Goal: Information Seeking & Learning: Learn about a topic

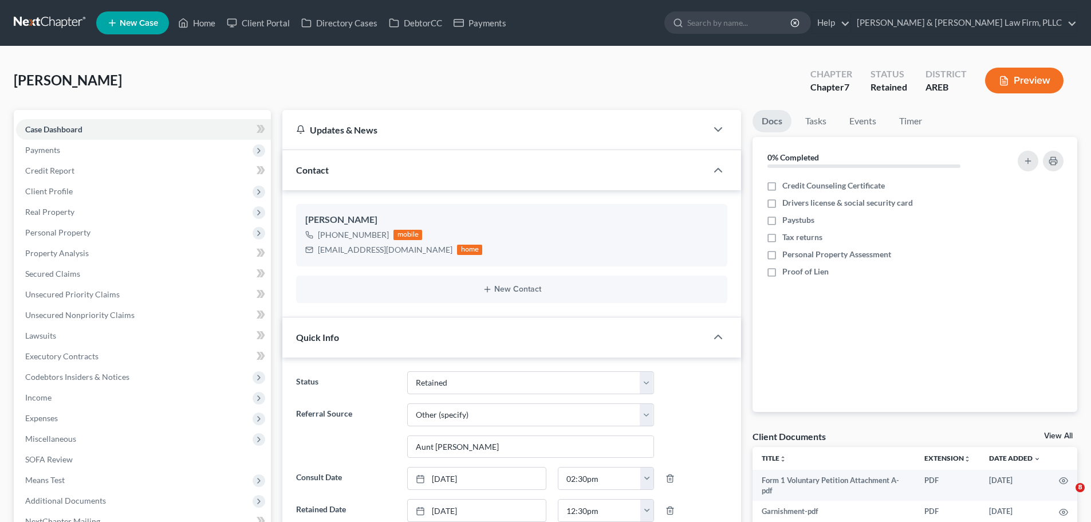
select select "8"
select select "6"
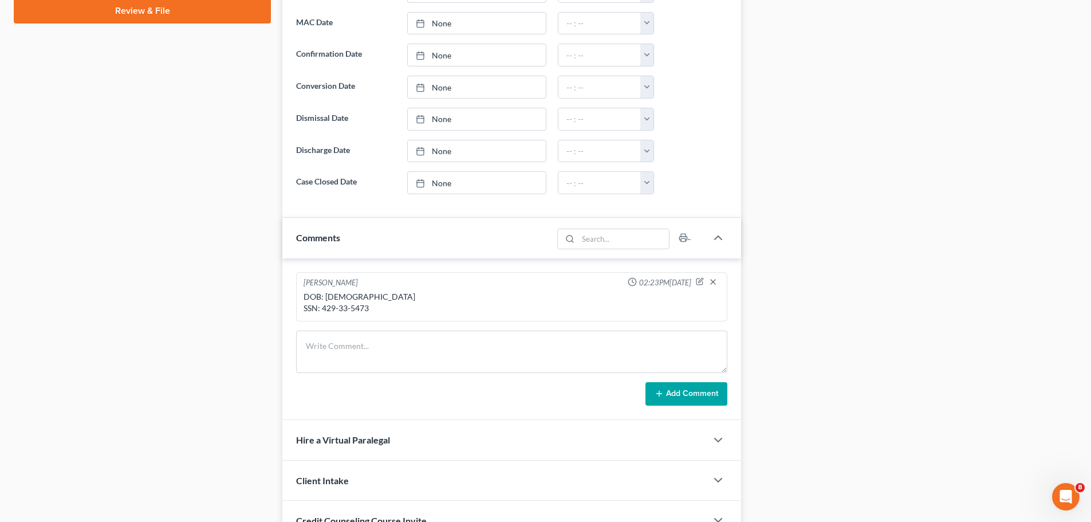
scroll to position [630, 0]
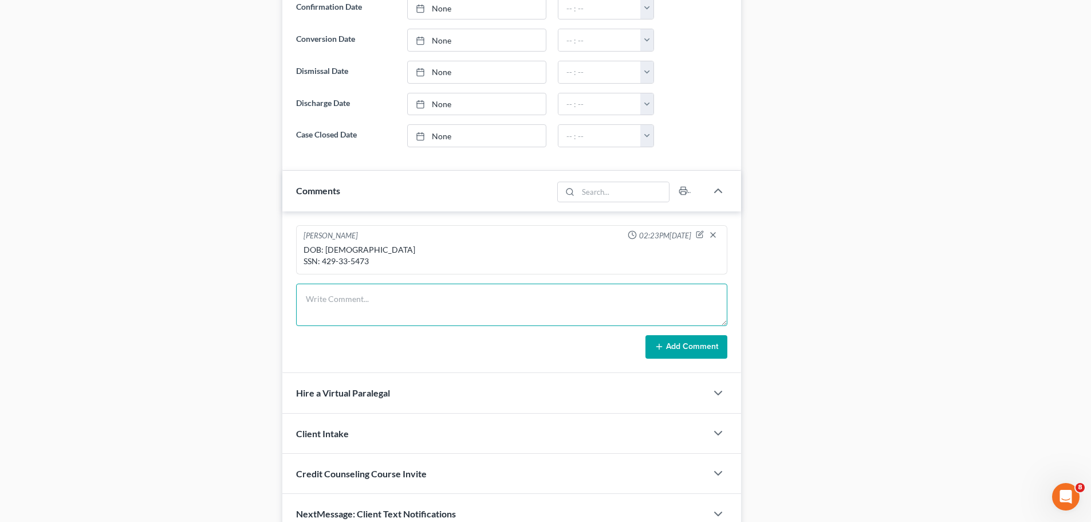
click at [476, 288] on textarea at bounding box center [511, 304] width 431 height 42
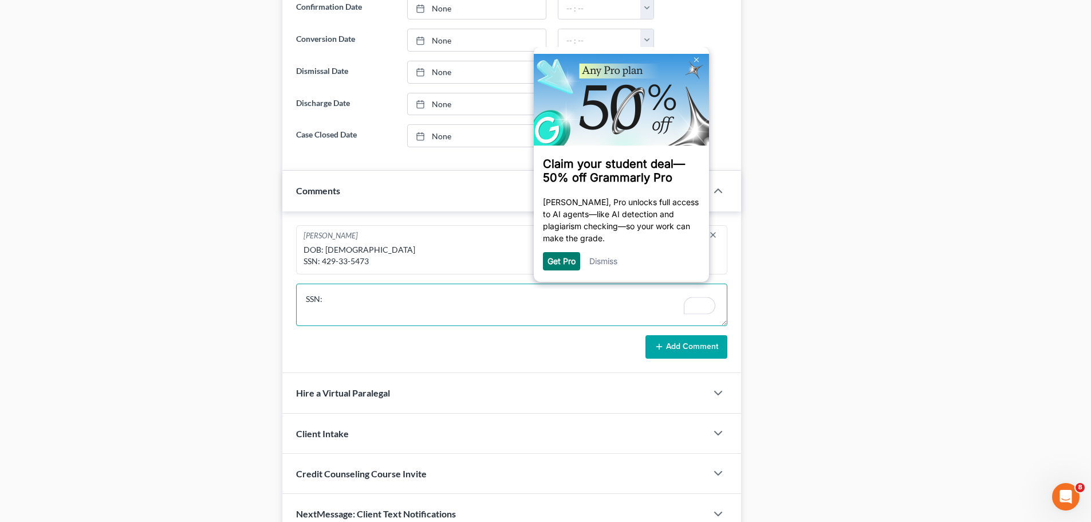
scroll to position [0, 0]
drag, startPoint x: 377, startPoint y: 302, endPoint x: 325, endPoint y: 306, distance: 52.3
click at [325, 306] on textarea "SSN: 430-57-8133" at bounding box center [511, 304] width 431 height 42
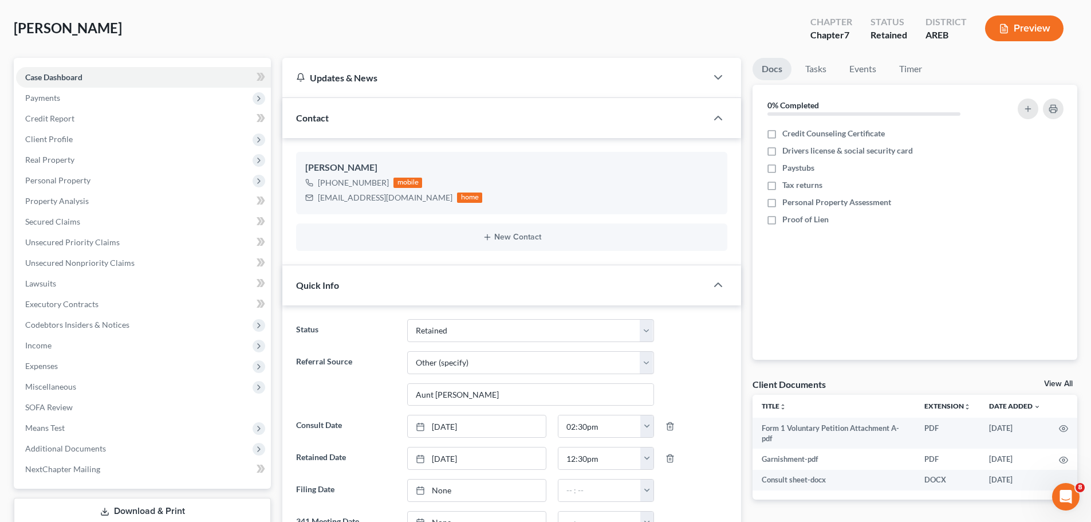
scroll to position [115, 0]
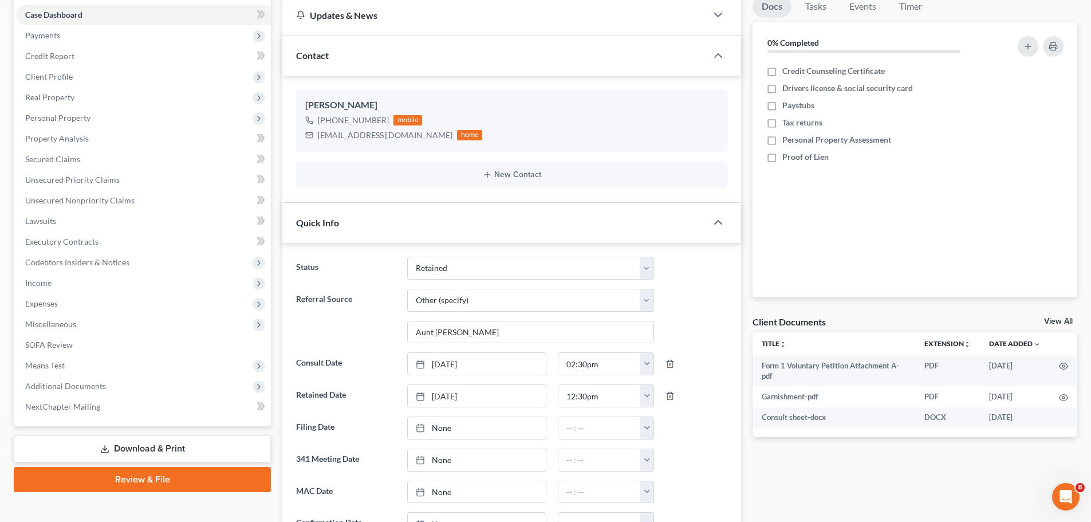
type textarea "SSN: 430-57-8133"
click at [99, 444] on link "Download & Print" at bounding box center [142, 448] width 257 height 27
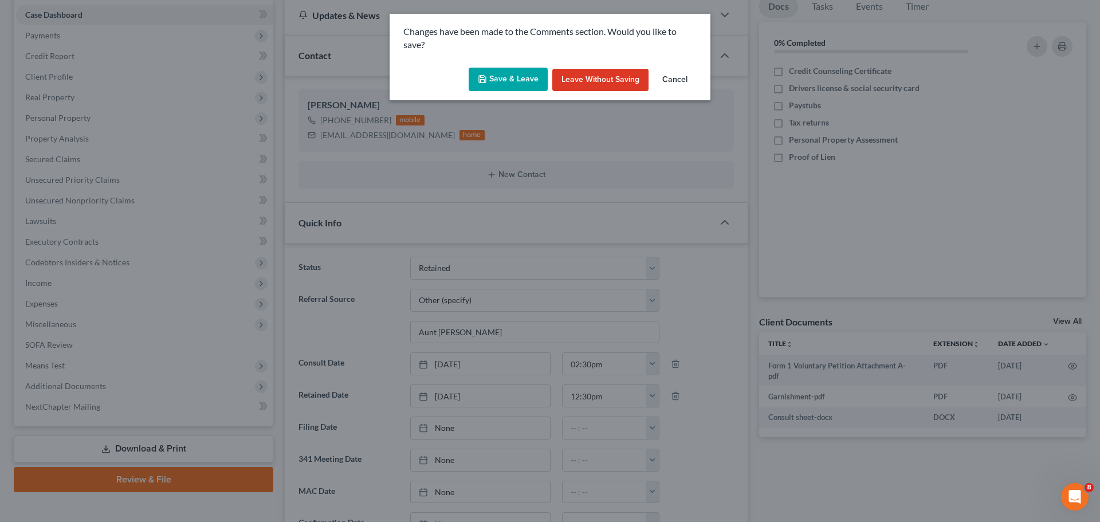
click at [522, 77] on button "Save & Leave" at bounding box center [507, 80] width 79 height 24
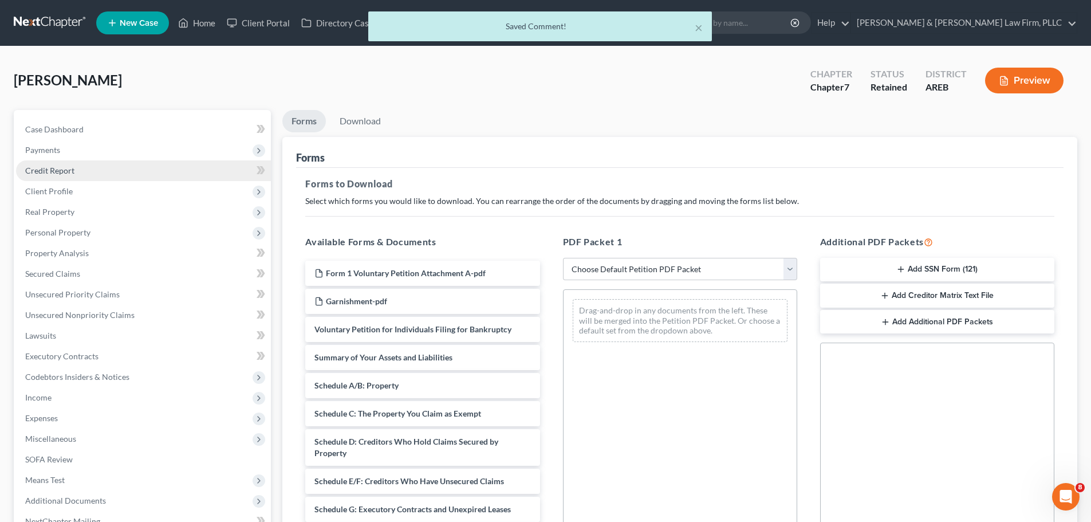
drag, startPoint x: 71, startPoint y: 172, endPoint x: 87, endPoint y: 174, distance: 16.1
click at [72, 172] on span "Credit Report" at bounding box center [49, 171] width 49 height 10
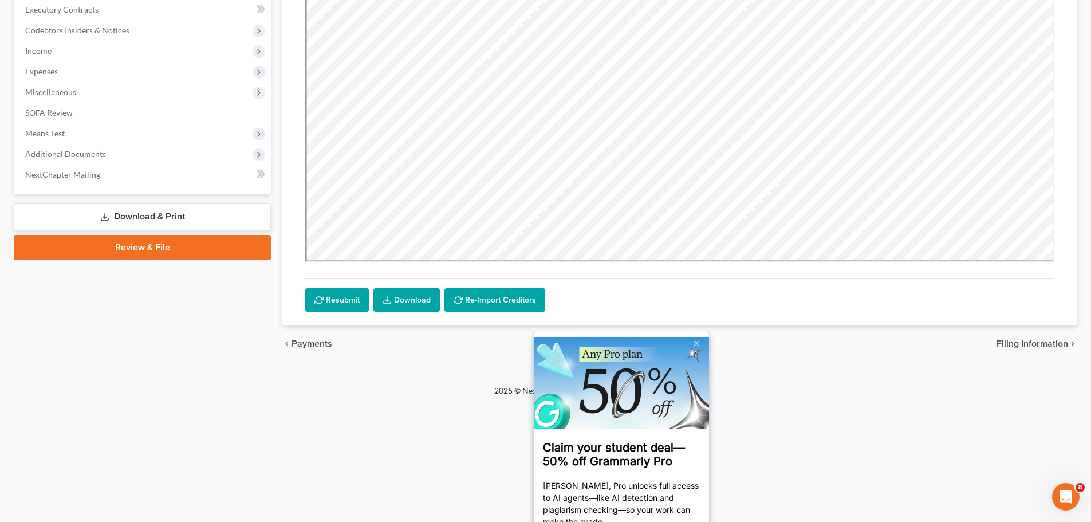
scroll to position [397, 0]
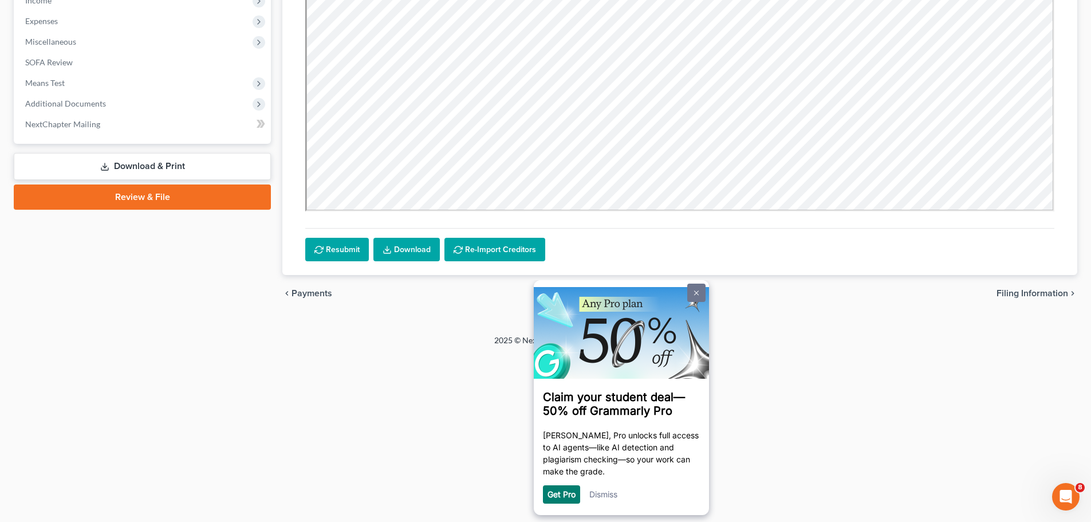
click at [692, 289] on link at bounding box center [696, 292] width 18 height 18
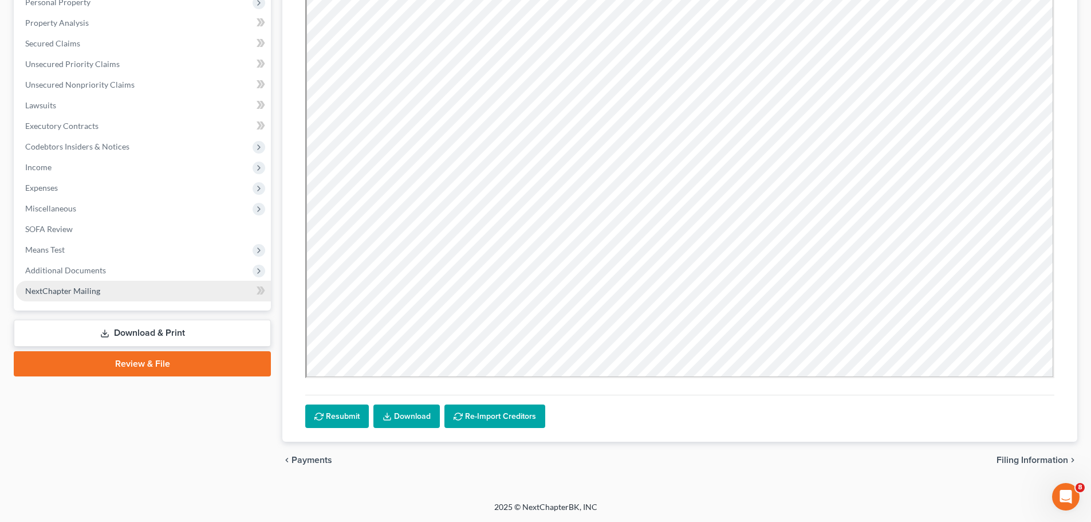
click at [130, 294] on link "NextChapter Mailing" at bounding box center [143, 291] width 255 height 21
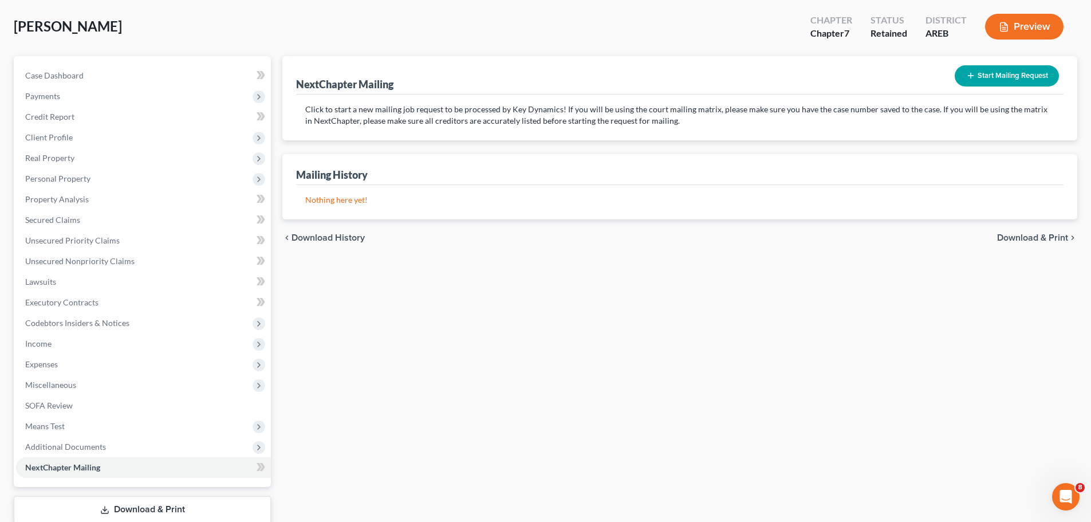
scroll to position [115, 0]
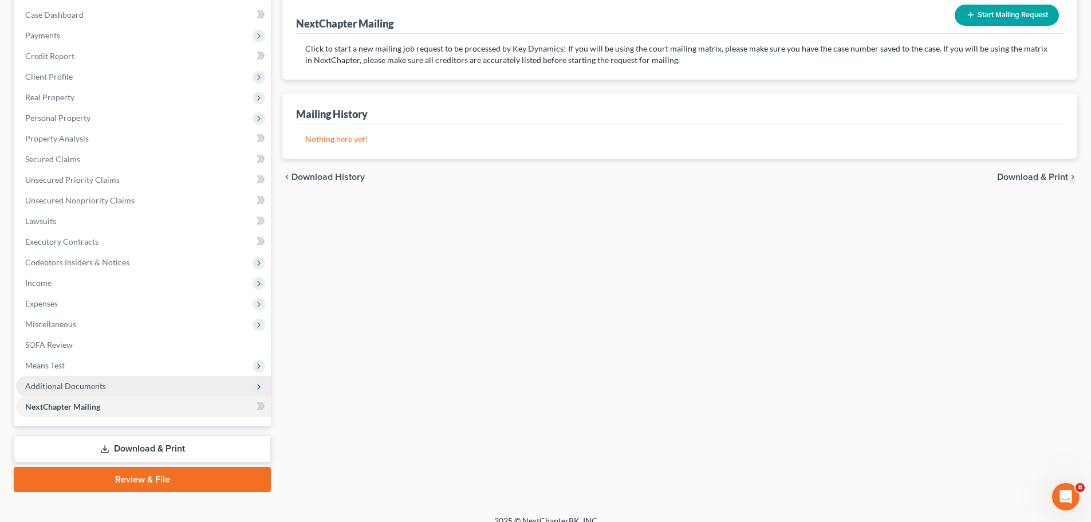
click at [96, 388] on span "Additional Documents" at bounding box center [65, 386] width 81 height 10
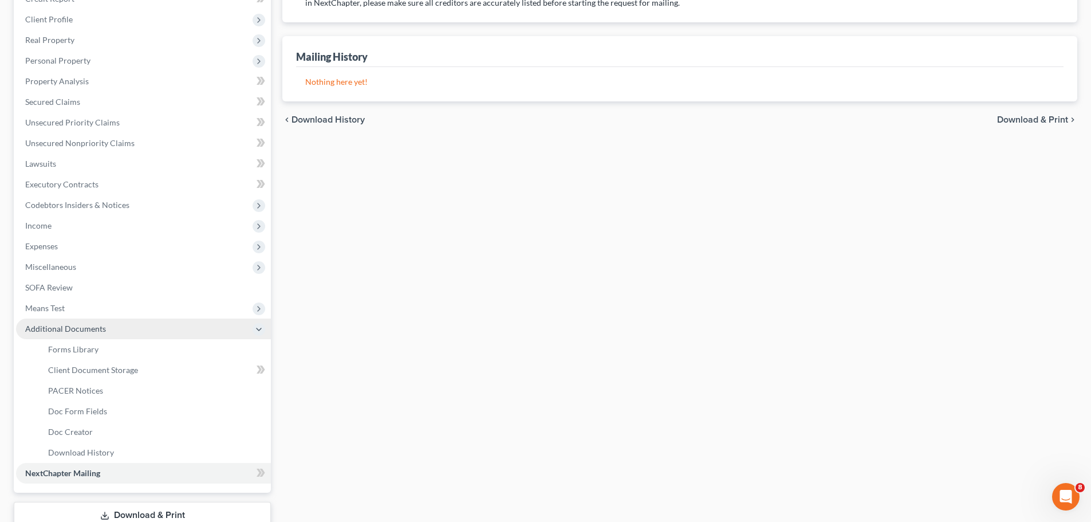
scroll to position [0, 0]
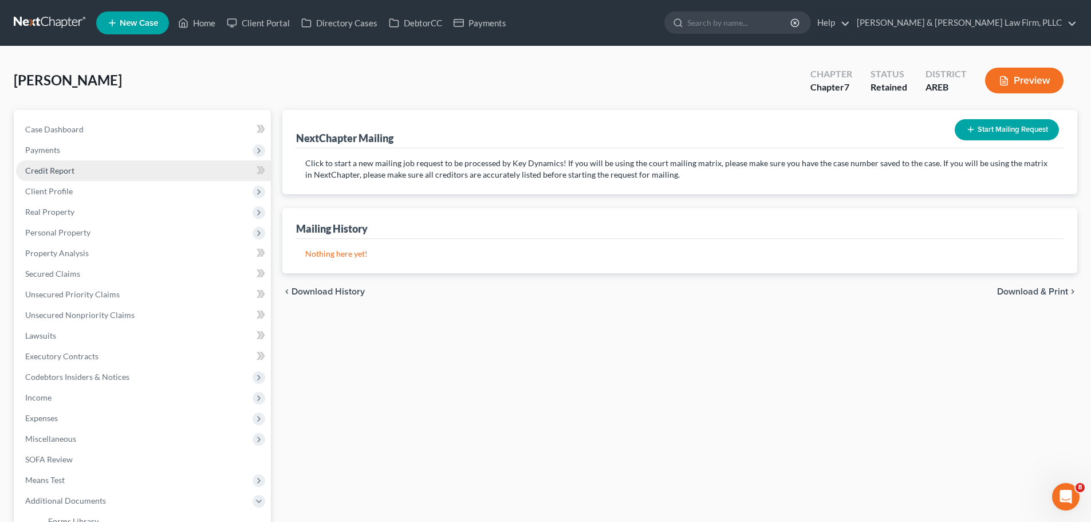
click at [87, 178] on link "Credit Report" at bounding box center [143, 170] width 255 height 21
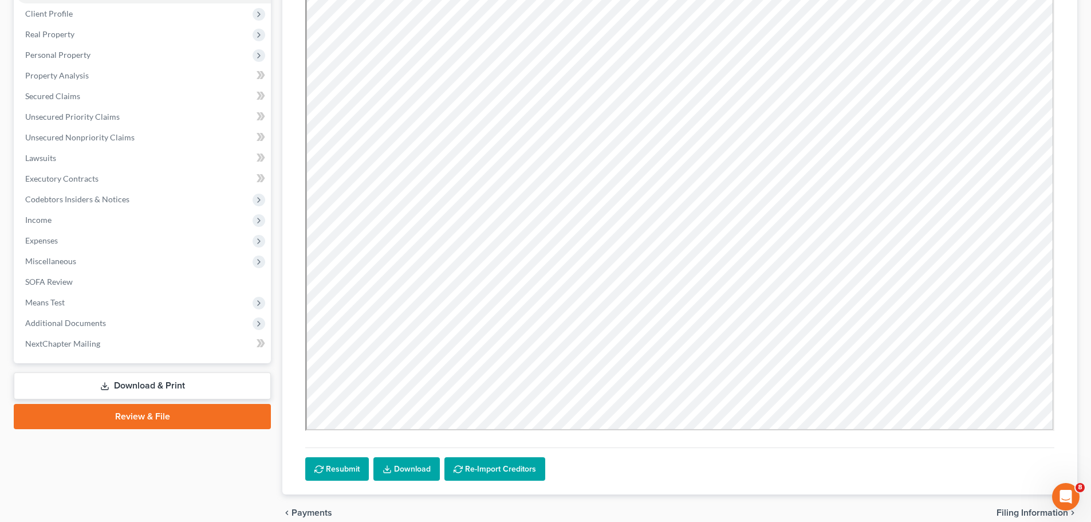
scroll to position [230, 0]
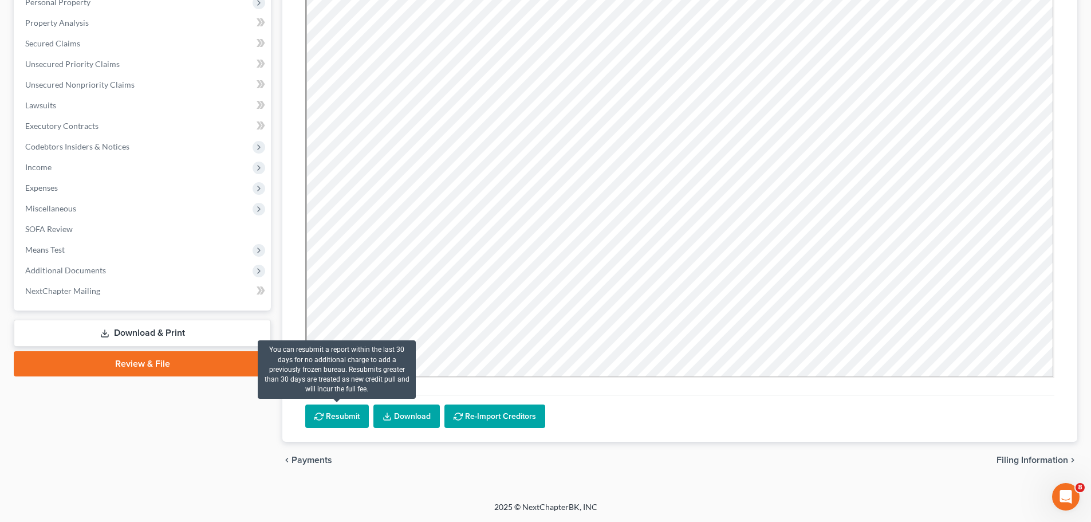
click at [352, 413] on button "Resubmit" at bounding box center [337, 416] width 64 height 24
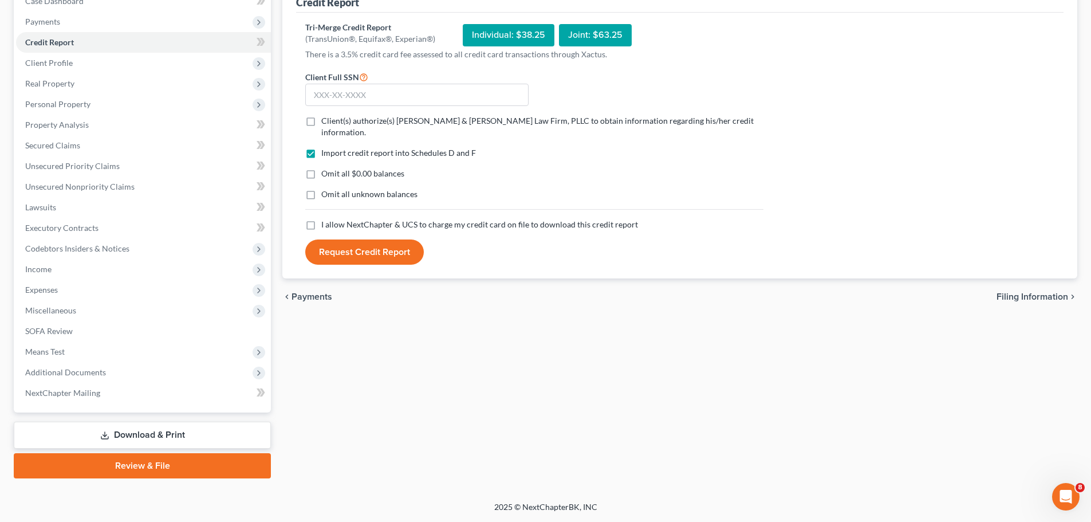
scroll to position [128, 0]
click at [359, 95] on input "text" at bounding box center [416, 95] width 223 height 23
paste input "430-57-8133"
type input "430-57-8133"
click at [321, 123] on label "Client(s) authorize(s) Lambert & Perry Law Firm, PLLC to obtain information reg…" at bounding box center [542, 126] width 442 height 23
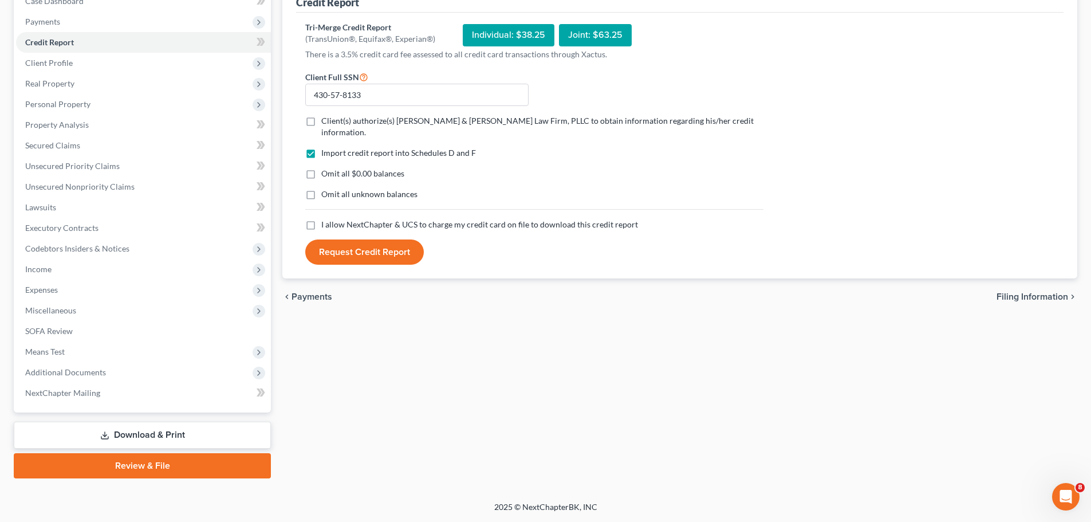
click at [326, 123] on input "Client(s) authorize(s) Lambert & Perry Law Firm, PLLC to obtain information reg…" at bounding box center [329, 118] width 7 height 7
checkbox input "true"
click at [321, 219] on label "I allow NextChapter & UCS to charge my credit card on file to download this cre…" at bounding box center [479, 224] width 317 height 11
click at [326, 219] on input "I allow NextChapter & UCS to charge my credit card on file to download this cre…" at bounding box center [329, 222] width 7 height 7
checkbox input "true"
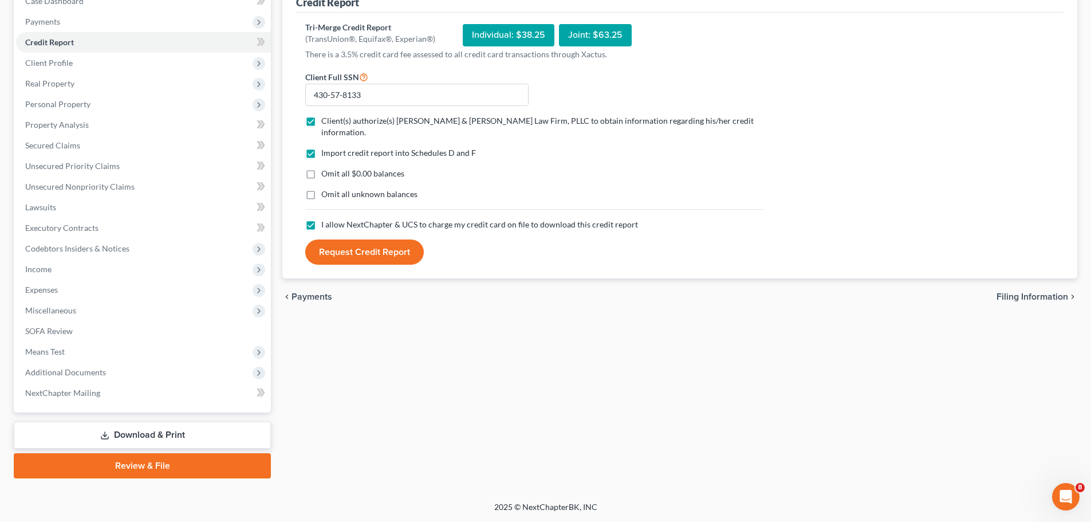
click at [357, 244] on button "Request Credit Report" at bounding box center [364, 251] width 119 height 25
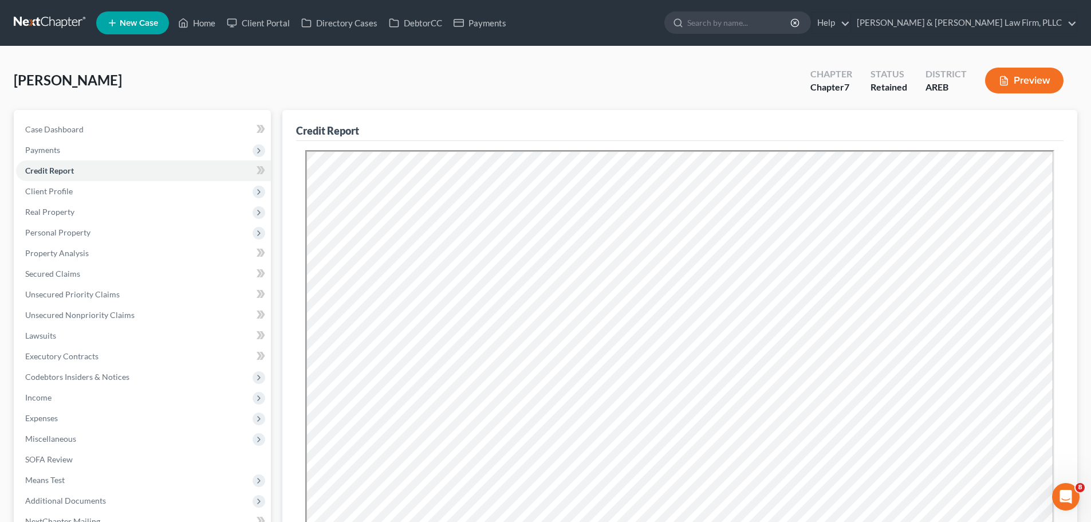
scroll to position [0, 0]
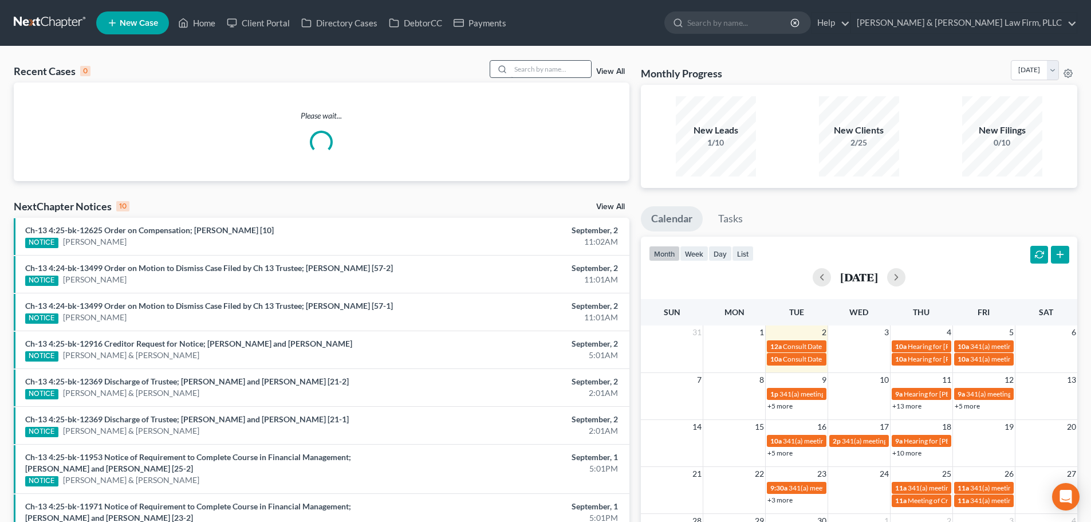
click at [527, 60] on div "Recent Cases 0 View All Please wait... NextChapter Notices 10 View All Ch-13 4:…" at bounding box center [545, 359] width 1091 height 627
click at [525, 64] on input "search" at bounding box center [551, 69] width 80 height 17
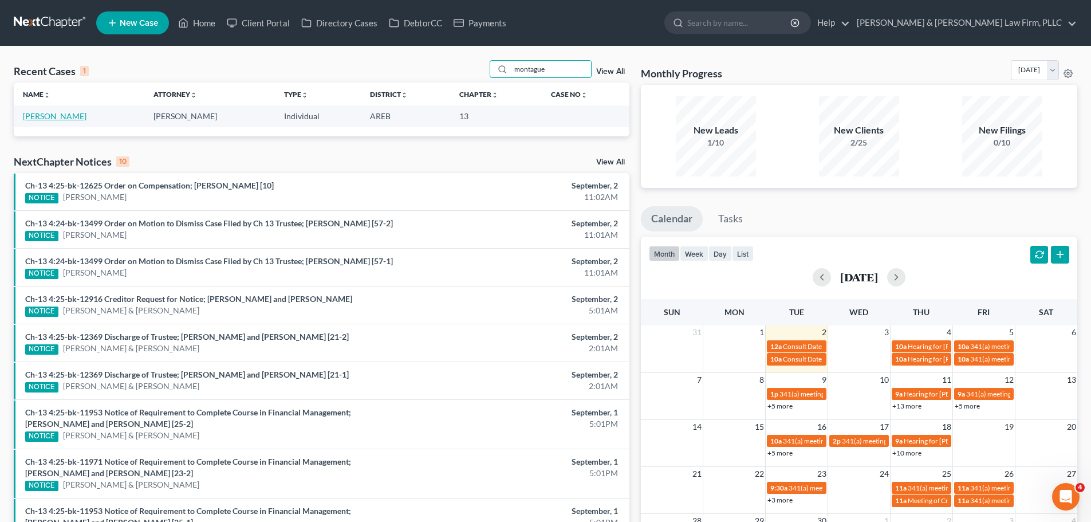
type input "montague"
click at [55, 118] on link "[PERSON_NAME]" at bounding box center [55, 116] width 64 height 10
select select "2"
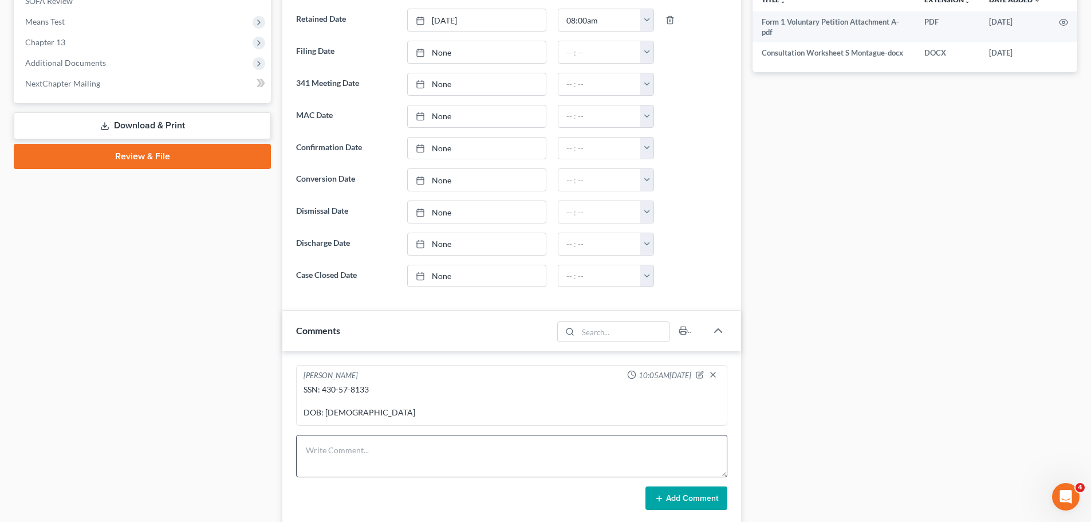
scroll to position [630, 0]
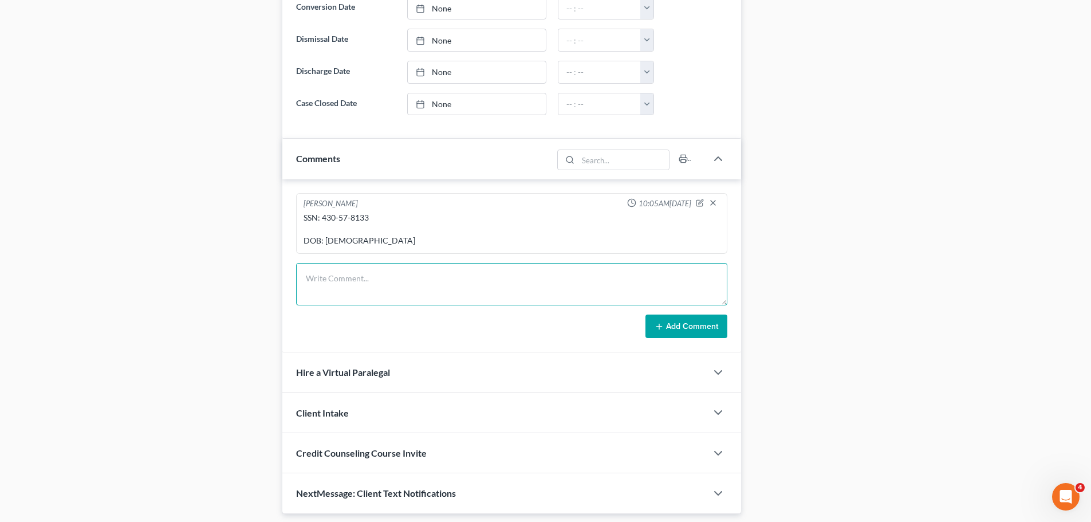
click at [331, 271] on textarea at bounding box center [511, 284] width 431 height 42
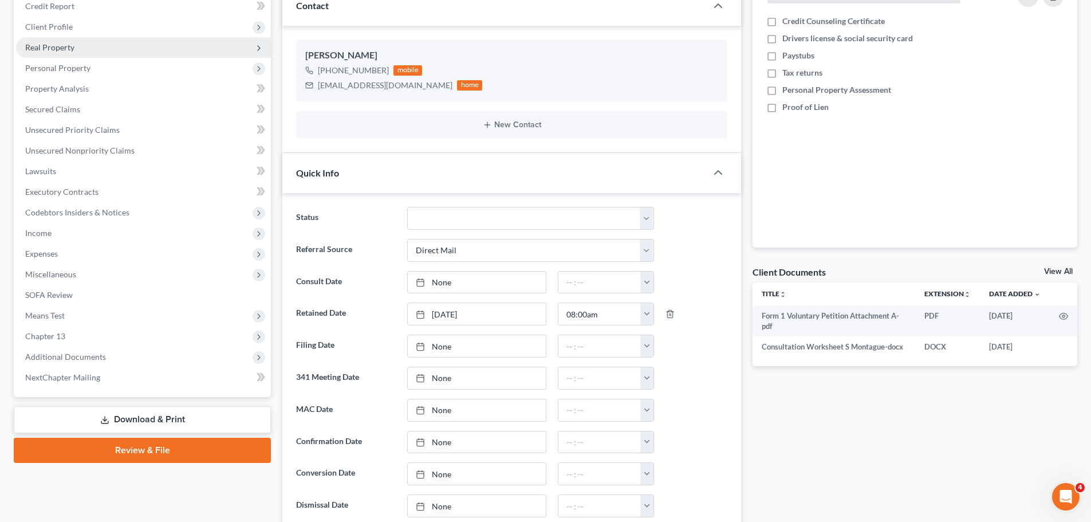
scroll to position [0, 0]
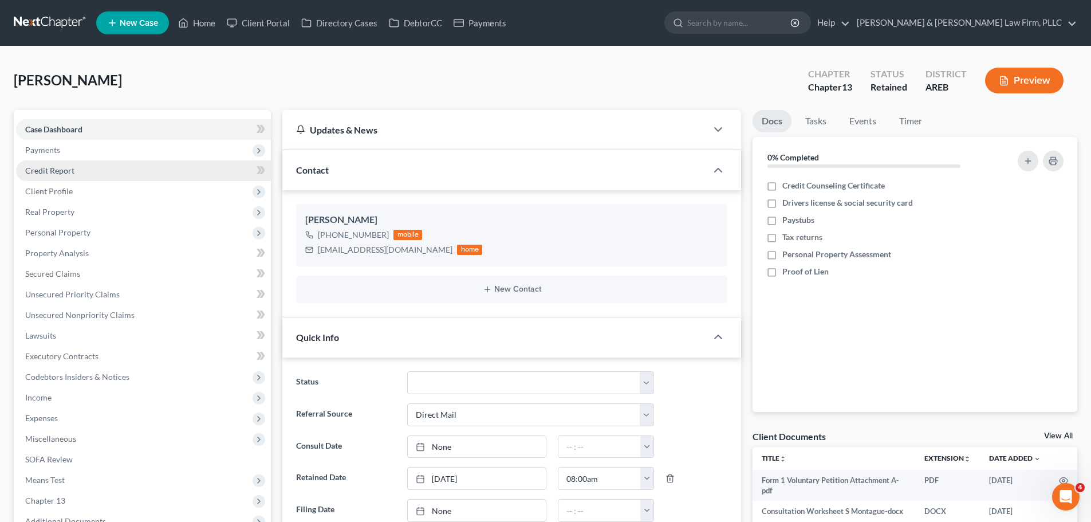
click at [61, 168] on span "Credit Report" at bounding box center [49, 171] width 49 height 10
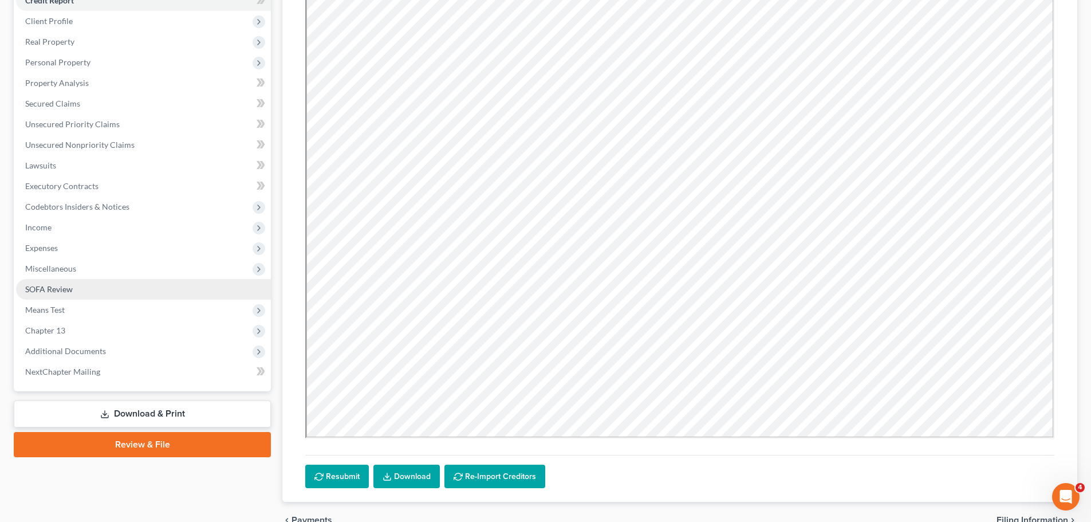
scroll to position [230, 0]
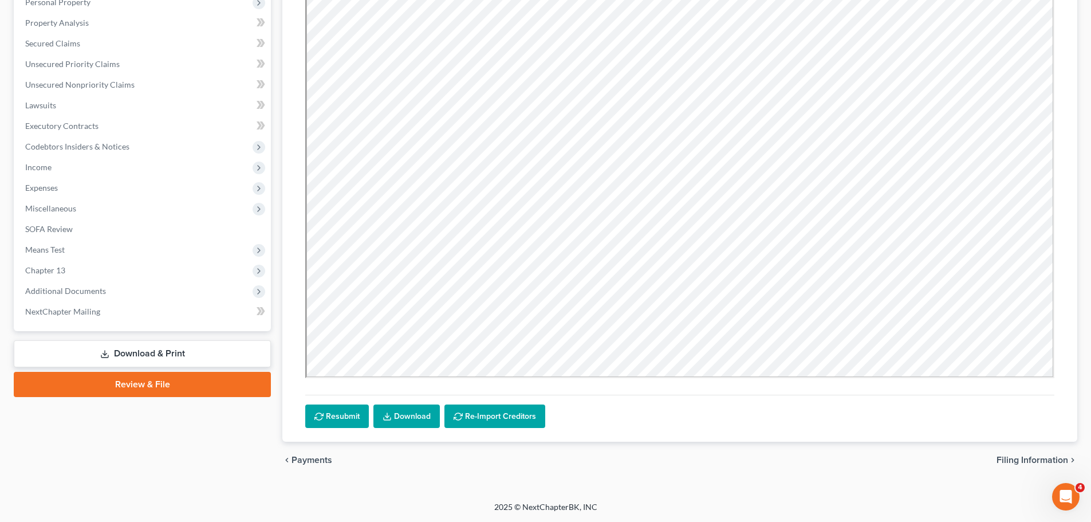
click at [139, 356] on link "Download & Print" at bounding box center [142, 353] width 257 height 27
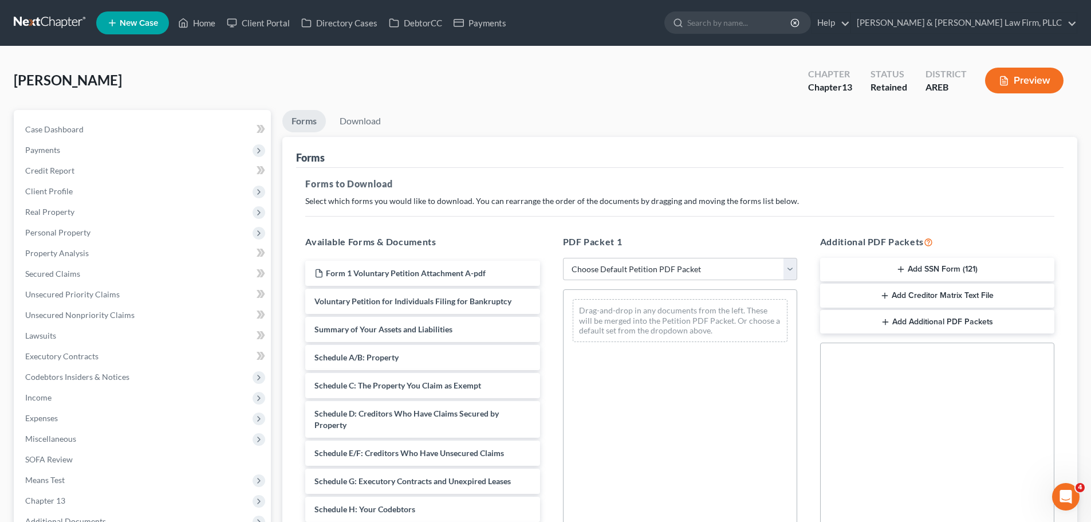
click at [899, 269] on line "button" at bounding box center [901, 269] width 5 height 0
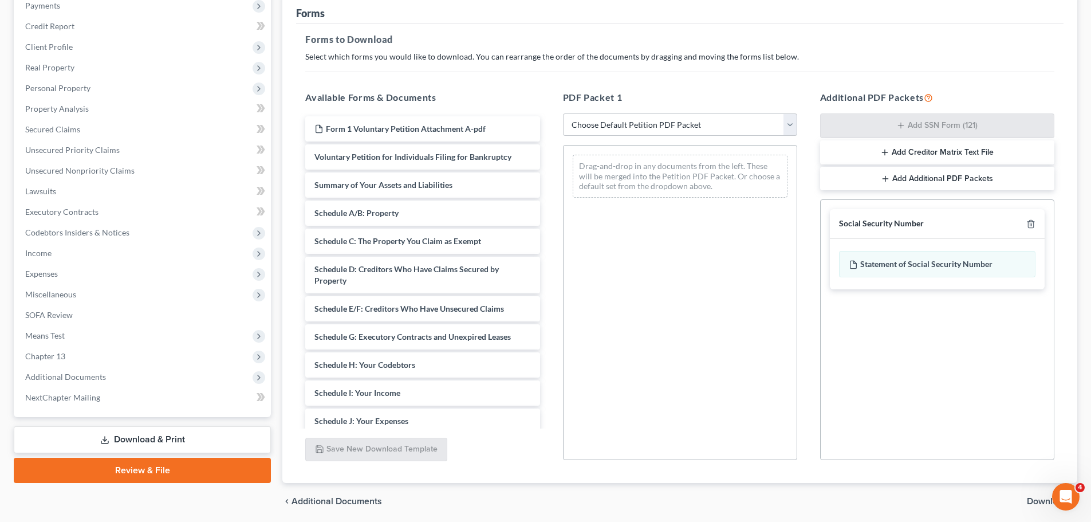
scroll to position [186, 0]
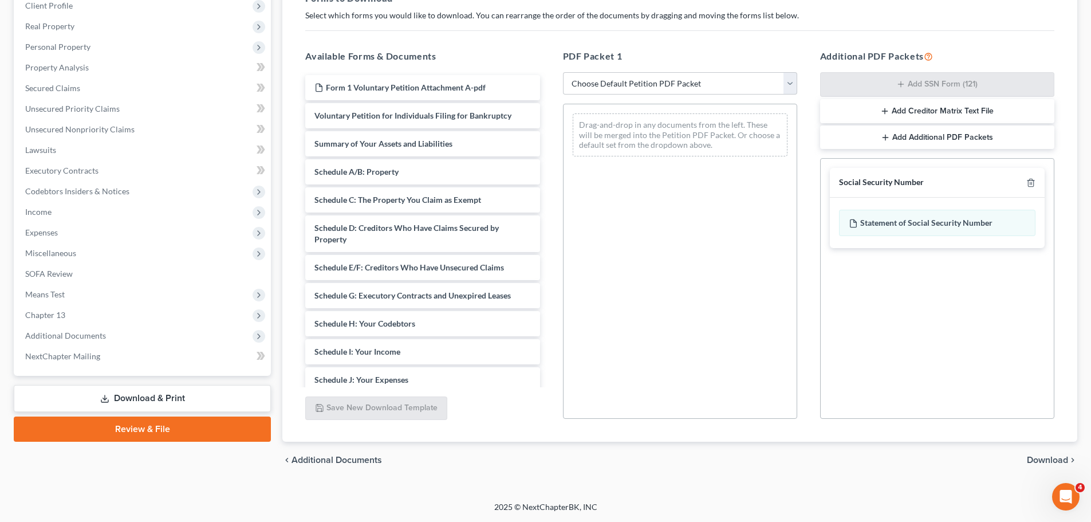
drag, startPoint x: 1031, startPoint y: 458, endPoint x: 1025, endPoint y: 447, distance: 12.9
click at [1031, 457] on span "Download" at bounding box center [1047, 459] width 41 height 9
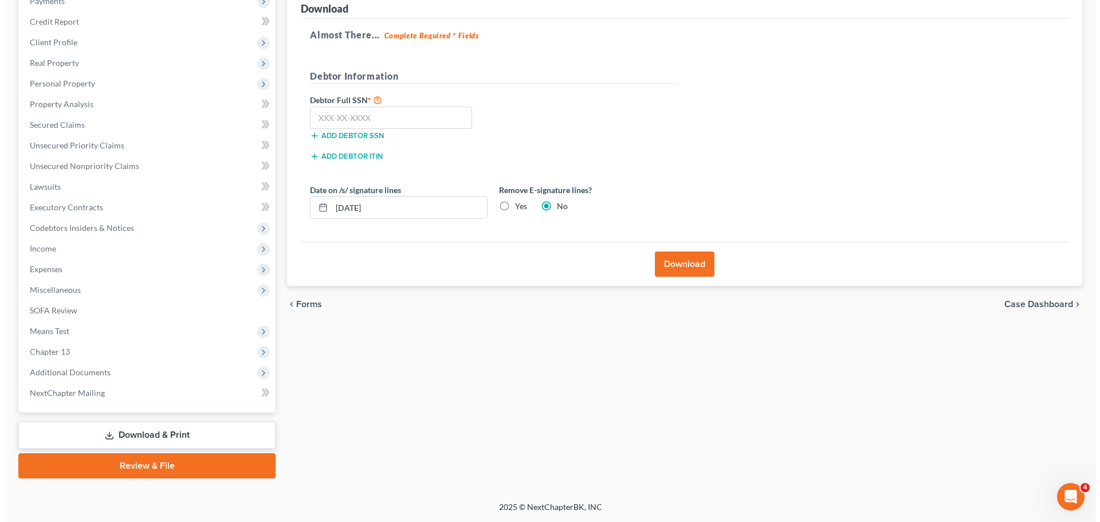
scroll to position [149, 0]
click at [348, 113] on input "text" at bounding box center [386, 118] width 162 height 23
paste input "430-57-8133"
type input "430-57-8133"
click at [510, 207] on label "Yes" at bounding box center [516, 205] width 12 height 11
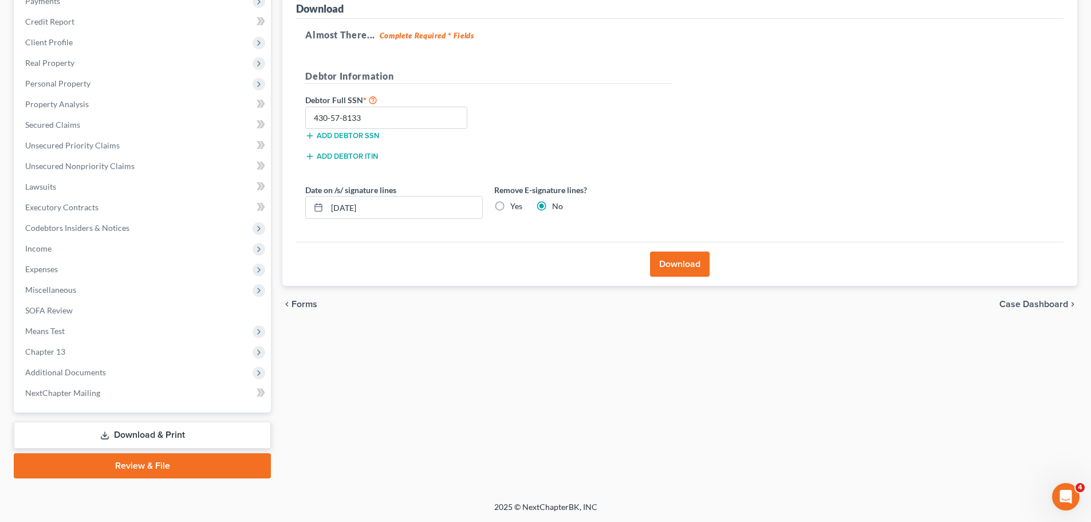
click at [515, 207] on input "Yes" at bounding box center [518, 203] width 7 height 7
radio input "true"
radio input "false"
drag, startPoint x: 686, startPoint y: 269, endPoint x: 679, endPoint y: 257, distance: 13.9
click at [686, 268] on button "Download" at bounding box center [680, 263] width 60 height 25
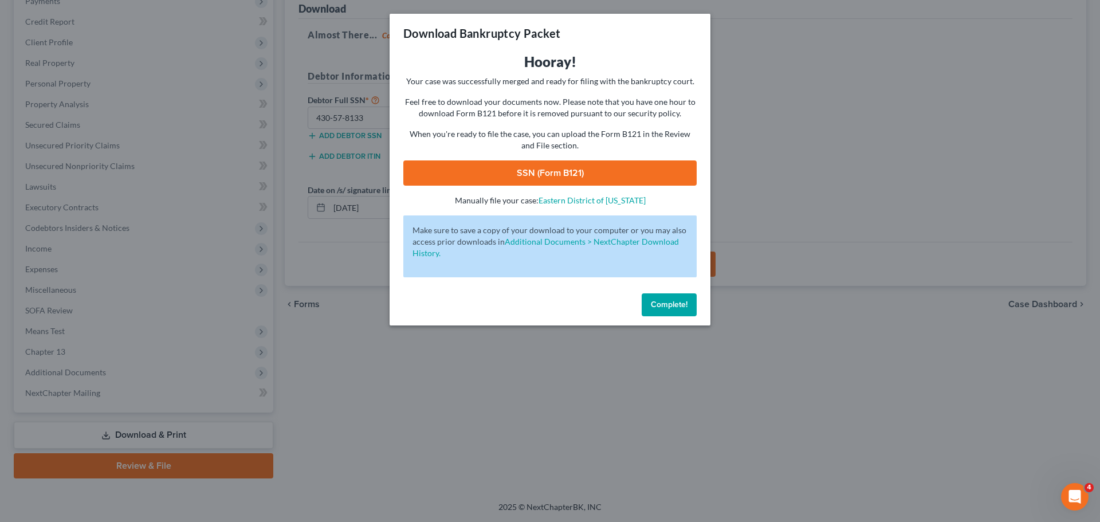
click at [574, 168] on link "SSN (Form B121)" at bounding box center [549, 172] width 293 height 25
click at [656, 304] on span "Complete!" at bounding box center [669, 305] width 37 height 10
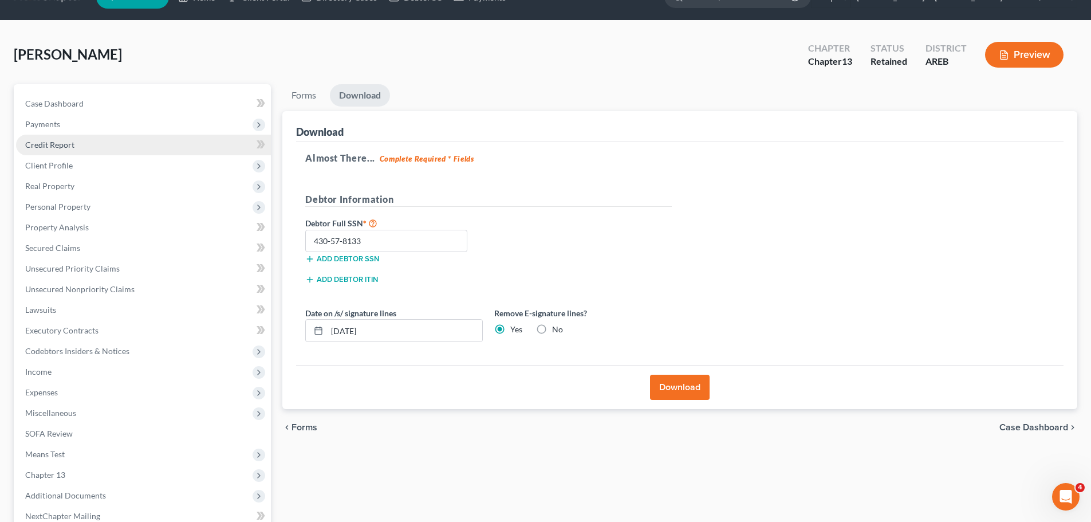
scroll to position [0, 0]
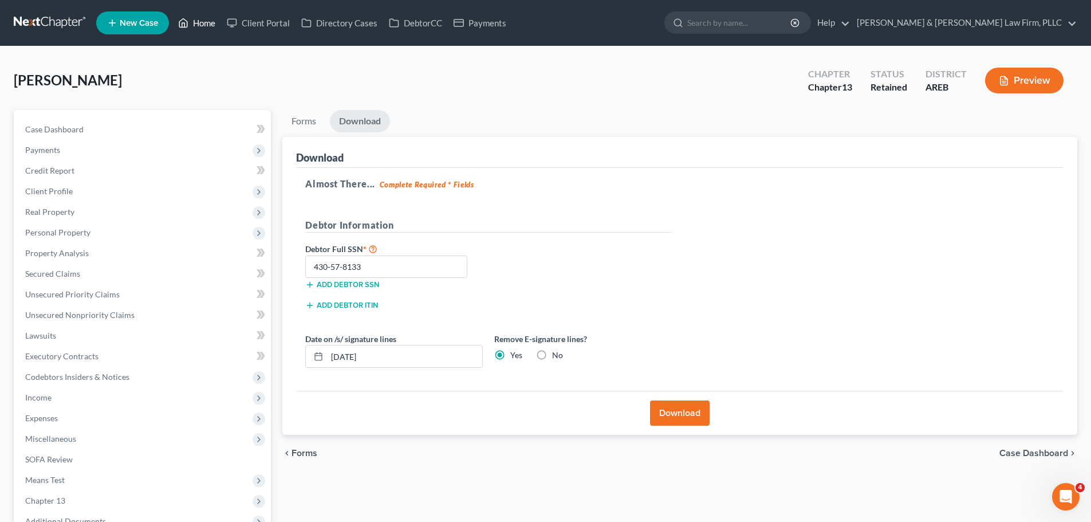
click at [204, 18] on link "Home" at bounding box center [196, 23] width 49 height 21
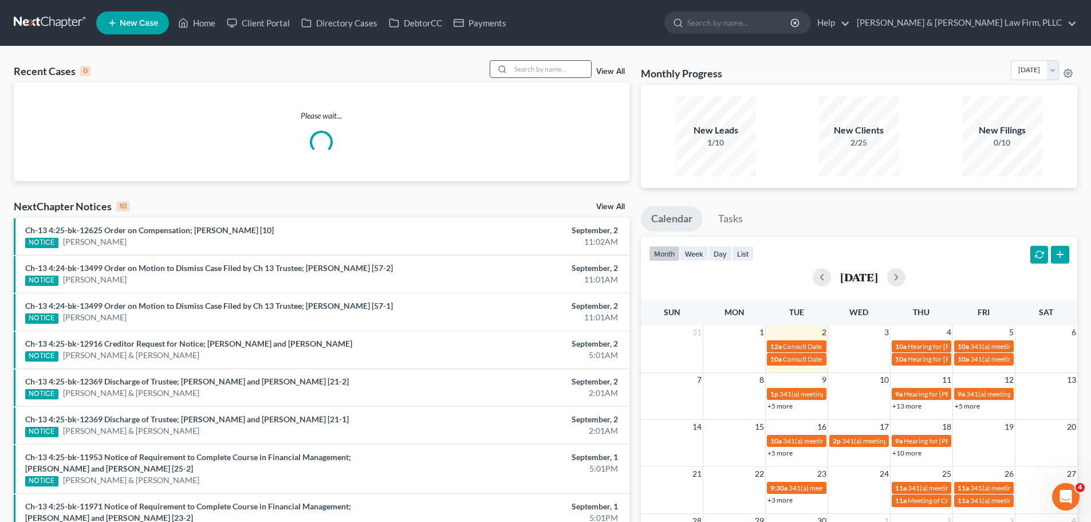
click at [539, 63] on input "search" at bounding box center [551, 69] width 80 height 17
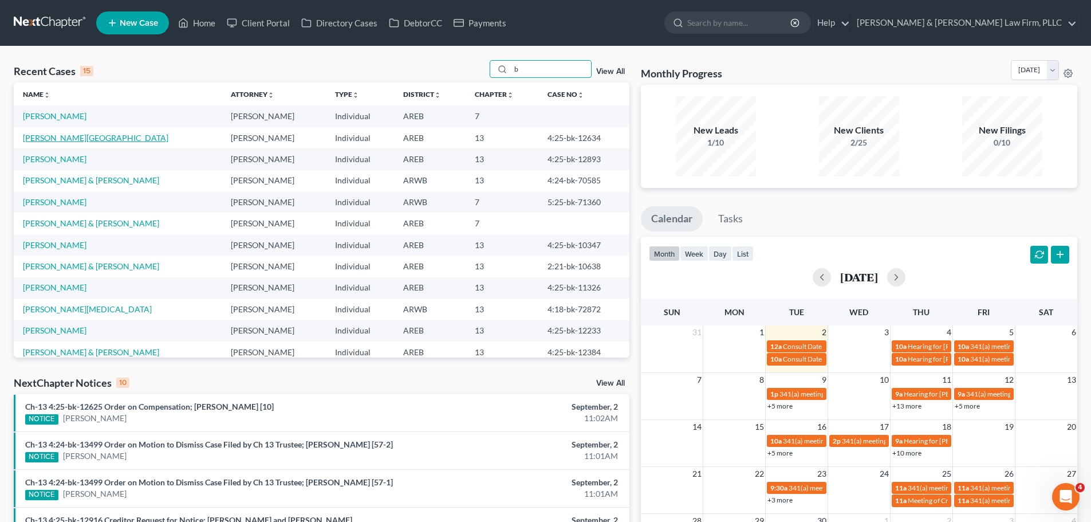
type input "b"
click at [55, 135] on link "[PERSON_NAME][GEOGRAPHIC_DATA]" at bounding box center [95, 138] width 145 height 10
select select "4"
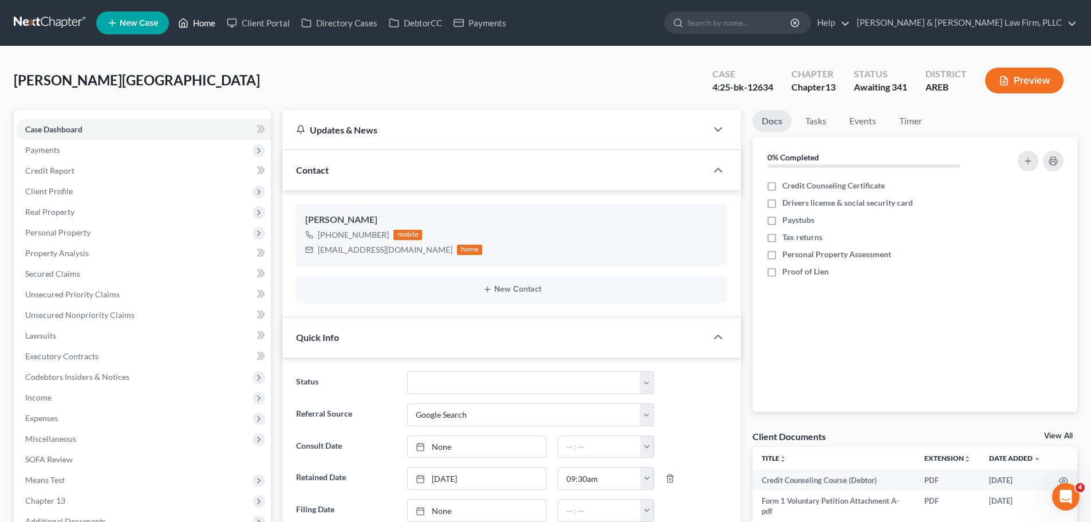
click at [193, 23] on link "Home" at bounding box center [196, 23] width 49 height 21
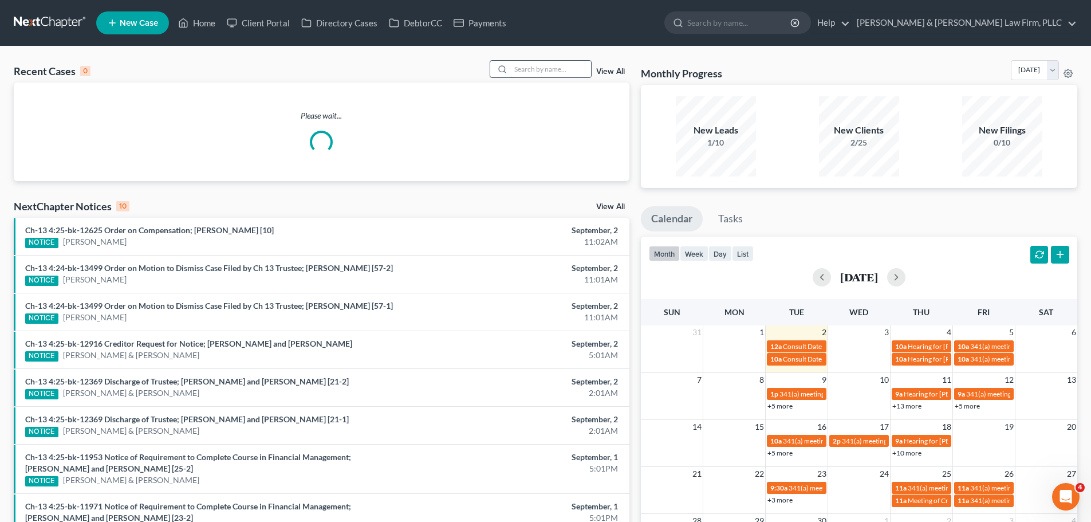
click at [583, 67] on input "search" at bounding box center [551, 69] width 80 height 17
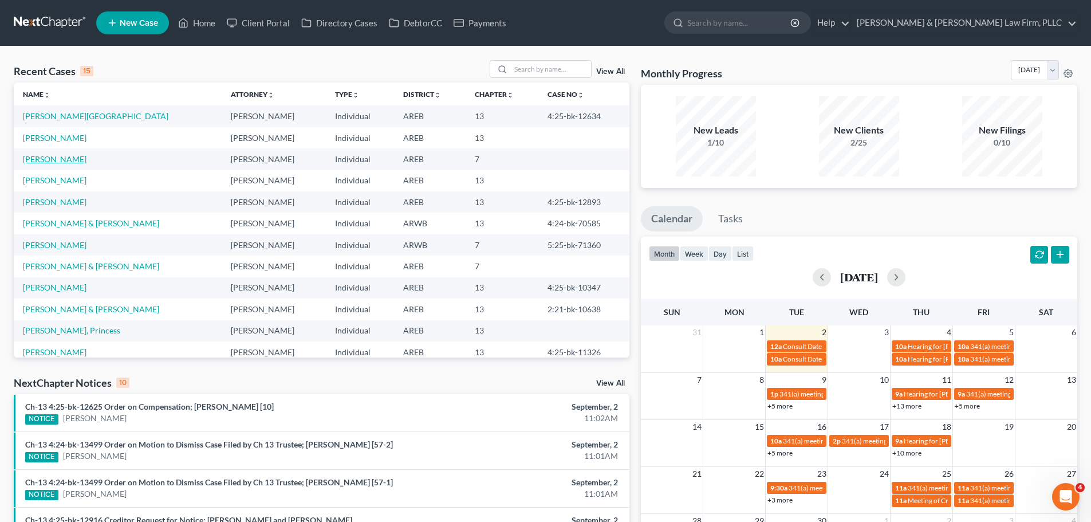
click at [54, 160] on link "[PERSON_NAME]" at bounding box center [55, 159] width 64 height 10
select select "6"
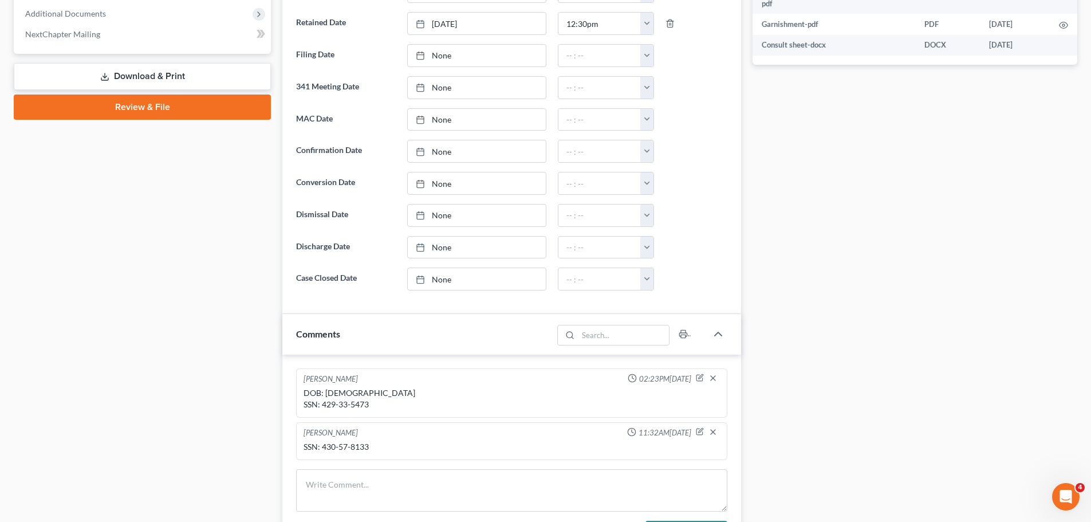
scroll to position [630, 0]
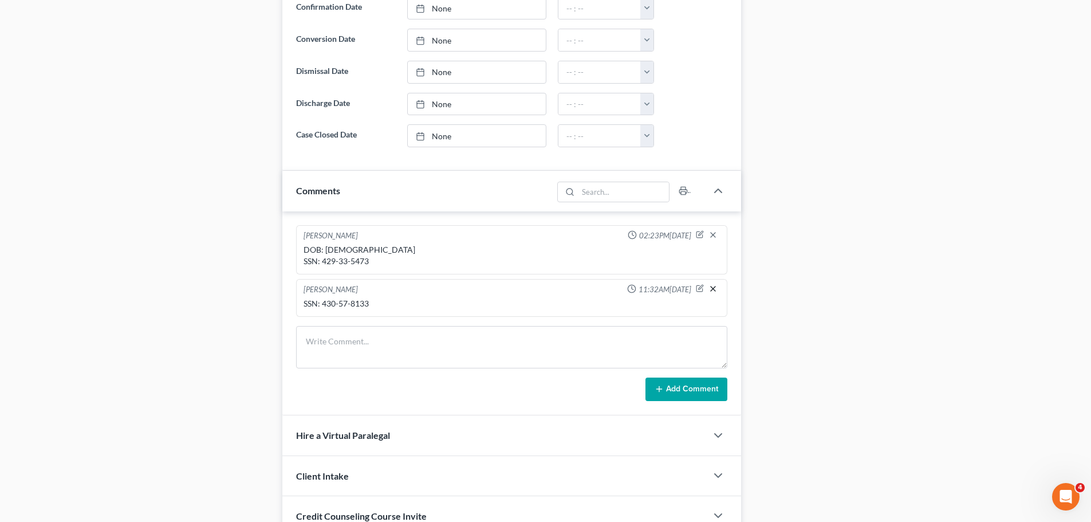
click at [715, 287] on icon "button" at bounding box center [712, 288] width 9 height 9
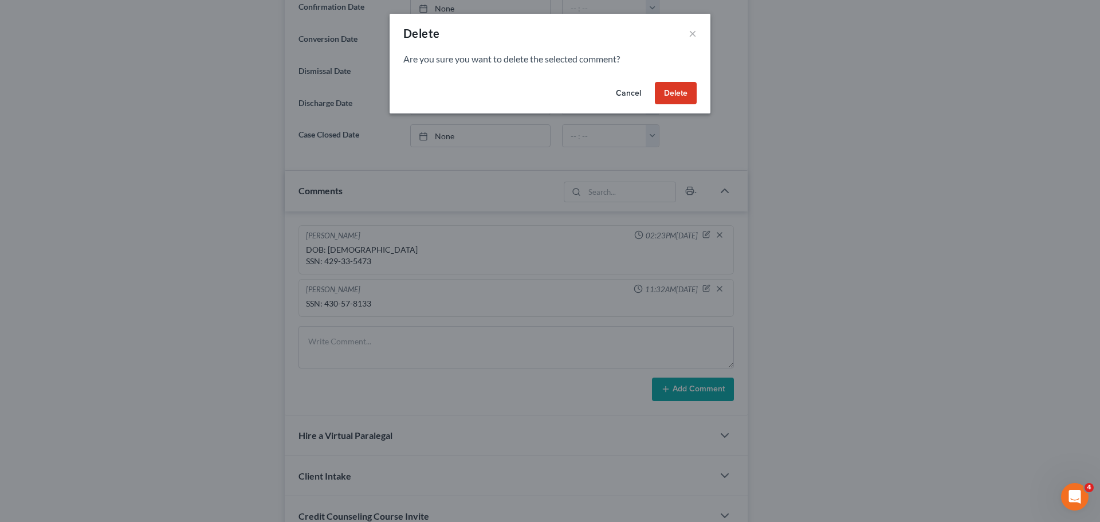
click at [680, 94] on button "Delete" at bounding box center [676, 93] width 42 height 23
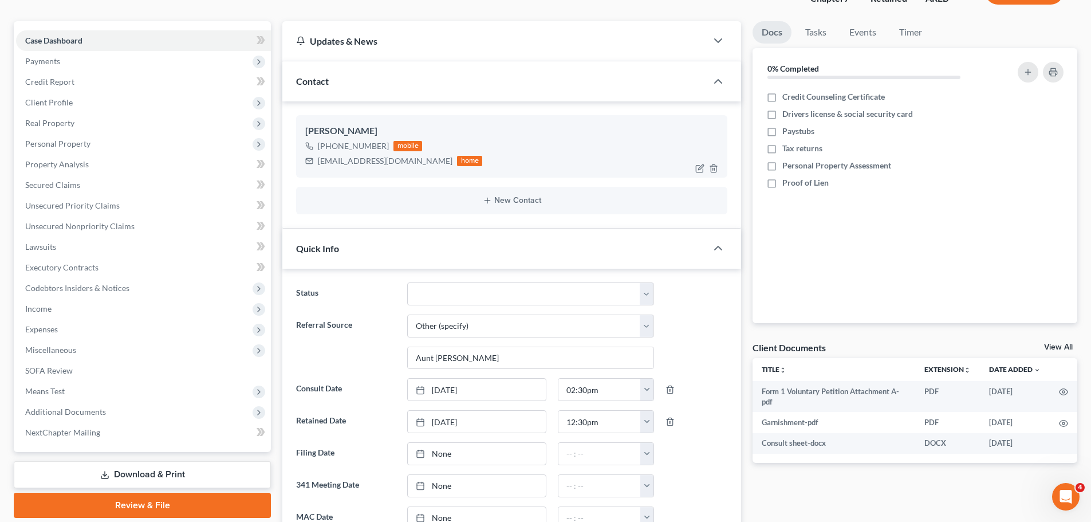
scroll to position [0, 0]
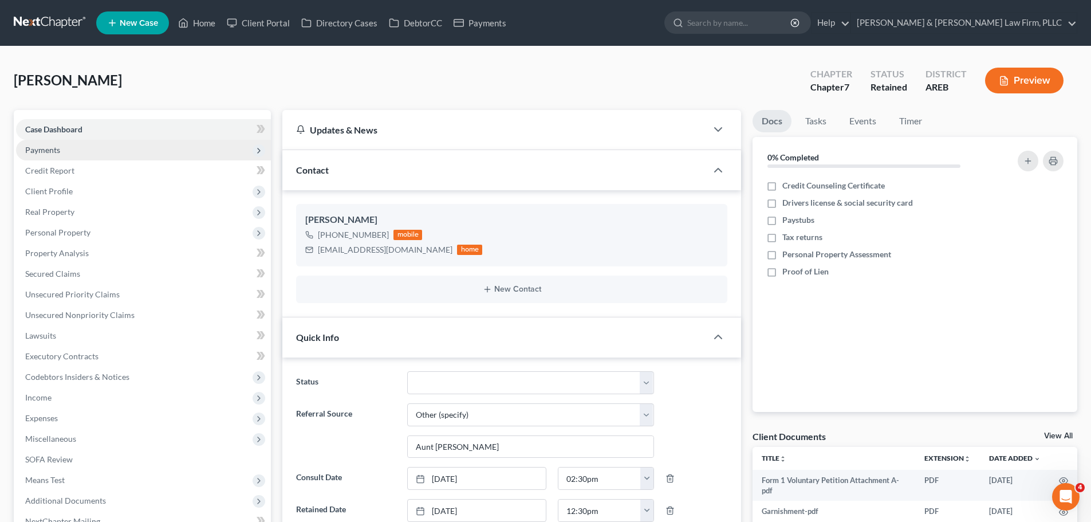
click at [96, 147] on span "Payments" at bounding box center [143, 150] width 255 height 21
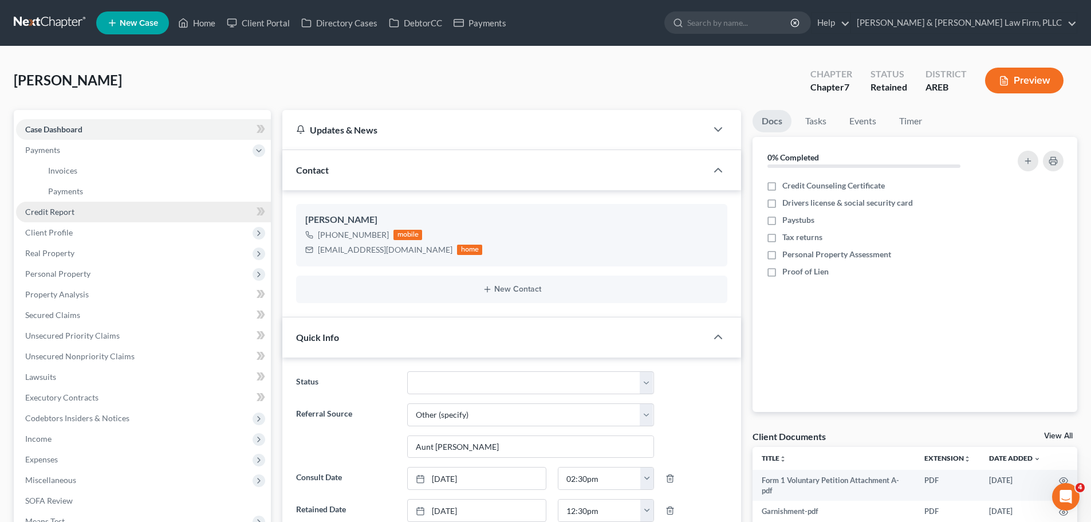
click at [59, 214] on span "Credit Report" at bounding box center [49, 212] width 49 height 10
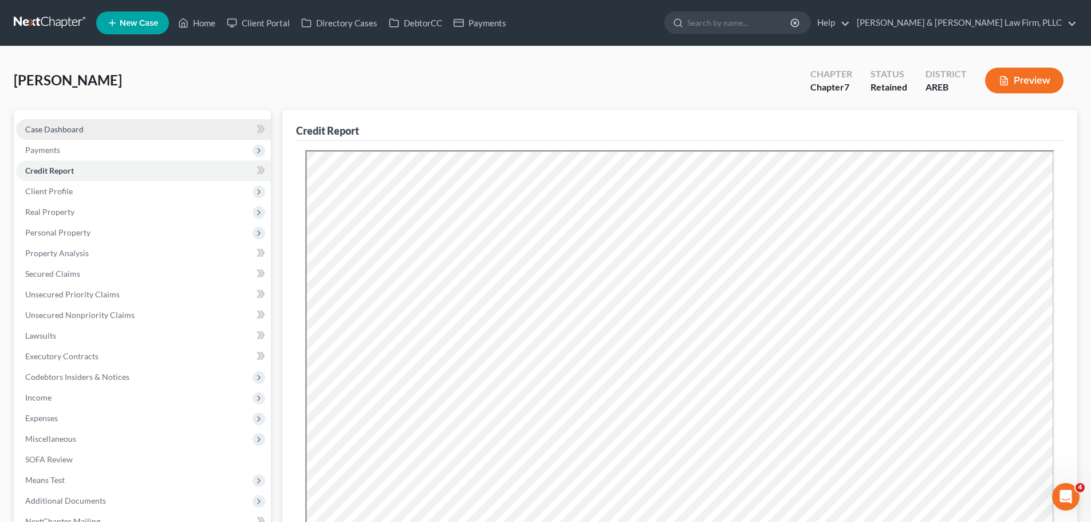
click at [123, 128] on link "Case Dashboard" at bounding box center [143, 129] width 255 height 21
select select "6"
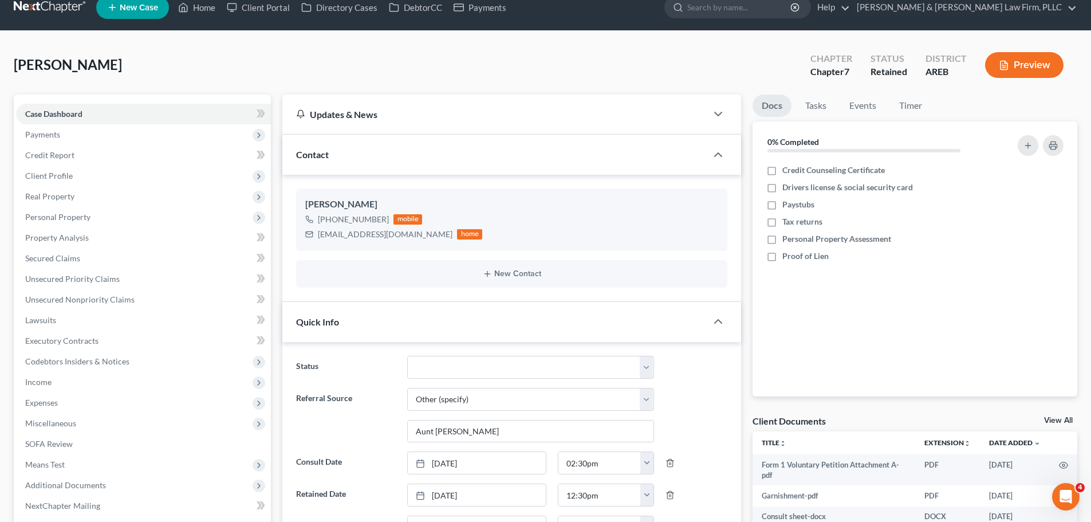
scroll to position [515, 0]
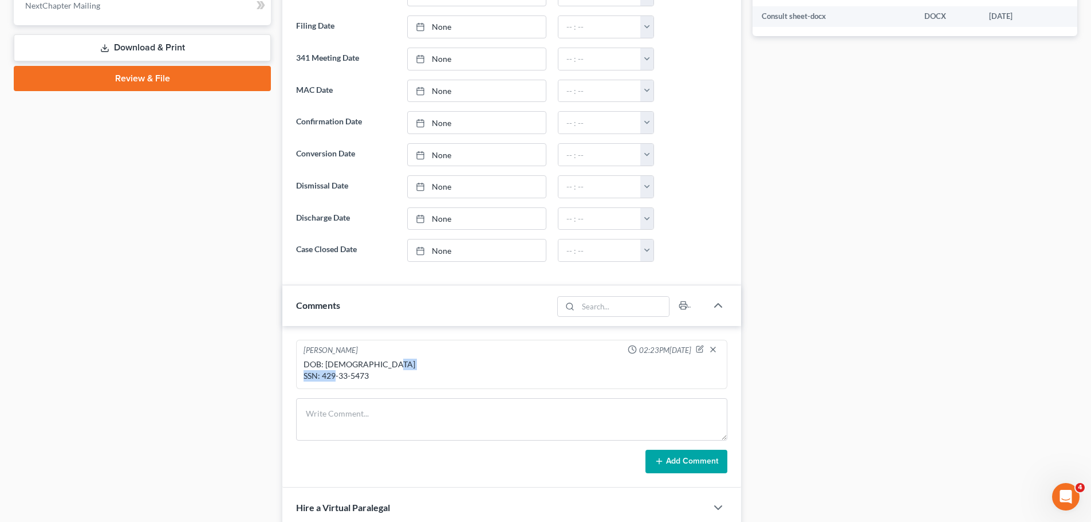
drag, startPoint x: 372, startPoint y: 377, endPoint x: 321, endPoint y: 379, distance: 51.6
click at [321, 379] on div "DOB: [DEMOGRAPHIC_DATA] SSN: 429-33-5473" at bounding box center [512, 370] width 416 height 23
copy div "429-33-5473"
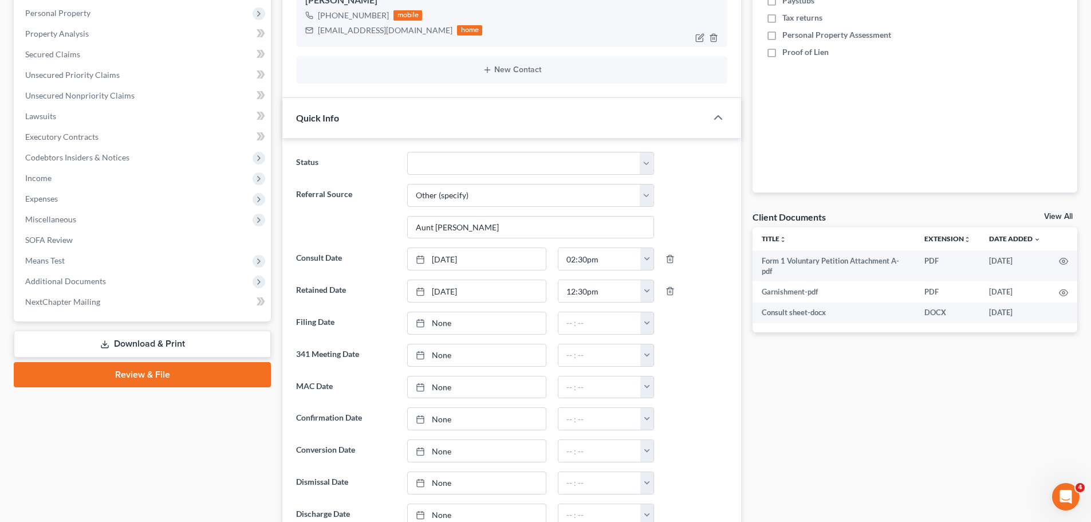
scroll to position [0, 0]
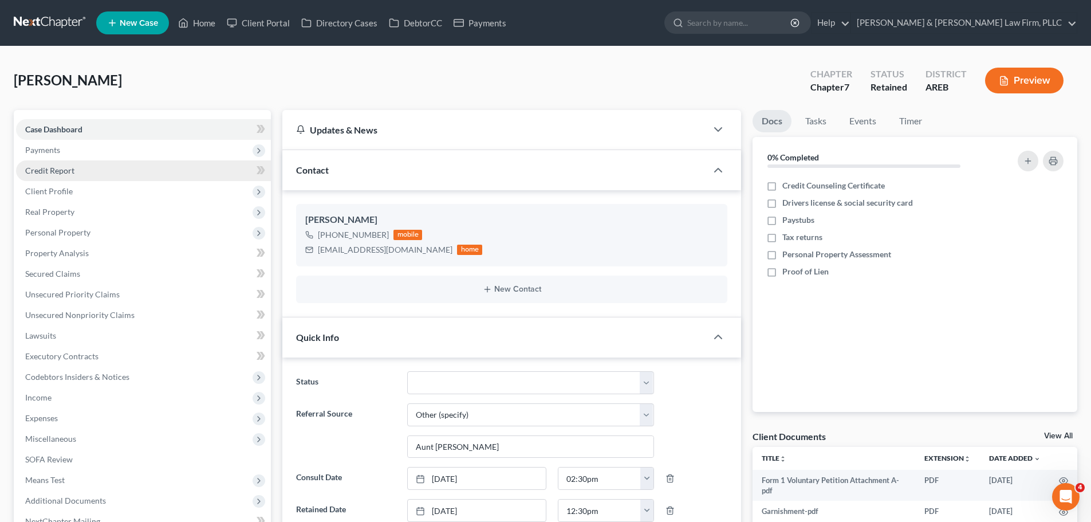
click at [73, 167] on span "Credit Report" at bounding box center [49, 171] width 49 height 10
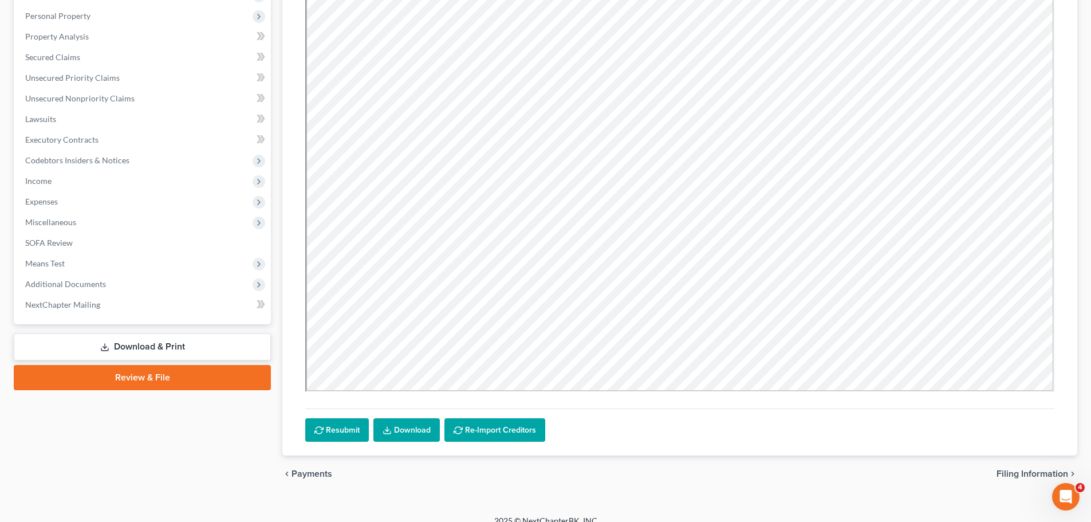
scroll to position [230, 0]
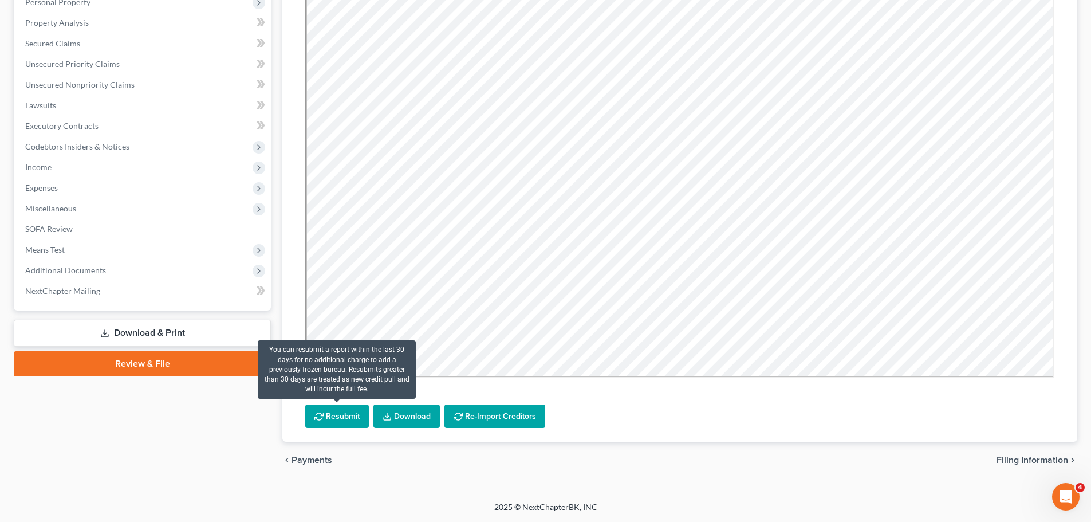
click at [341, 409] on button "Resubmit" at bounding box center [337, 416] width 64 height 24
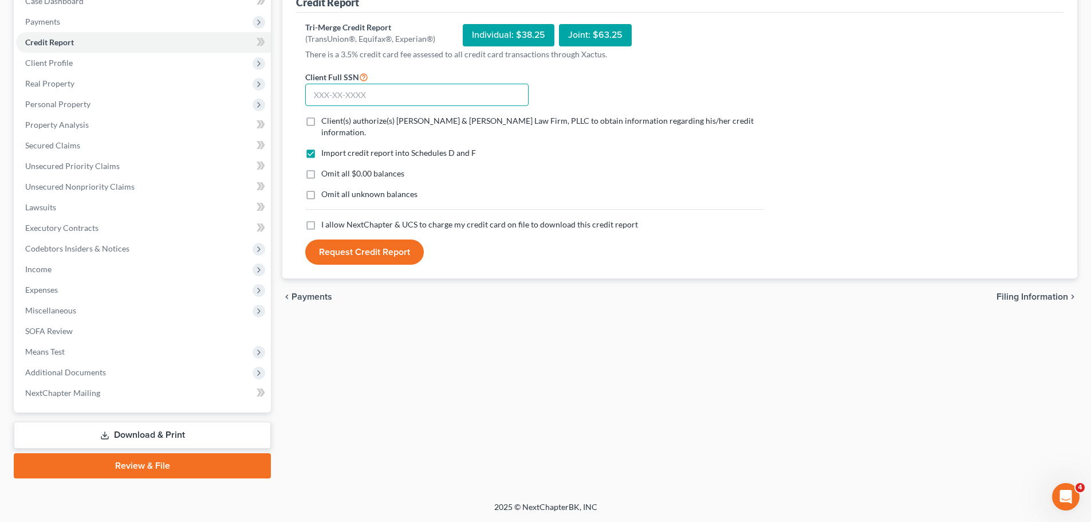
click at [356, 97] on input "text" at bounding box center [416, 95] width 223 height 23
paste input "429-33-5473"
type input "429-33-5473"
click at [321, 118] on label "Client(s) authorize(s) Lambert & Perry Law Firm, PLLC to obtain information reg…" at bounding box center [542, 126] width 442 height 23
click at [326, 118] on input "Client(s) authorize(s) Lambert & Perry Law Firm, PLLC to obtain information reg…" at bounding box center [329, 118] width 7 height 7
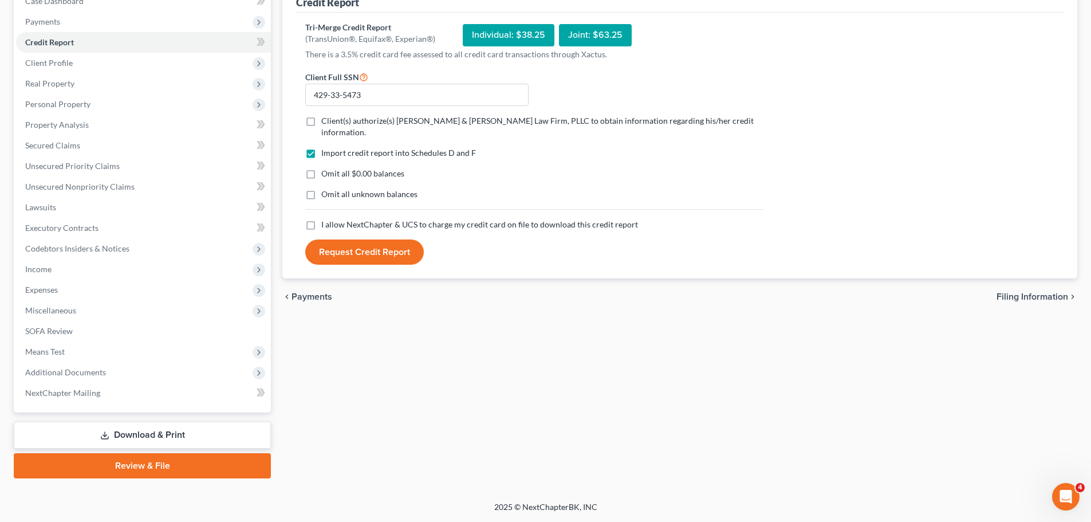
checkbox input "true"
click at [321, 219] on label "I allow NextChapter & UCS to charge my credit card on file to download this cre…" at bounding box center [479, 224] width 317 height 11
click at [326, 219] on input "I allow NextChapter & UCS to charge my credit card on file to download this cre…" at bounding box center [329, 222] width 7 height 7
checkbox input "true"
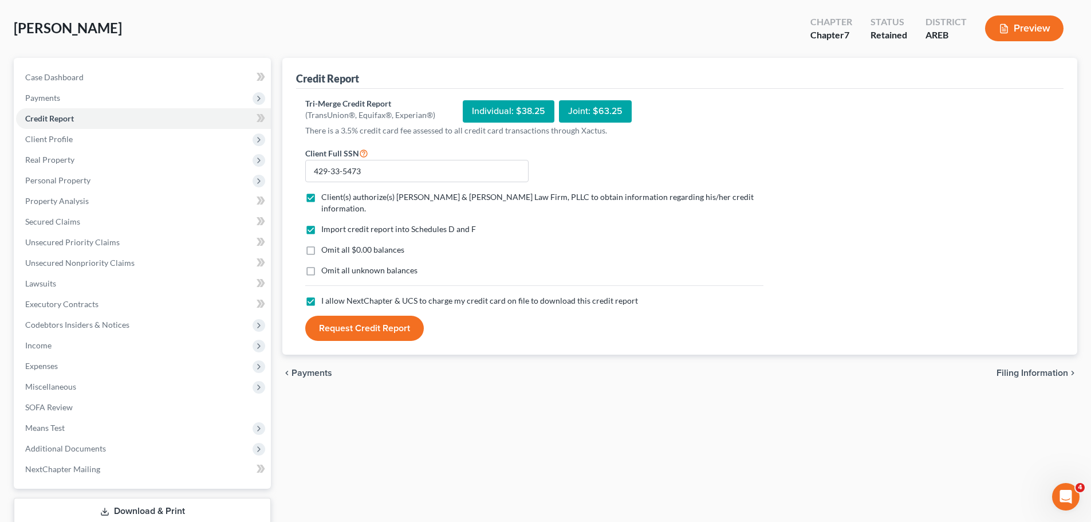
scroll to position [0, 0]
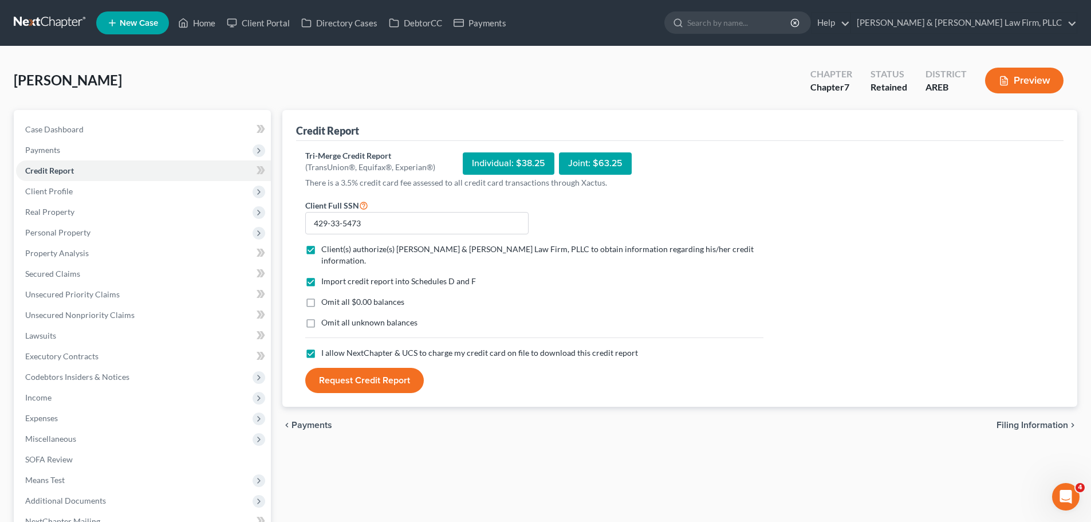
click at [385, 373] on button "Request Credit Report" at bounding box center [364, 380] width 119 height 25
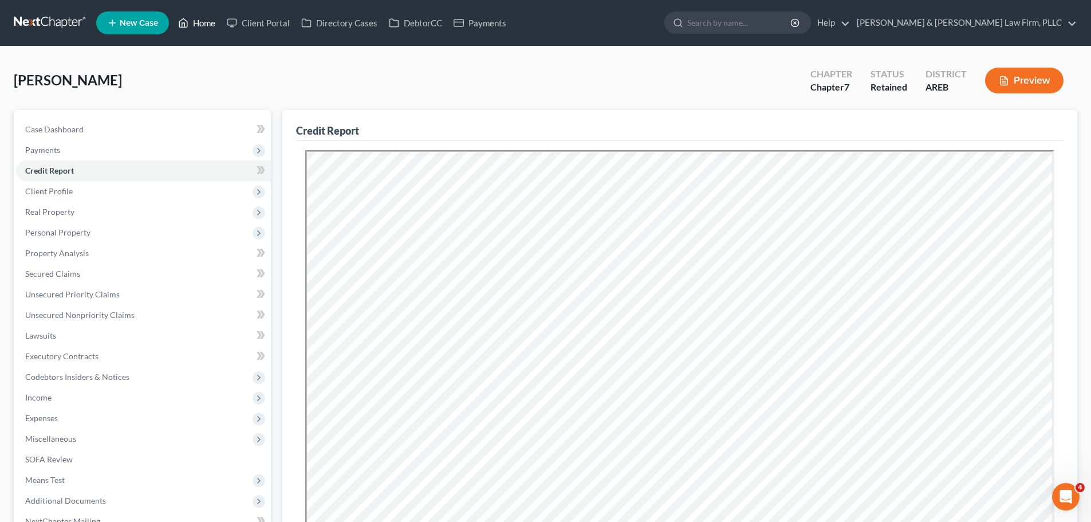
click at [209, 23] on link "Home" at bounding box center [196, 23] width 49 height 21
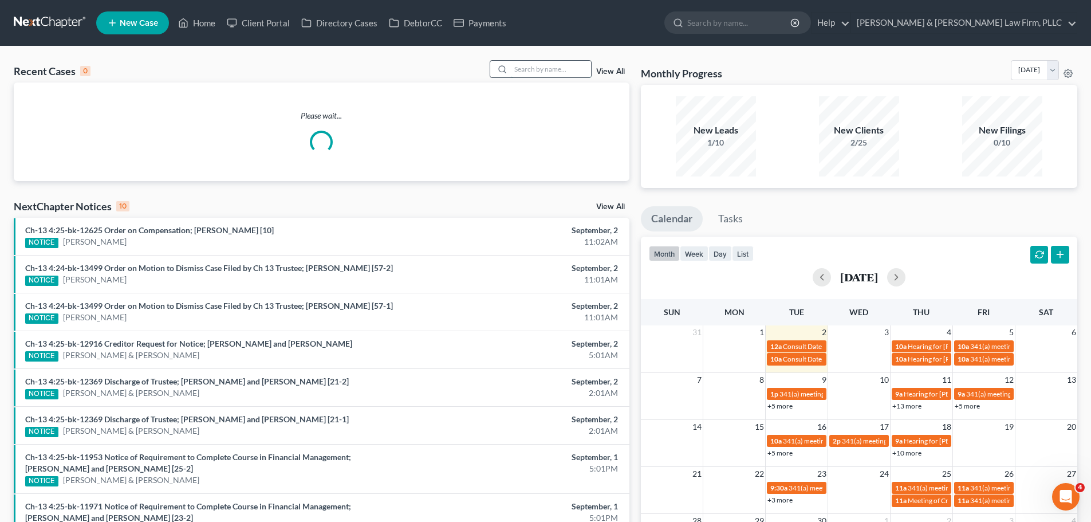
click at [534, 71] on input "search" at bounding box center [551, 69] width 80 height 17
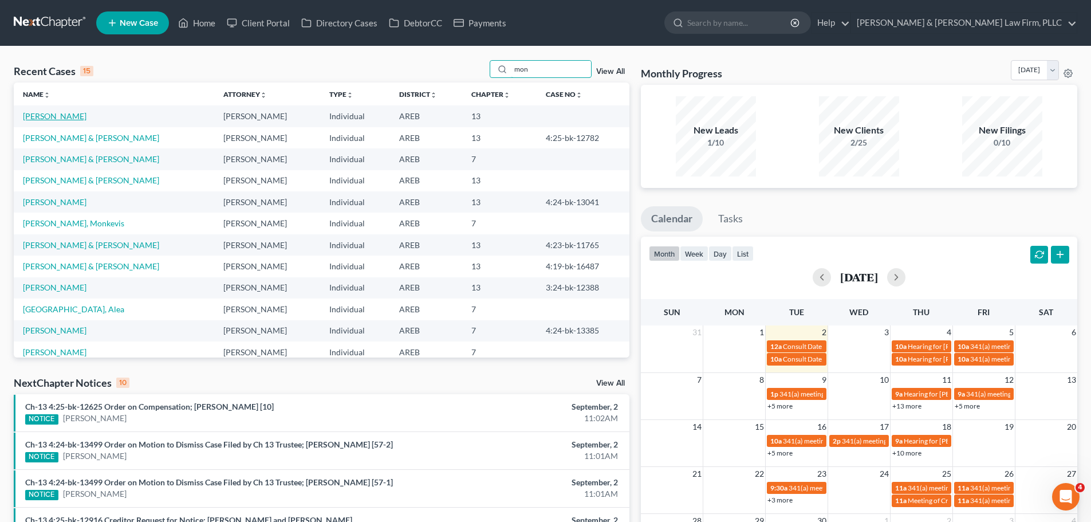
type input "mon"
click at [37, 120] on link "[PERSON_NAME]" at bounding box center [55, 116] width 64 height 10
select select "2"
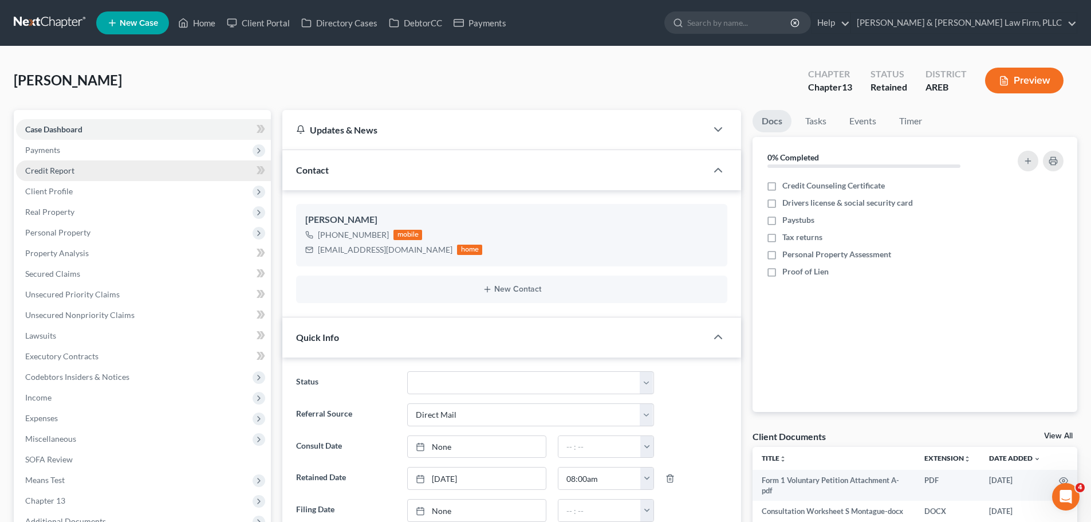
drag, startPoint x: 65, startPoint y: 175, endPoint x: 83, endPoint y: 171, distance: 18.2
click at [65, 174] on span "Credit Report" at bounding box center [49, 171] width 49 height 10
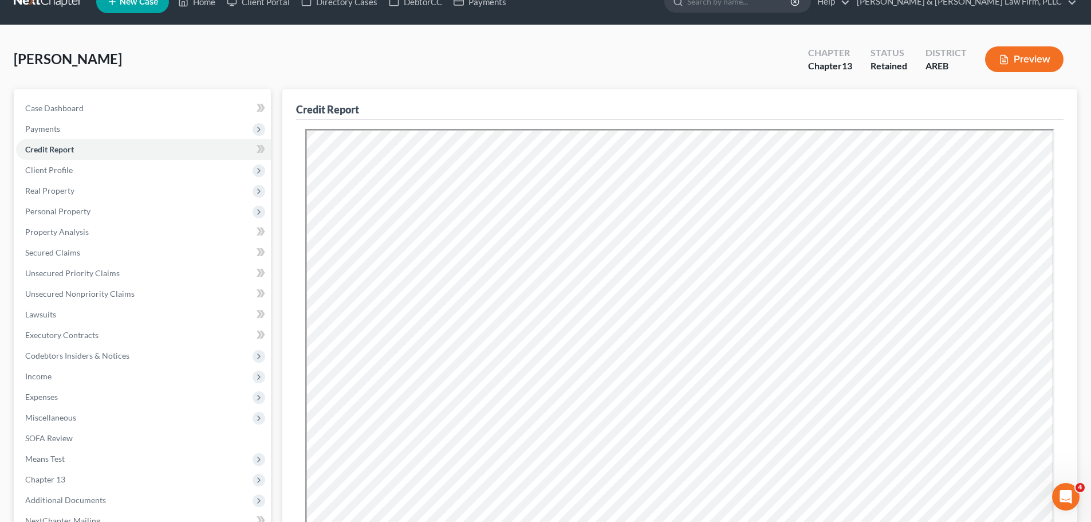
scroll to position [1, 0]
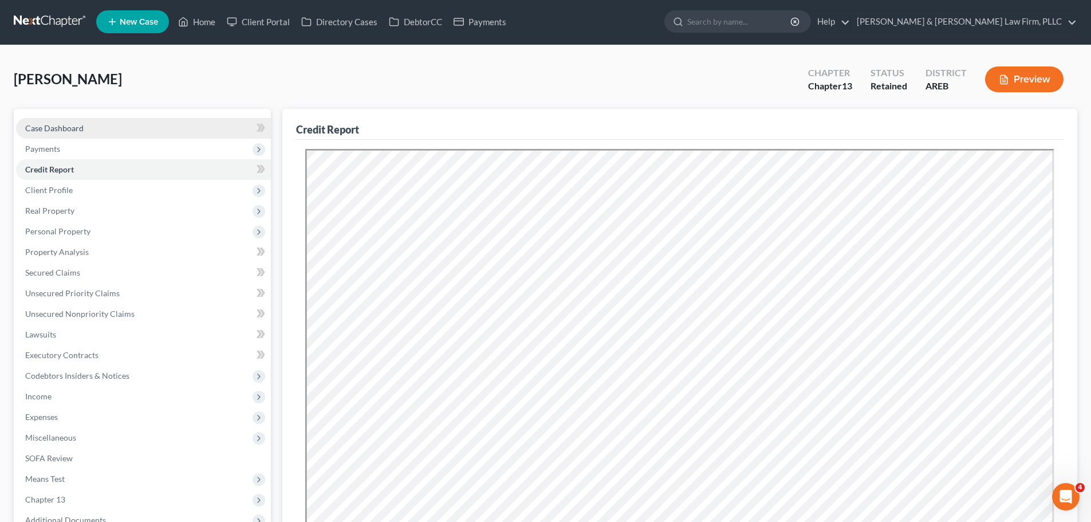
drag, startPoint x: 156, startPoint y: 129, endPoint x: 184, endPoint y: 130, distance: 27.5
click at [156, 129] on link "Case Dashboard" at bounding box center [143, 128] width 255 height 21
select select "2"
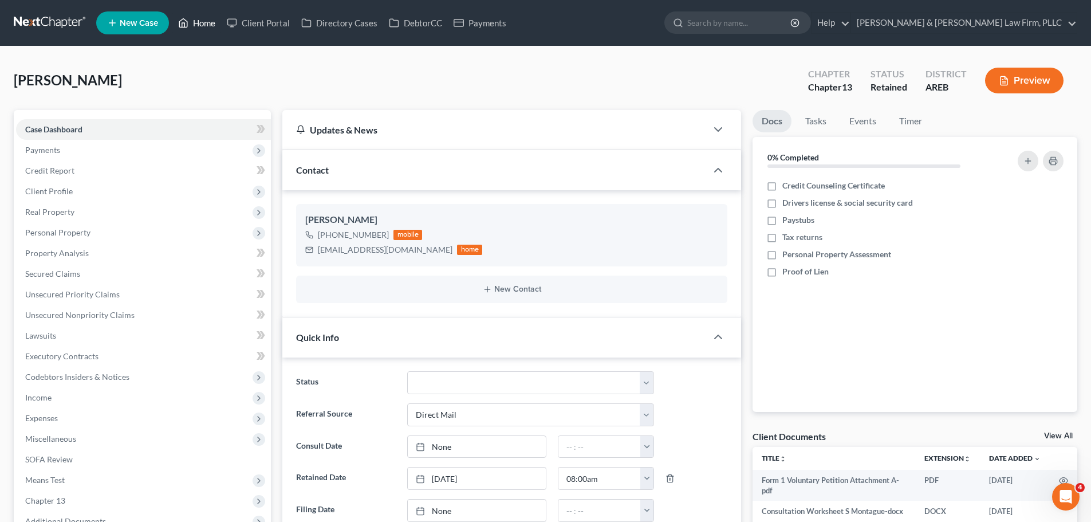
click at [185, 32] on link "Home" at bounding box center [196, 23] width 49 height 21
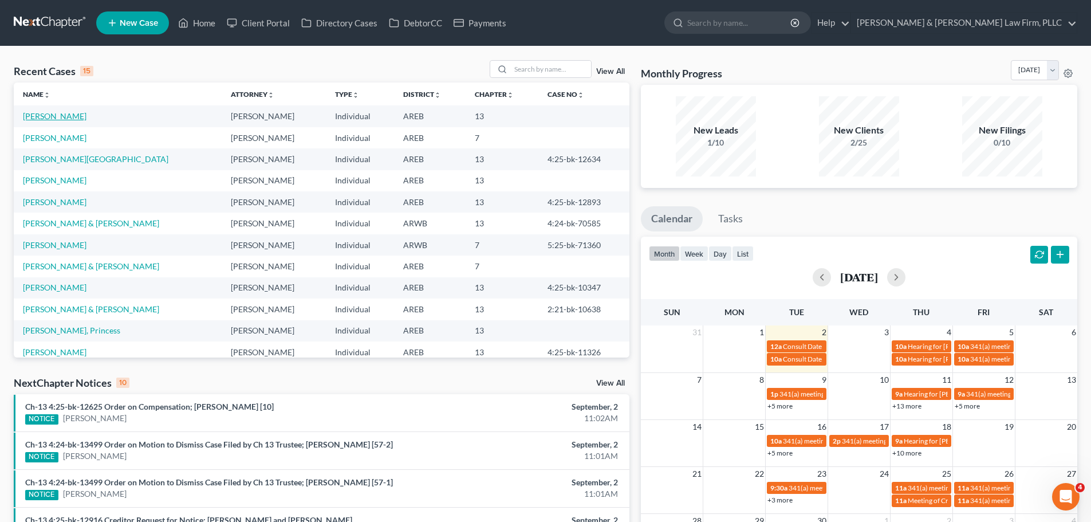
click at [78, 114] on link "[PERSON_NAME]" at bounding box center [55, 116] width 64 height 10
select select "2"
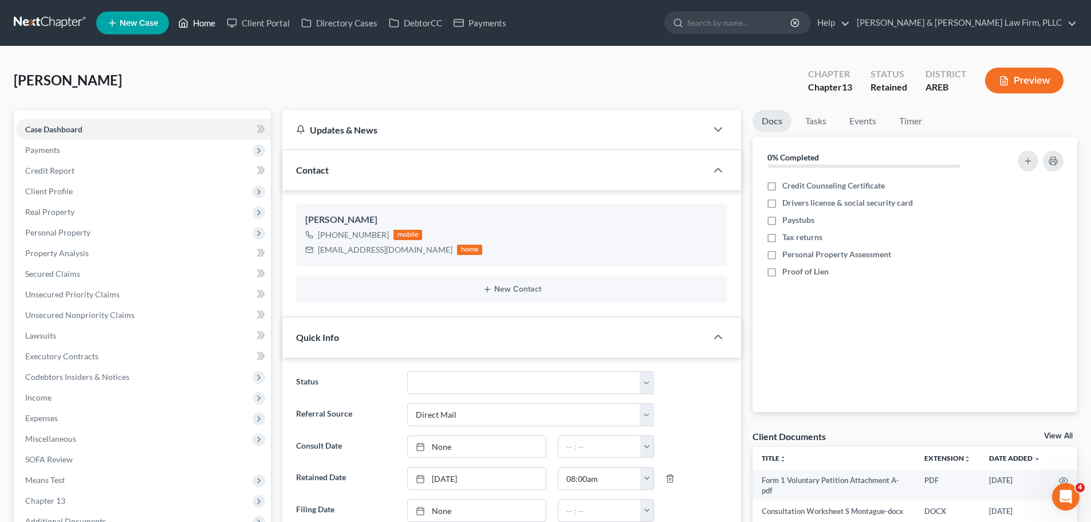
drag, startPoint x: 195, startPoint y: 23, endPoint x: 247, endPoint y: 40, distance: 55.2
click at [195, 23] on link "Home" at bounding box center [196, 23] width 49 height 21
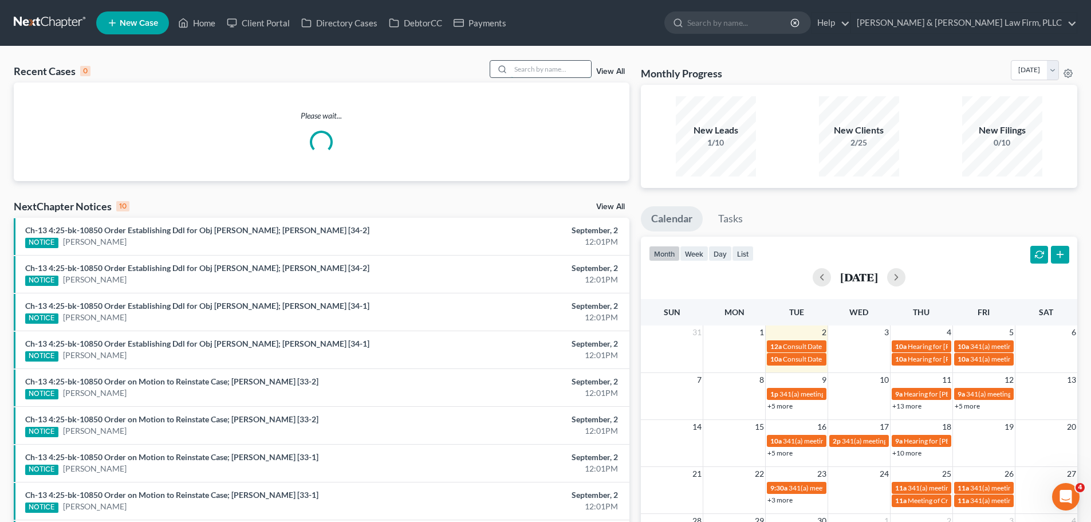
drag, startPoint x: 568, startPoint y: 61, endPoint x: 569, endPoint y: 67, distance: 5.8
click at [567, 63] on input "search" at bounding box center [551, 69] width 80 height 17
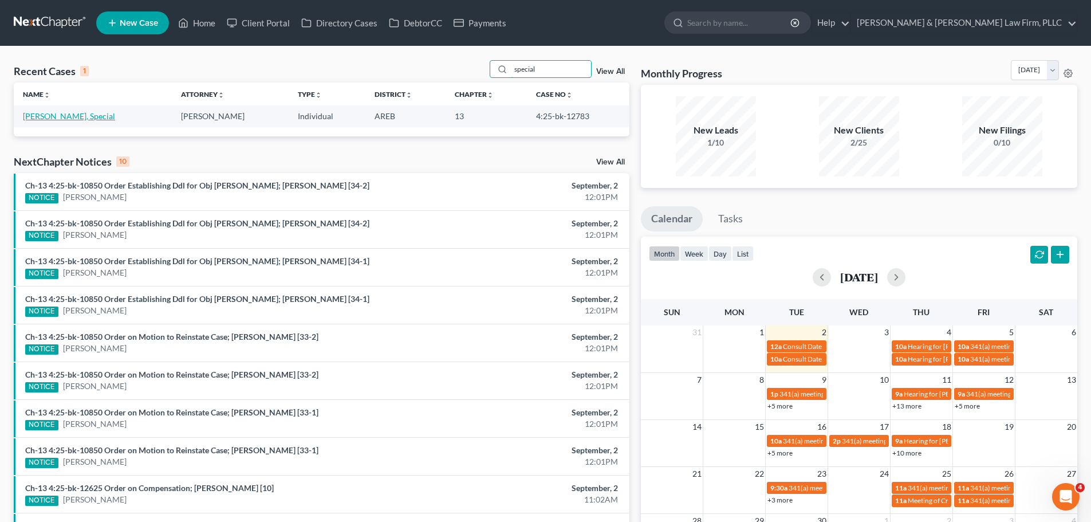
type input "special"
click at [36, 115] on link "[PERSON_NAME], Special" at bounding box center [69, 116] width 92 height 10
select select "0"
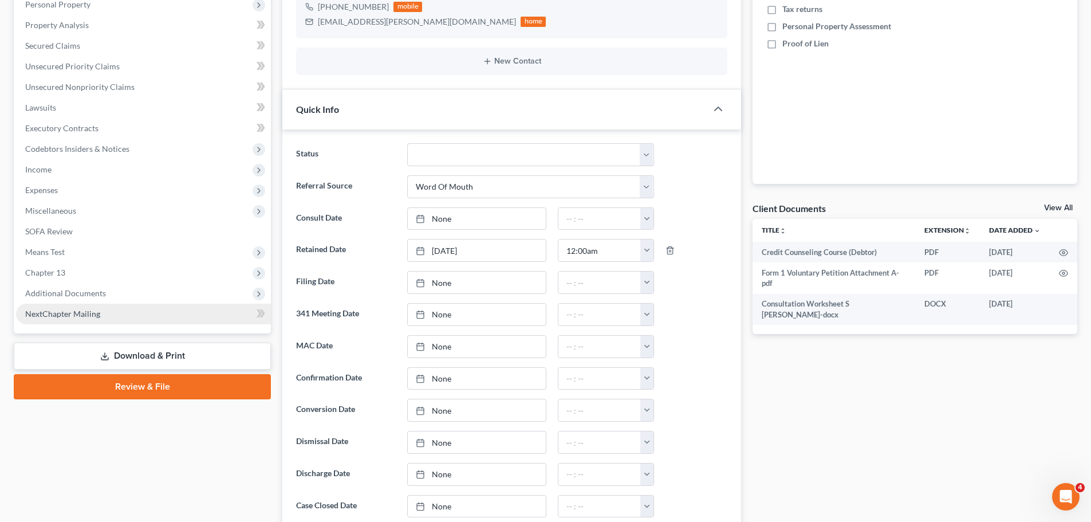
scroll to position [229, 0]
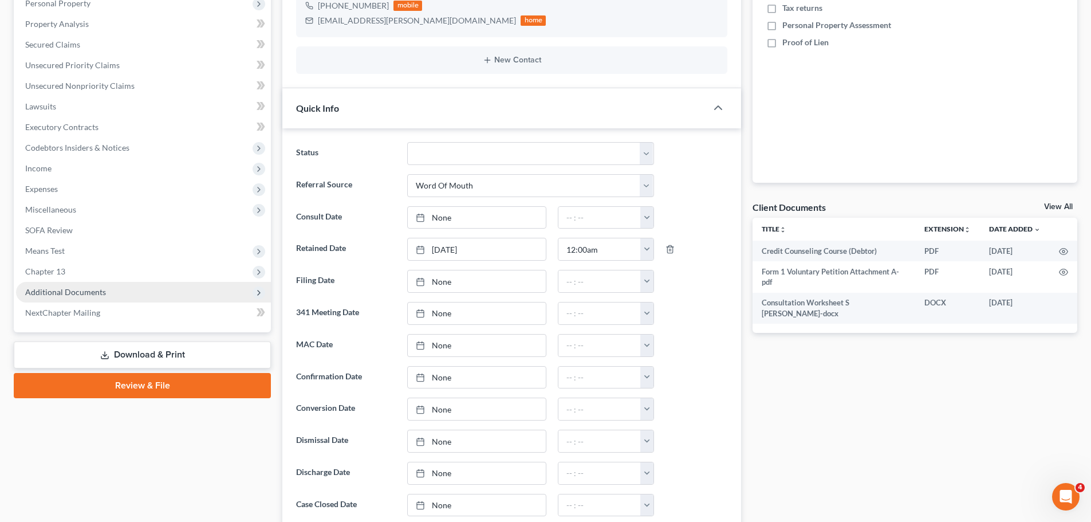
click at [94, 298] on span "Additional Documents" at bounding box center [143, 292] width 255 height 21
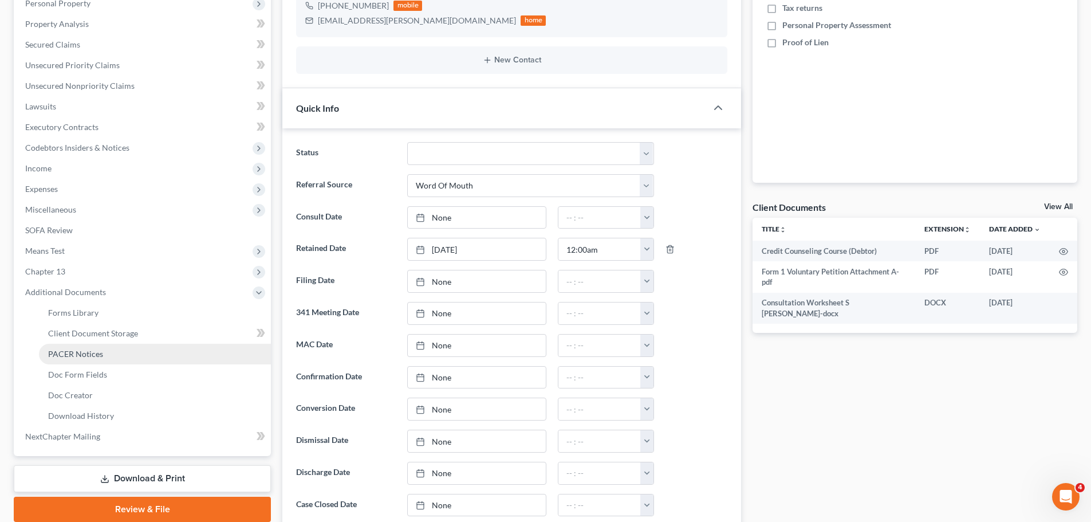
click at [89, 359] on link "PACER Notices" at bounding box center [155, 354] width 232 height 21
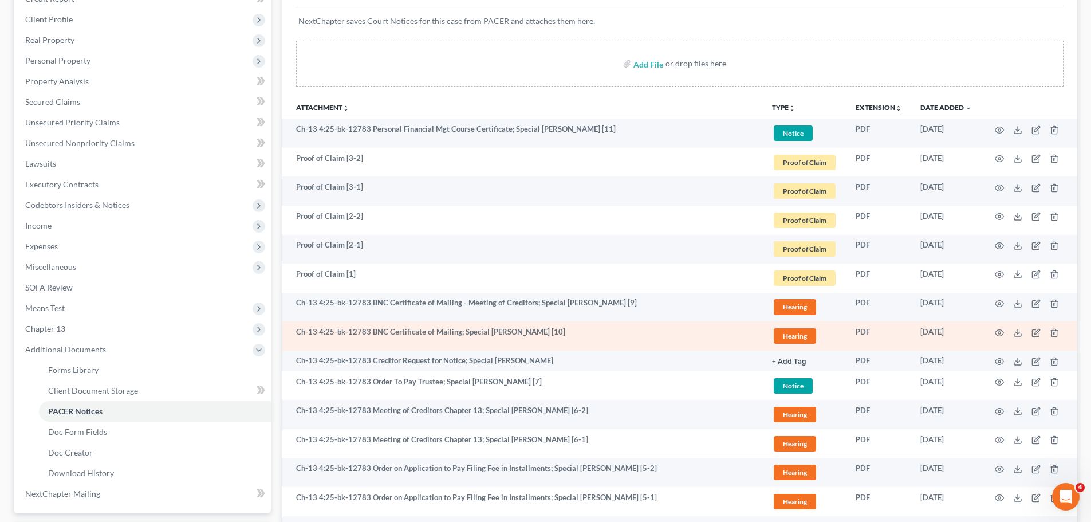
scroll to position [229, 0]
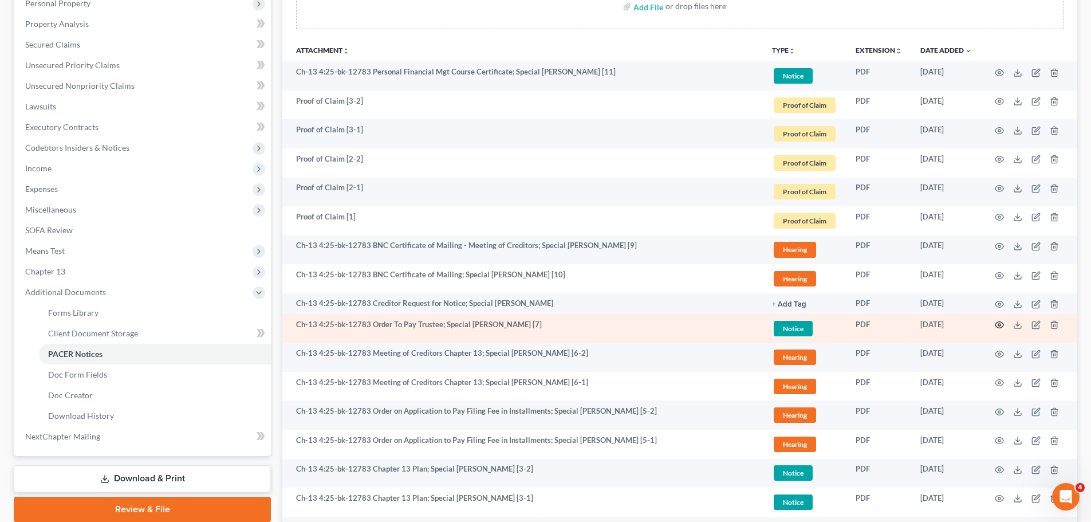
click at [997, 325] on icon "button" at bounding box center [999, 324] width 9 height 9
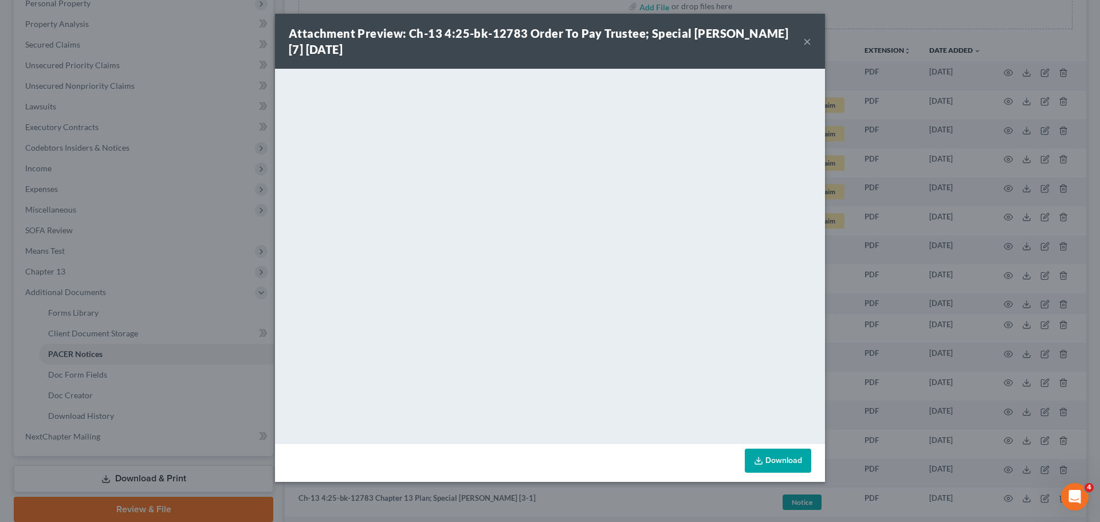
drag, startPoint x: 806, startPoint y: 40, endPoint x: 798, endPoint y: 51, distance: 14.3
click at [806, 40] on button "×" at bounding box center [807, 41] width 8 height 14
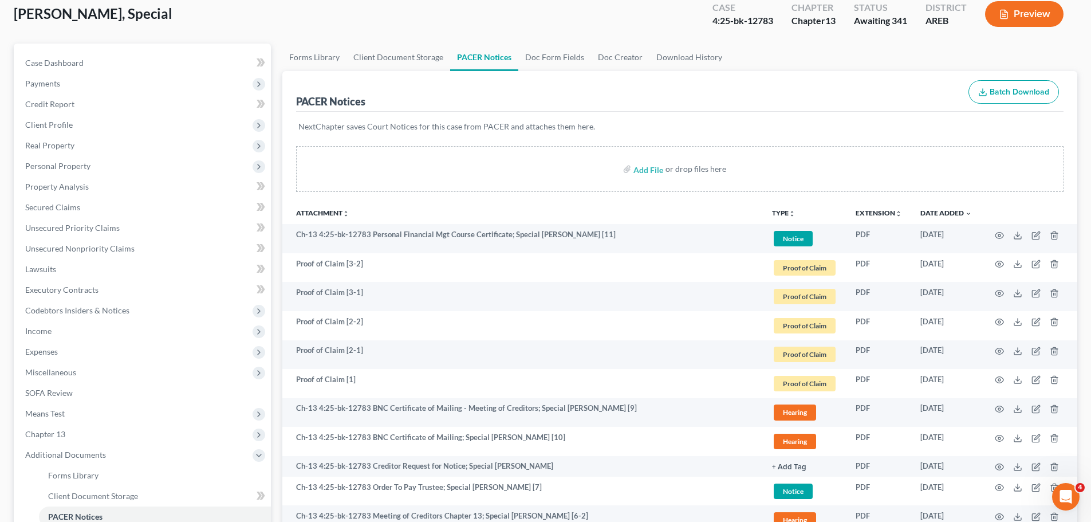
scroll to position [0, 0]
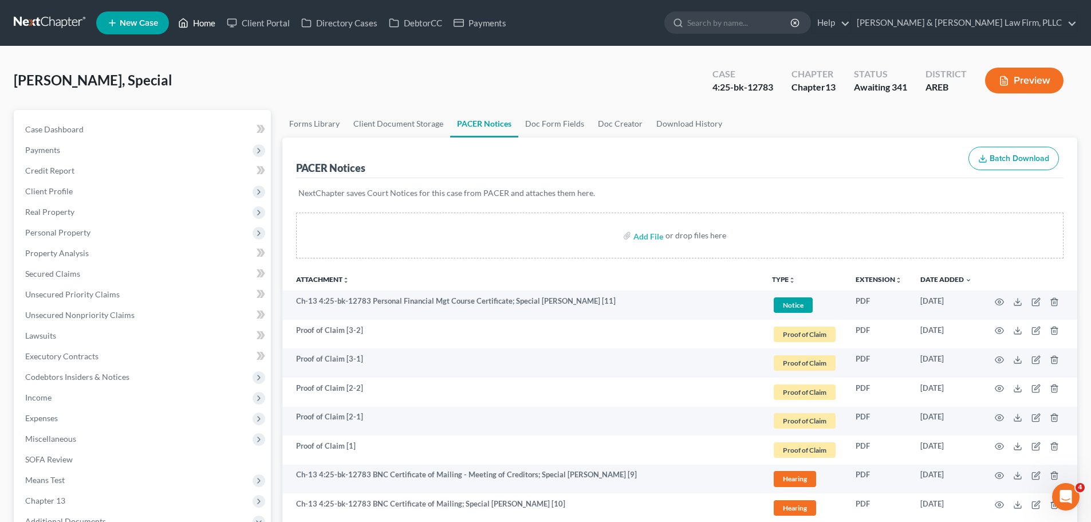
click at [200, 22] on link "Home" at bounding box center [196, 23] width 49 height 21
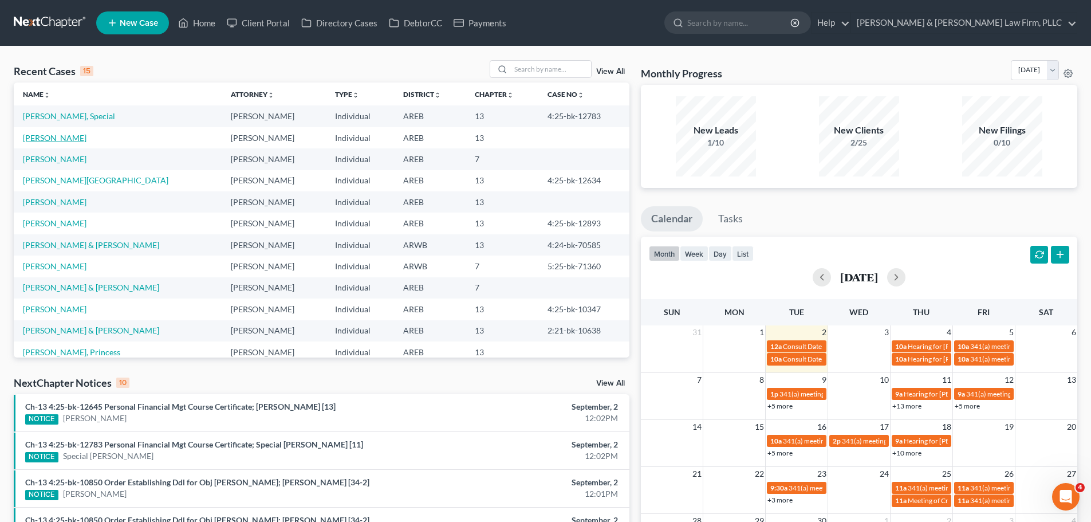
click at [48, 135] on link "[PERSON_NAME]" at bounding box center [55, 138] width 64 height 10
select select "2"
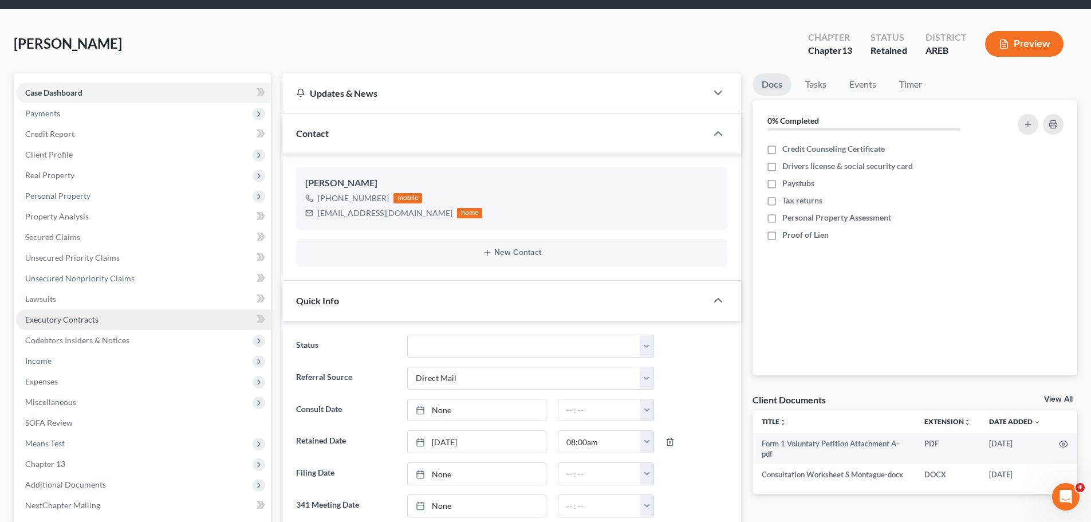
scroll to position [57, 0]
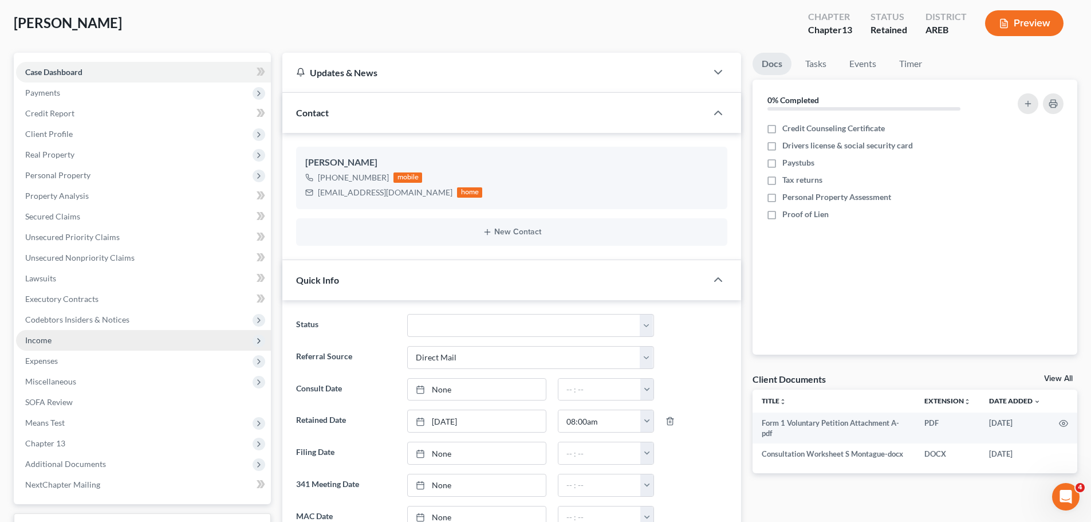
click at [42, 337] on span "Income" at bounding box center [38, 340] width 26 height 10
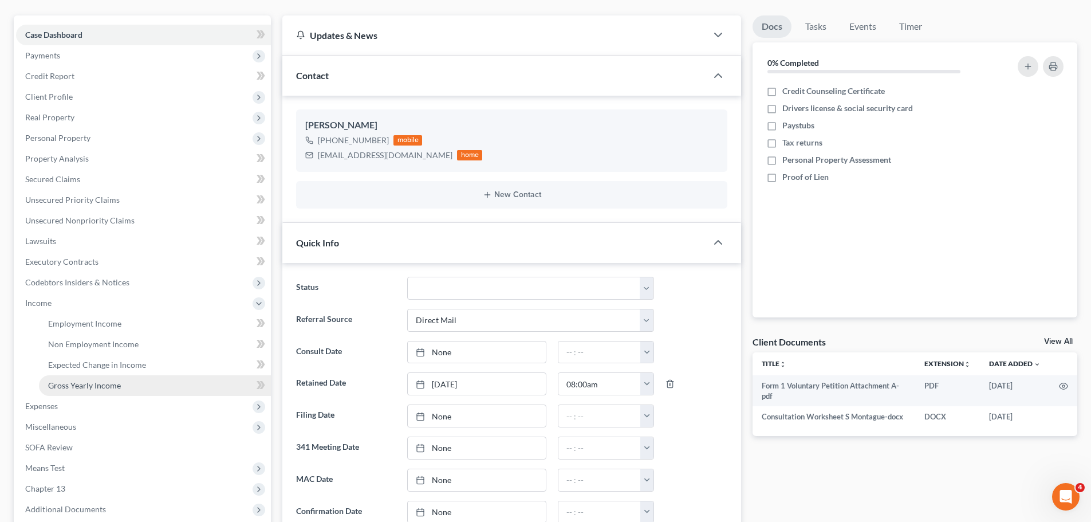
scroll to position [115, 0]
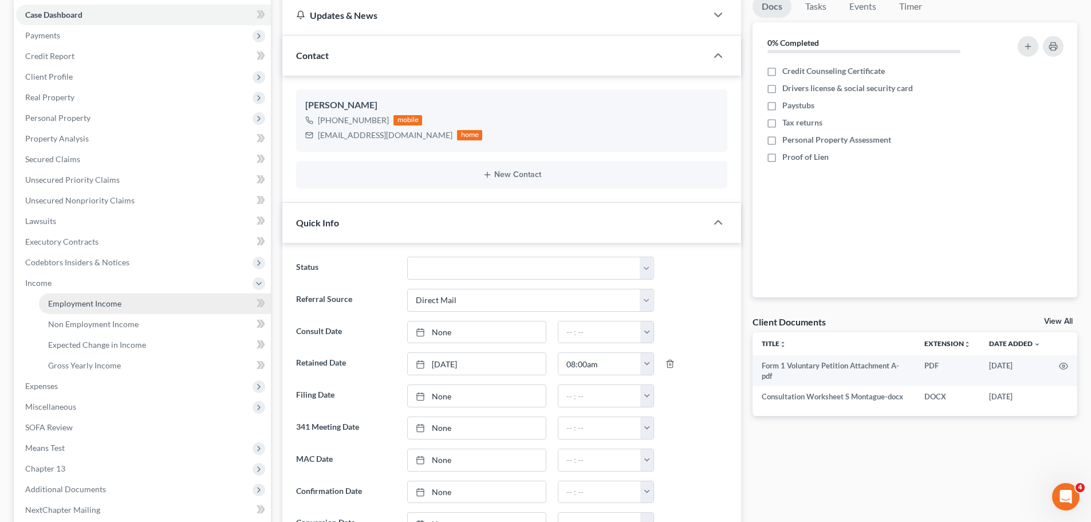
click at [99, 304] on span "Employment Income" at bounding box center [84, 303] width 73 height 10
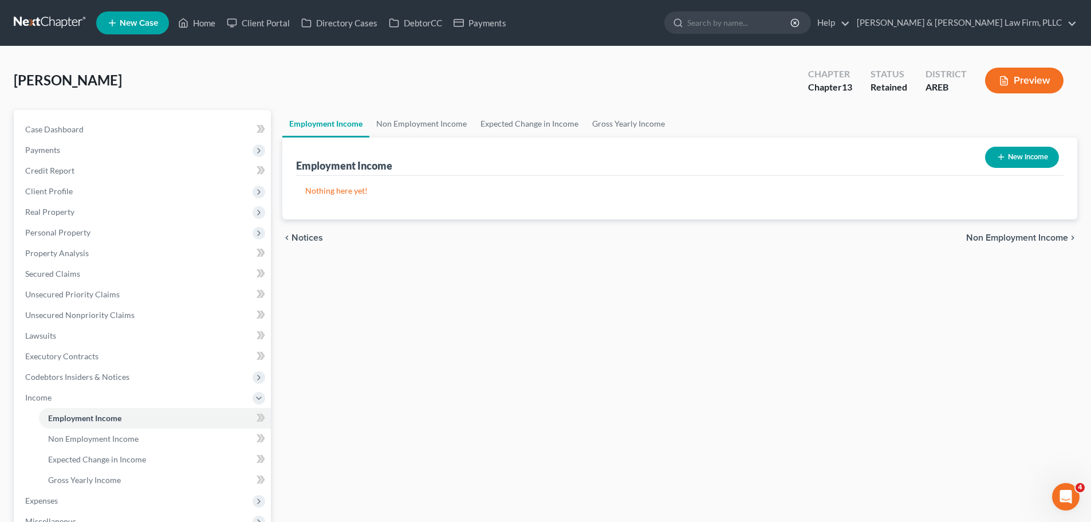
click at [1010, 152] on button "New Income" at bounding box center [1022, 157] width 74 height 21
select select "0"
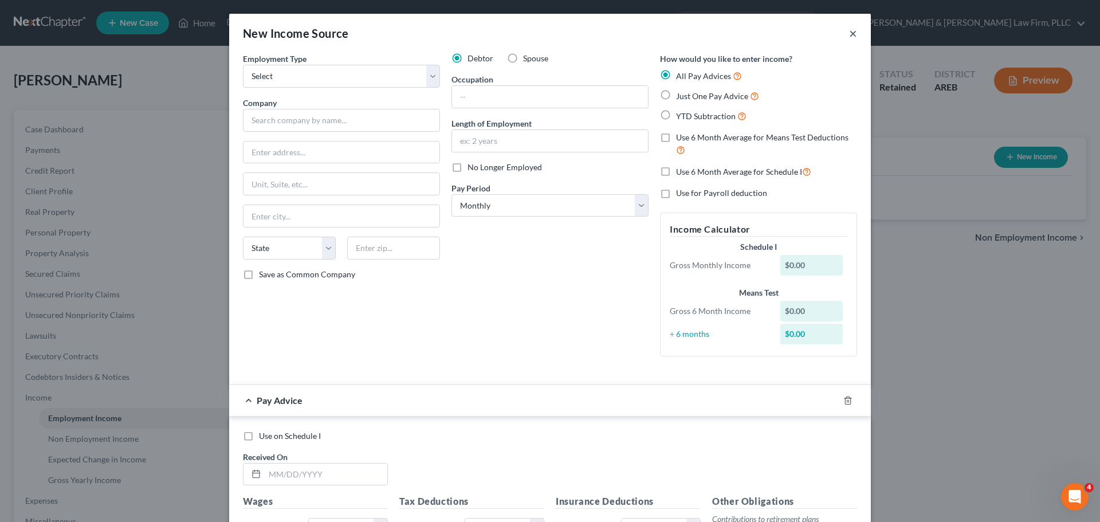
click at [849, 38] on button "×" at bounding box center [853, 33] width 8 height 14
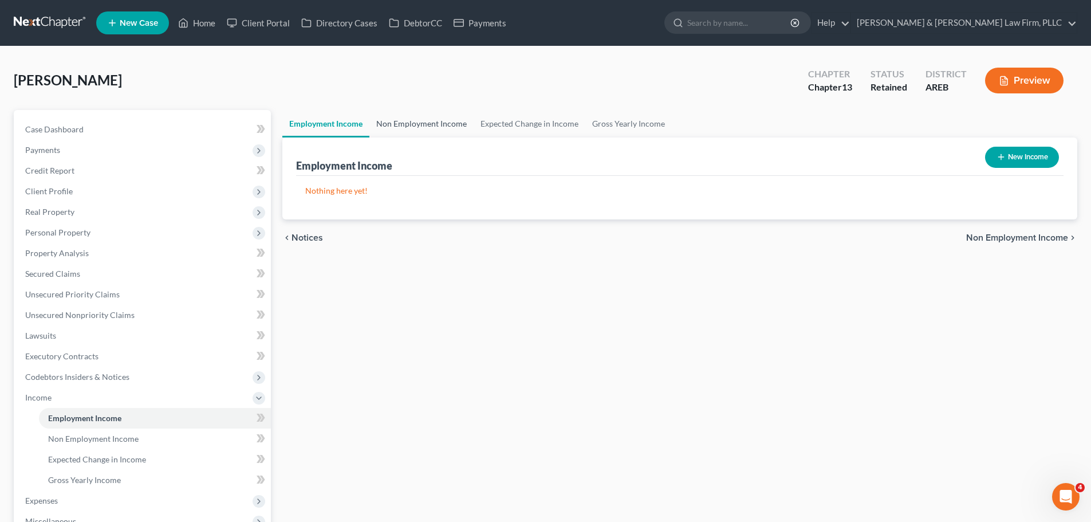
click at [431, 123] on link "Non Employment Income" at bounding box center [421, 123] width 104 height 27
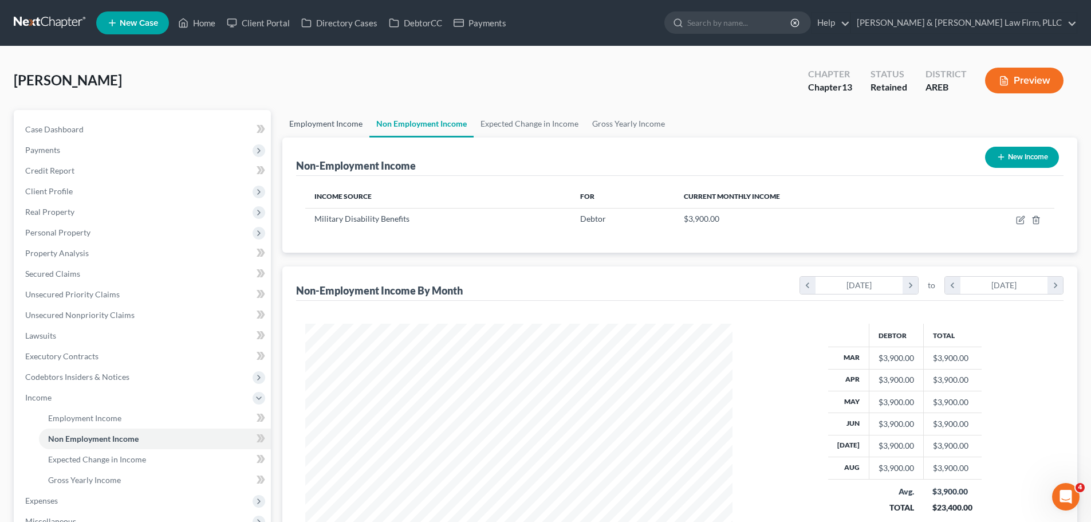
click at [336, 125] on link "Employment Income" at bounding box center [325, 123] width 87 height 27
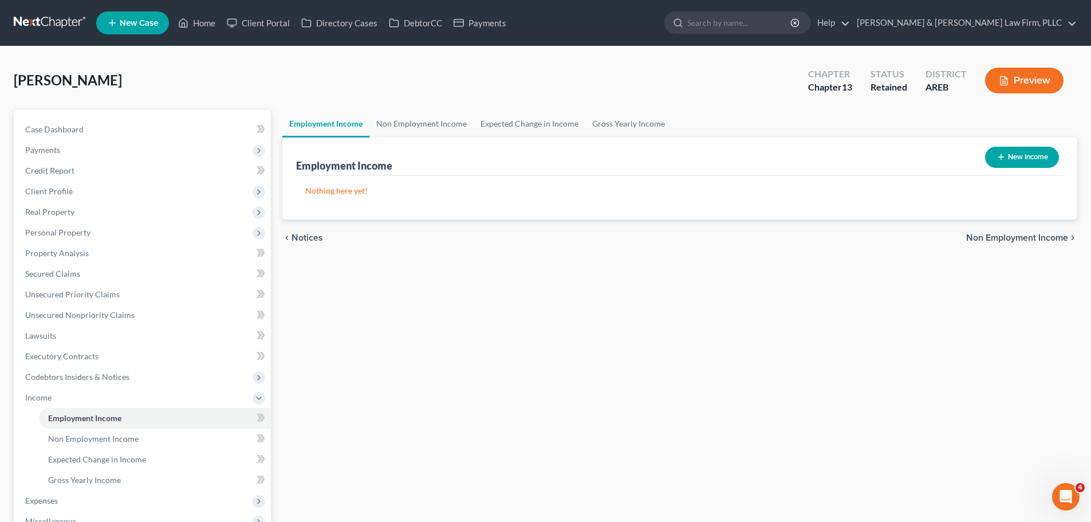
click at [1014, 161] on button "New Income" at bounding box center [1022, 157] width 74 height 21
select select "0"
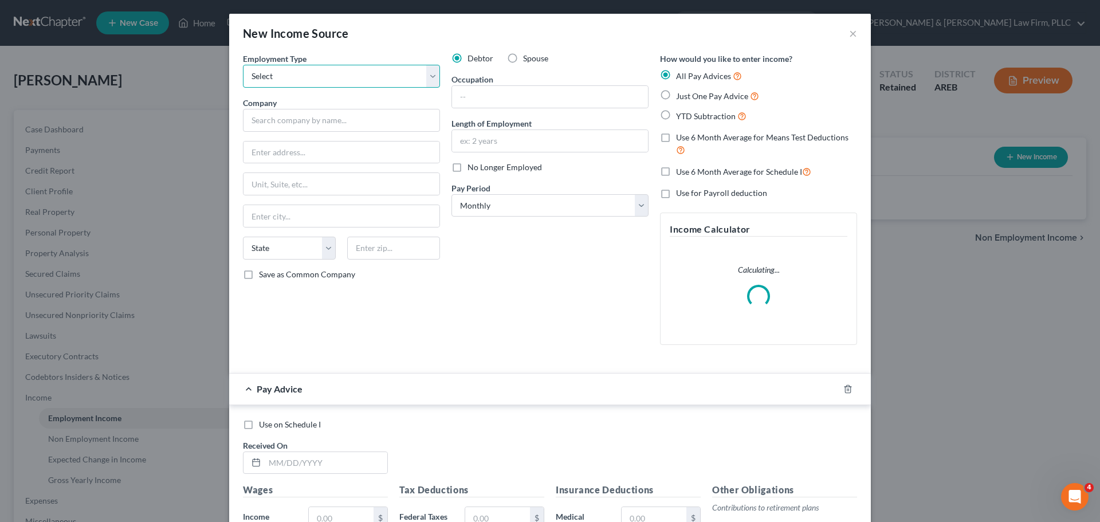
click at [345, 69] on select "Select Full or Part Time Employment Self Employment" at bounding box center [341, 76] width 197 height 23
select select "0"
click at [243, 65] on select "Select Full or Part Time Employment Self Employment" at bounding box center [341, 76] width 197 height 23
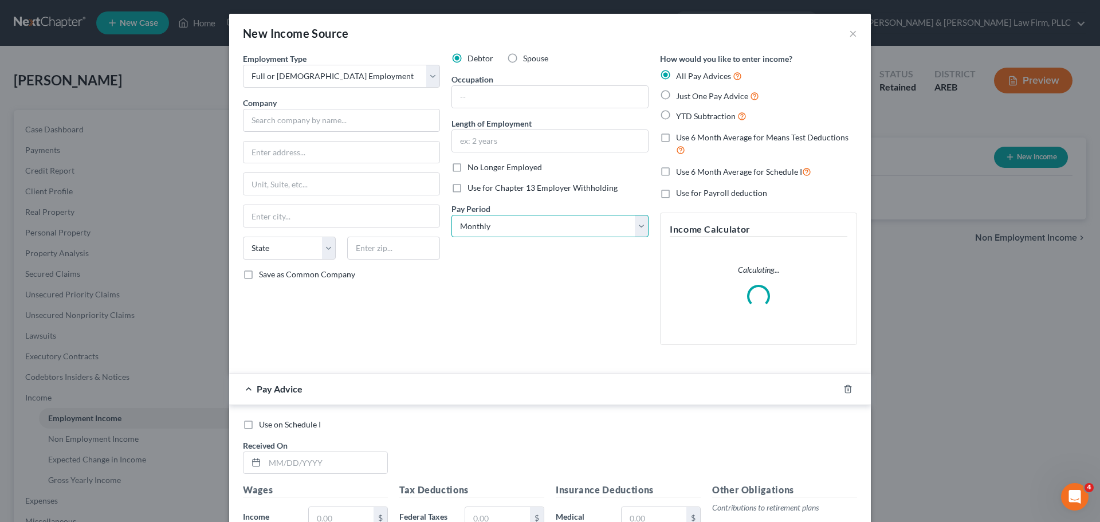
click at [474, 225] on select "Select Monthly Twice Monthly Every Other Week Weekly" at bounding box center [549, 226] width 197 height 23
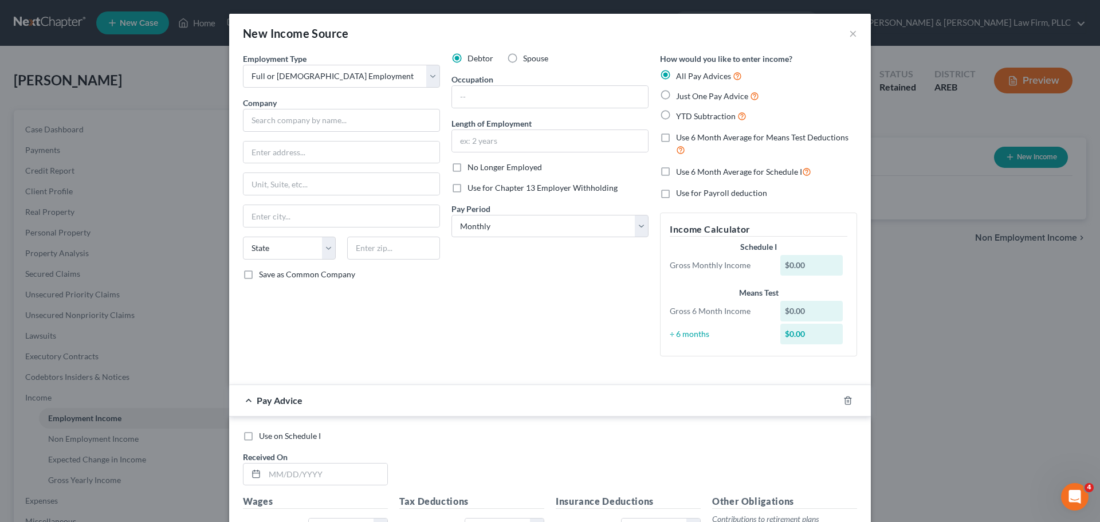
click at [408, 308] on div "Employment Type * Select Full or Part Time Employment Self Employment Company *…" at bounding box center [341, 209] width 208 height 313
click at [849, 36] on button "×" at bounding box center [853, 33] width 8 height 14
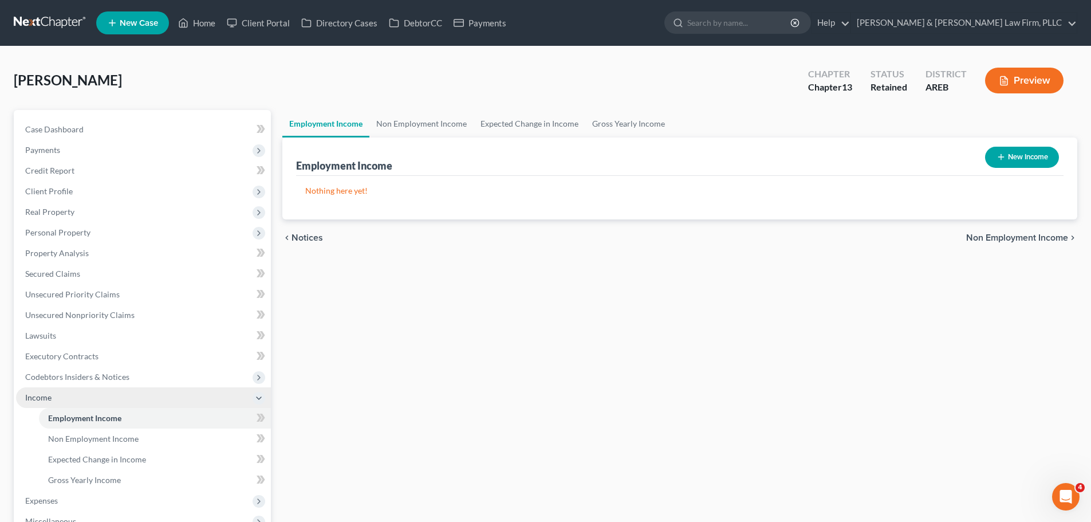
click at [59, 397] on span "Income" at bounding box center [143, 397] width 255 height 21
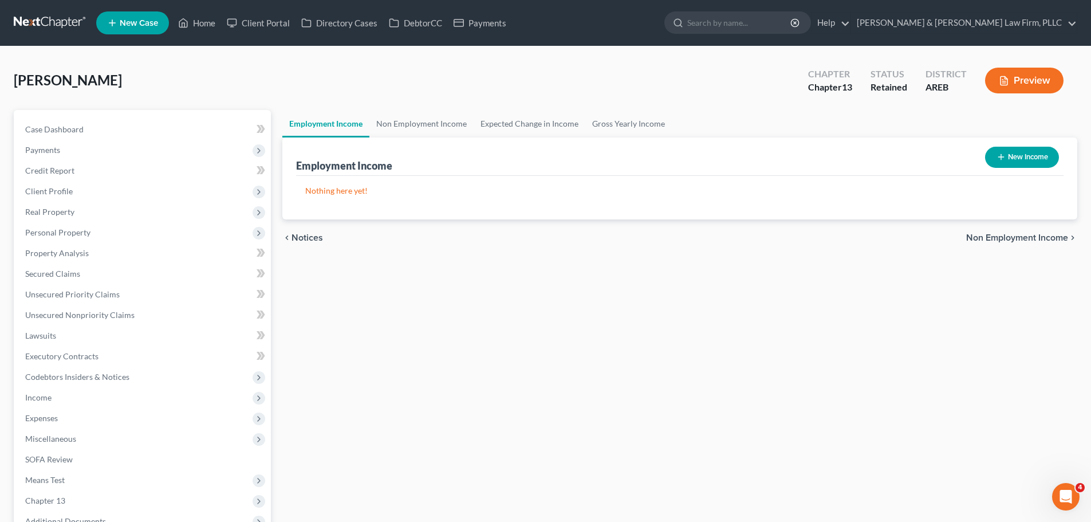
click at [1010, 76] on button "Preview" at bounding box center [1024, 81] width 78 height 26
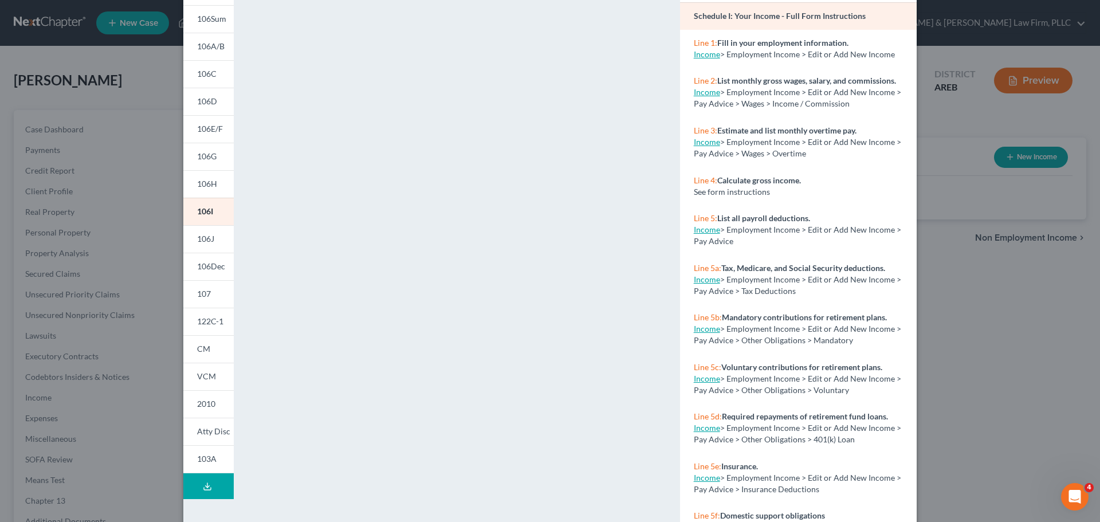
scroll to position [124, 0]
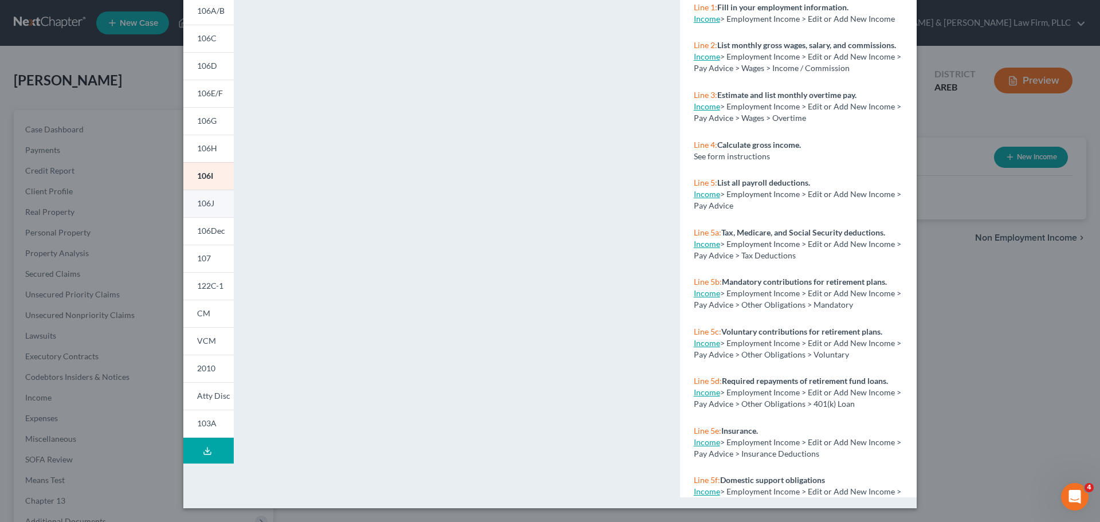
click at [220, 202] on link "106J" at bounding box center [208, 203] width 50 height 27
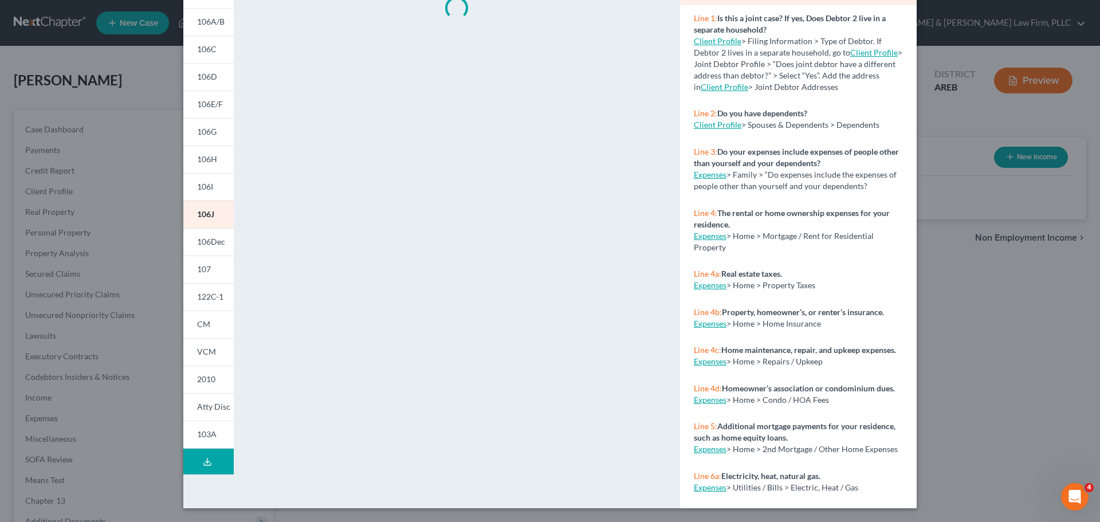
scroll to position [113, 0]
click at [198, 240] on span "106Dec" at bounding box center [211, 242] width 28 height 10
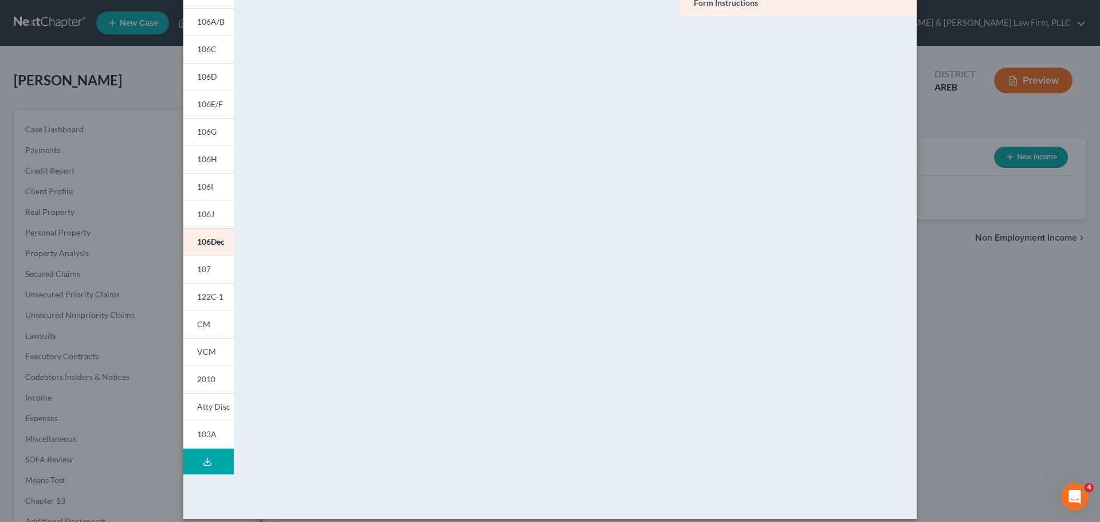
scroll to position [124, 0]
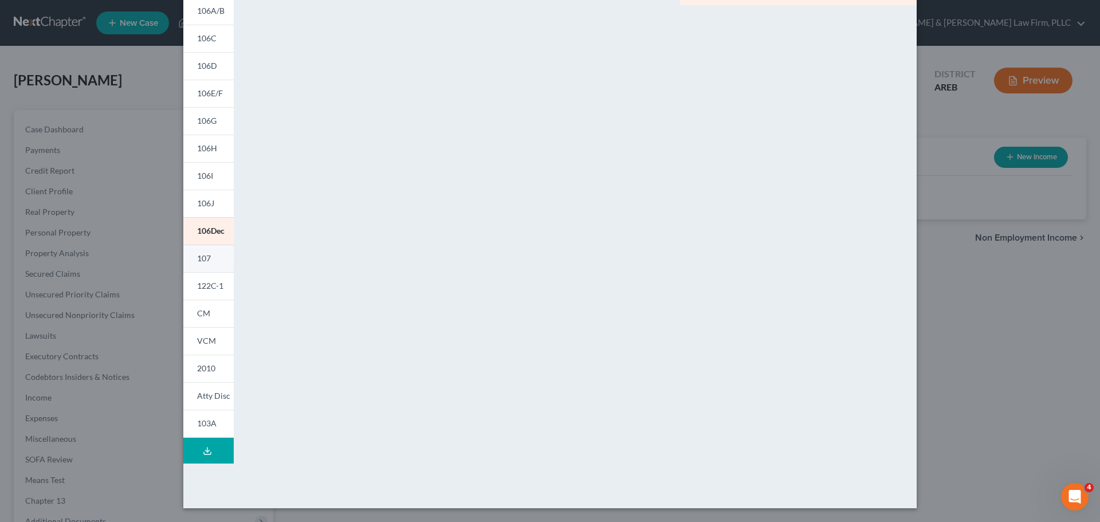
click at [199, 262] on span "107" at bounding box center [204, 258] width 14 height 10
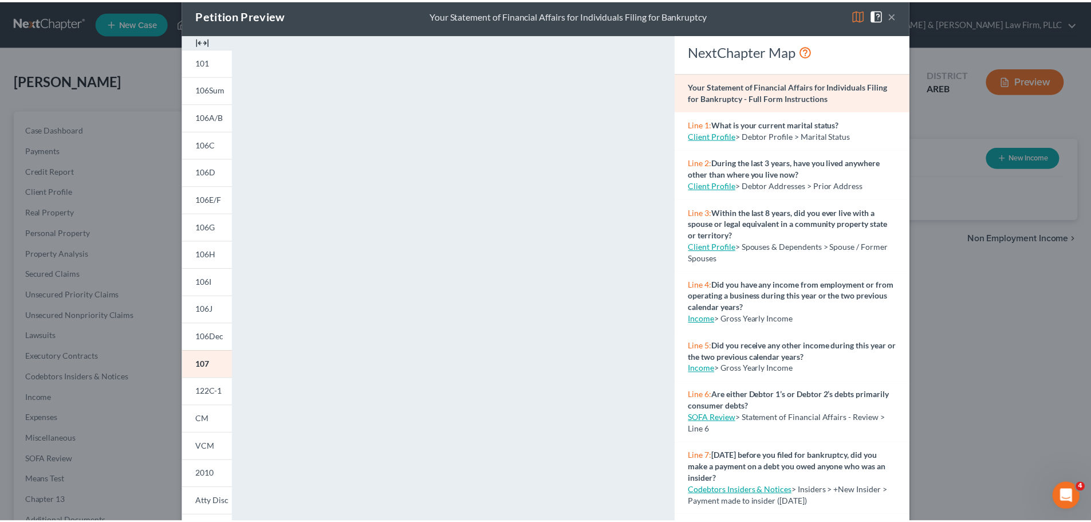
scroll to position [0, 0]
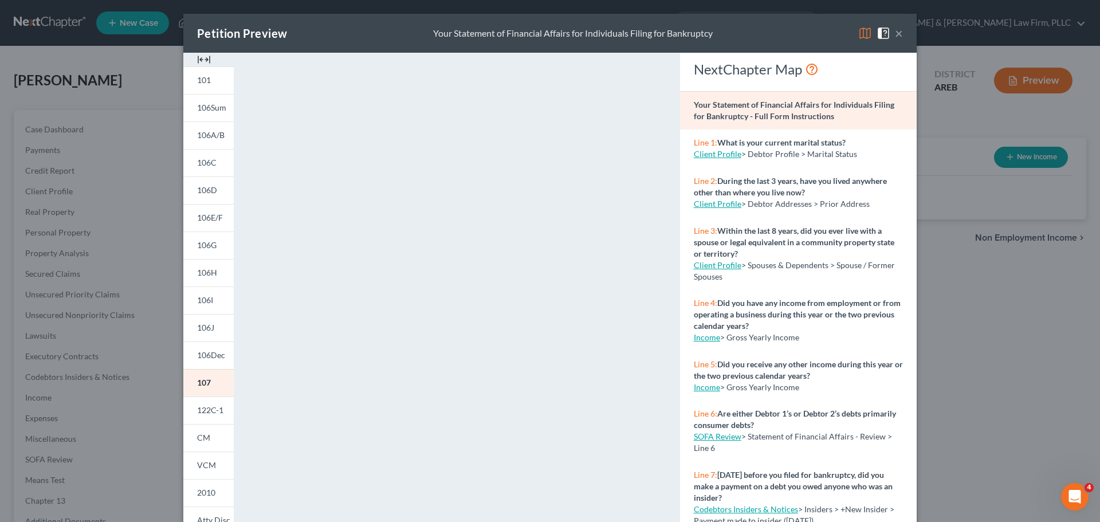
click at [895, 33] on button "×" at bounding box center [899, 33] width 8 height 14
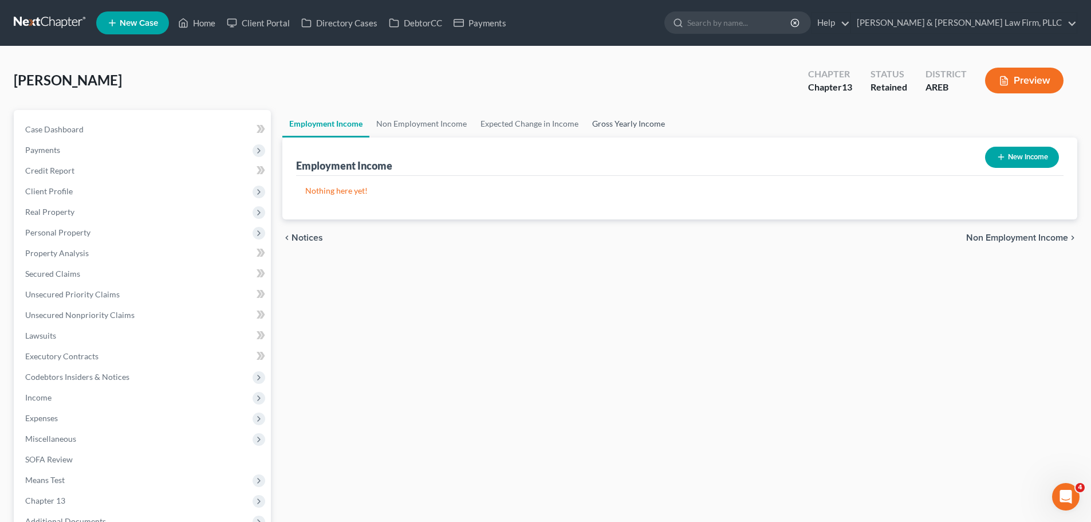
click at [633, 115] on link "Gross Yearly Income" at bounding box center [628, 123] width 86 height 27
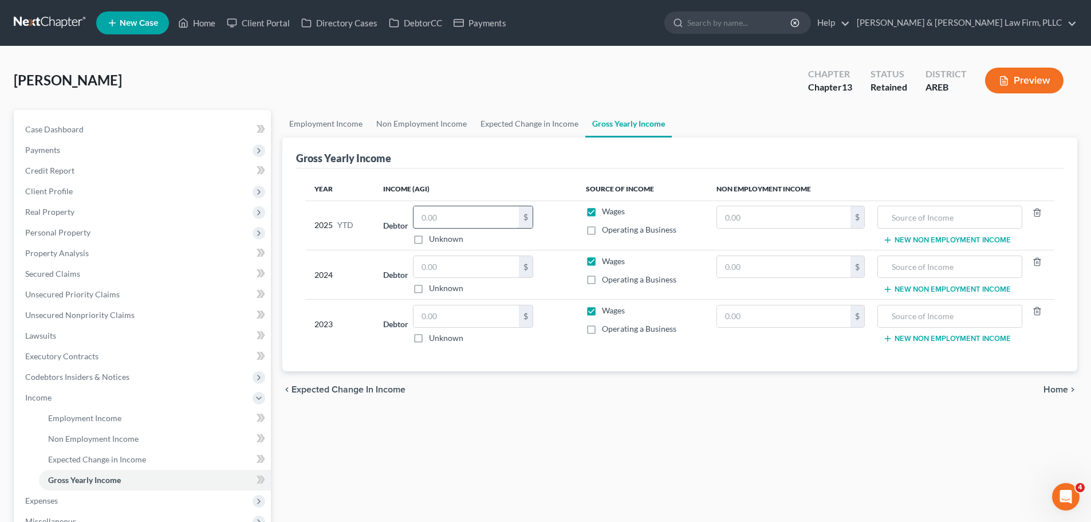
click at [435, 220] on input "text" at bounding box center [465, 217] width 105 height 22
type input "7,200"
click at [722, 219] on input "text" at bounding box center [783, 217] width 133 height 22
click at [916, 221] on input "text" at bounding box center [950, 217] width 132 height 22
drag, startPoint x: 992, startPoint y: 222, endPoint x: 884, endPoint y: 225, distance: 108.3
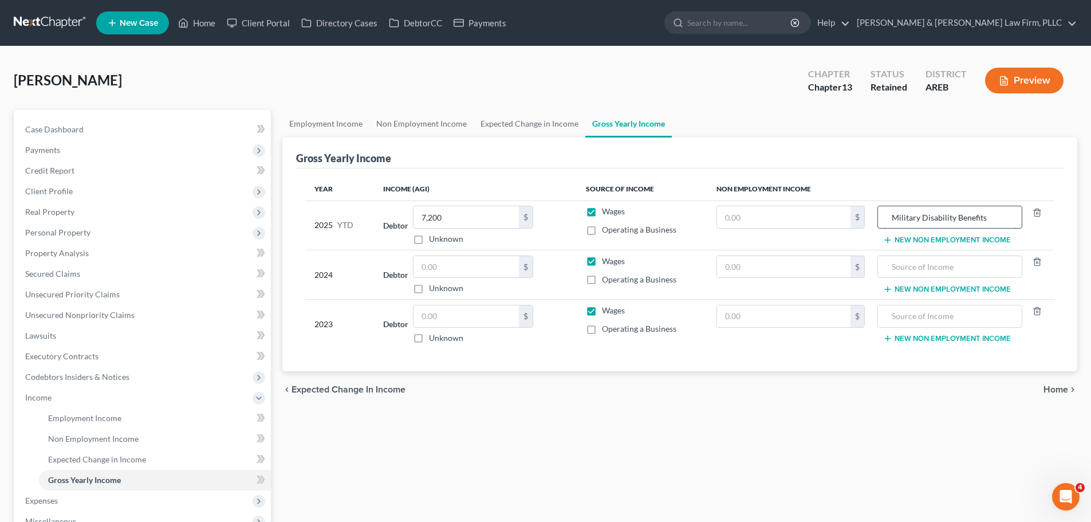
click at [884, 225] on input "Military Disability Benefits" at bounding box center [950, 217] width 132 height 22
type input "Military Disability Benefits"
click at [922, 268] on input "text" at bounding box center [950, 267] width 132 height 22
paste input "Military Disability Benefits"
type input "Military Disability Benefits"
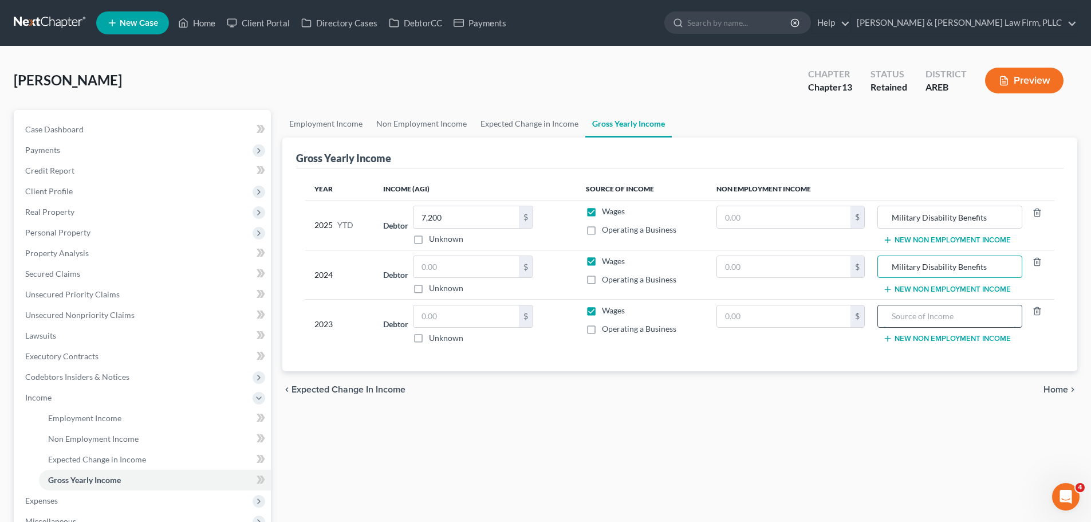
click at [907, 310] on input "text" at bounding box center [950, 316] width 132 height 22
paste input "Military Disability Benefits"
type input "Military Disability Benefits"
click at [445, 266] on input "text" at bounding box center [465, 267] width 105 height 22
type input "30,000"
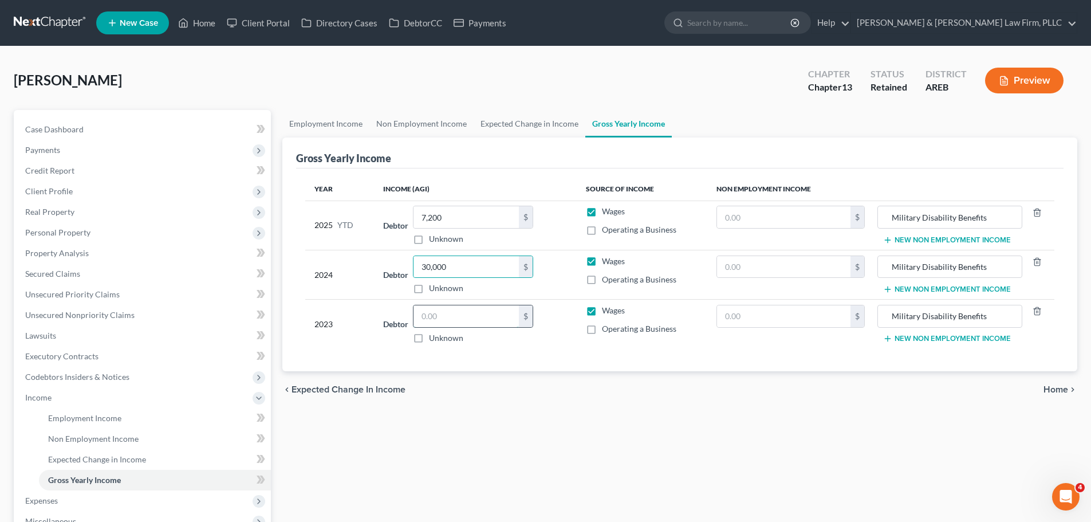
click at [452, 318] on input "text" at bounding box center [465, 316] width 105 height 22
type input "30,000"
click at [774, 213] on input "text" at bounding box center [783, 217] width 133 height 22
type input "35,000"
click at [765, 260] on input "text" at bounding box center [783, 267] width 133 height 22
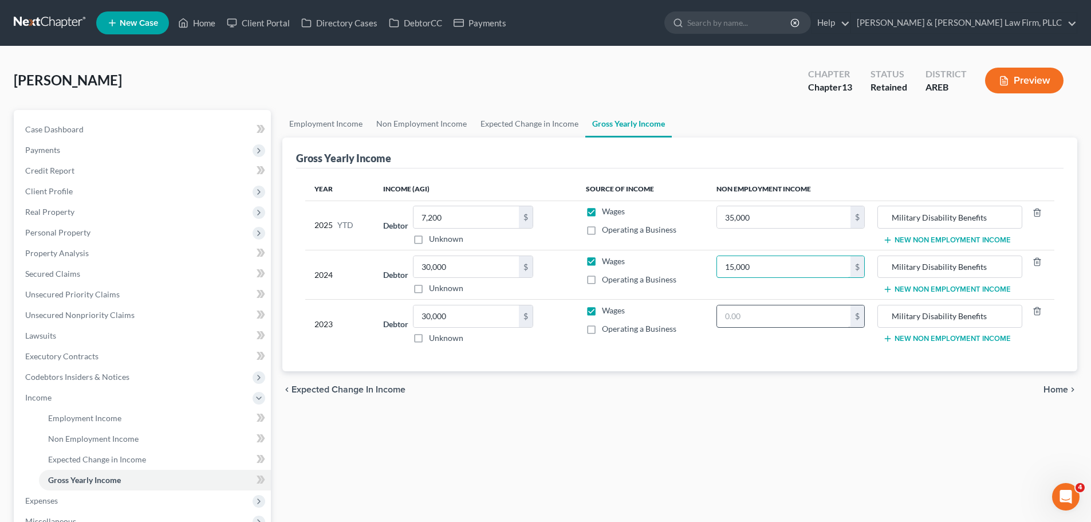
type input "15,000"
click at [735, 310] on input "text" at bounding box center [783, 316] width 133 height 22
type input "10,000"
click at [1043, 384] on div "chevron_left Expected Change in Income Home chevron_right" at bounding box center [679, 389] width 795 height 37
click at [1045, 387] on span "Home" at bounding box center [1055, 389] width 25 height 9
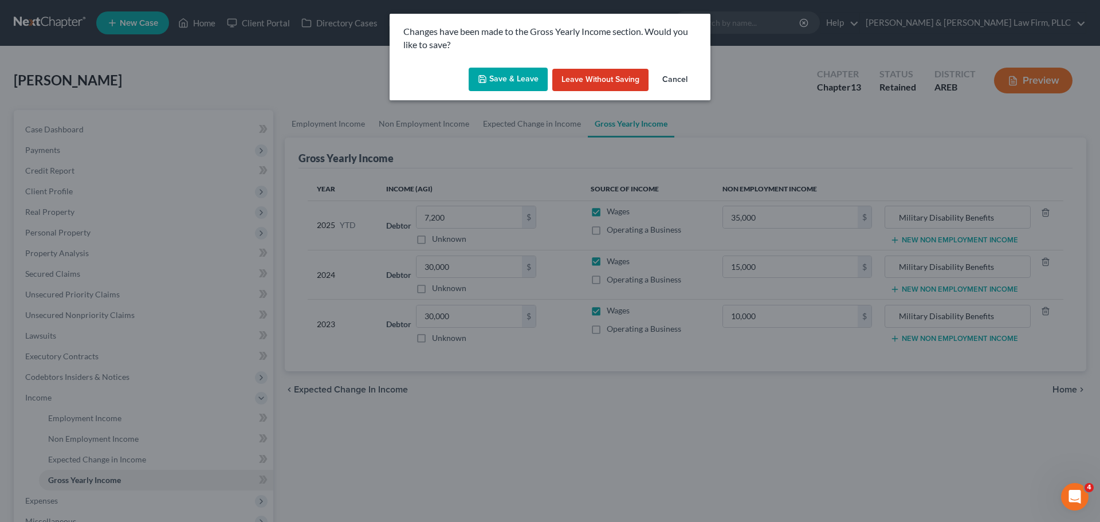
click at [509, 76] on button "Save & Leave" at bounding box center [507, 80] width 79 height 24
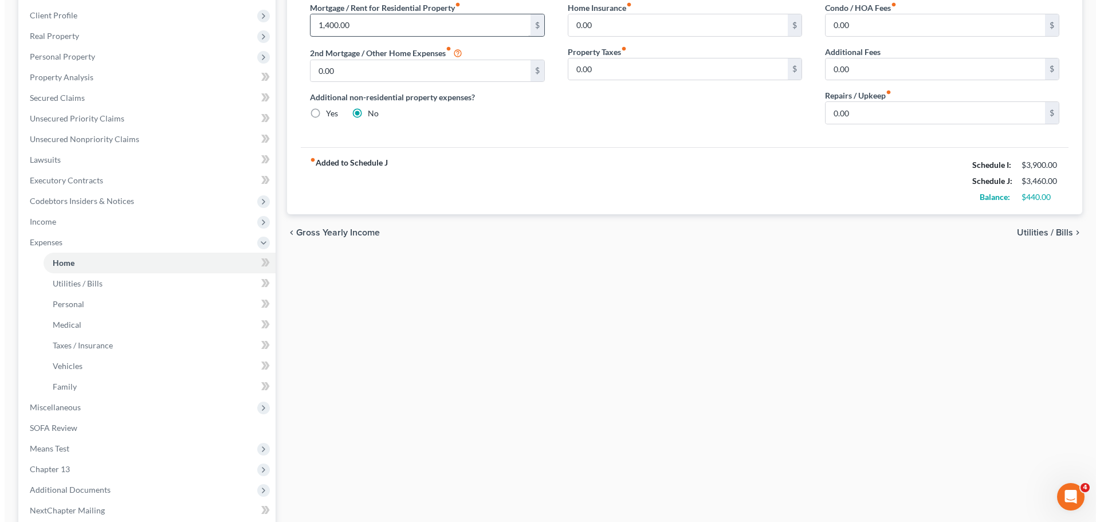
scroll to position [7, 0]
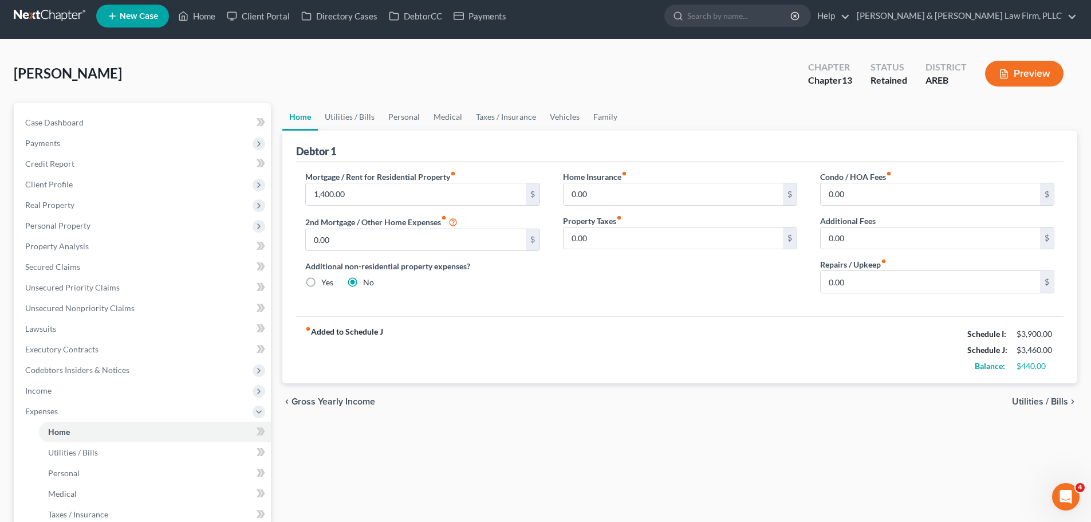
click at [1022, 77] on button "Preview" at bounding box center [1024, 74] width 78 height 26
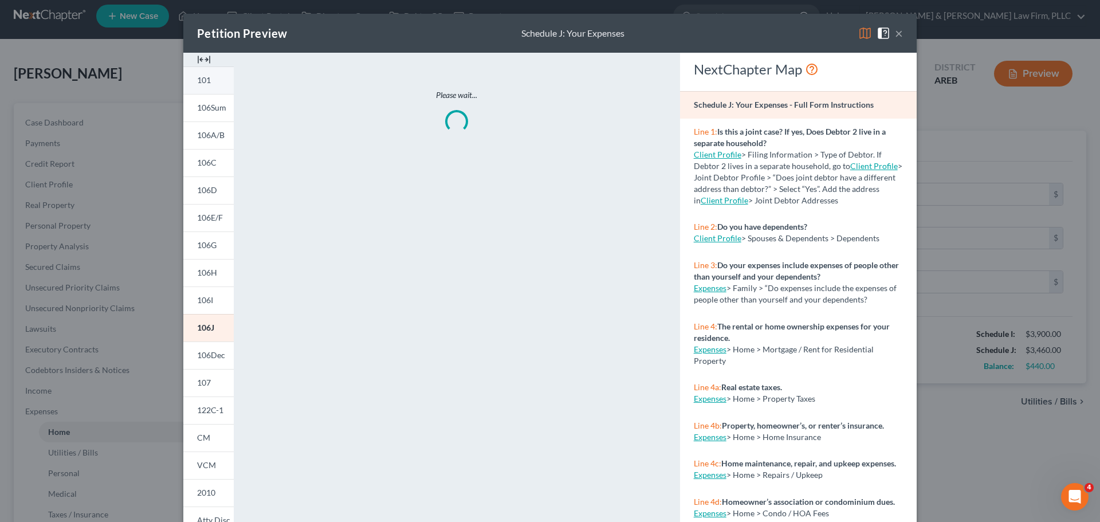
click at [208, 82] on link "101" at bounding box center [208, 79] width 50 height 27
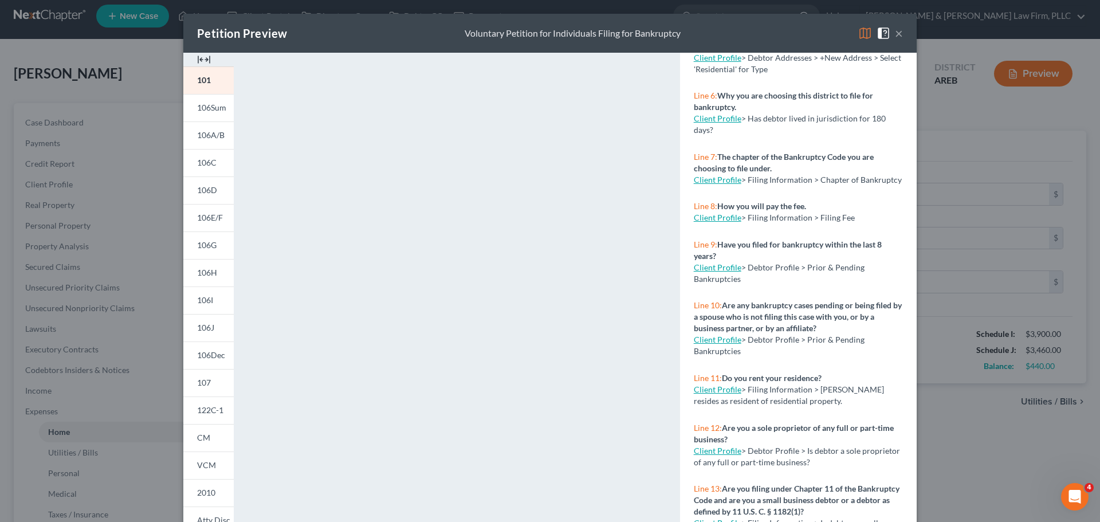
scroll to position [344, 0]
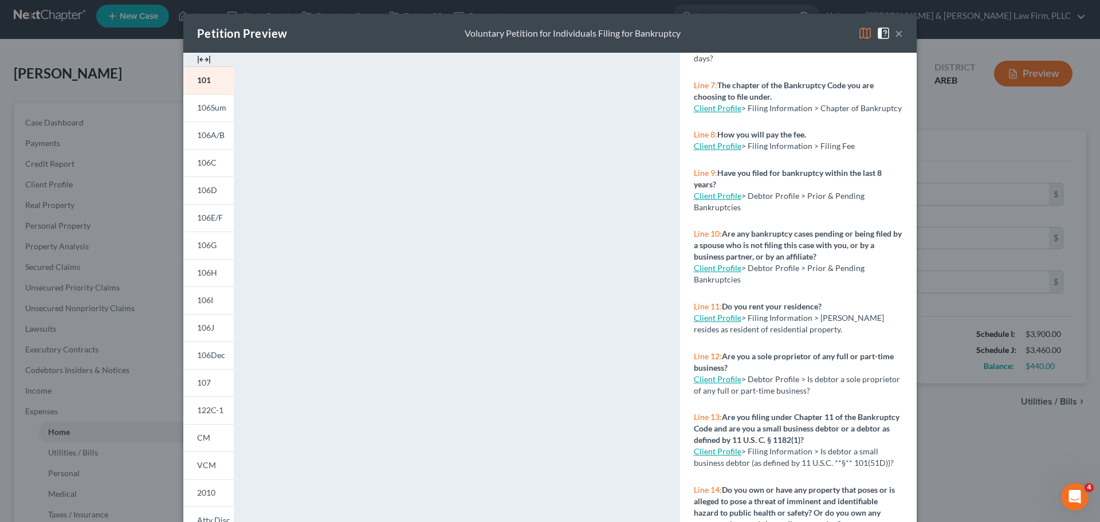
click at [716, 322] on link "Client Profile" at bounding box center [718, 318] width 48 height 10
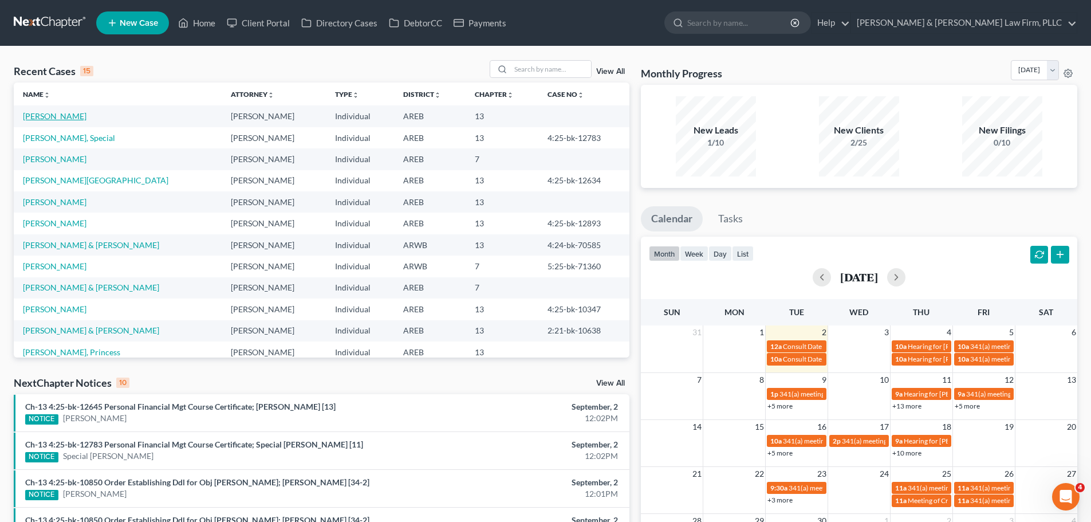
click at [65, 119] on link "[PERSON_NAME]" at bounding box center [55, 116] width 64 height 10
select select "2"
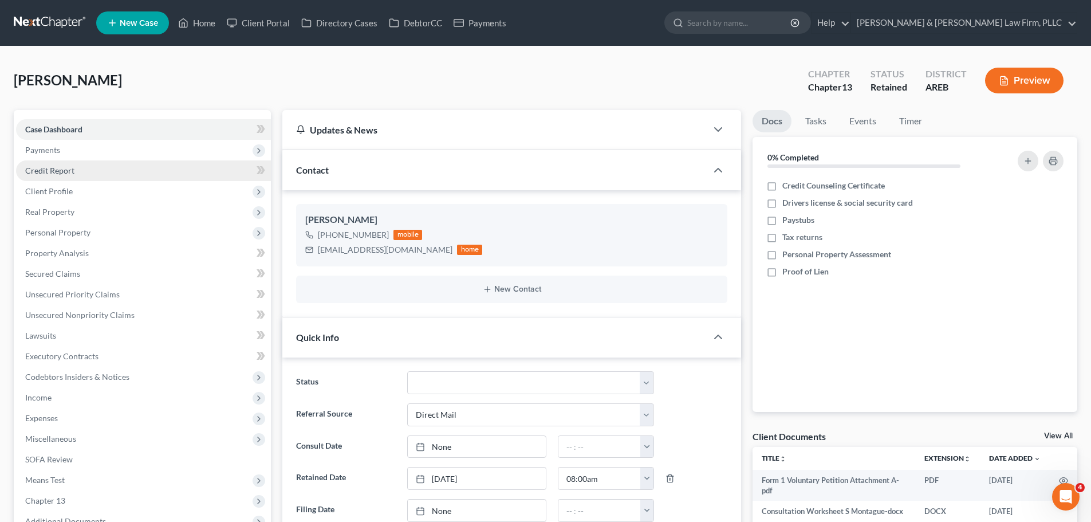
click at [70, 163] on link "Credit Report" at bounding box center [143, 170] width 255 height 21
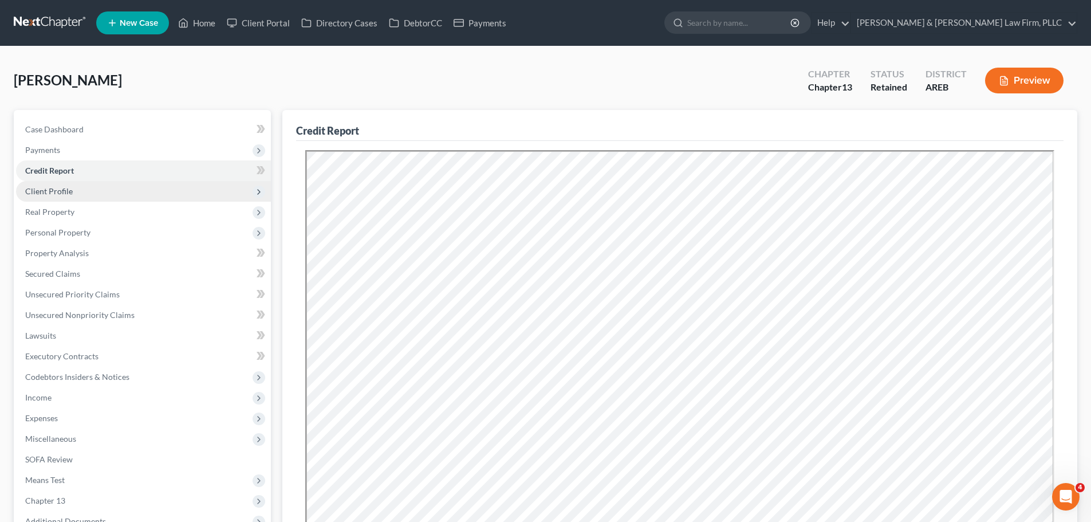
click at [57, 187] on span "Client Profile" at bounding box center [49, 191] width 48 height 10
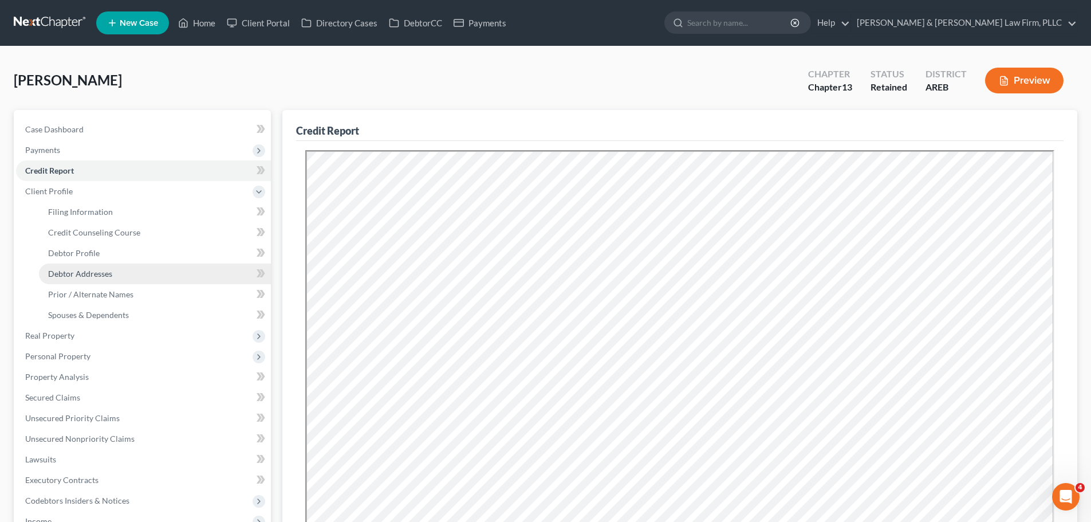
click at [94, 272] on span "Debtor Addresses" at bounding box center [80, 274] width 64 height 10
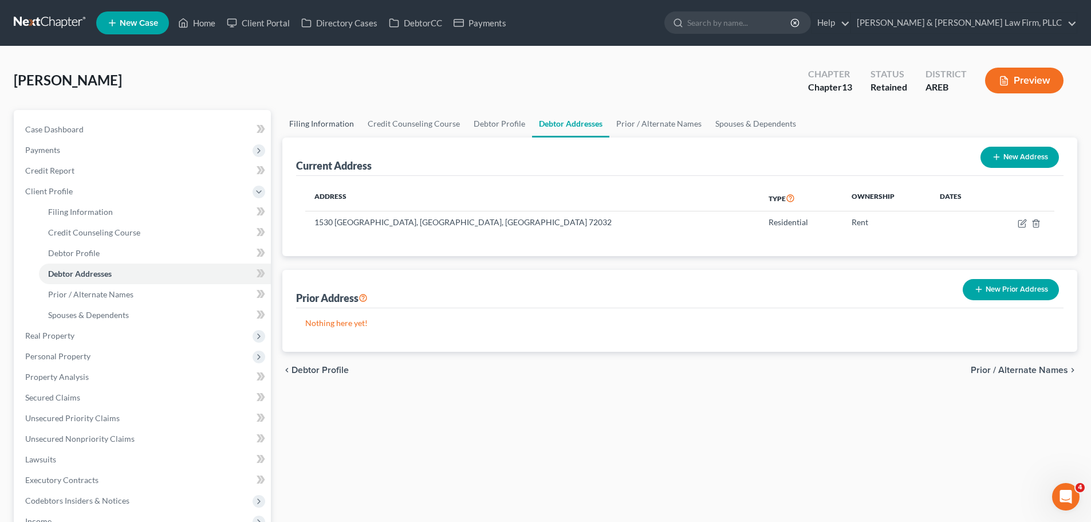
click at [340, 124] on link "Filing Information" at bounding box center [321, 123] width 78 height 27
select select "1"
select select "0"
select select "3"
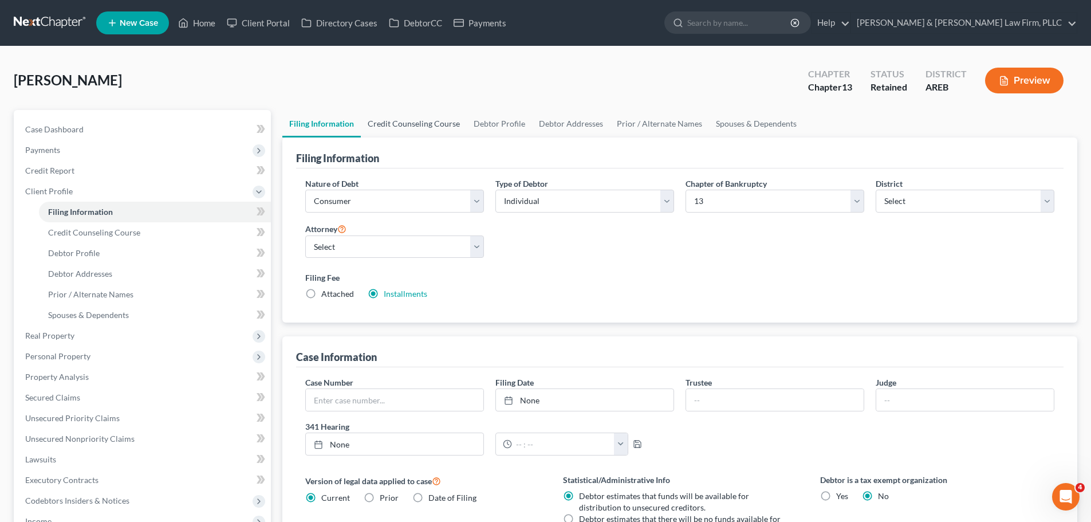
click at [397, 126] on link "Credit Counseling Course" at bounding box center [414, 123] width 106 height 27
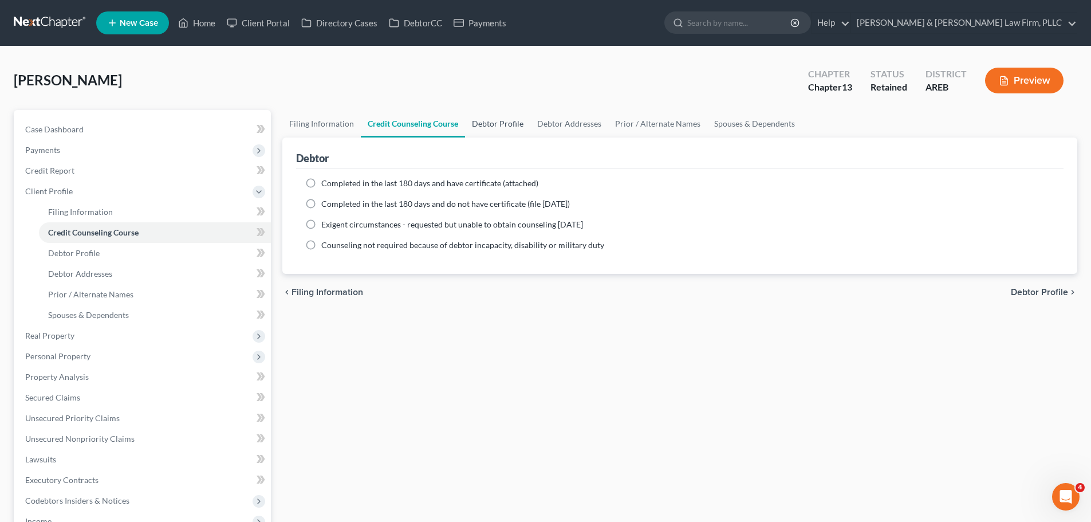
click at [486, 126] on link "Debtor Profile" at bounding box center [497, 123] width 65 height 27
select select "0"
select select "1"
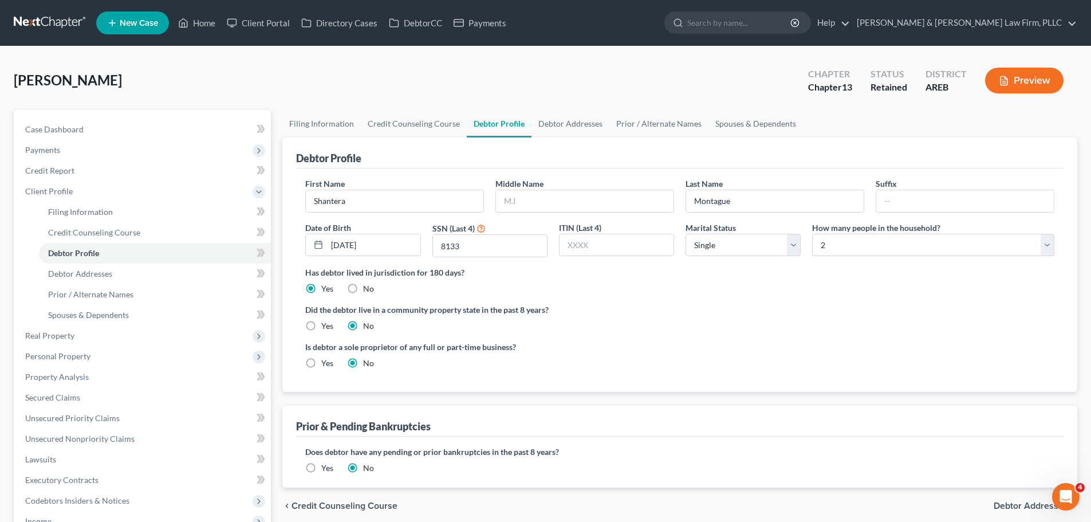
radio input "true"
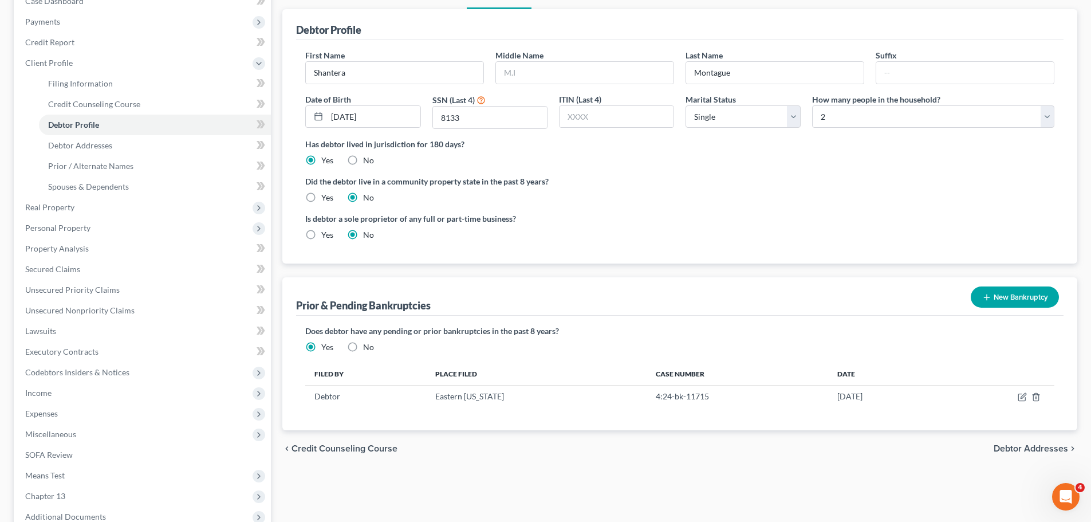
scroll to position [172, 0]
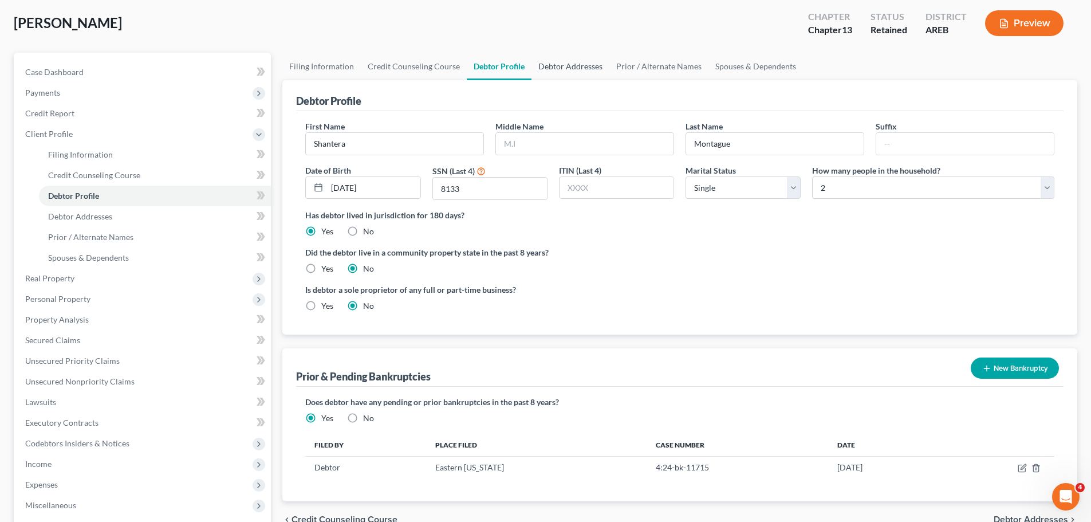
click at [560, 64] on link "Debtor Addresses" at bounding box center [570, 66] width 78 height 27
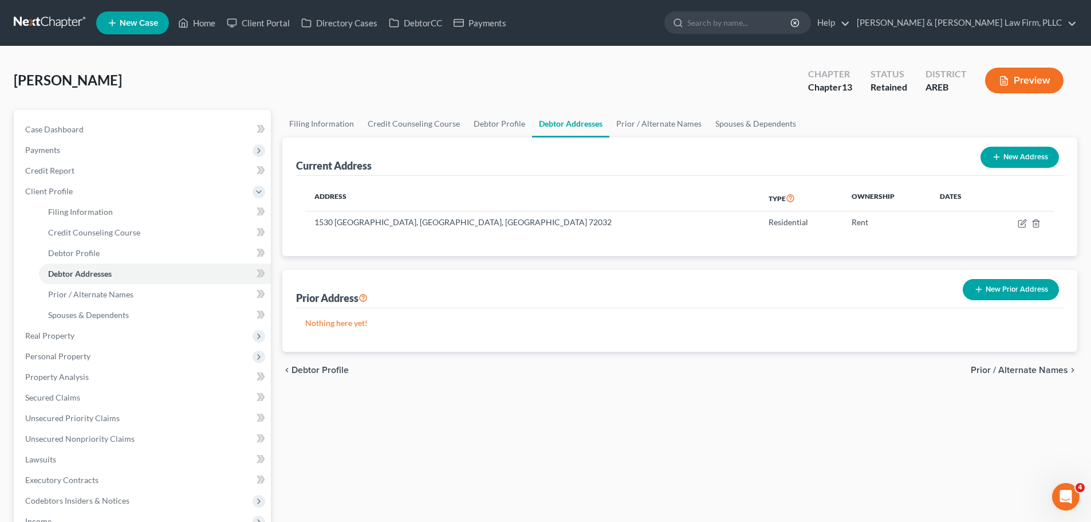
click at [1011, 86] on button "Preview" at bounding box center [1024, 81] width 78 height 26
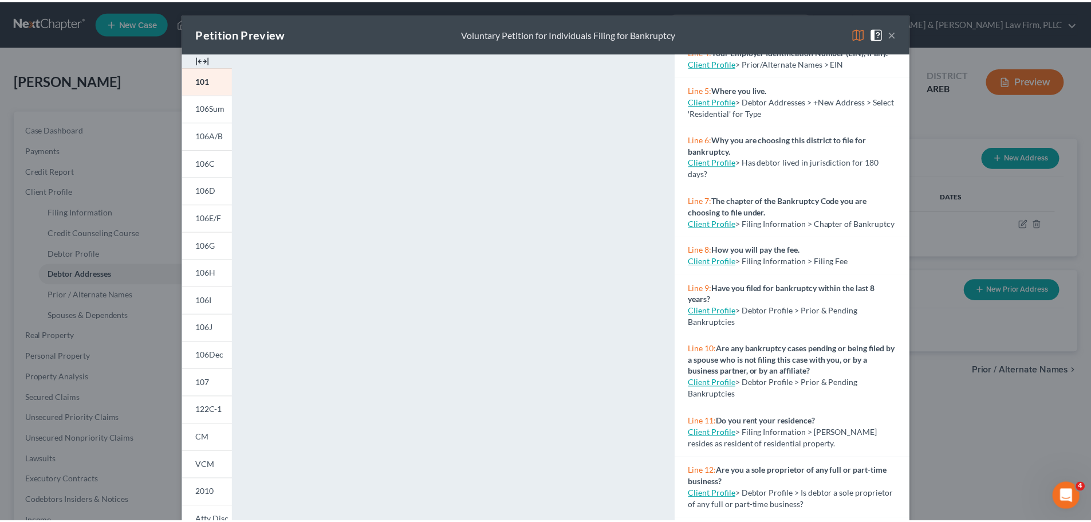
scroll to position [229, 0]
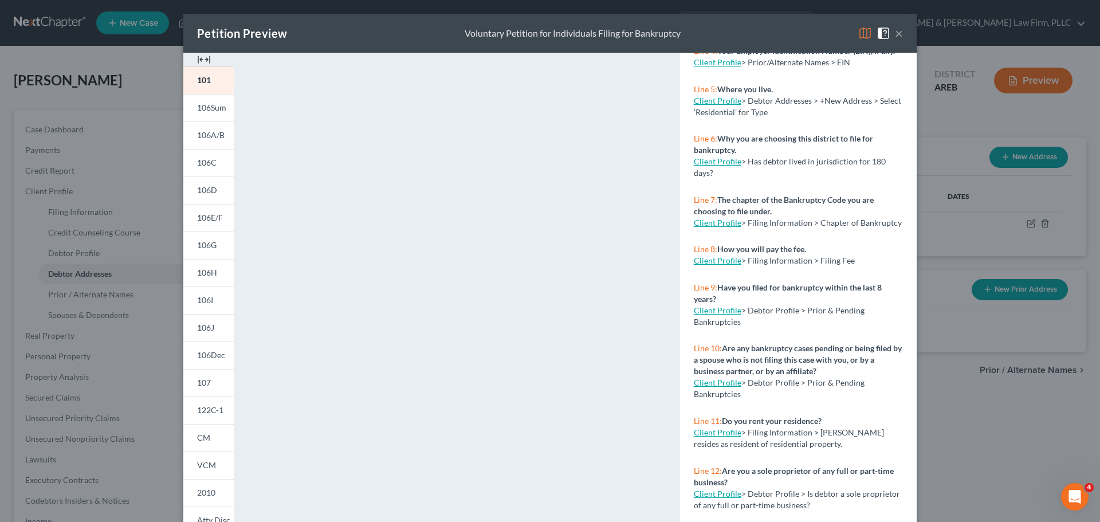
click at [896, 34] on button "×" at bounding box center [899, 33] width 8 height 14
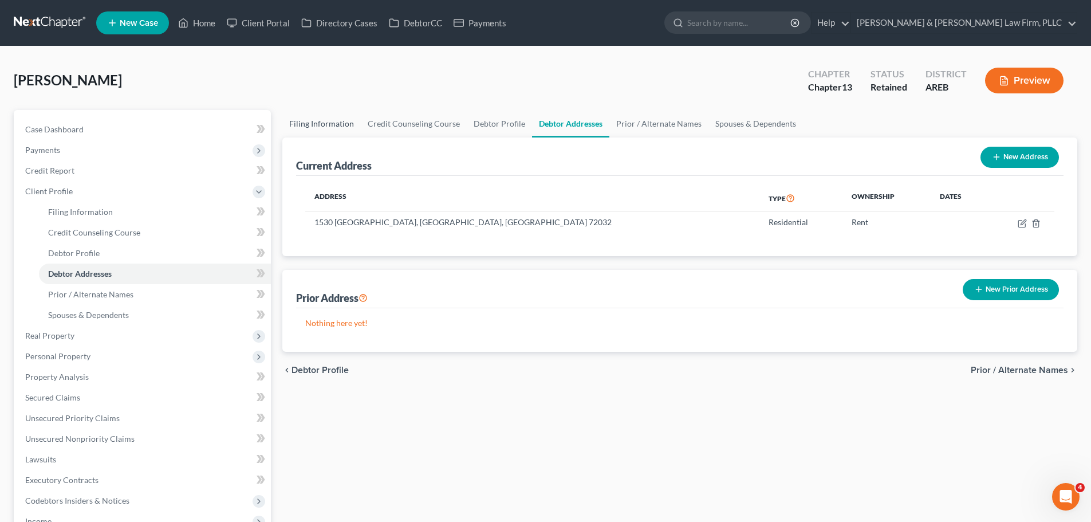
click at [325, 123] on link "Filing Information" at bounding box center [321, 123] width 78 height 27
select select "1"
select select "0"
select select "3"
select select "5"
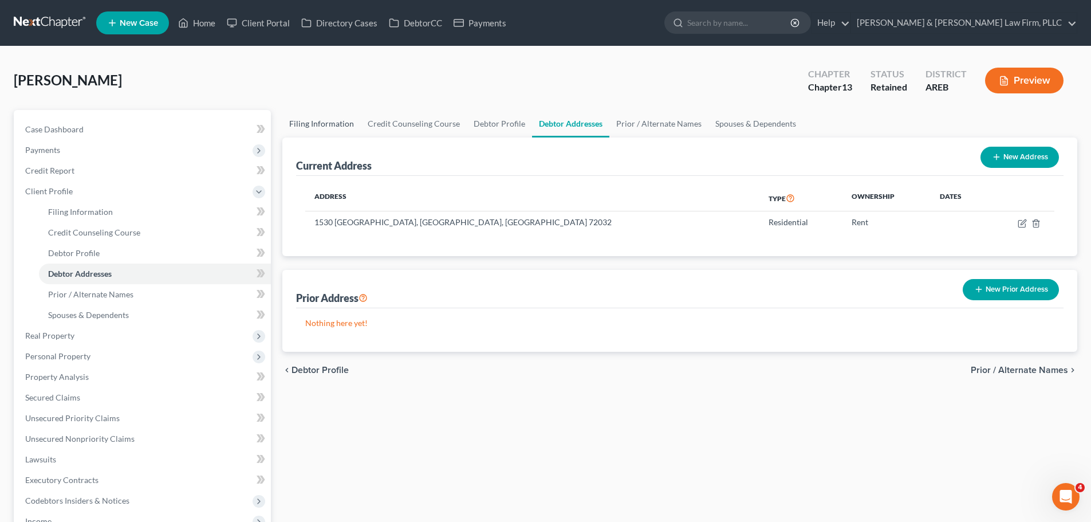
select select "0"
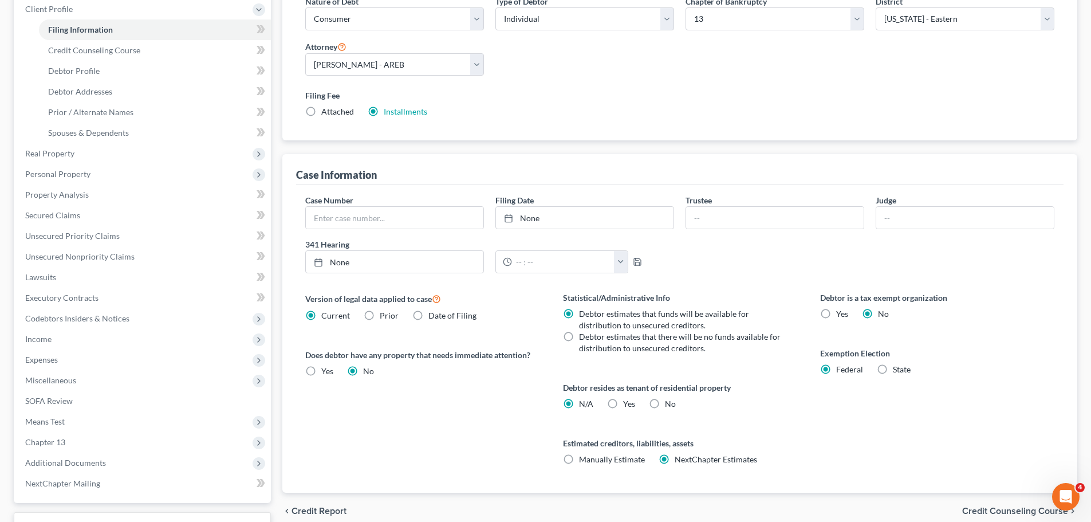
scroll to position [229, 0]
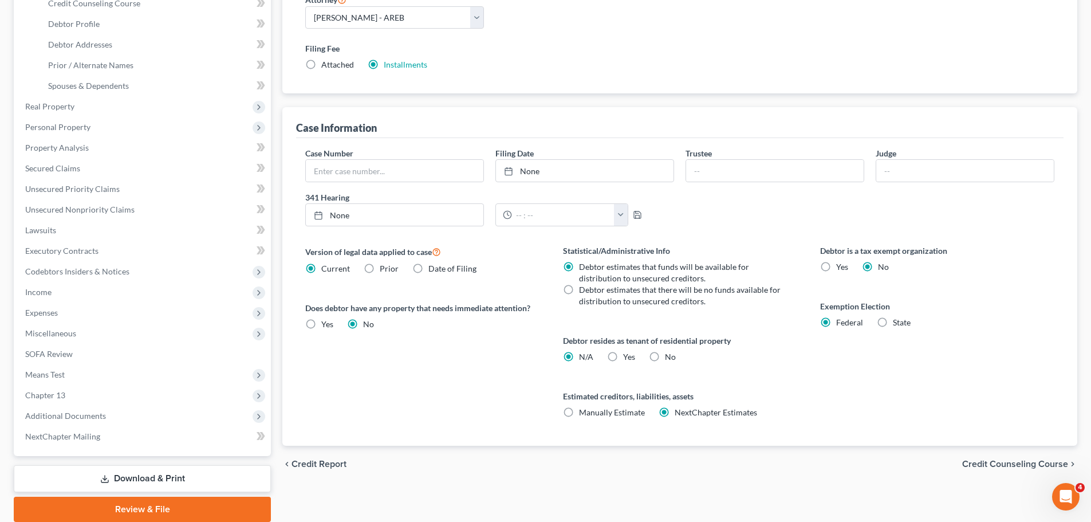
click at [623, 357] on label "Yes Yes" at bounding box center [629, 356] width 12 height 11
click at [628, 357] on input "Yes Yes" at bounding box center [631, 354] width 7 height 7
radio input "true"
radio input "false"
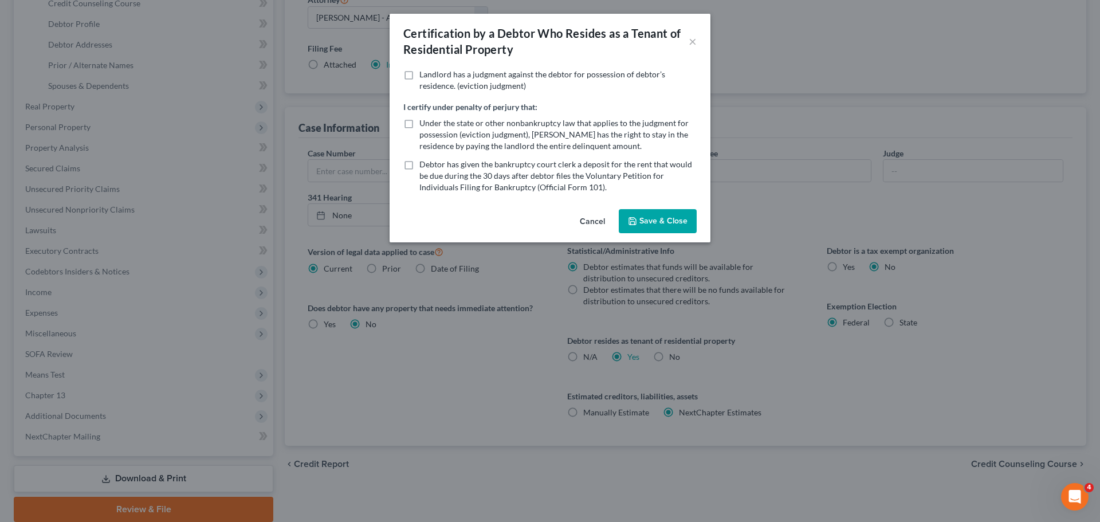
click at [593, 219] on button "Cancel" at bounding box center [592, 221] width 44 height 23
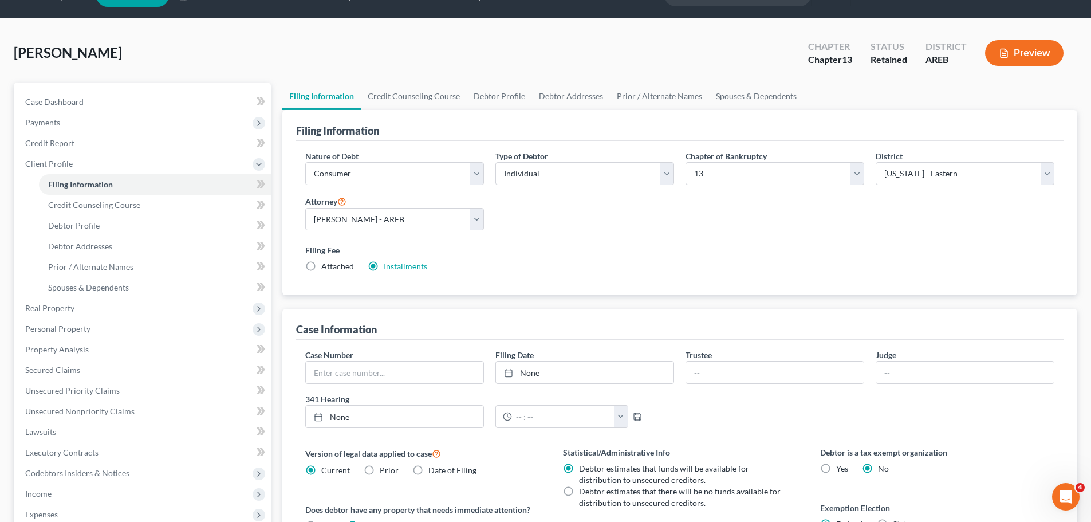
scroll to position [0, 0]
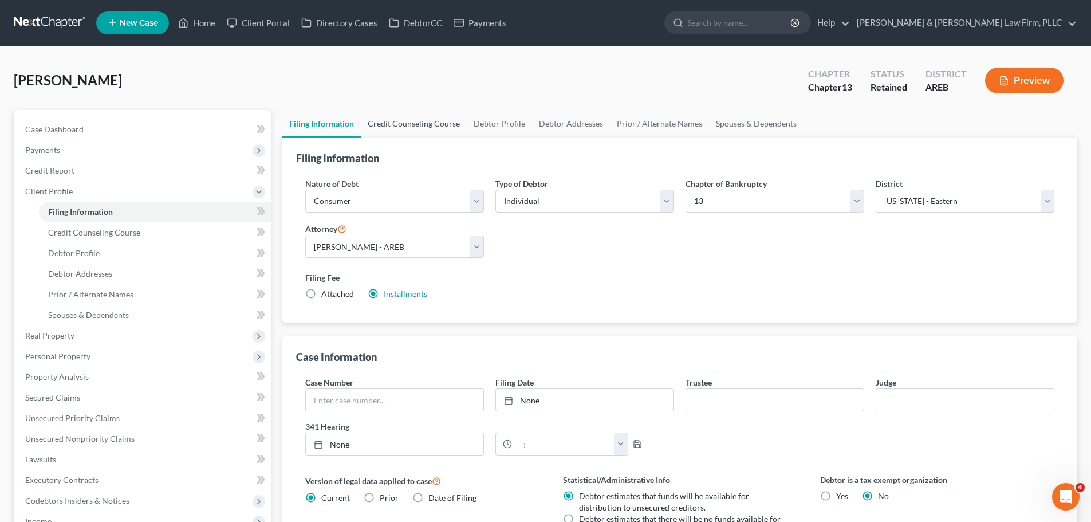
click at [443, 120] on link "Credit Counseling Course" at bounding box center [414, 123] width 106 height 27
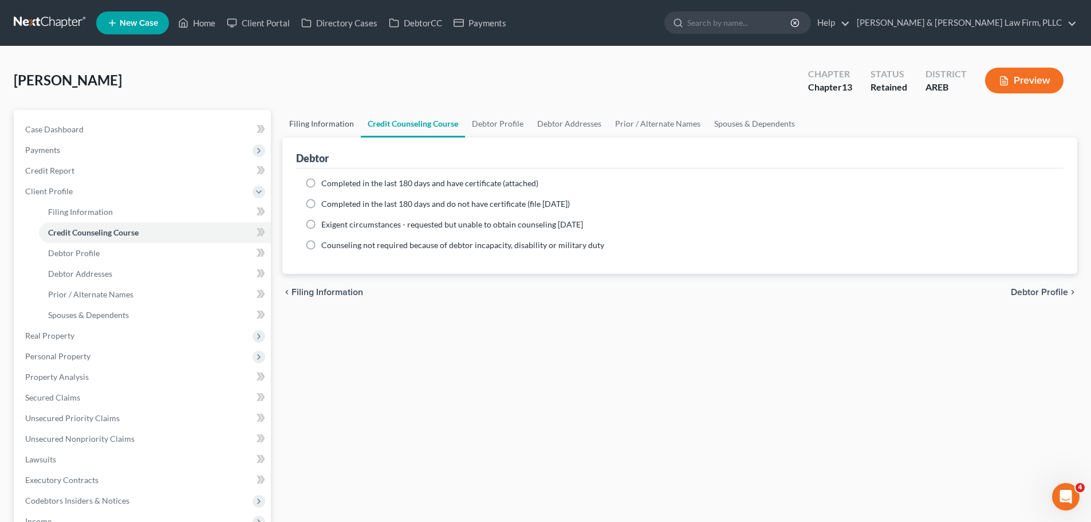
drag, startPoint x: 306, startPoint y: 125, endPoint x: 315, endPoint y: 125, distance: 8.6
click at [307, 125] on link "Filing Information" at bounding box center [321, 123] width 78 height 27
select select "1"
select select "0"
select select "3"
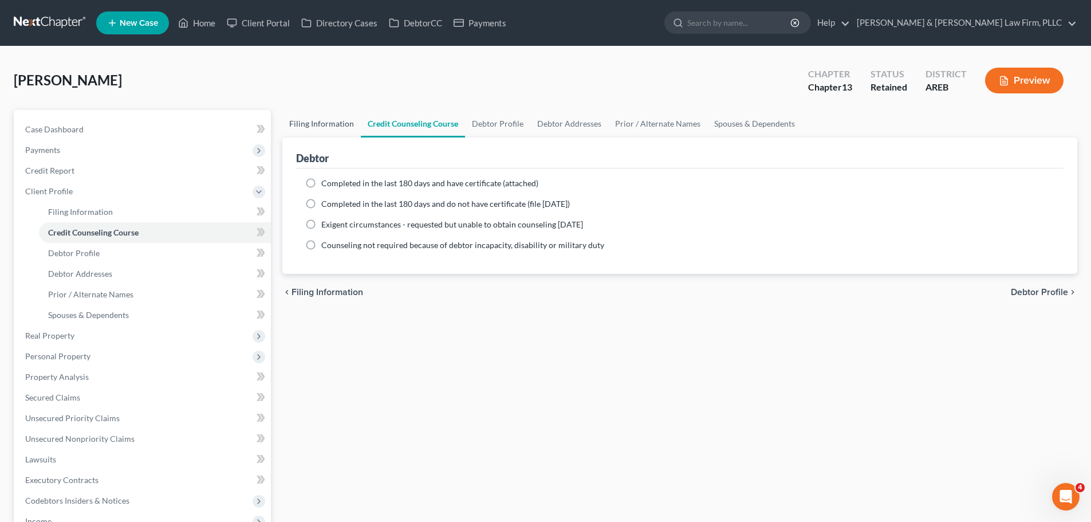
select select "5"
select select "0"
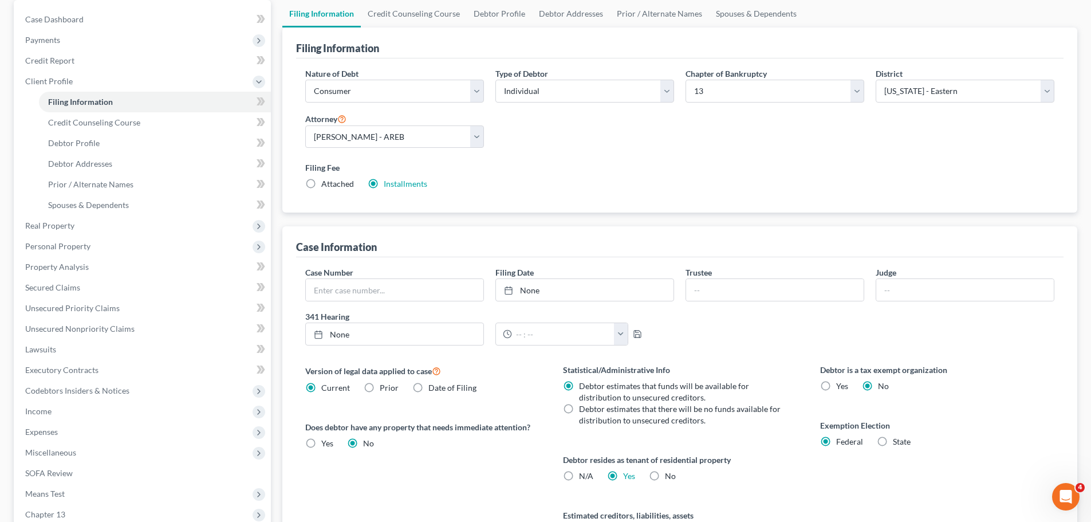
scroll to position [273, 0]
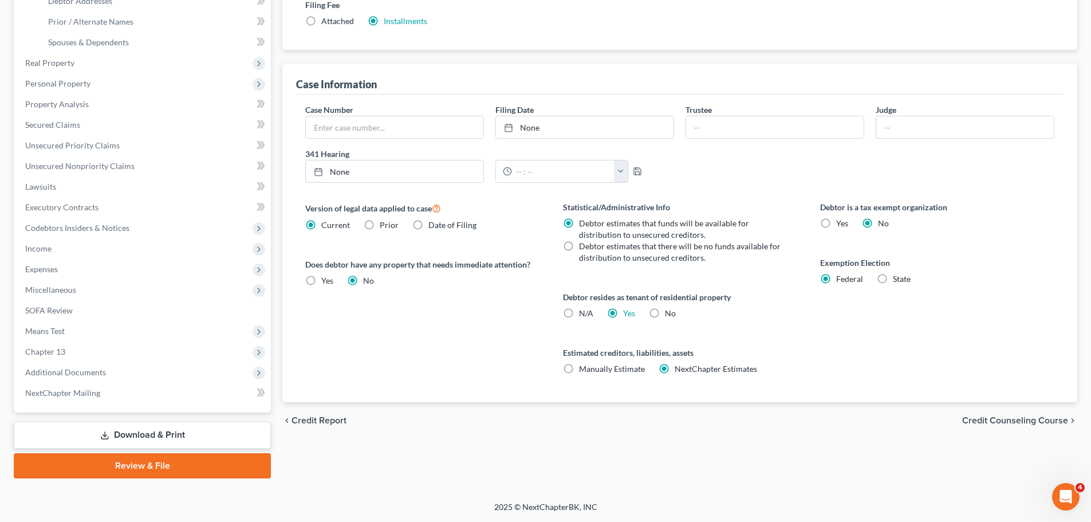
click at [579, 313] on label "N/A" at bounding box center [586, 313] width 14 height 11
click at [584, 313] on input "N/A" at bounding box center [587, 311] width 7 height 7
radio input "true"
radio input "false"
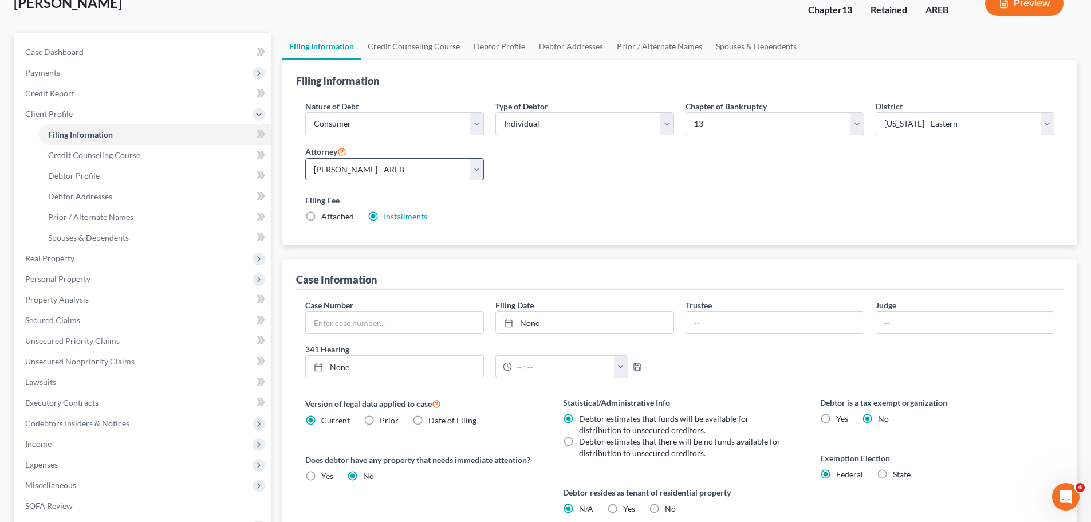
scroll to position [0, 0]
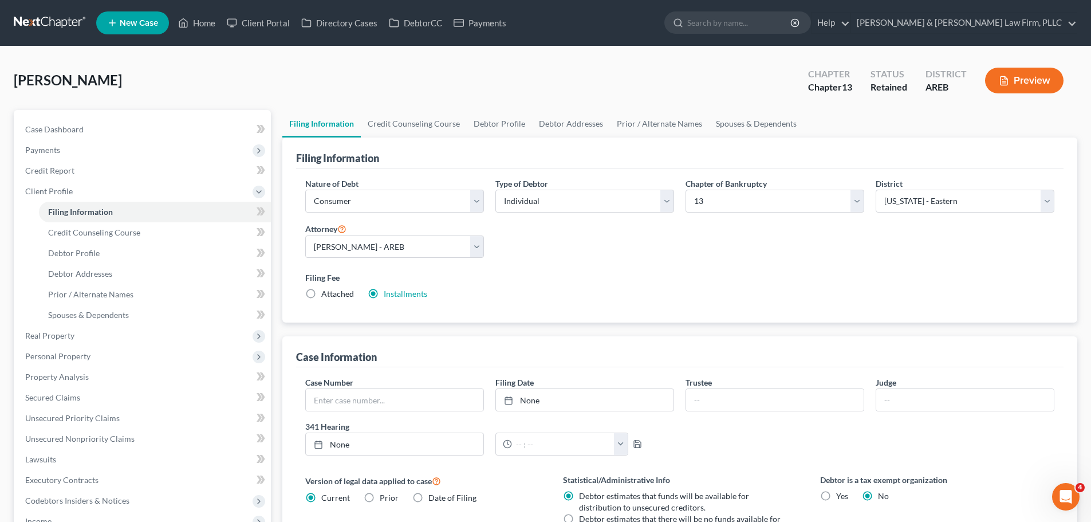
click at [305, 125] on link "Filing Information" at bounding box center [321, 123] width 78 height 27
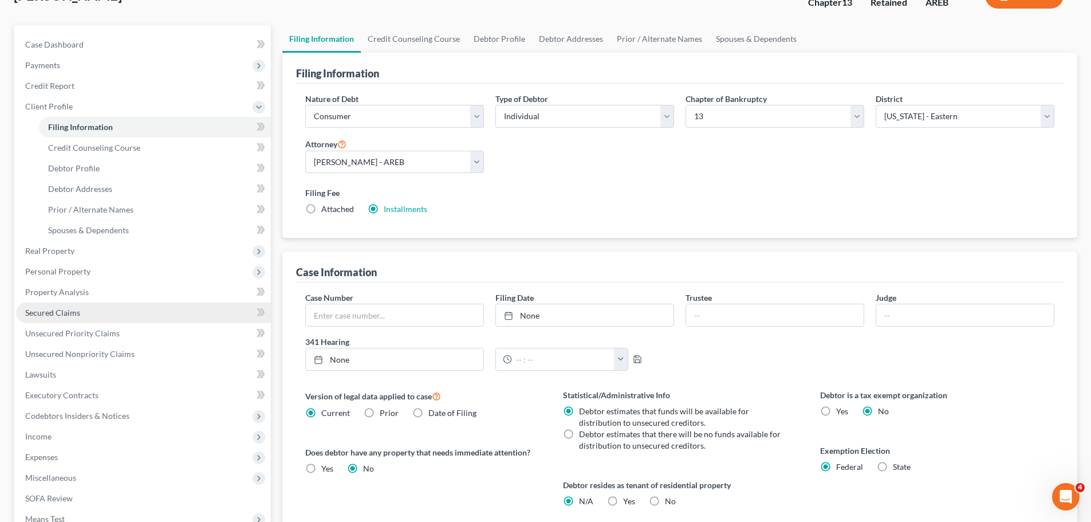
scroll to position [115, 0]
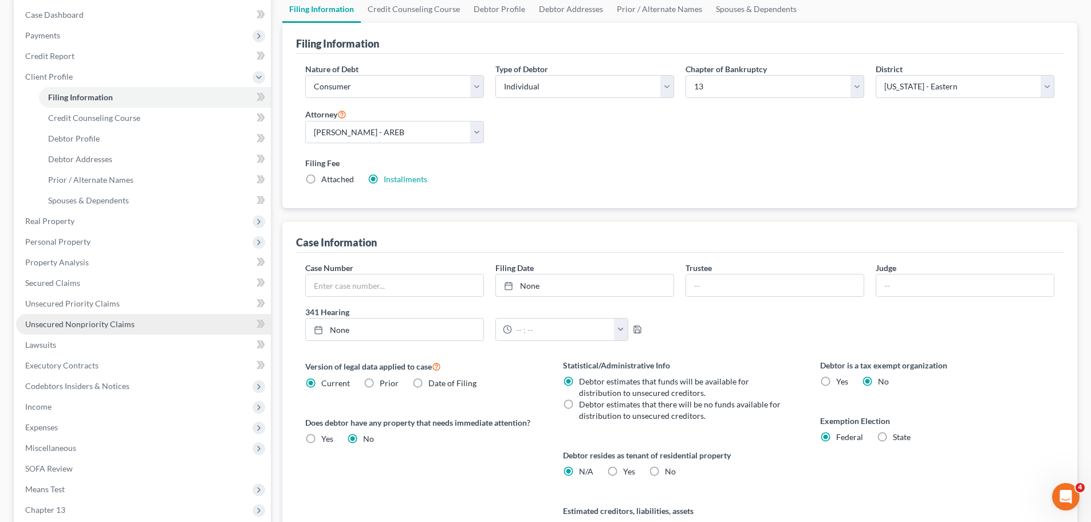
click at [82, 320] on span "Unsecured Nonpriority Claims" at bounding box center [79, 324] width 109 height 10
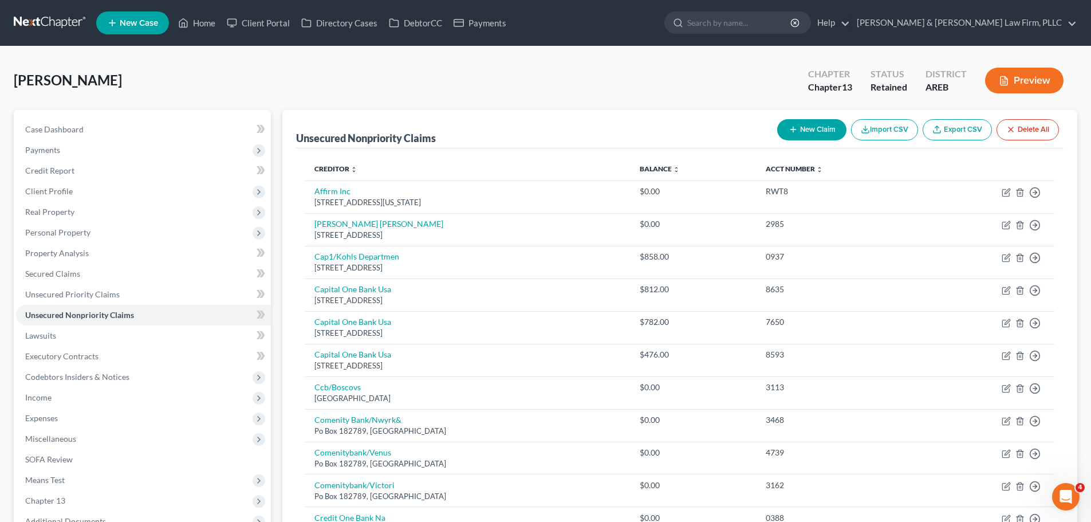
click at [832, 134] on button "New Claim" at bounding box center [811, 129] width 69 height 21
select select "0"
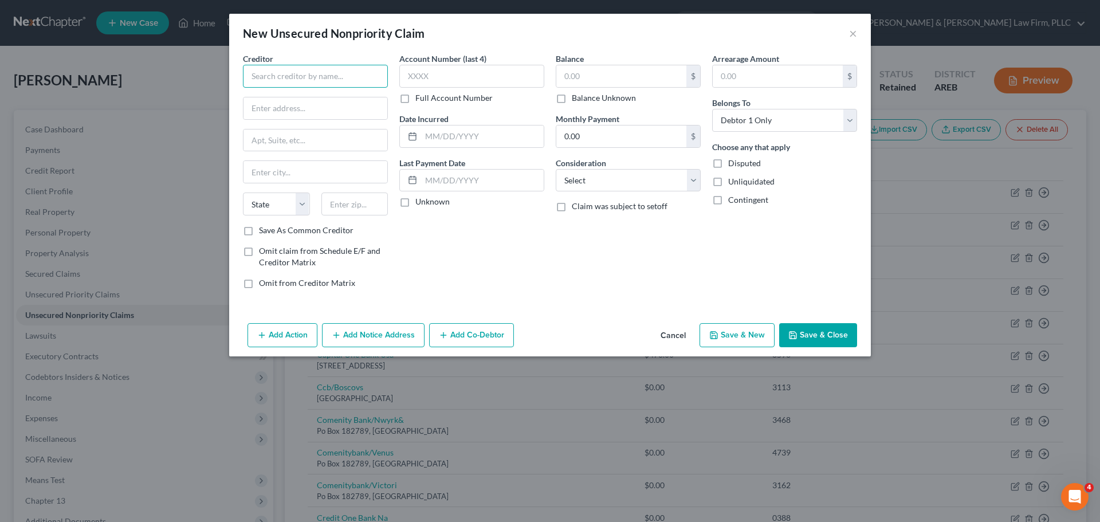
click at [294, 81] on input "text" at bounding box center [315, 76] width 145 height 23
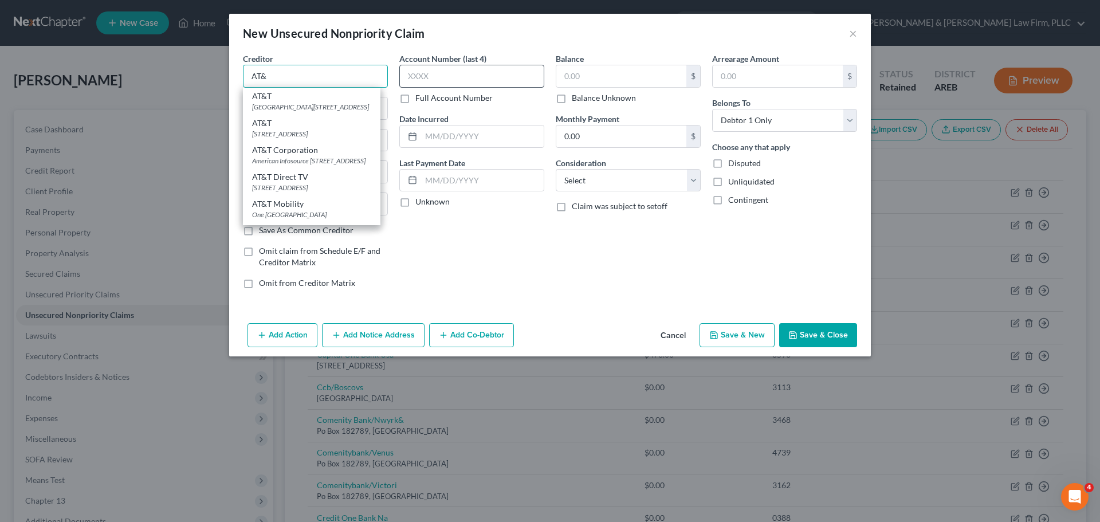
type input "AT&"
click at [493, 80] on input "text" at bounding box center [471, 76] width 145 height 23
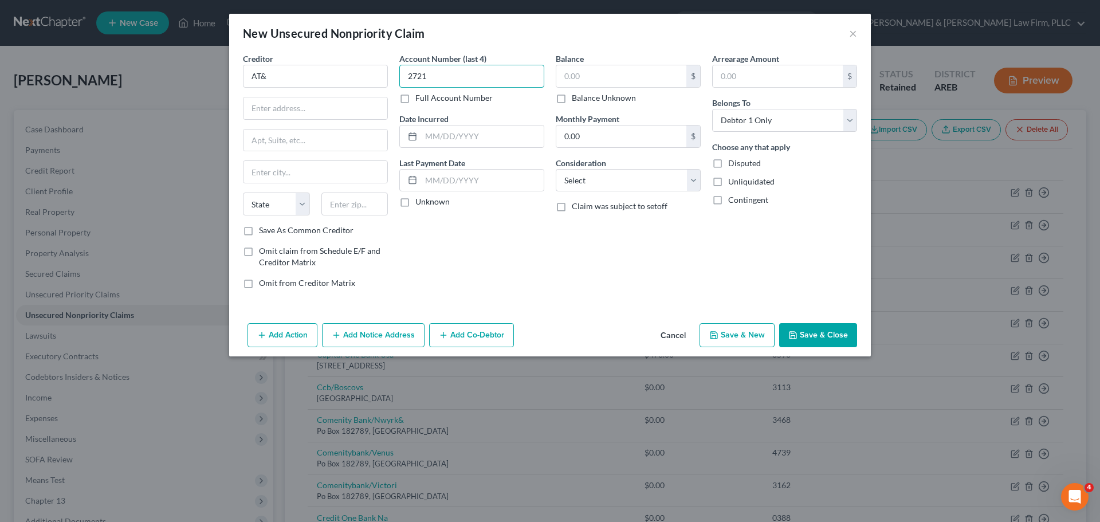
type input "2721"
click at [289, 75] on input "AT&" at bounding box center [315, 76] width 145 height 23
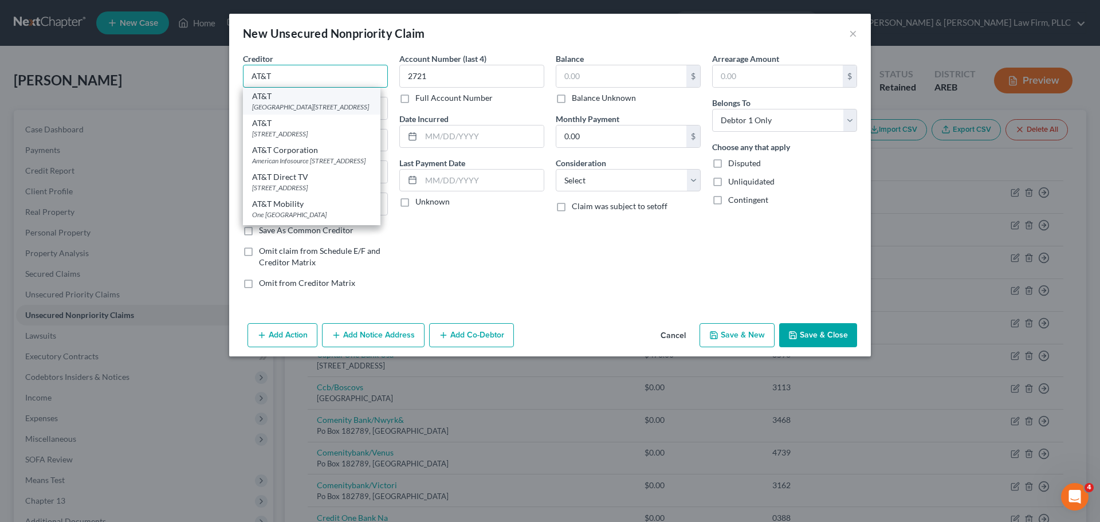
type input "AT&T"
click at [314, 112] on div "[GEOGRAPHIC_DATA][STREET_ADDRESS]" at bounding box center [311, 107] width 119 height 10
type input "One AT&T Way"
type input "Suite 3A104"
type input "Bedminster"
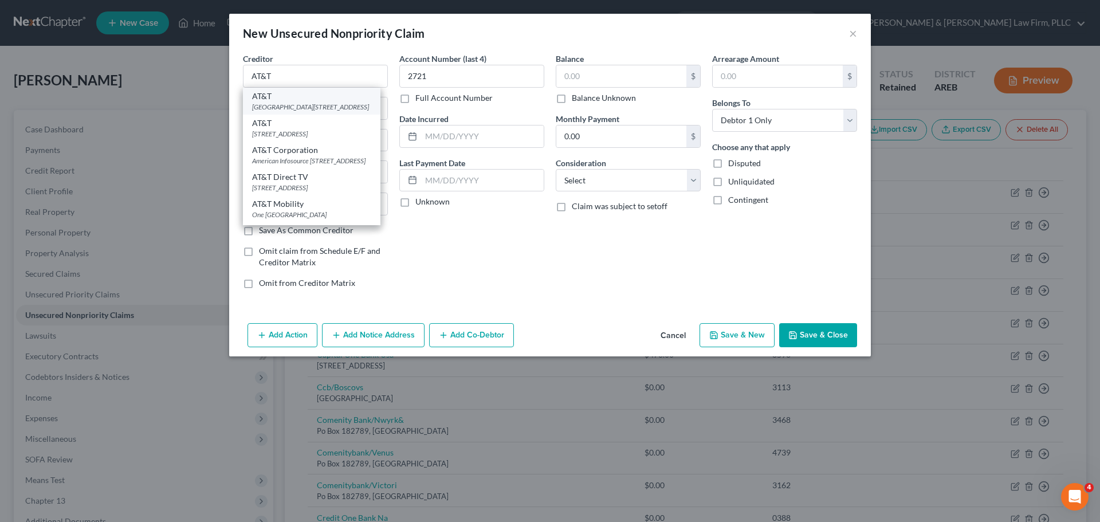
select select "33"
type input "07921"
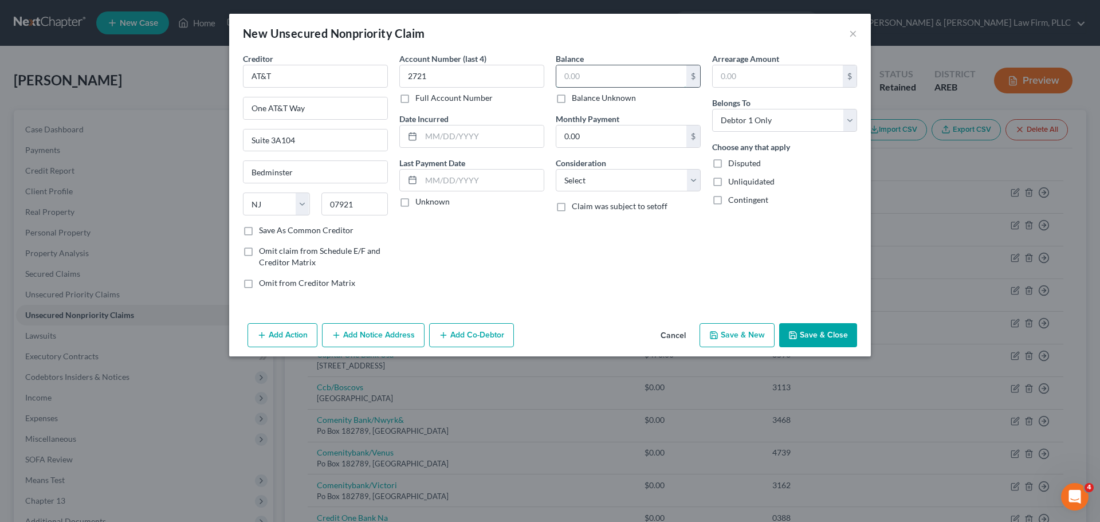
click at [600, 85] on input "text" at bounding box center [621, 76] width 130 height 22
type input "2,246.61"
click at [802, 337] on button "Save & Close" at bounding box center [818, 335] width 78 height 24
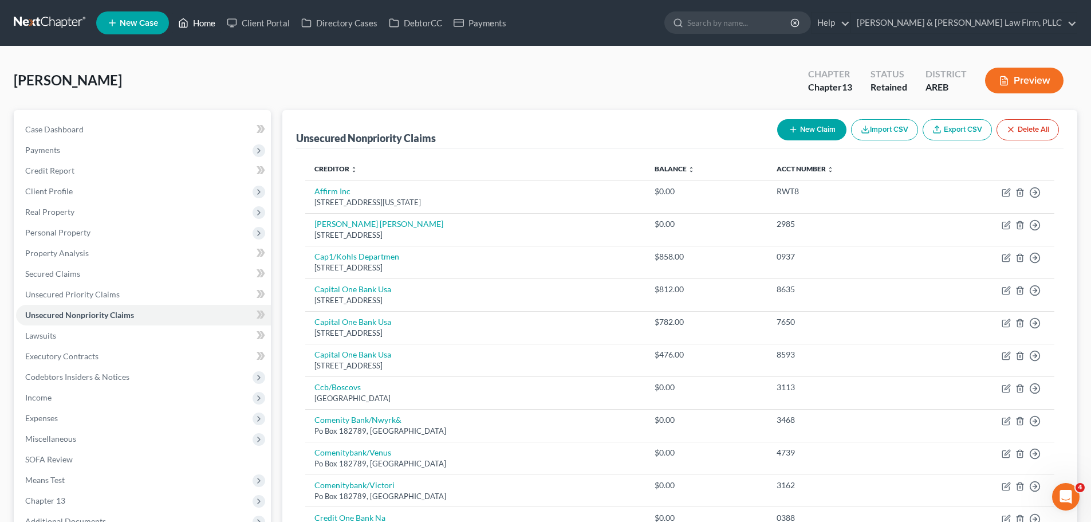
click at [191, 28] on link "Home" at bounding box center [196, 23] width 49 height 21
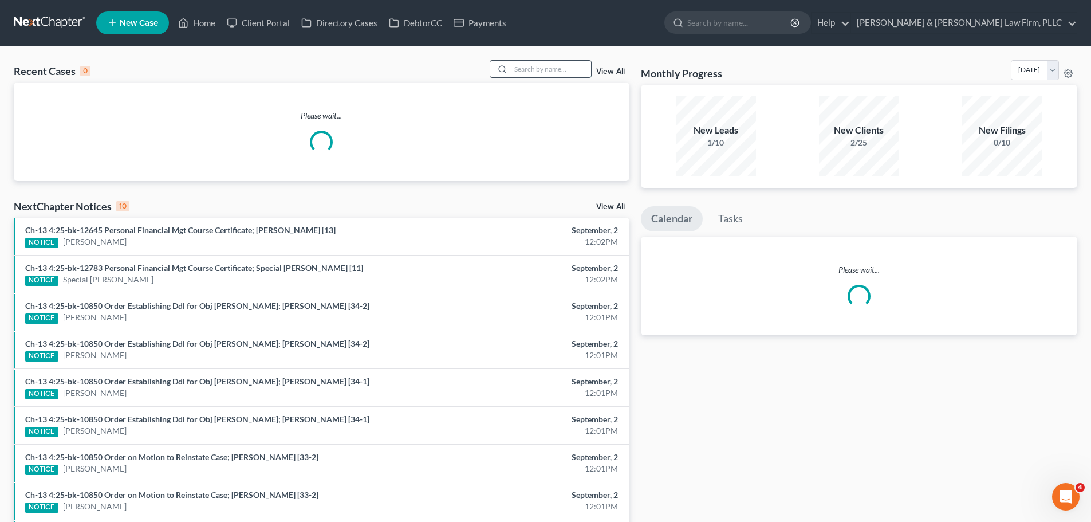
click at [561, 74] on input "search" at bounding box center [551, 69] width 80 height 17
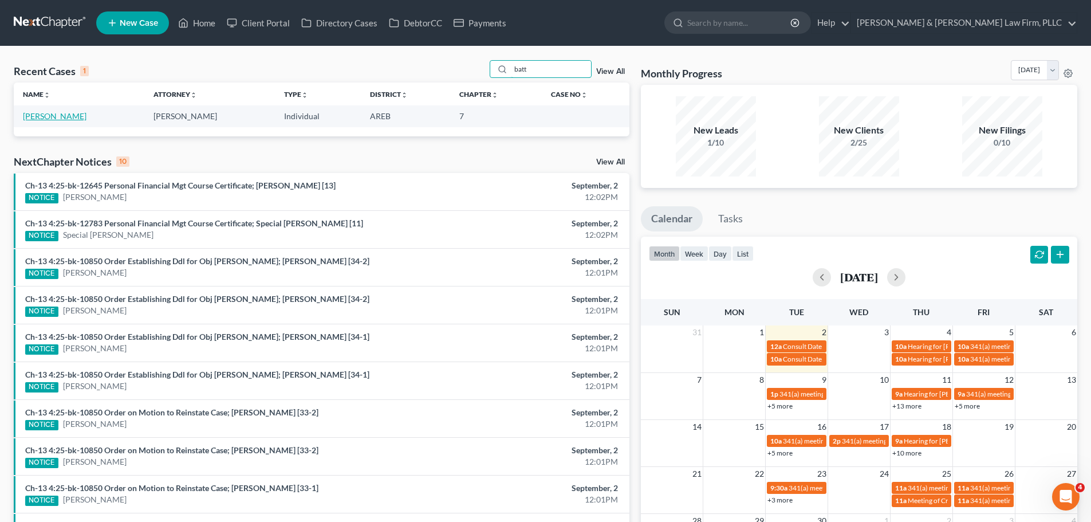
type input "batt"
click at [68, 114] on link "[PERSON_NAME]" at bounding box center [55, 116] width 64 height 10
select select "6"
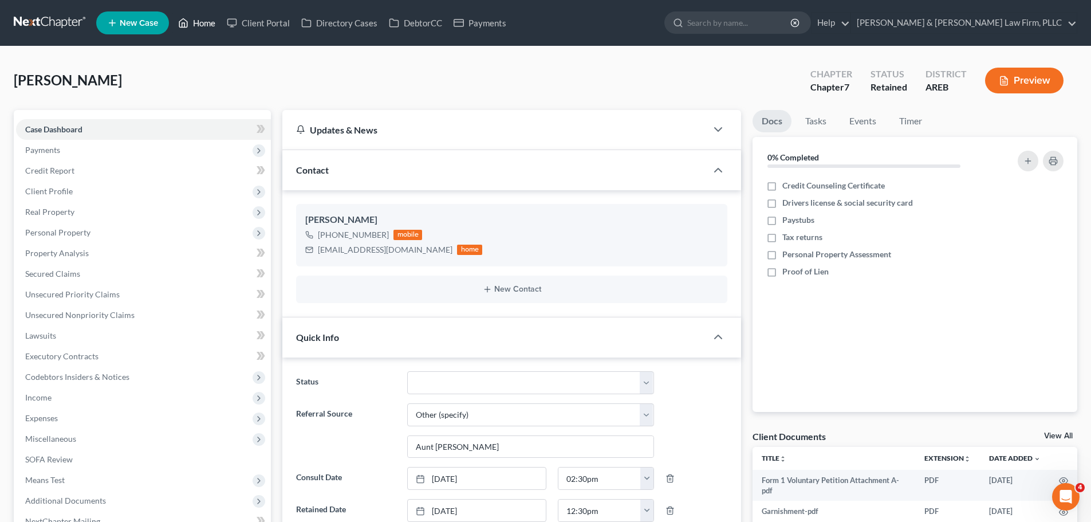
click at [184, 23] on polyline at bounding box center [183, 25] width 3 height 5
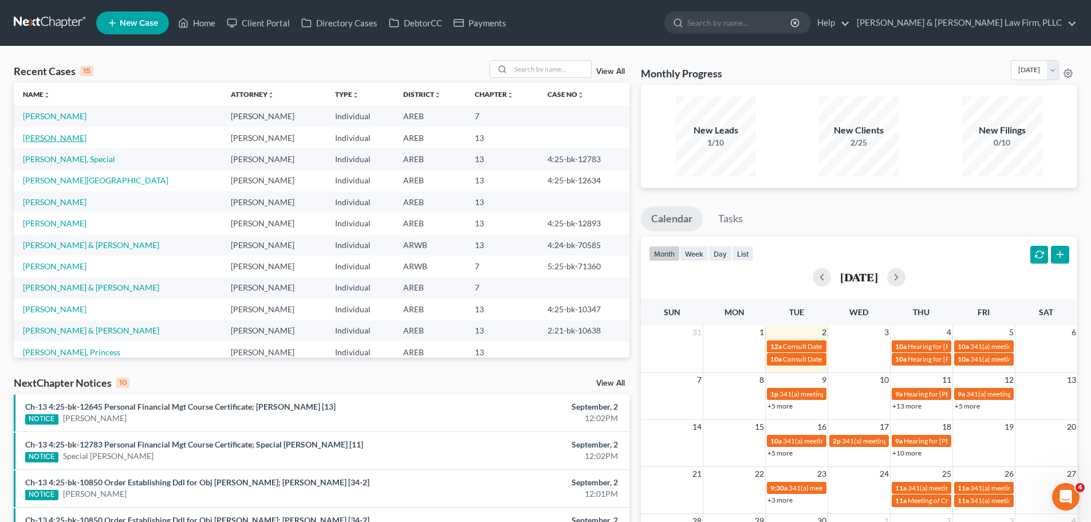
click at [58, 137] on link "[PERSON_NAME]" at bounding box center [55, 138] width 64 height 10
select select "2"
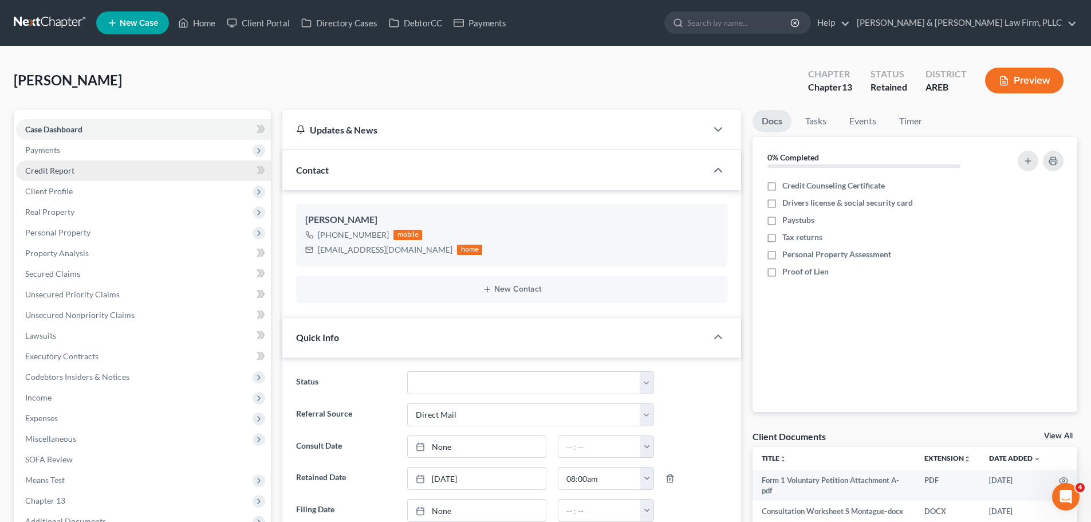
click at [55, 166] on span "Credit Report" at bounding box center [49, 171] width 49 height 10
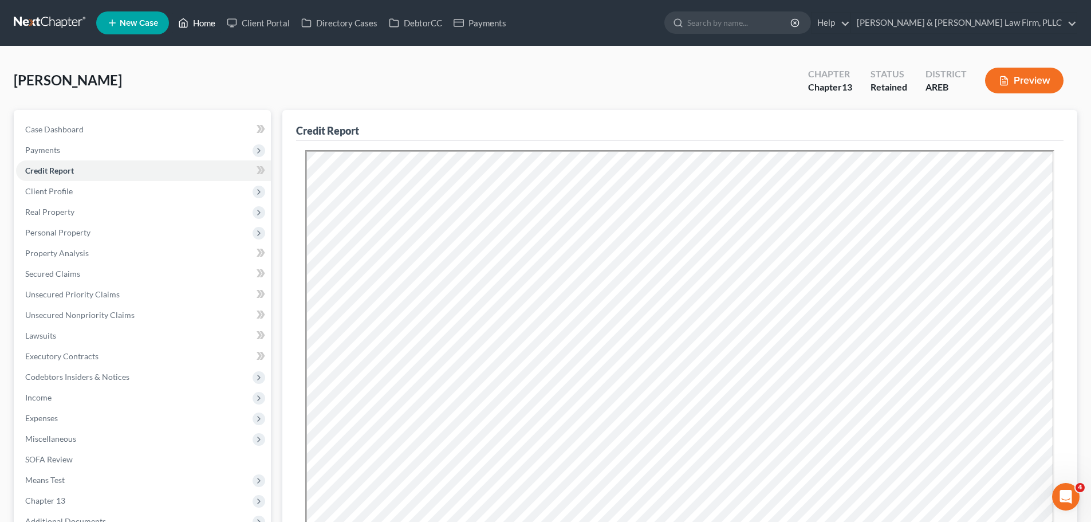
click at [200, 19] on link "Home" at bounding box center [196, 23] width 49 height 21
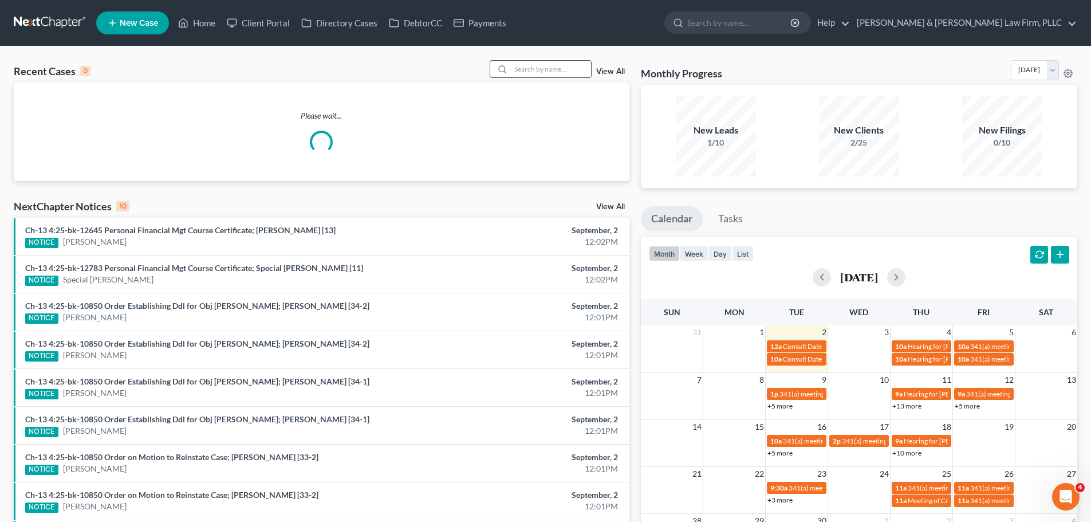
click at [532, 69] on input "search" at bounding box center [551, 69] width 80 height 17
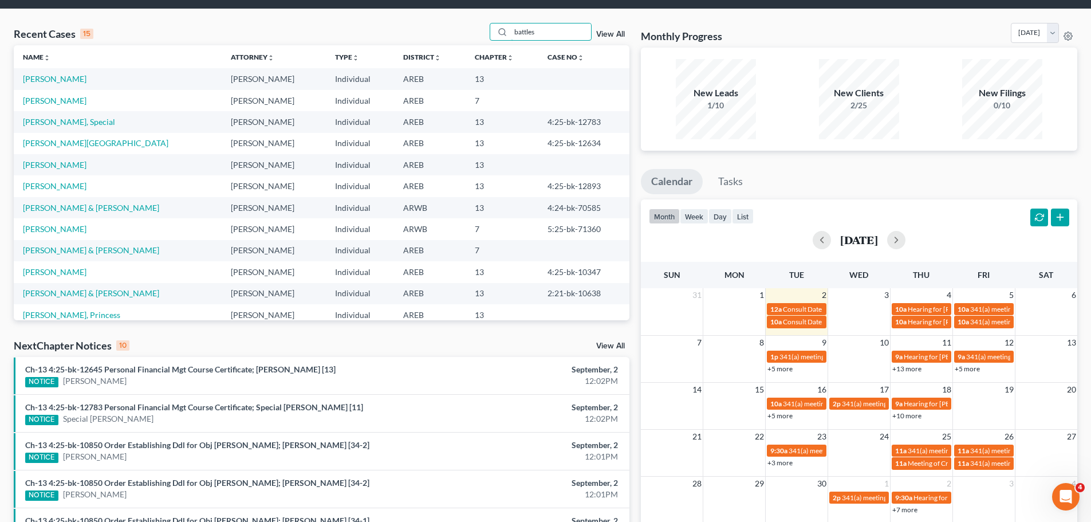
scroll to position [57, 0]
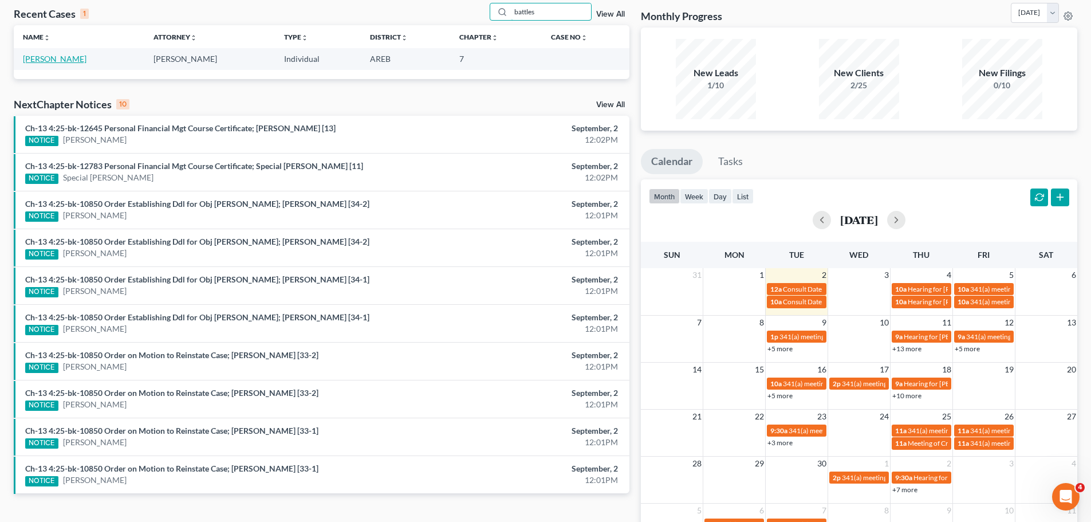
type input "battles"
click at [59, 58] on link "[PERSON_NAME]" at bounding box center [55, 59] width 64 height 10
select select "6"
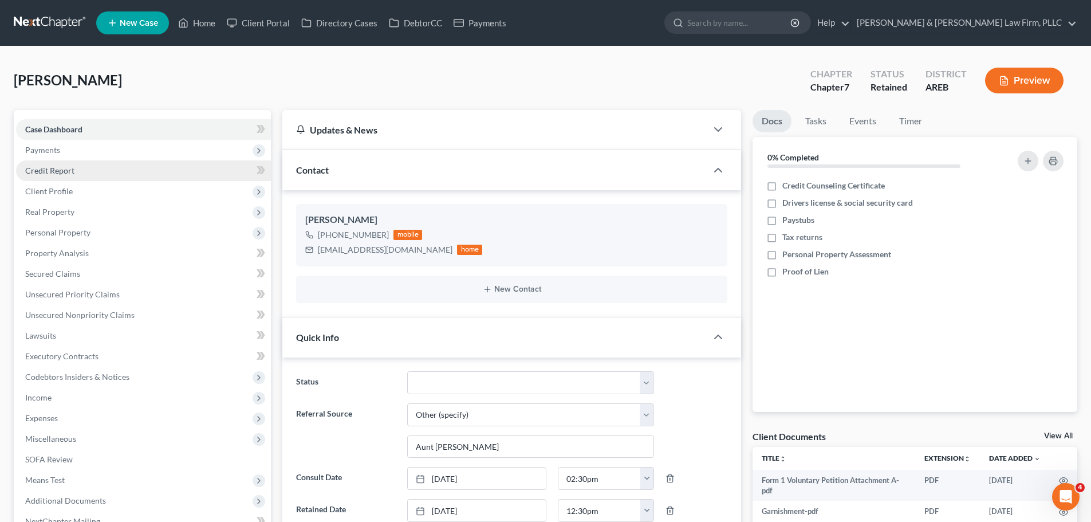
click at [98, 166] on link "Credit Report" at bounding box center [143, 170] width 255 height 21
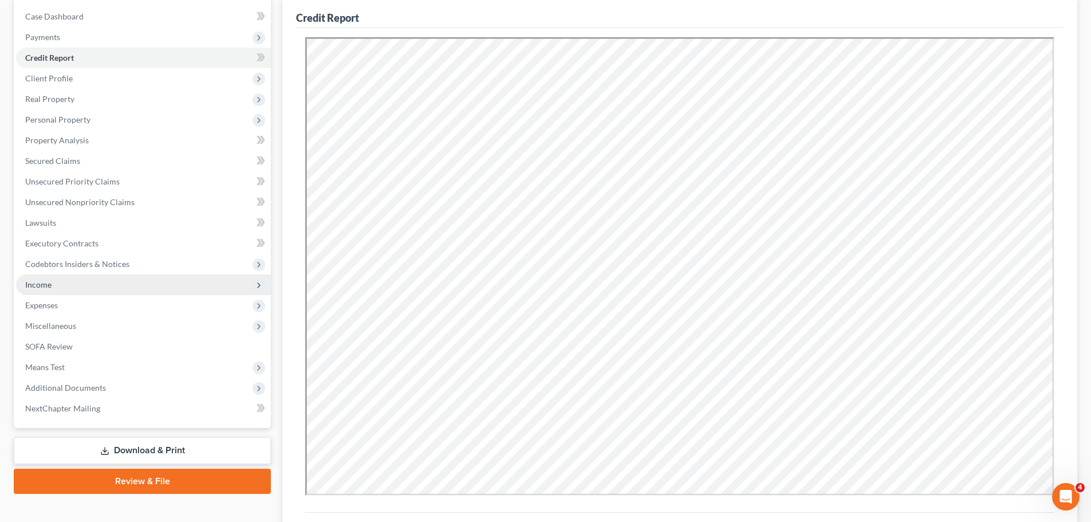
scroll to position [115, 0]
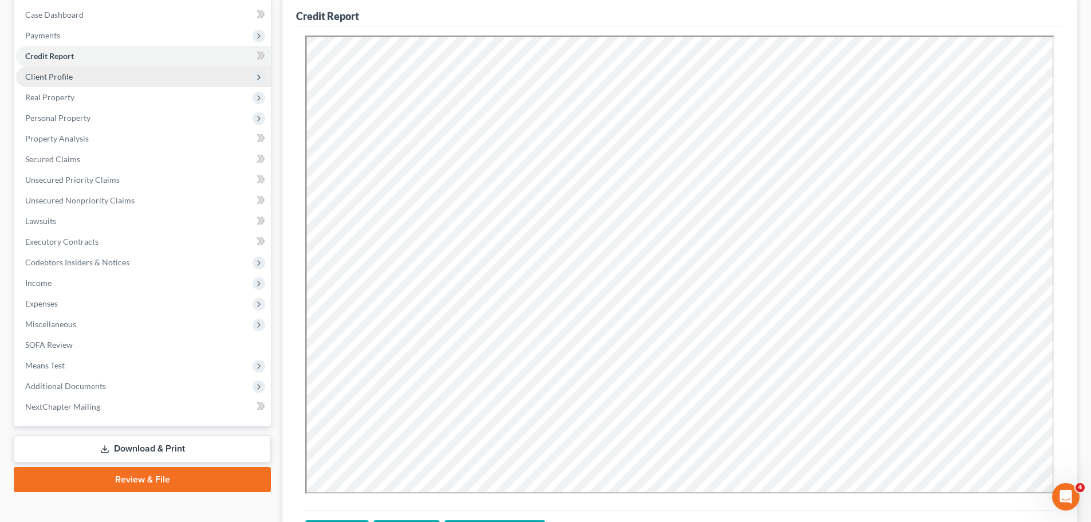
click at [77, 73] on span "Client Profile" at bounding box center [143, 76] width 255 height 21
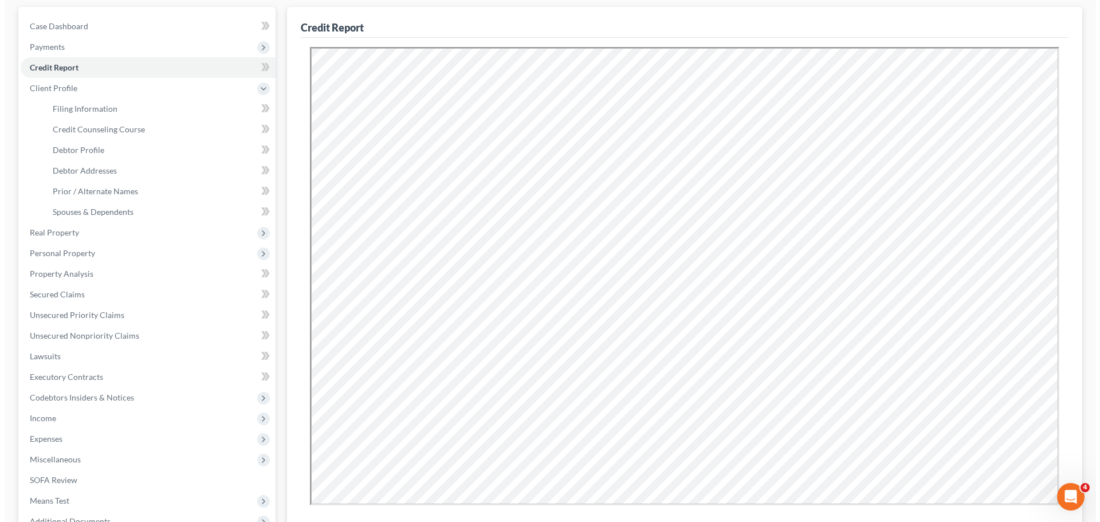
scroll to position [0, 0]
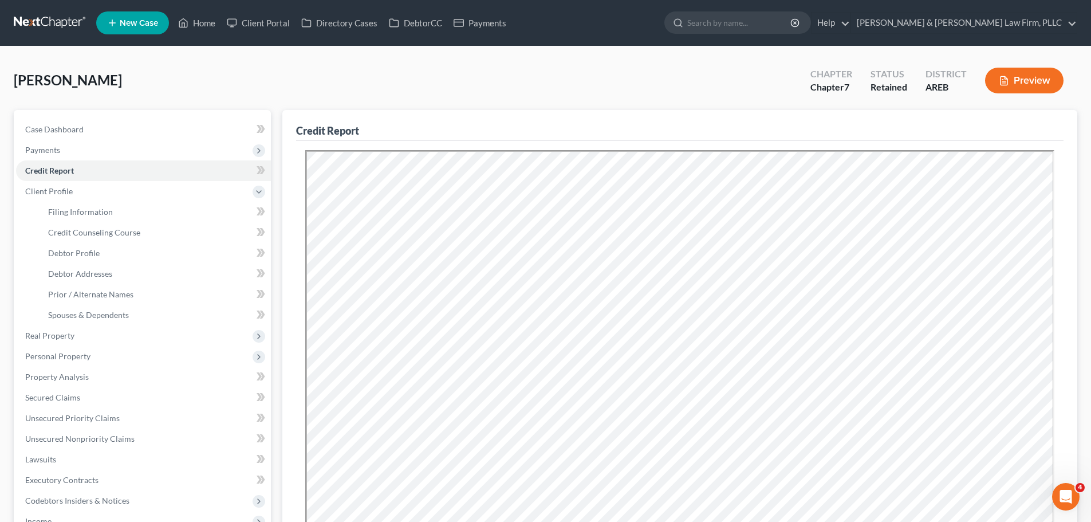
click at [993, 83] on button "Preview" at bounding box center [1024, 81] width 78 height 26
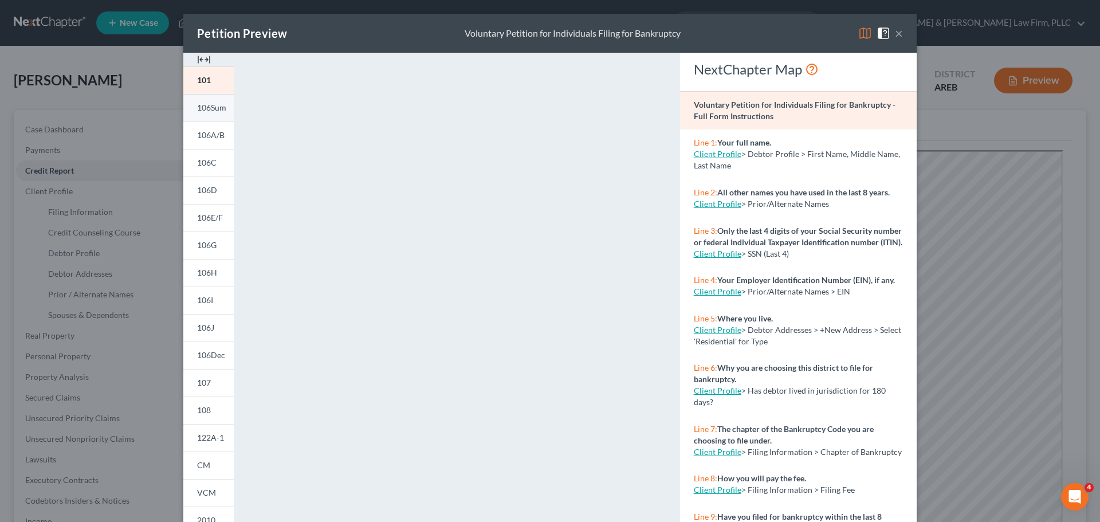
click at [219, 113] on link "106Sum" at bounding box center [208, 107] width 50 height 27
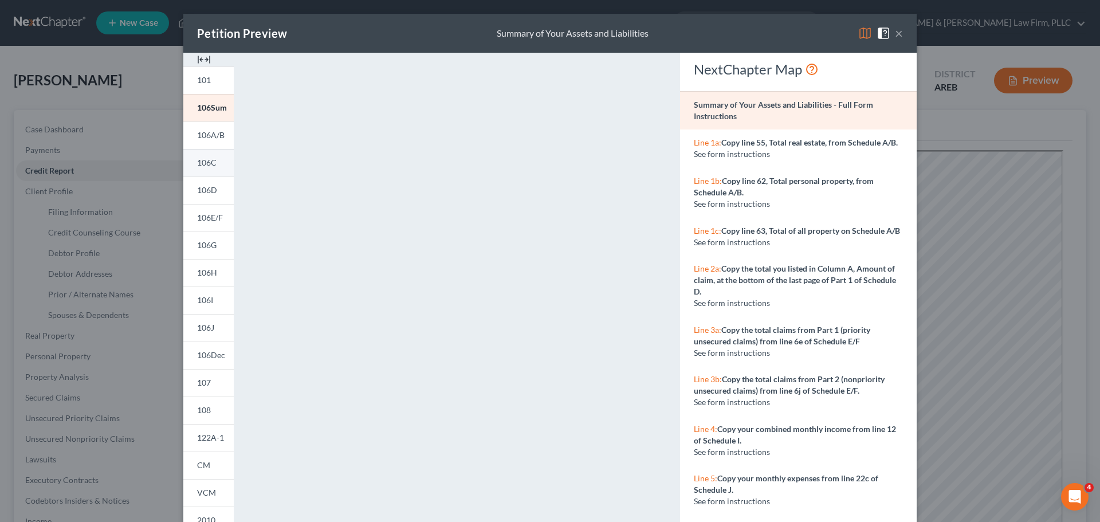
click at [215, 158] on link "106C" at bounding box center [208, 162] width 50 height 27
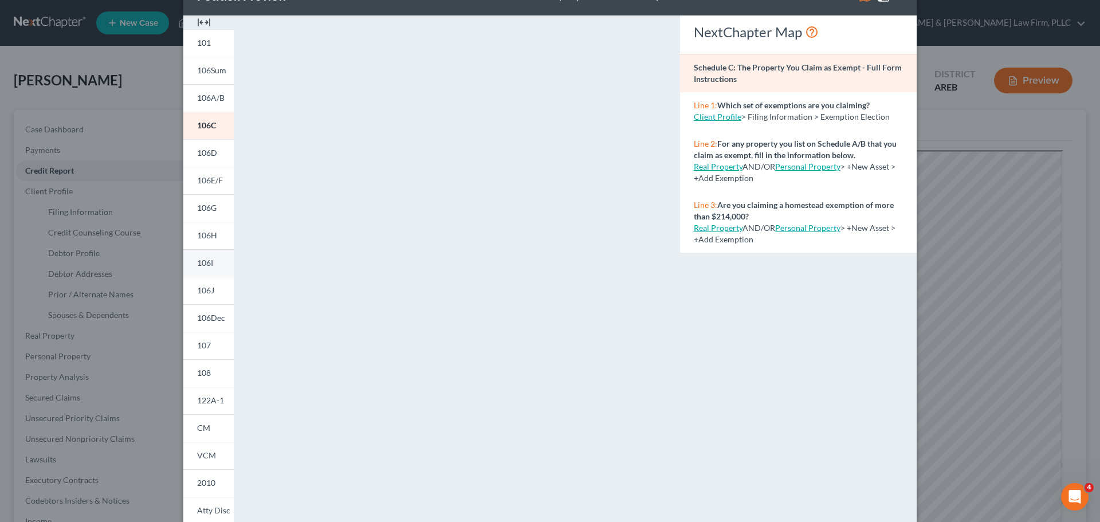
scroll to position [57, 0]
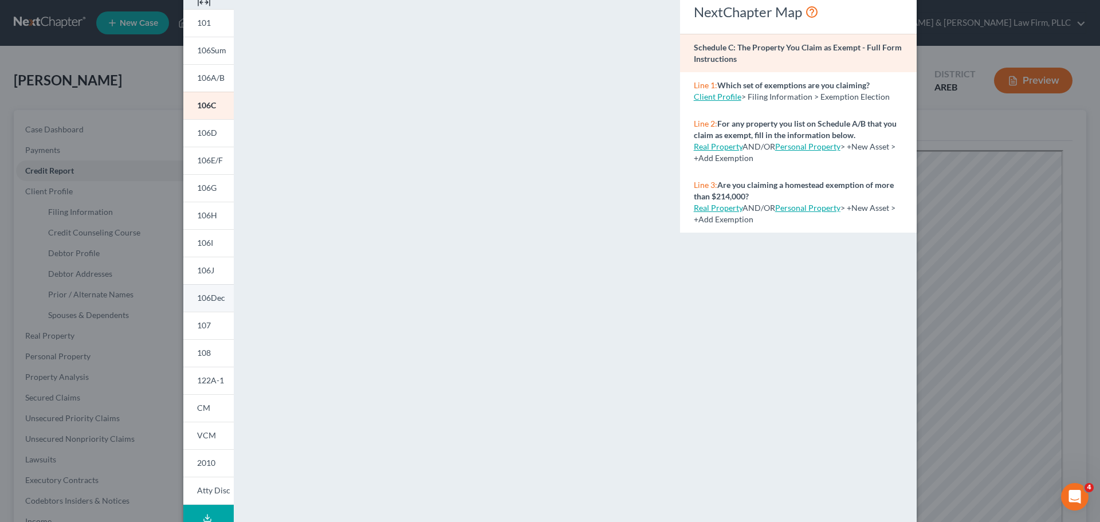
click at [211, 300] on span "106Dec" at bounding box center [211, 298] width 28 height 10
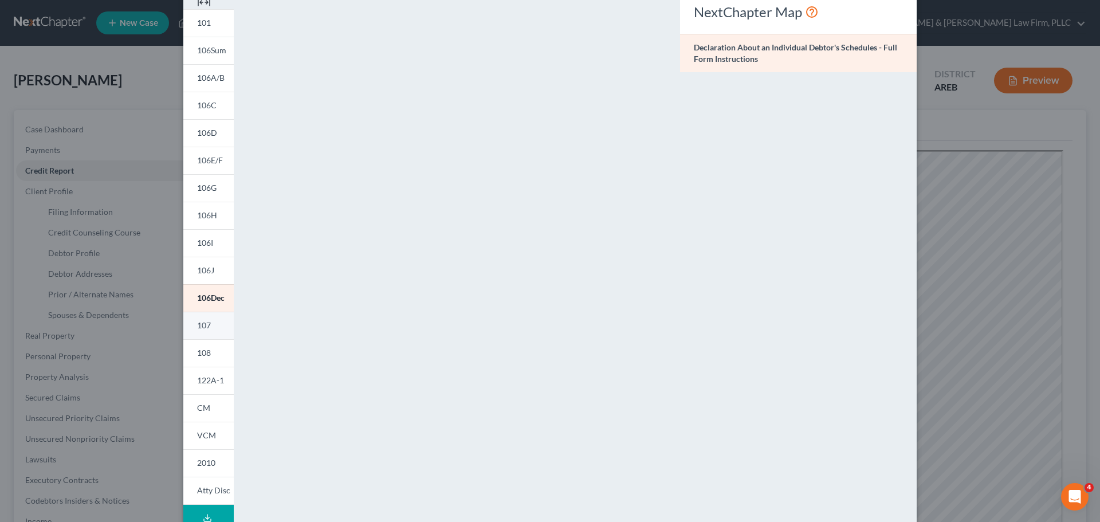
click at [212, 330] on link "107" at bounding box center [208, 325] width 50 height 27
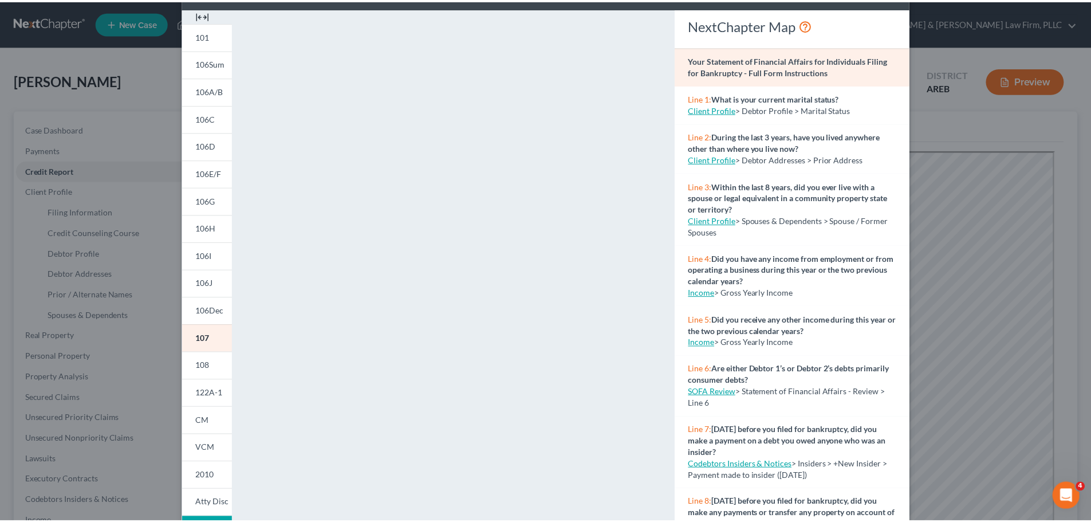
scroll to position [0, 0]
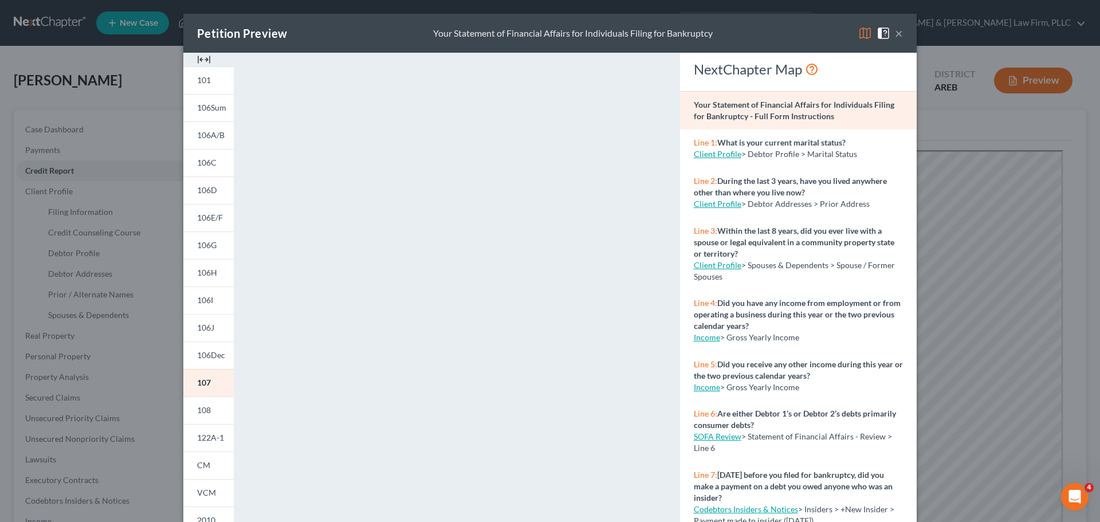
drag, startPoint x: 892, startPoint y: 34, endPoint x: 860, endPoint y: 38, distance: 32.3
click at [895, 34] on button "×" at bounding box center [899, 33] width 8 height 14
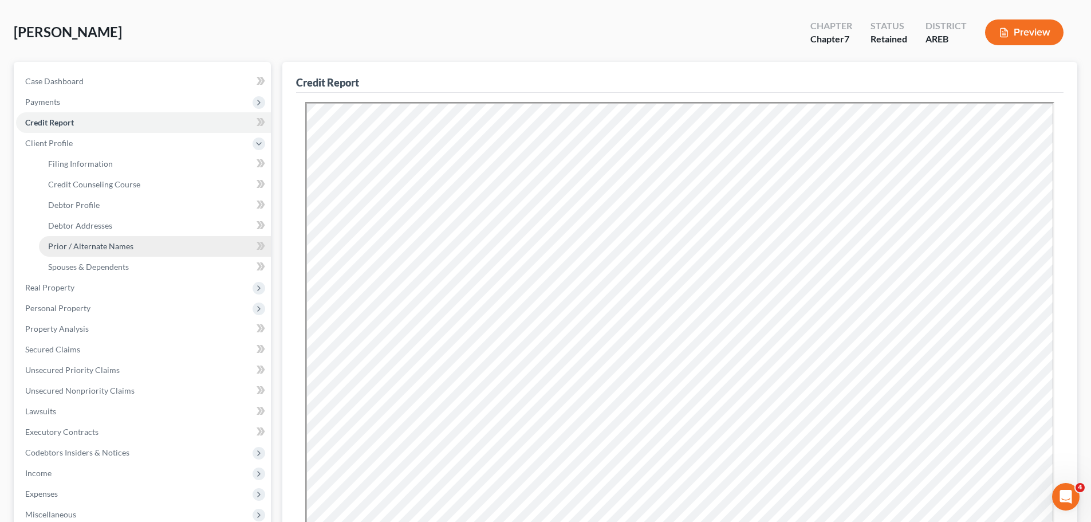
scroll to position [172, 0]
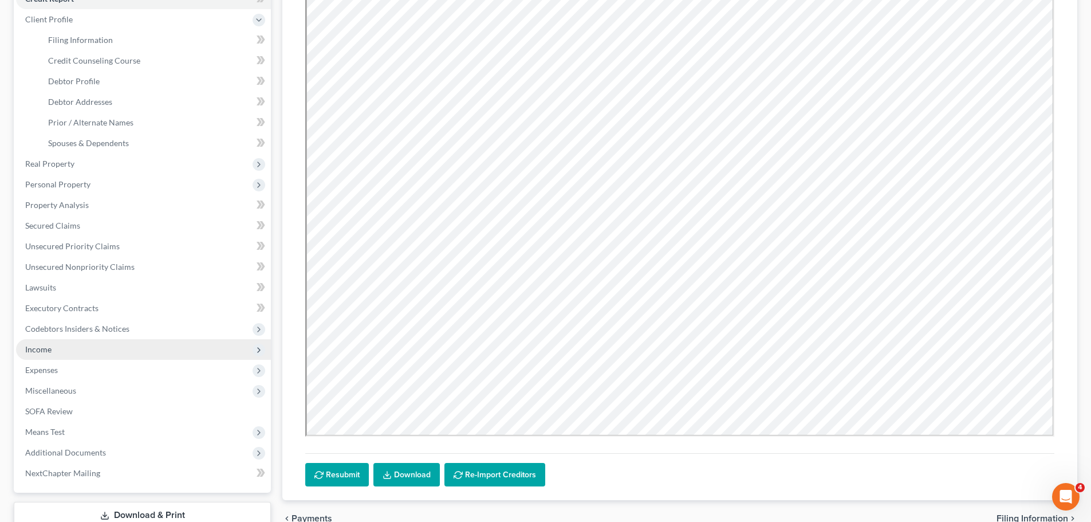
click at [56, 354] on span "Income" at bounding box center [143, 349] width 255 height 21
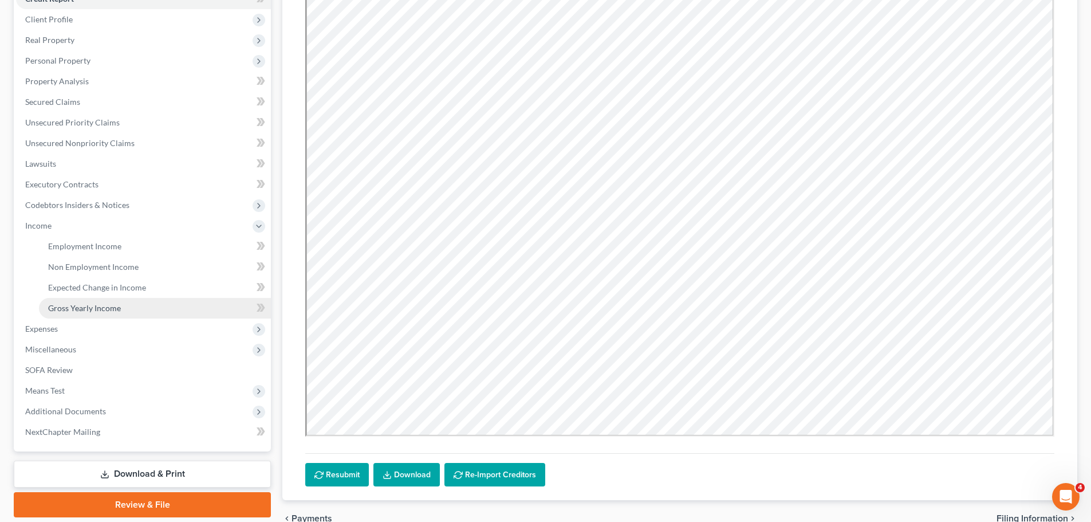
click at [85, 305] on span "Gross Yearly Income" at bounding box center [84, 308] width 73 height 10
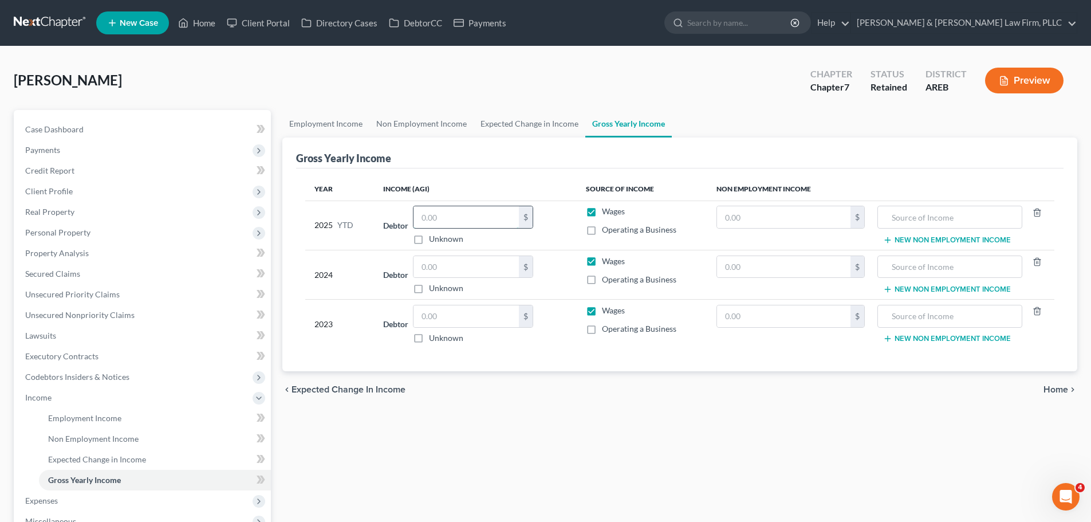
click at [475, 225] on input "text" at bounding box center [465, 217] width 105 height 22
type input "18,557"
click at [434, 261] on input "text" at bounding box center [465, 267] width 105 height 22
type input "25,000"
click at [424, 310] on input "text" at bounding box center [465, 316] width 105 height 22
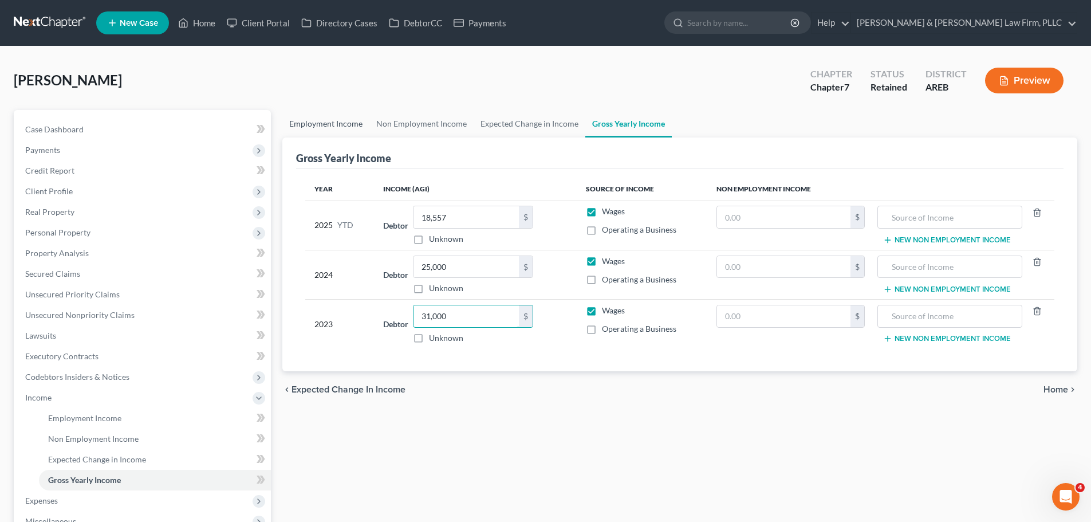
type input "31,000"
click at [333, 123] on link "Employment Income" at bounding box center [325, 123] width 87 height 27
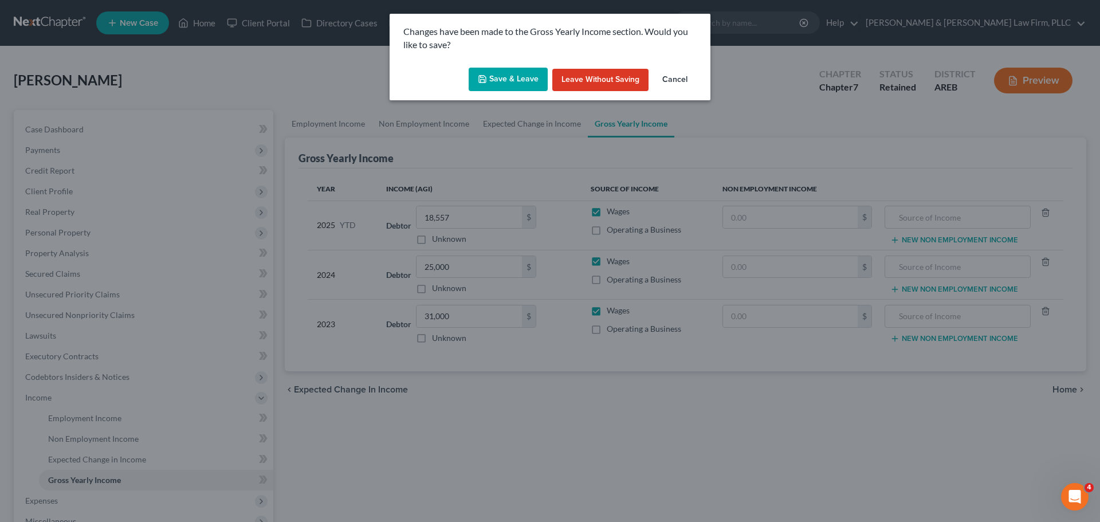
click at [516, 77] on button "Save & Leave" at bounding box center [507, 80] width 79 height 24
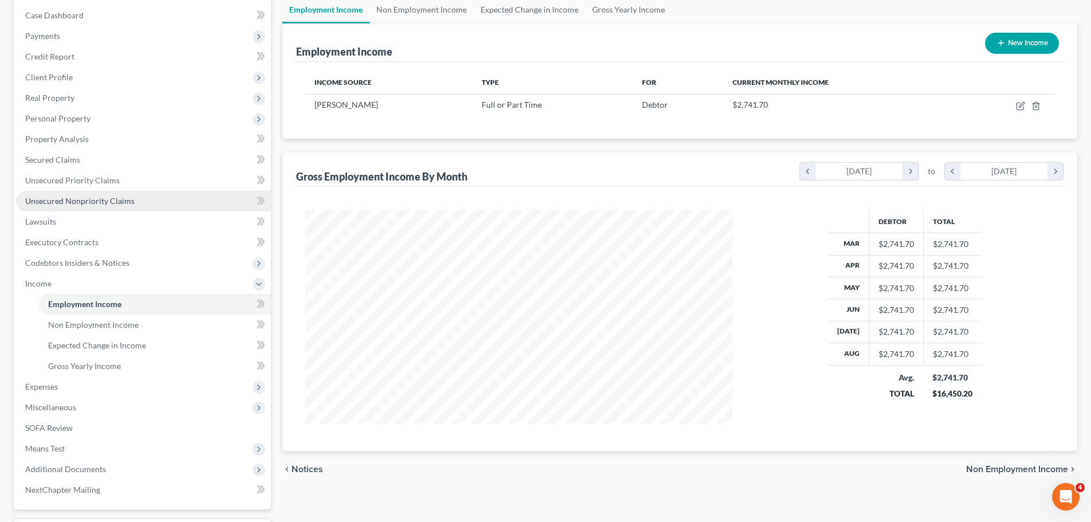
scroll to position [115, 0]
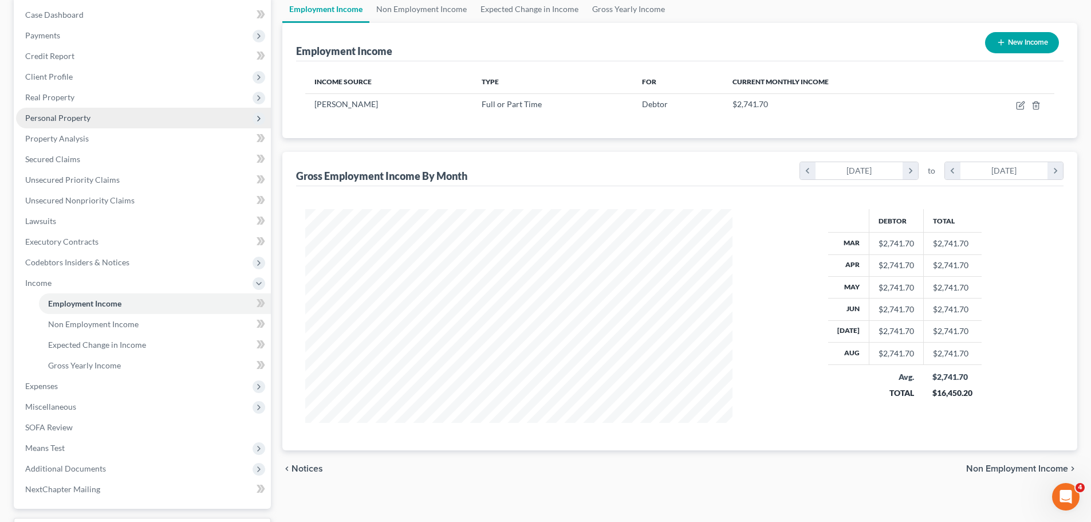
click at [77, 122] on span "Personal Property" at bounding box center [57, 118] width 65 height 10
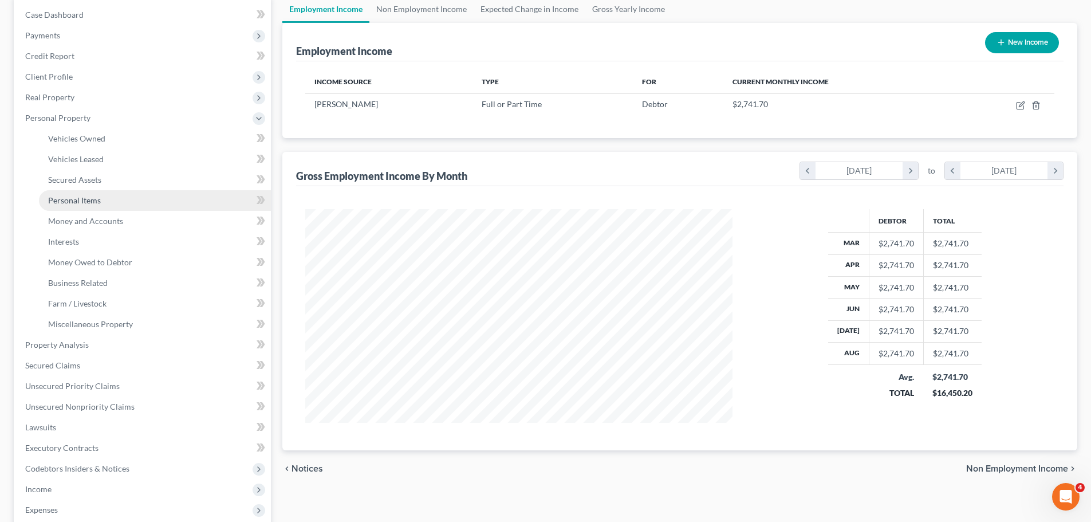
click at [84, 200] on span "Personal Items" at bounding box center [74, 200] width 53 height 10
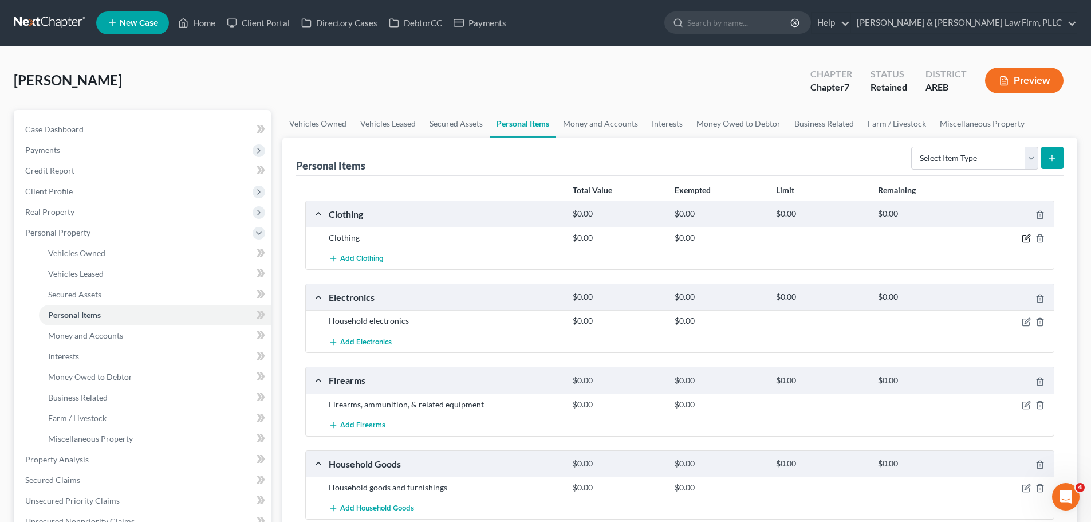
click at [1026, 238] on icon "button" at bounding box center [1026, 238] width 9 height 9
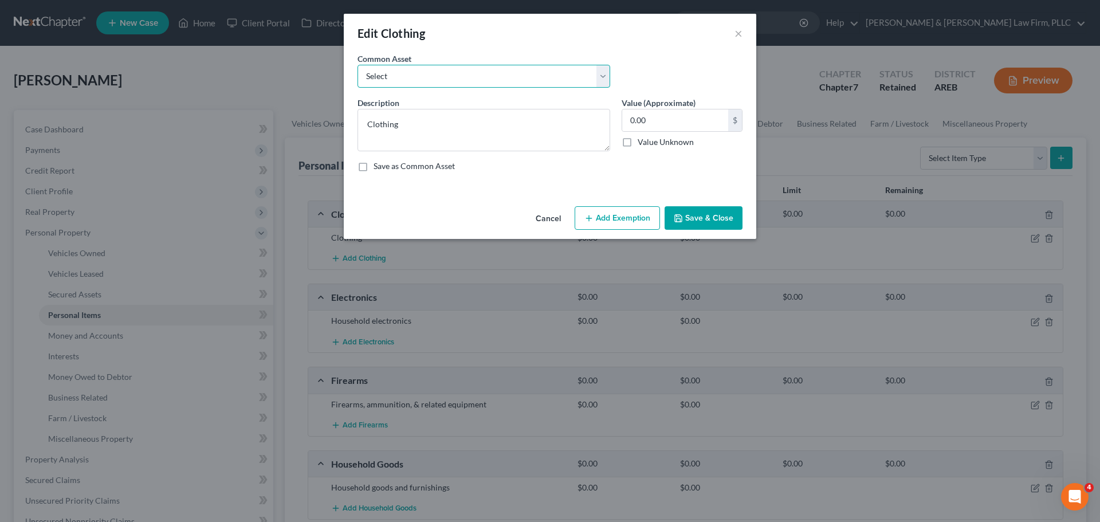
click at [434, 76] on select "Select Clothing" at bounding box center [483, 76] width 253 height 23
select select "0"
click at [357, 65] on select "Select Clothing" at bounding box center [483, 76] width 253 height 23
click at [655, 121] on input "0" at bounding box center [675, 120] width 106 height 22
type input "100"
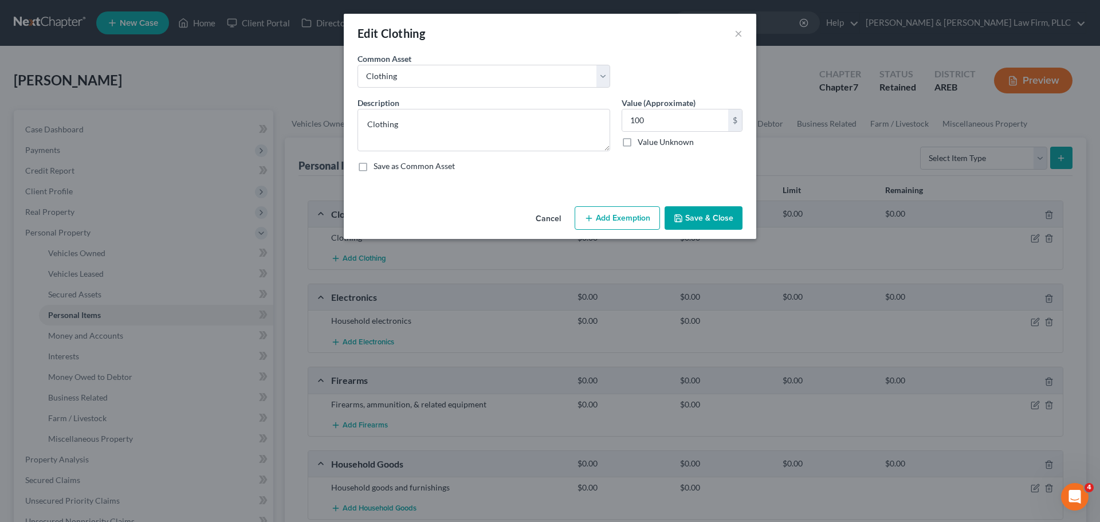
click at [704, 215] on button "Save & Close" at bounding box center [703, 218] width 78 height 24
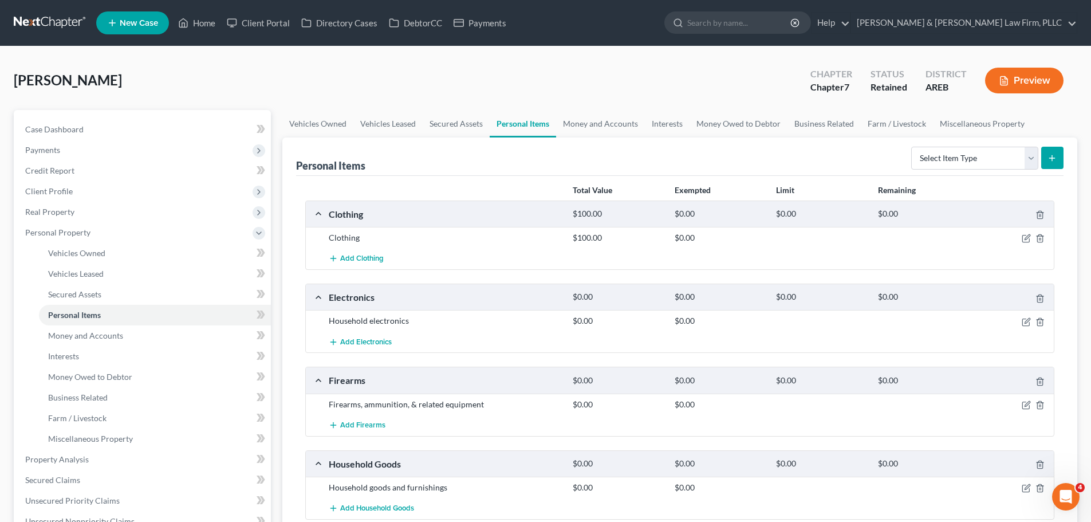
click at [1019, 320] on div at bounding box center [1014, 320] width 81 height 11
click at [1029, 319] on icon "button" at bounding box center [1026, 321] width 9 height 9
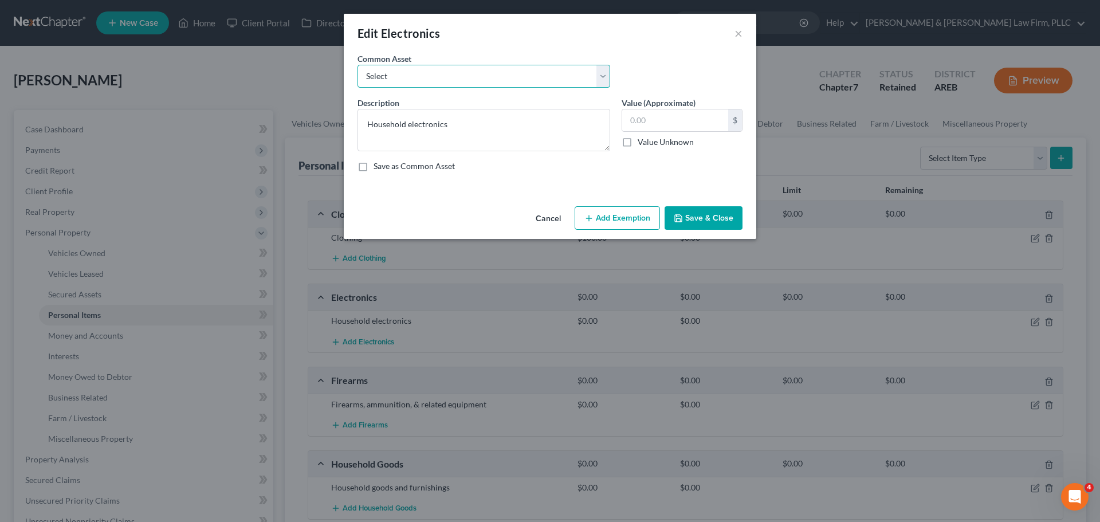
click at [484, 76] on select "Select Household electronics" at bounding box center [483, 76] width 253 height 23
select select "0"
click at [357, 65] on select "Select Household electronics" at bounding box center [483, 76] width 253 height 23
click at [669, 121] on input "text" at bounding box center [675, 120] width 106 height 22
type input "150"
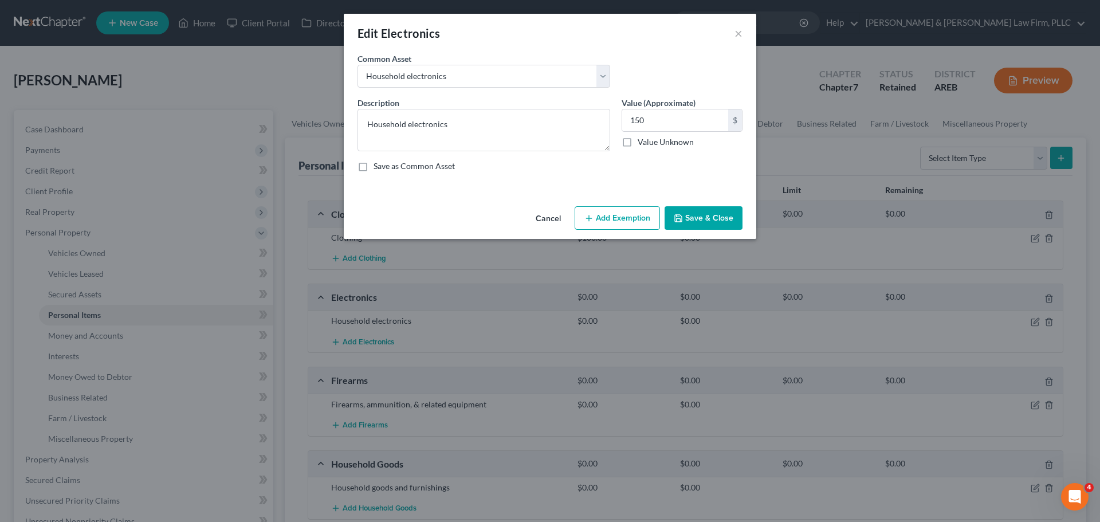
click at [701, 220] on button "Save & Close" at bounding box center [703, 218] width 78 height 24
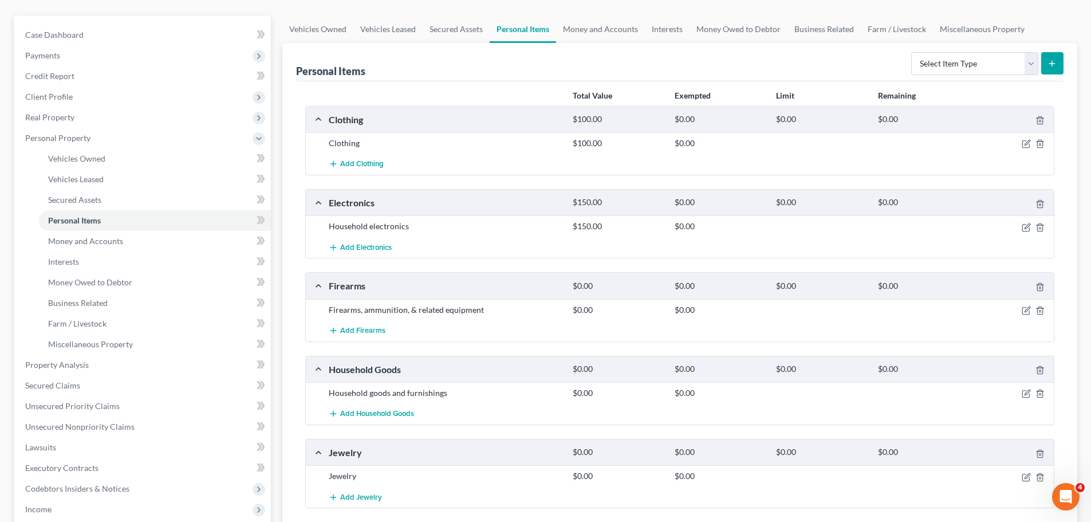
scroll to position [115, 0]
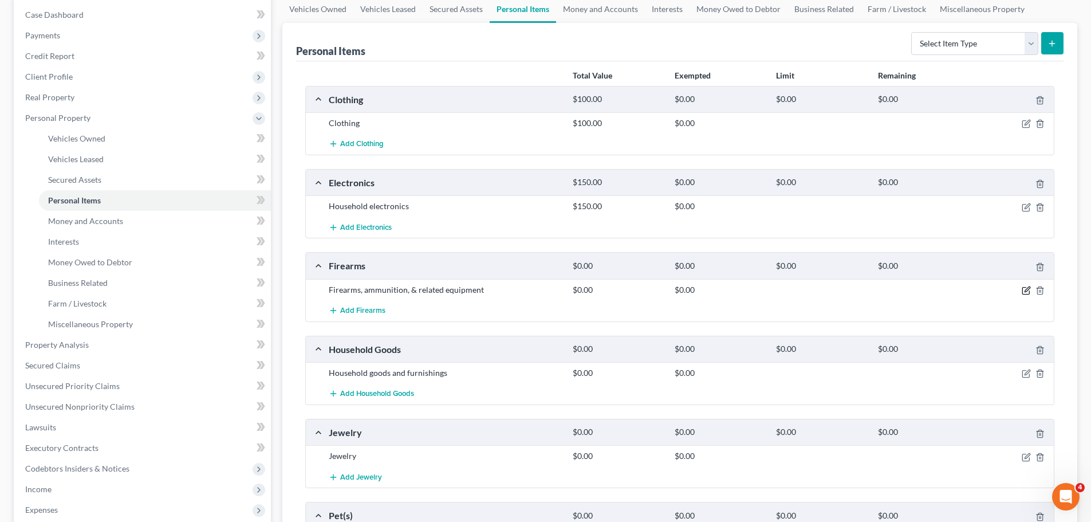
click at [1026, 287] on icon "button" at bounding box center [1026, 290] width 9 height 9
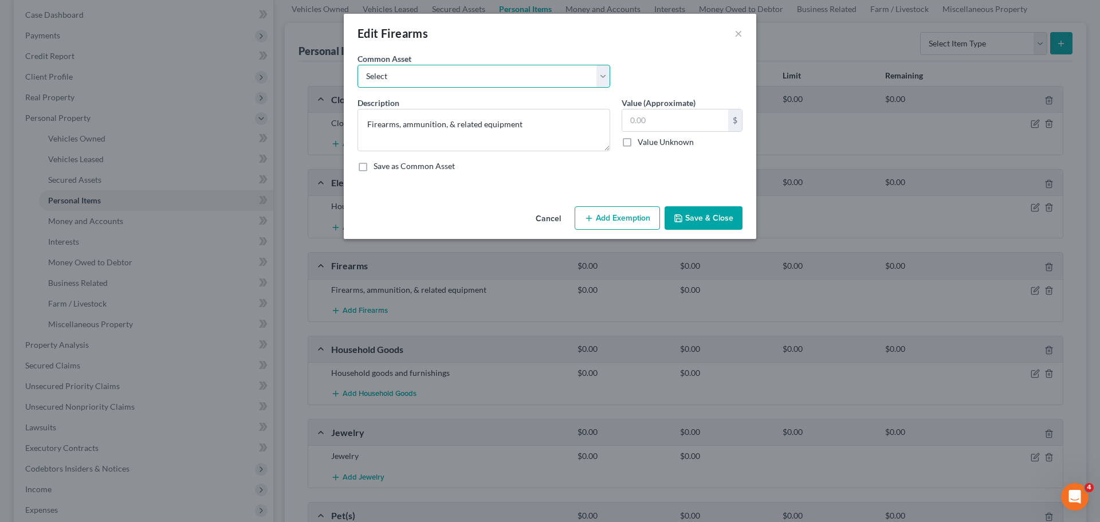
click at [444, 78] on select "Select Firearms, ammunition, & related equipment" at bounding box center [483, 76] width 253 height 23
select select "0"
click at [357, 65] on select "Select Firearms, ammunition, & related equipment" at bounding box center [483, 76] width 253 height 23
click at [636, 121] on input "text" at bounding box center [675, 120] width 106 height 22
click at [698, 215] on button "Save & Close" at bounding box center [703, 218] width 78 height 24
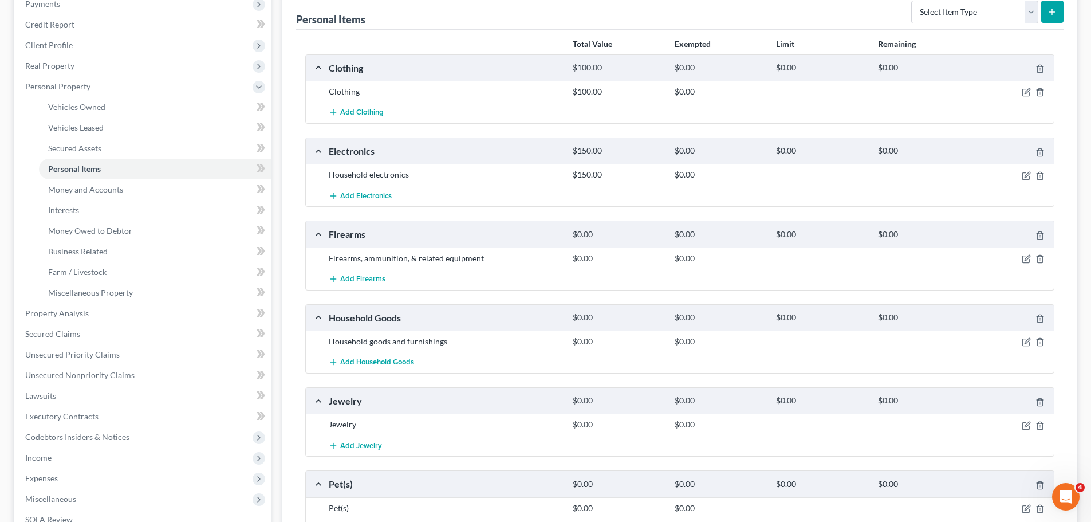
scroll to position [172, 0]
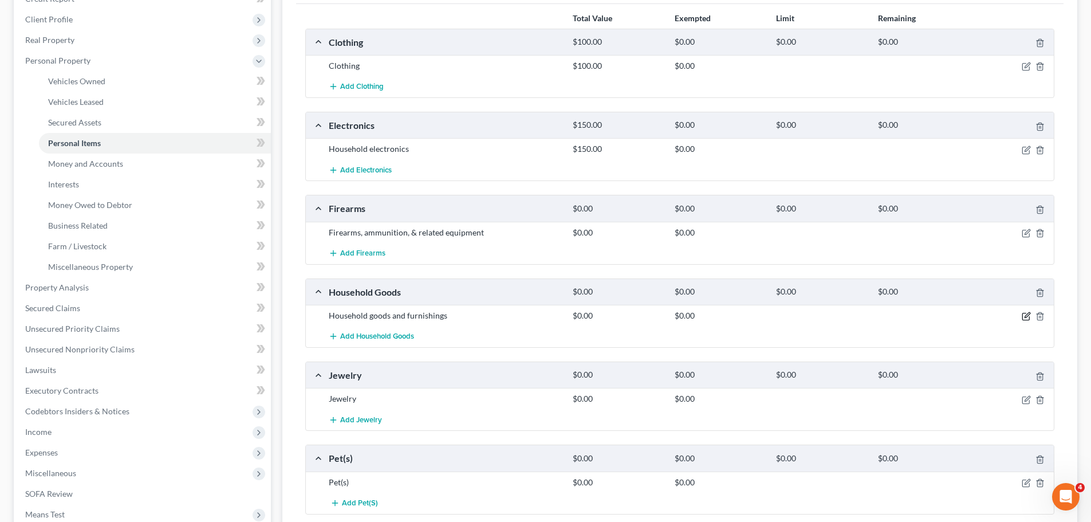
click at [1023, 316] on icon "button" at bounding box center [1026, 316] width 9 height 9
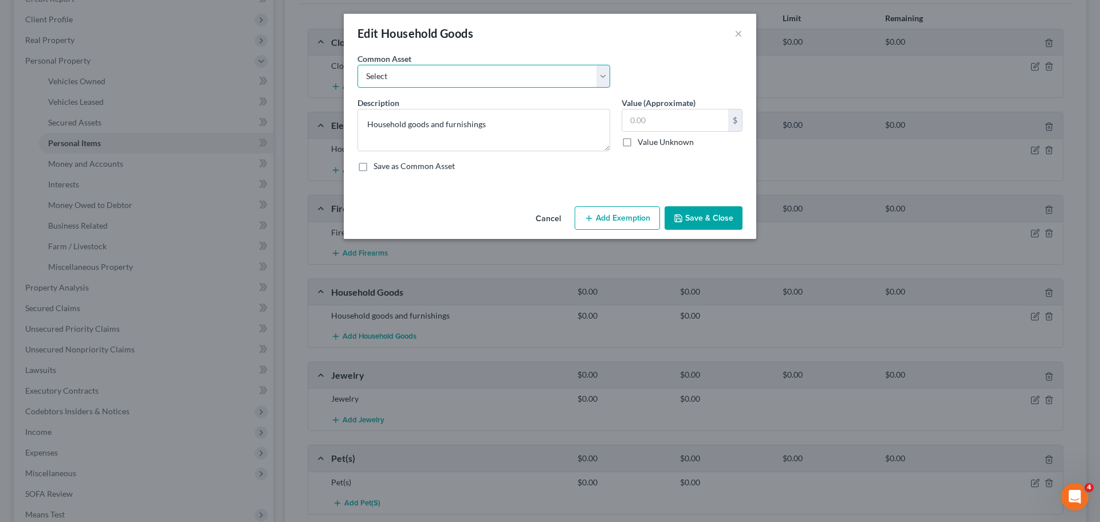
click at [458, 75] on select "Select Household goods and furnishings" at bounding box center [483, 76] width 253 height 23
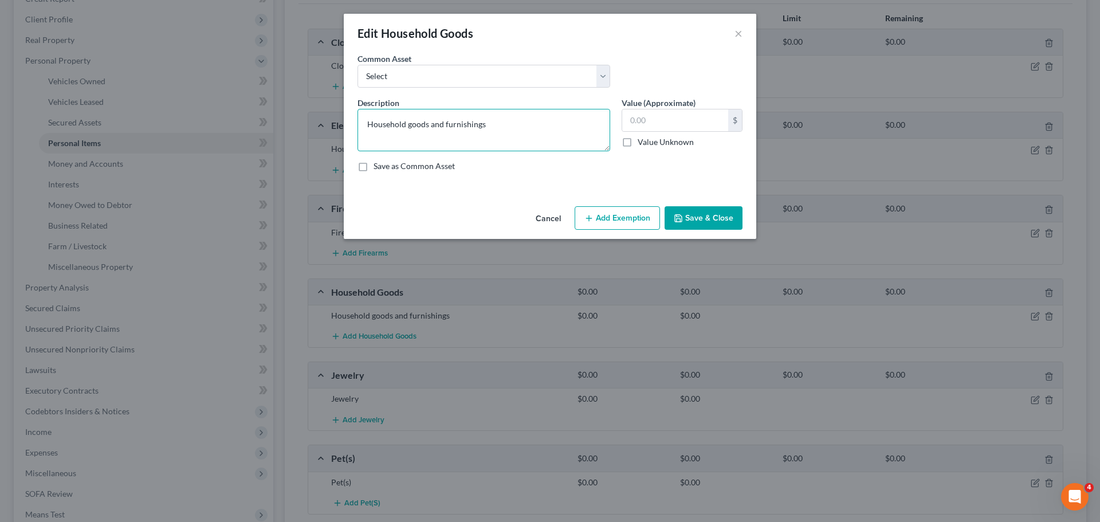
click at [436, 121] on textarea "Household goods and furnishings" at bounding box center [483, 130] width 253 height 42
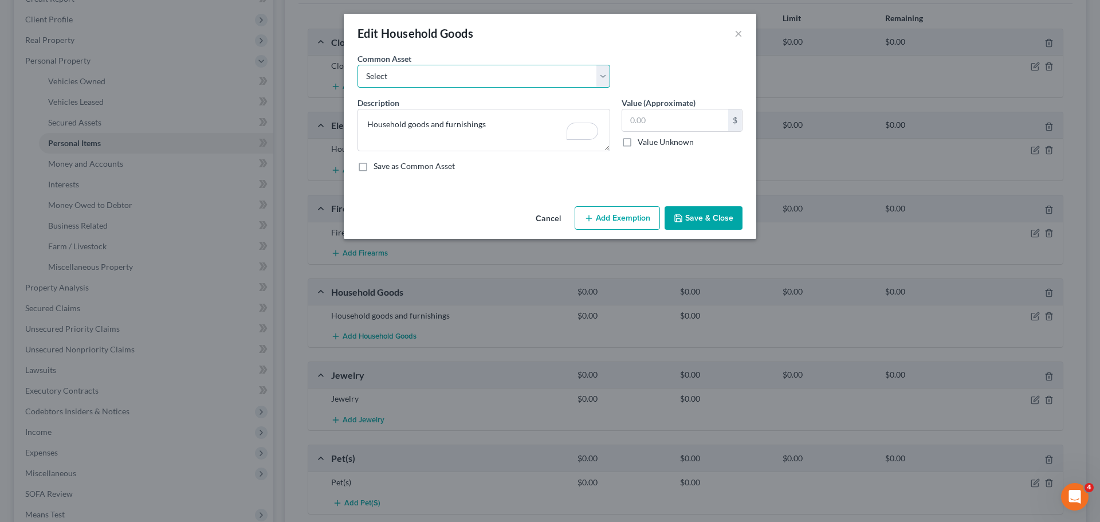
click at [505, 76] on select "Select Household goods and furnishings" at bounding box center [483, 76] width 253 height 23
select select "0"
click at [357, 65] on select "Select Household goods and furnishings" at bounding box center [483, 76] width 253 height 23
click at [634, 116] on input "text" at bounding box center [675, 120] width 106 height 22
type input "1,000"
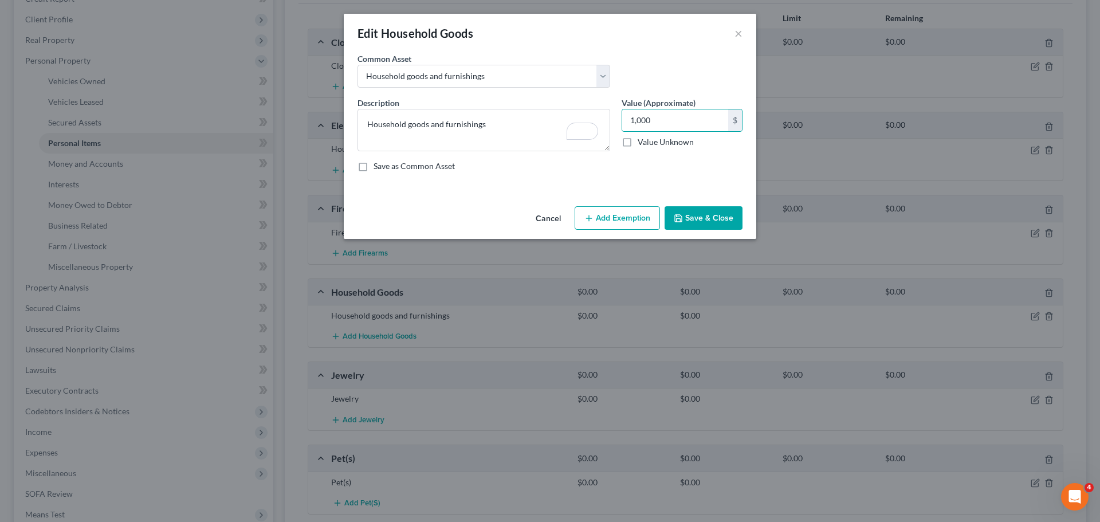
click at [710, 220] on button "Save & Close" at bounding box center [703, 218] width 78 height 24
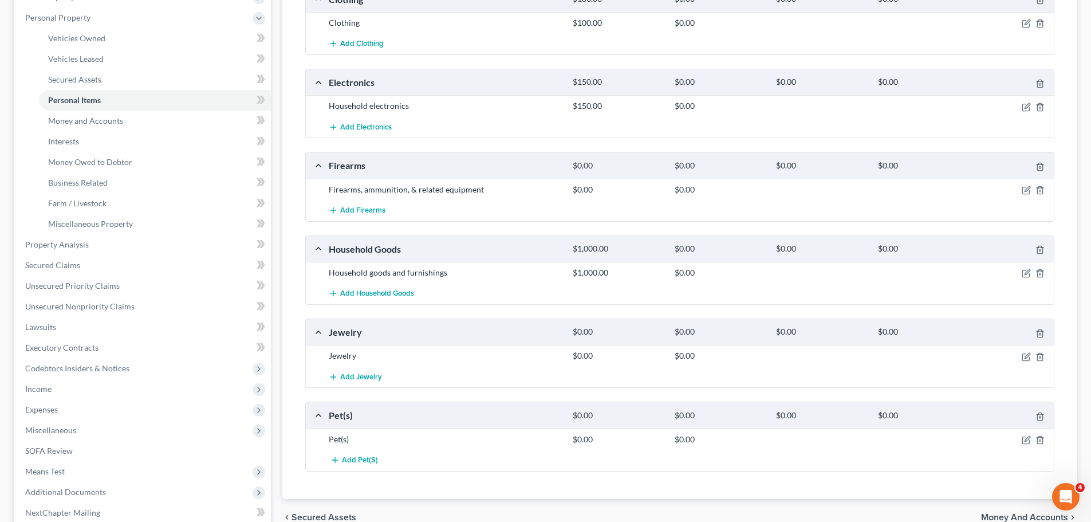
scroll to position [286, 0]
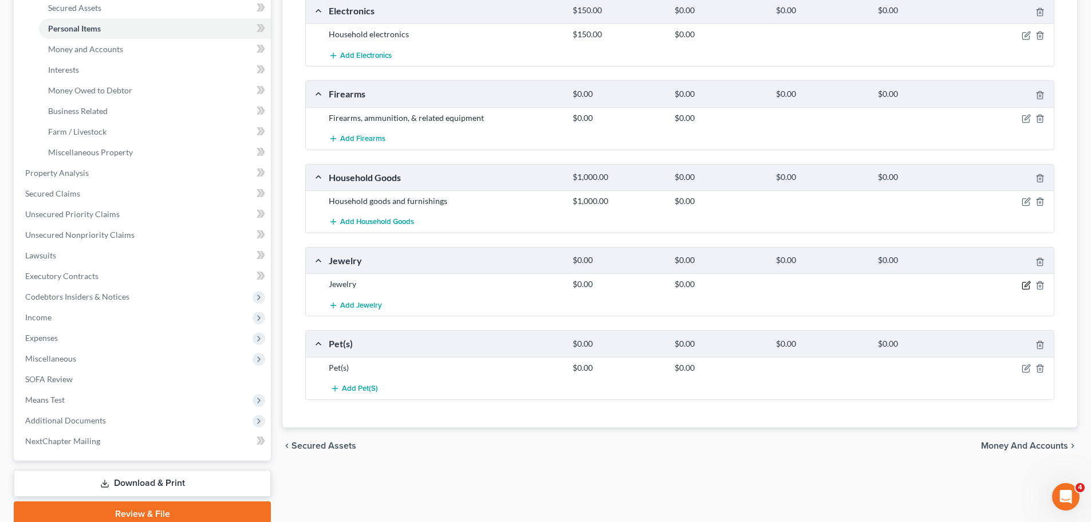
click at [1023, 282] on icon "button" at bounding box center [1026, 285] width 9 height 9
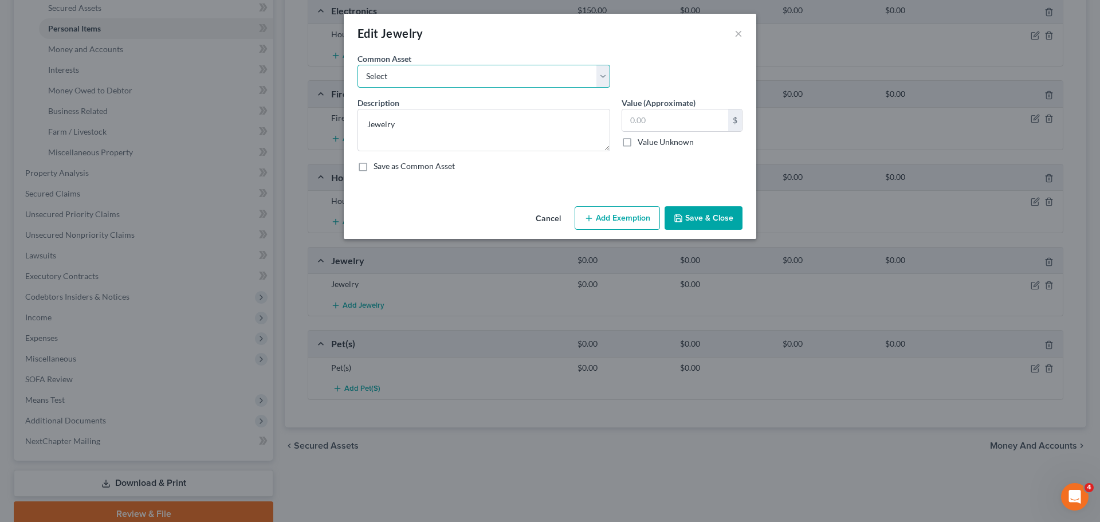
click at [460, 72] on select "Select Jewelry" at bounding box center [483, 76] width 253 height 23
select select "0"
click at [357, 65] on select "Select Jewelry" at bounding box center [483, 76] width 253 height 23
click at [672, 120] on input "text" at bounding box center [675, 120] width 106 height 22
type input "50"
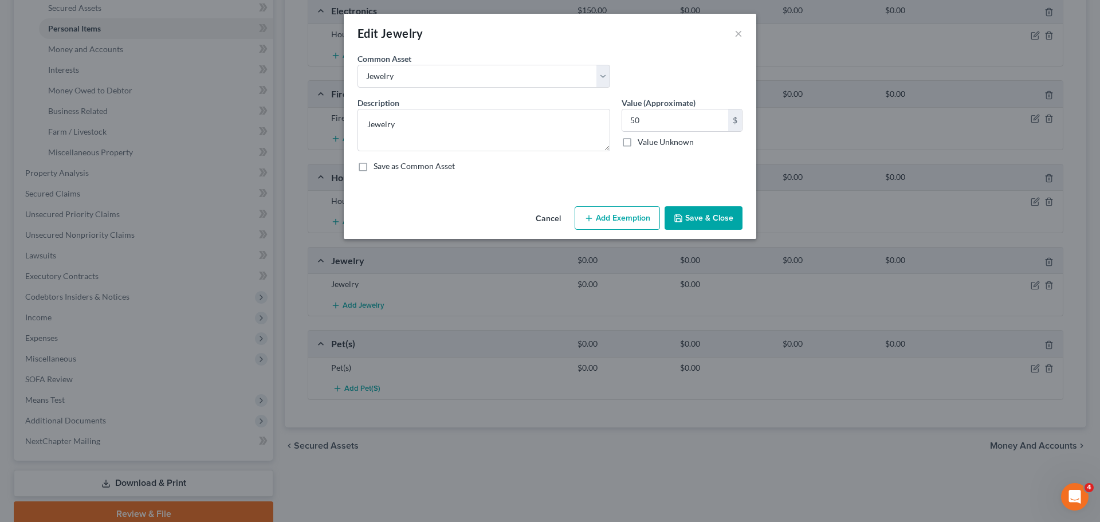
click at [711, 221] on button "Save & Close" at bounding box center [703, 218] width 78 height 24
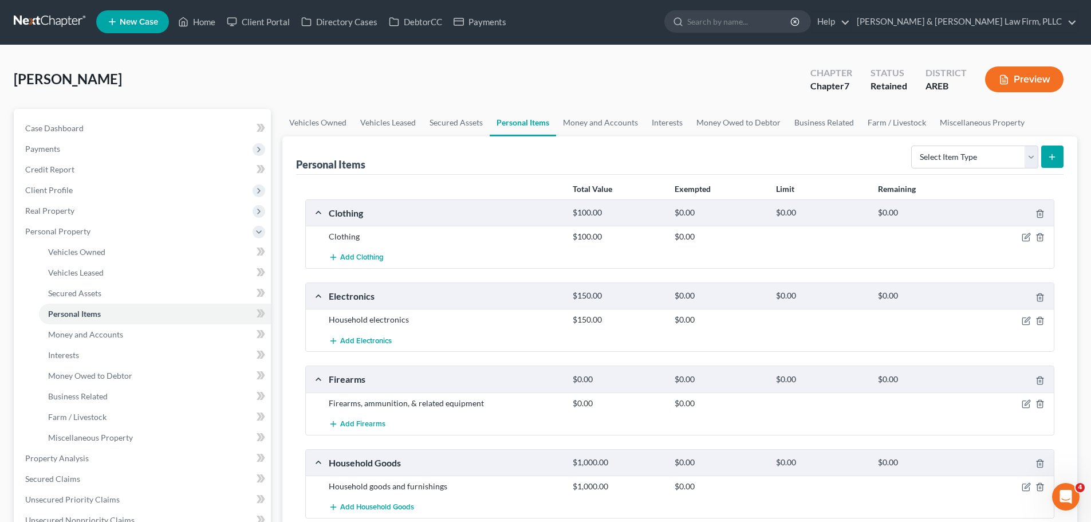
scroll to position [0, 0]
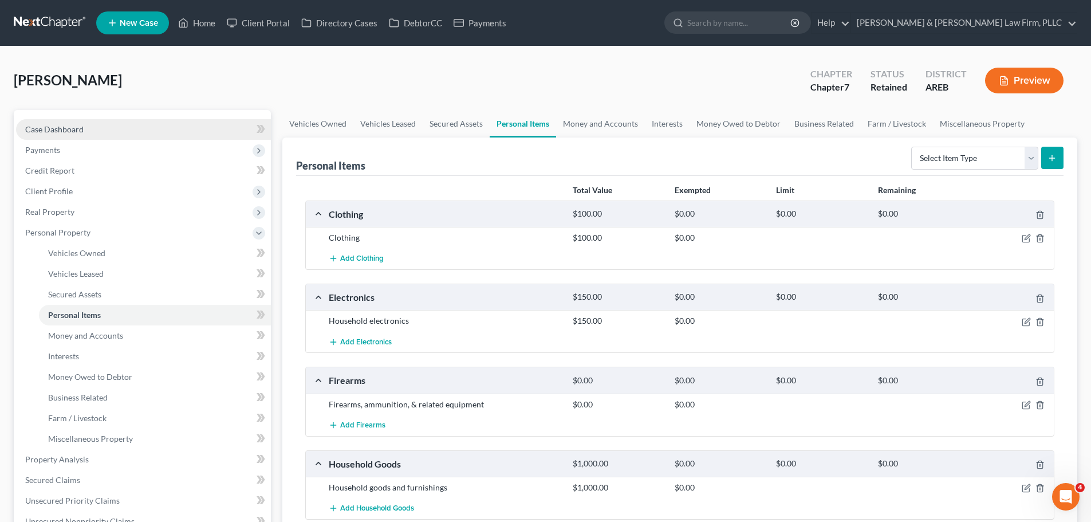
click at [125, 127] on link "Case Dashboard" at bounding box center [143, 129] width 255 height 21
select select "6"
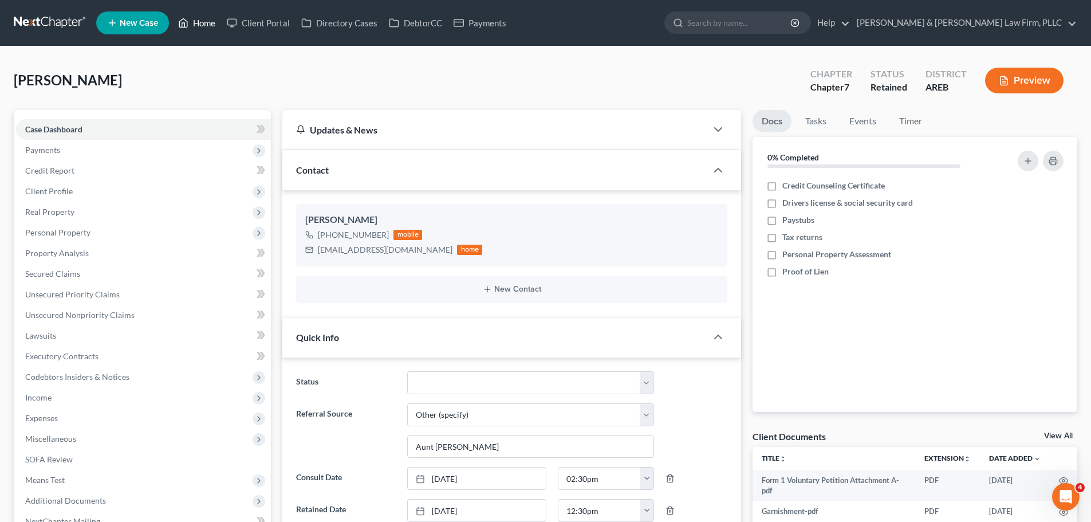
click at [202, 17] on link "Home" at bounding box center [196, 23] width 49 height 21
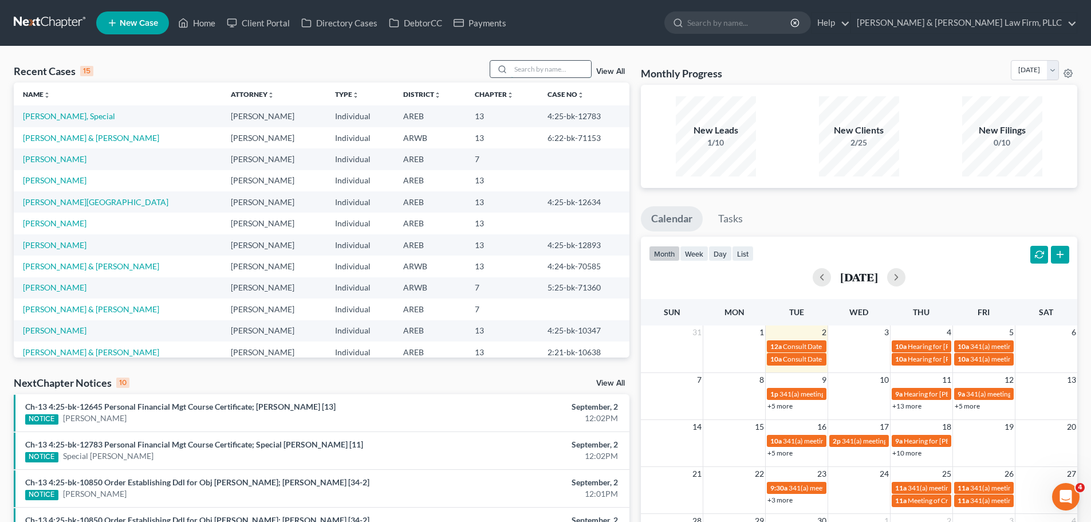
drag, startPoint x: 538, startPoint y: 73, endPoint x: 550, endPoint y: 71, distance: 11.7
click at [539, 73] on input "search" at bounding box center [551, 69] width 80 height 17
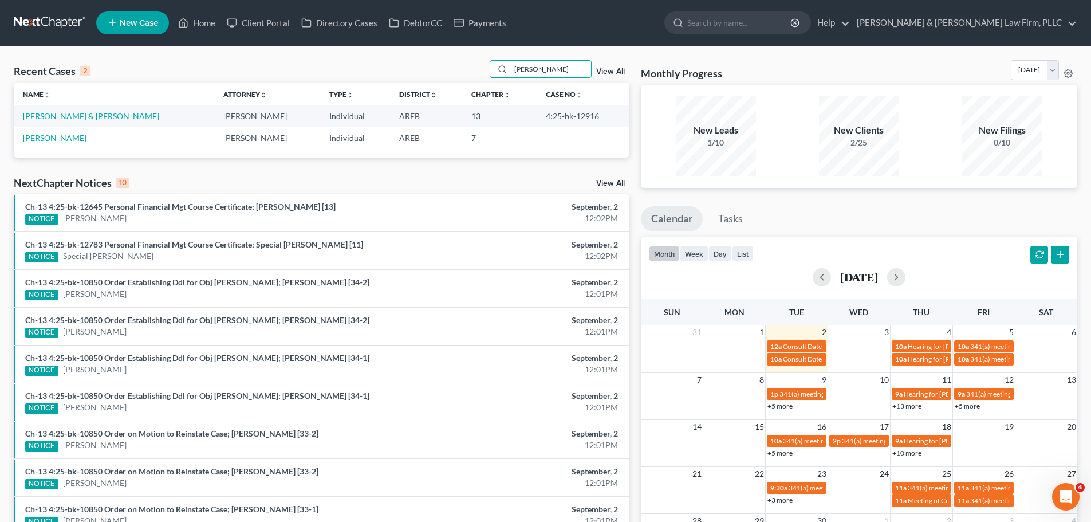
type input "[PERSON_NAME]"
click at [78, 113] on link "[PERSON_NAME] & [PERSON_NAME]" at bounding box center [91, 116] width 136 height 10
select select "2"
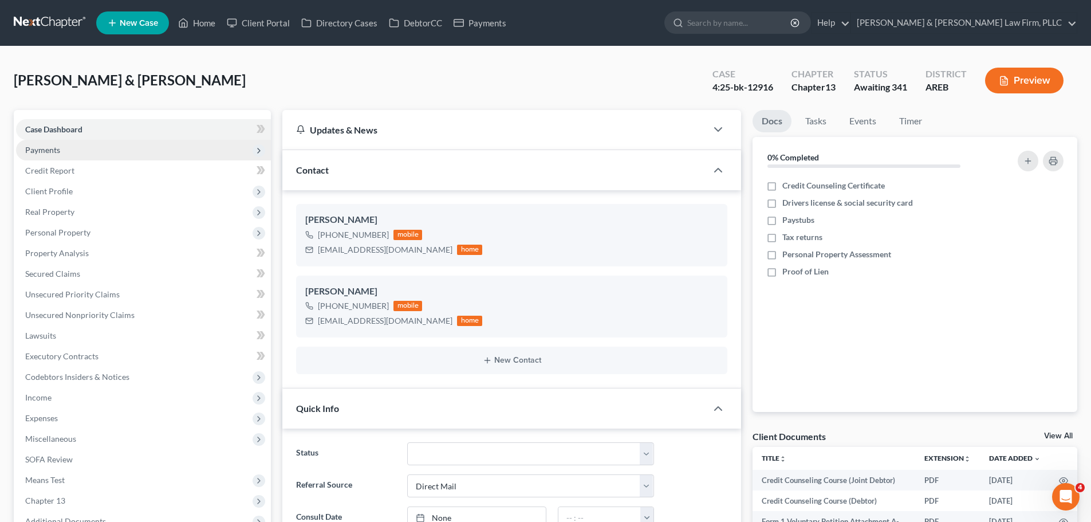
click at [64, 154] on span "Payments" at bounding box center [143, 150] width 255 height 21
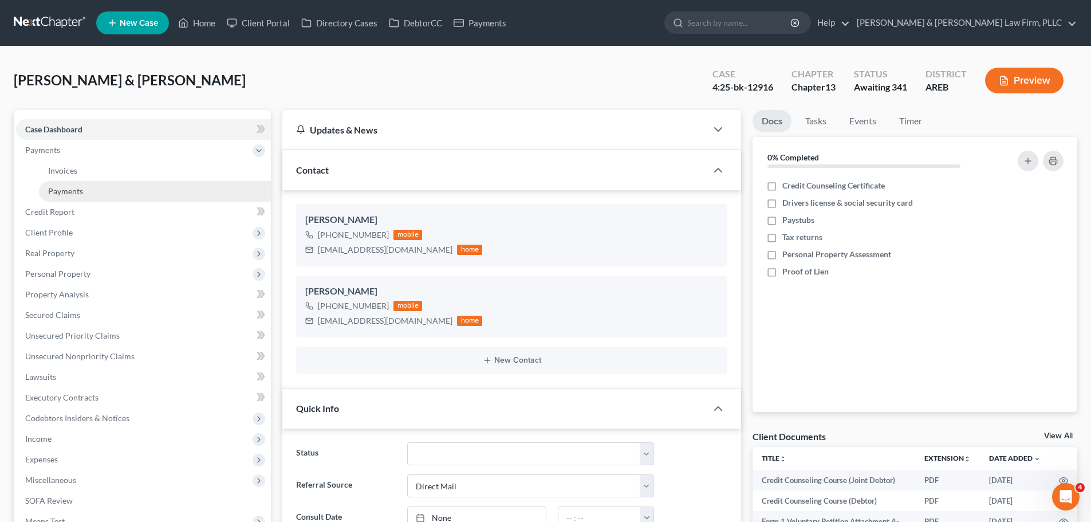
click at [78, 188] on span "Payments" at bounding box center [65, 191] width 35 height 10
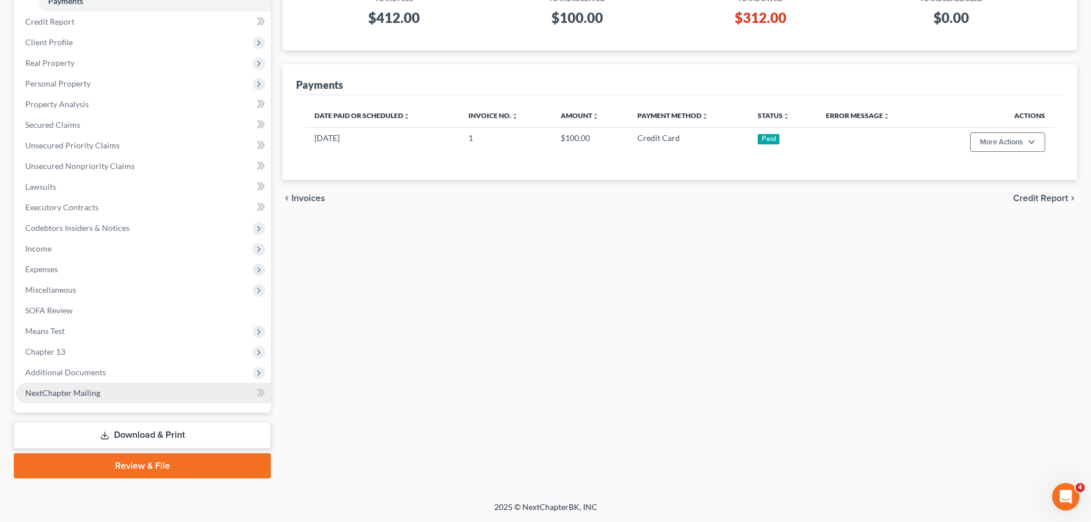
click at [117, 390] on link "NextChapter Mailing" at bounding box center [143, 393] width 255 height 21
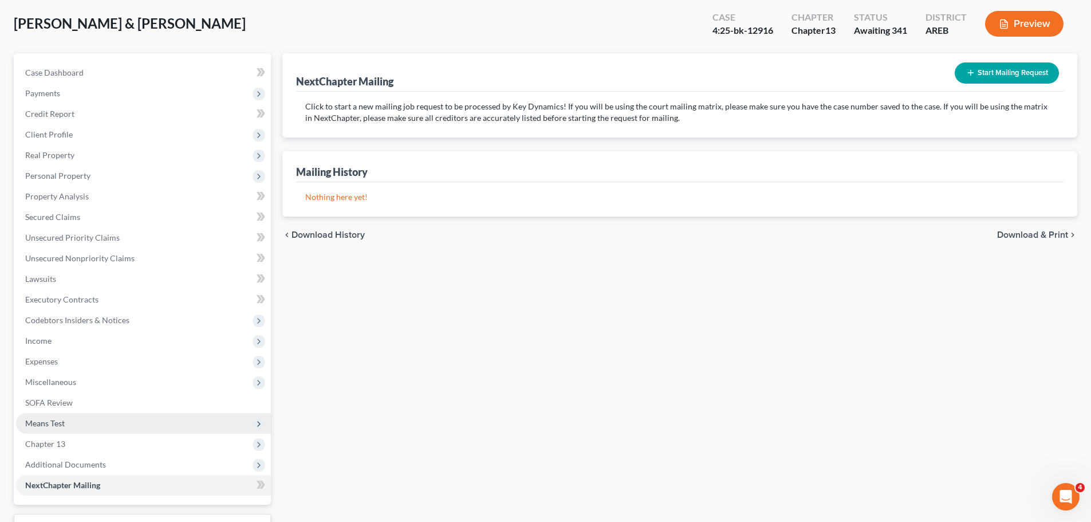
scroll to position [149, 0]
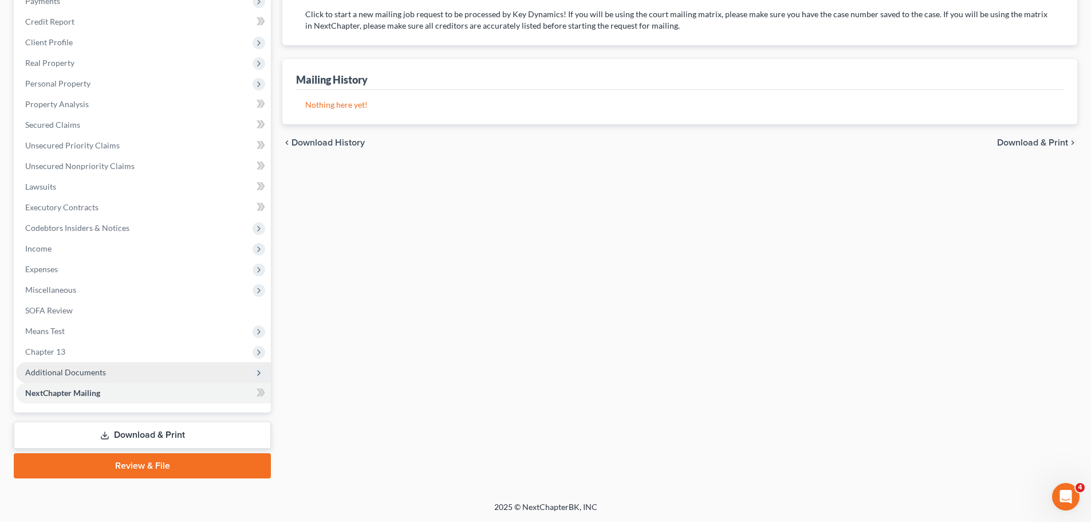
click at [61, 374] on span "Additional Documents" at bounding box center [65, 372] width 81 height 10
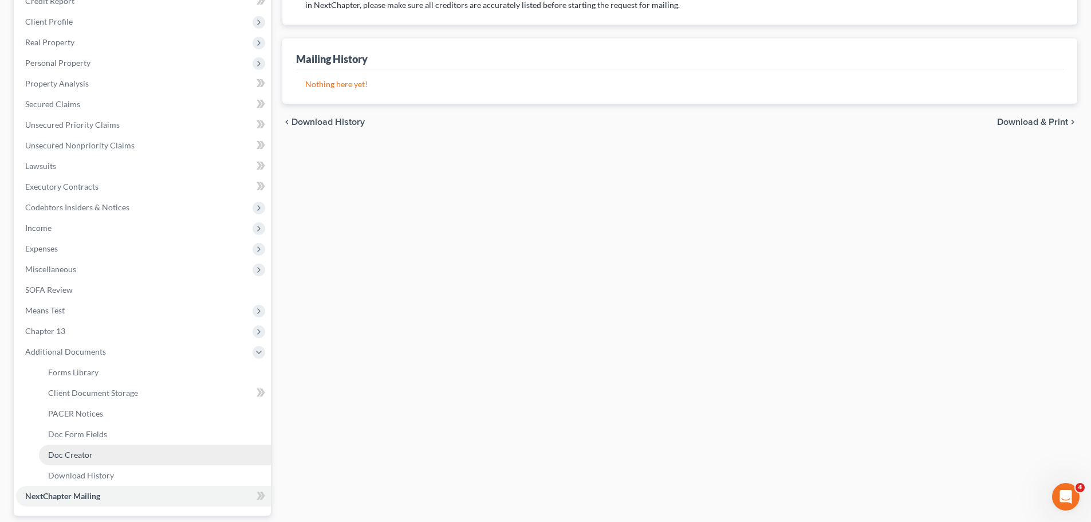
scroll to position [206, 0]
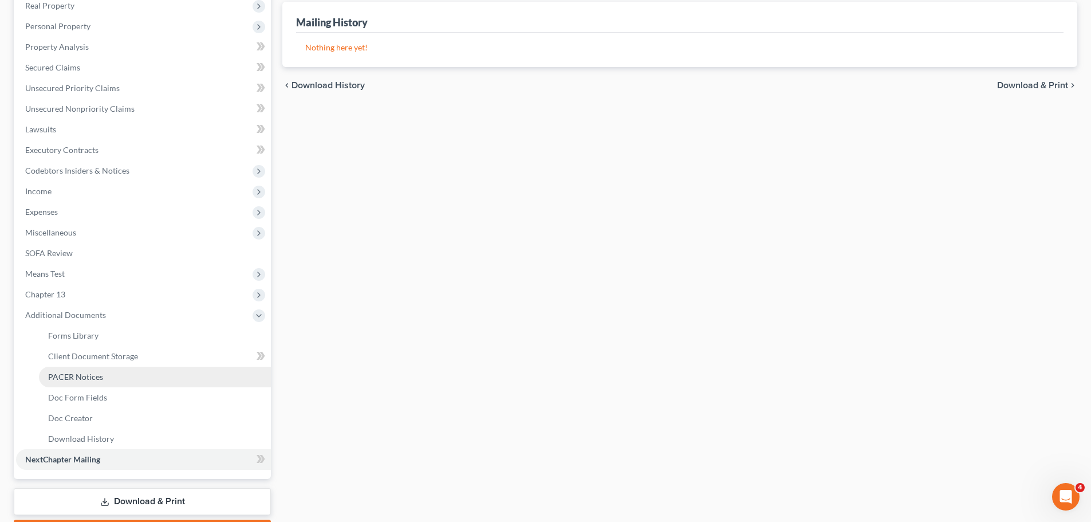
click at [112, 382] on link "PACER Notices" at bounding box center [155, 377] width 232 height 21
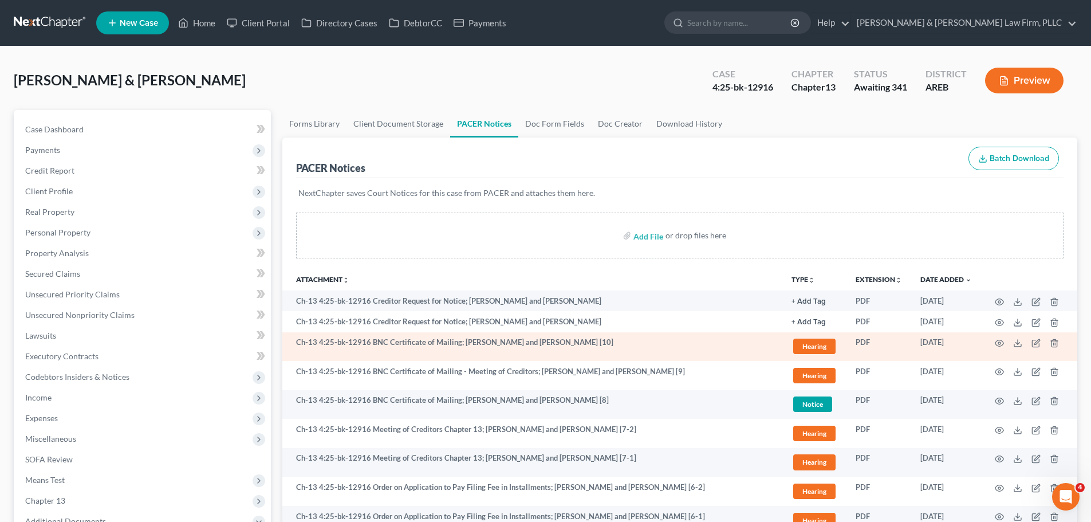
scroll to position [57, 0]
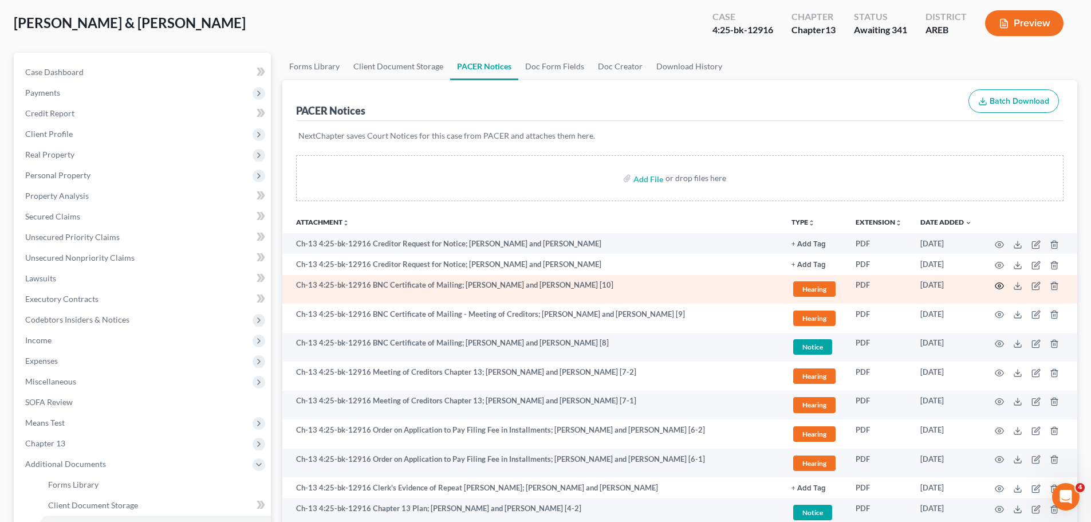
click at [1002, 285] on icon "button" at bounding box center [999, 285] width 9 height 9
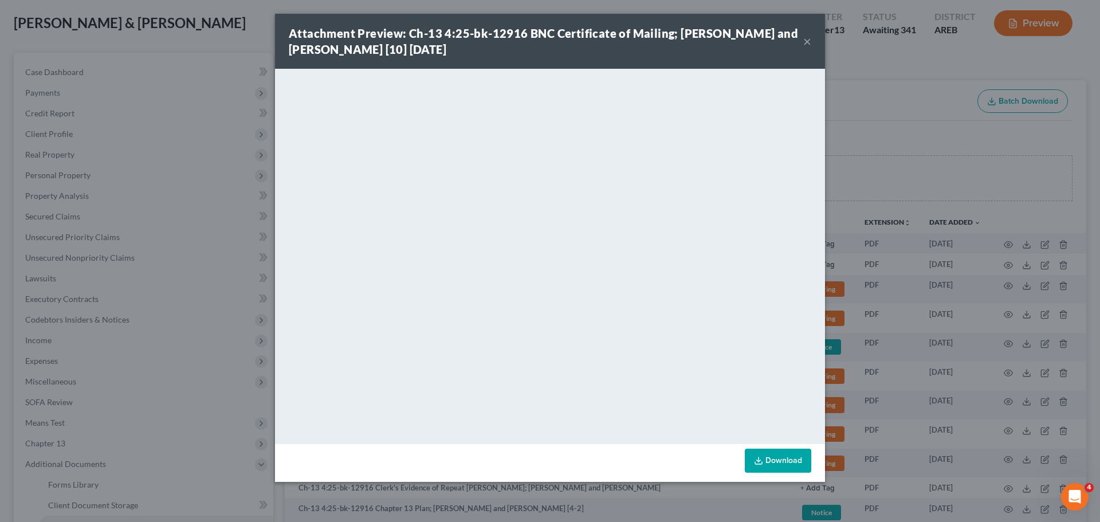
click at [807, 42] on button "×" at bounding box center [807, 41] width 8 height 14
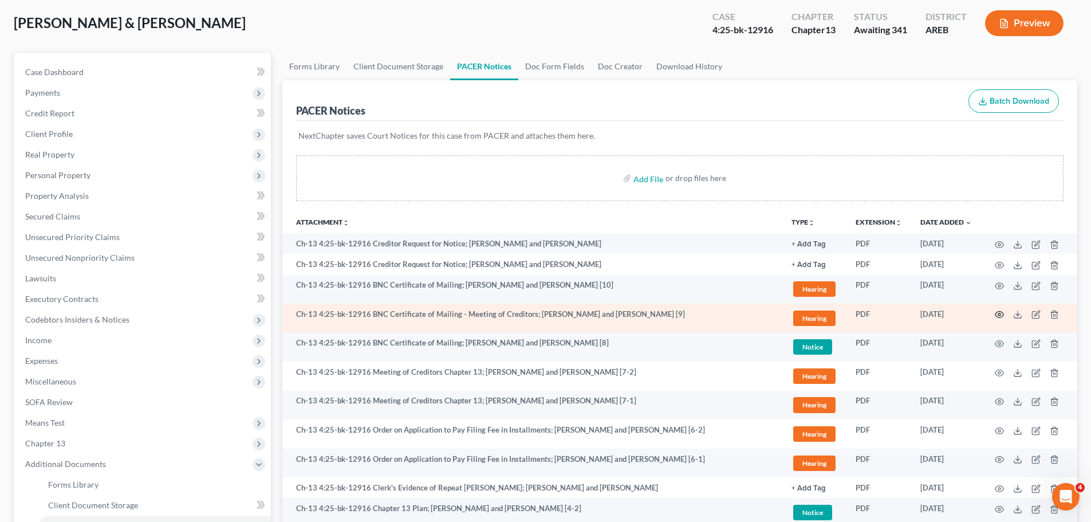
click at [1002, 316] on icon "button" at bounding box center [999, 314] width 9 height 9
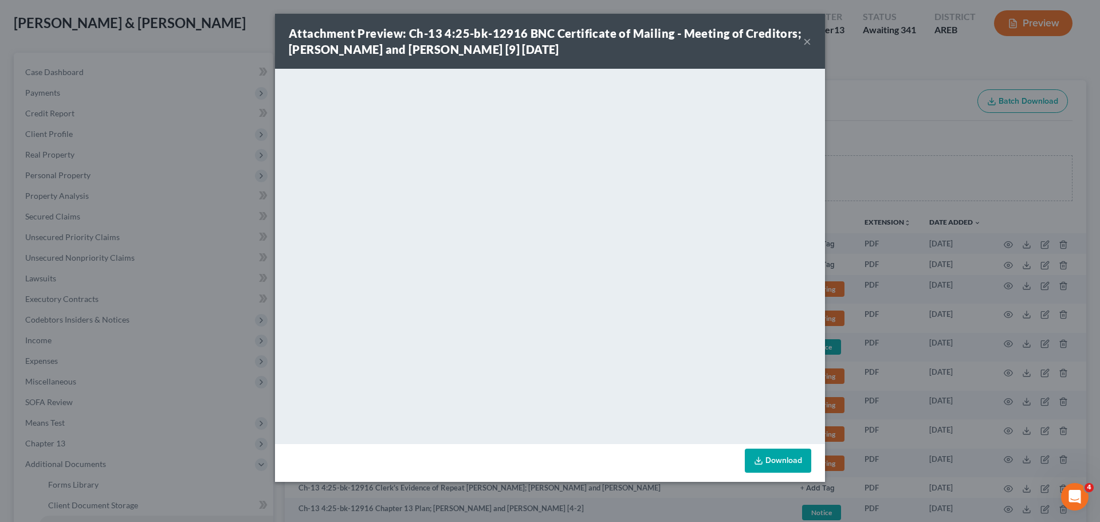
click at [804, 38] on button "×" at bounding box center [807, 41] width 8 height 14
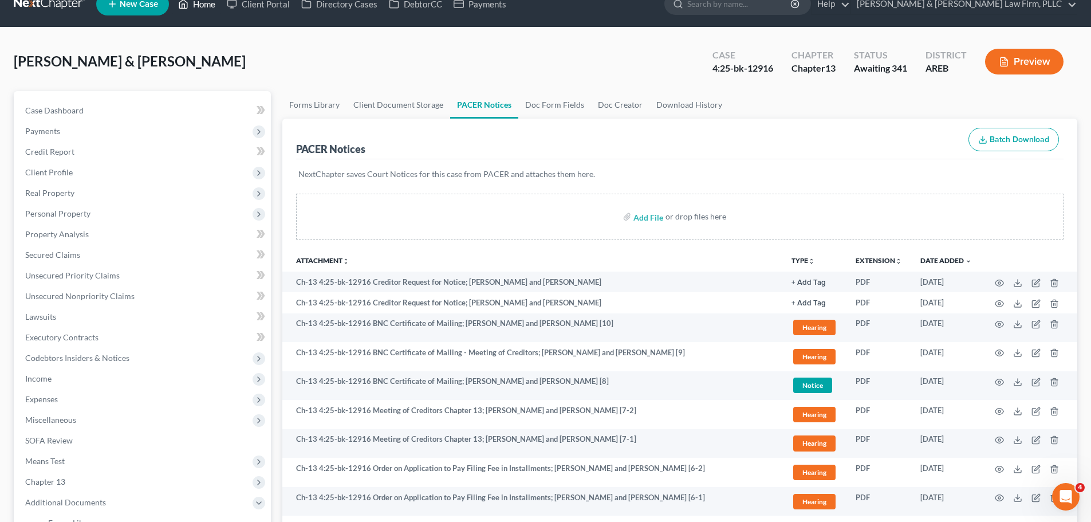
scroll to position [0, 0]
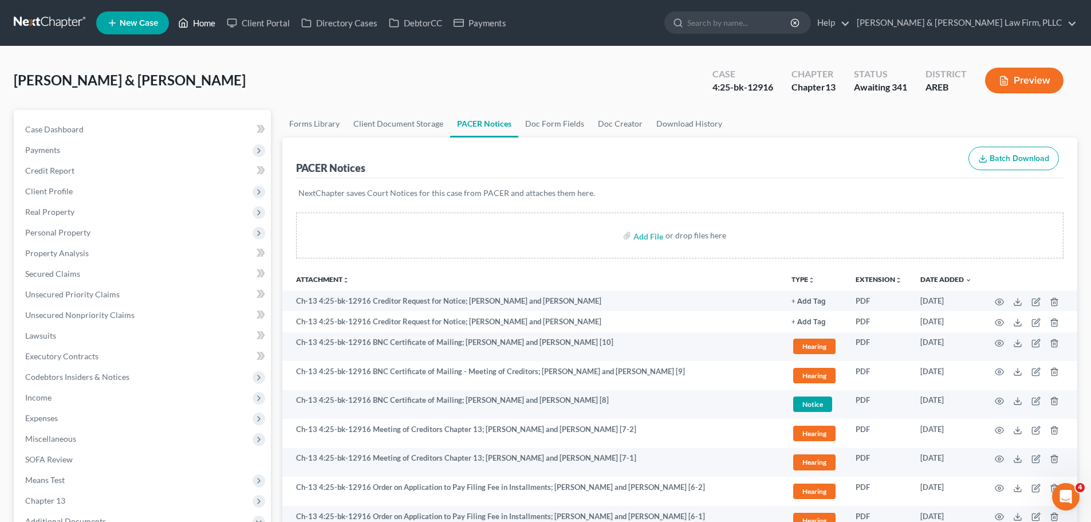
click at [195, 23] on link "Home" at bounding box center [196, 23] width 49 height 21
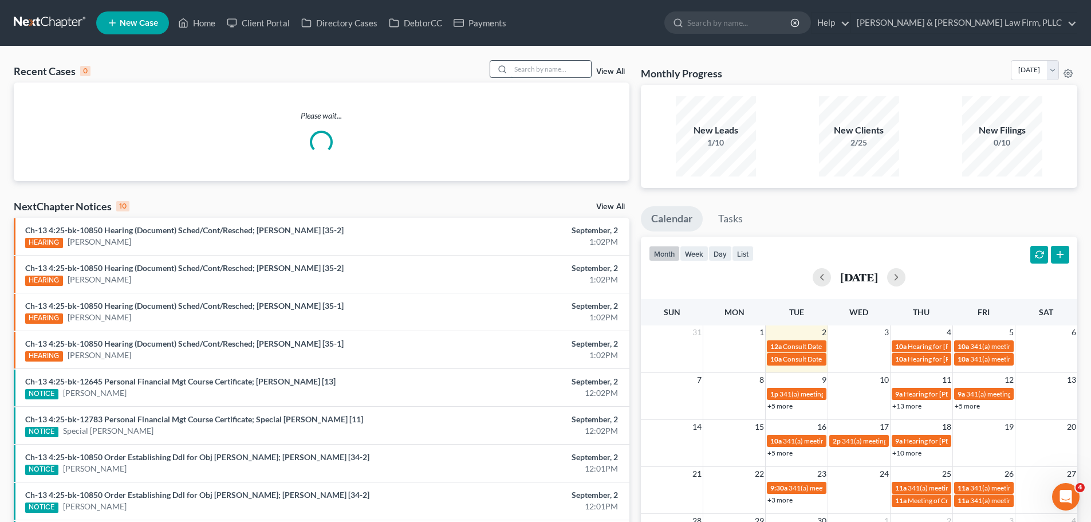
click at [536, 67] on input "search" at bounding box center [551, 69] width 80 height 17
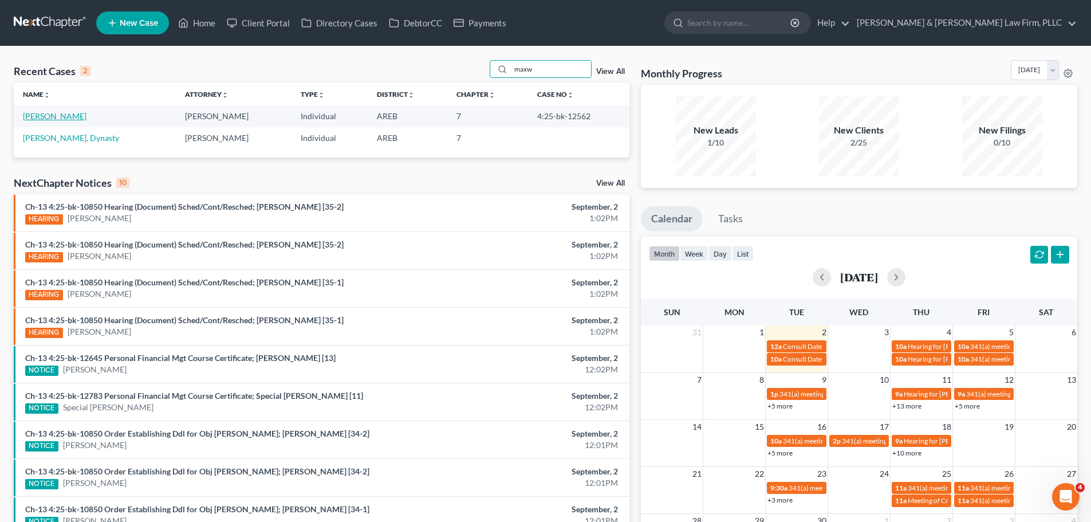
type input "maxw"
click at [55, 115] on link "[PERSON_NAME]" at bounding box center [55, 116] width 64 height 10
select select "2"
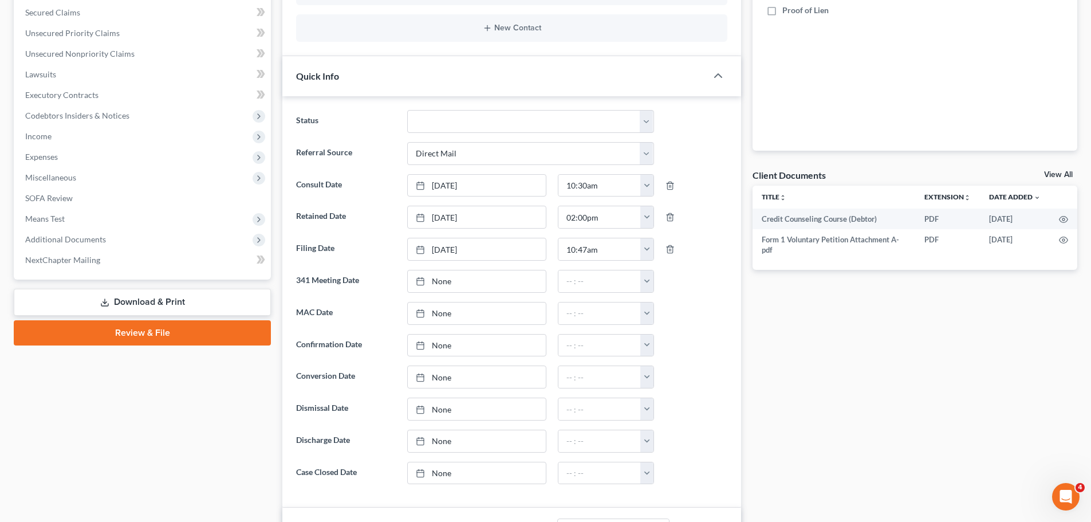
scroll to position [286, 0]
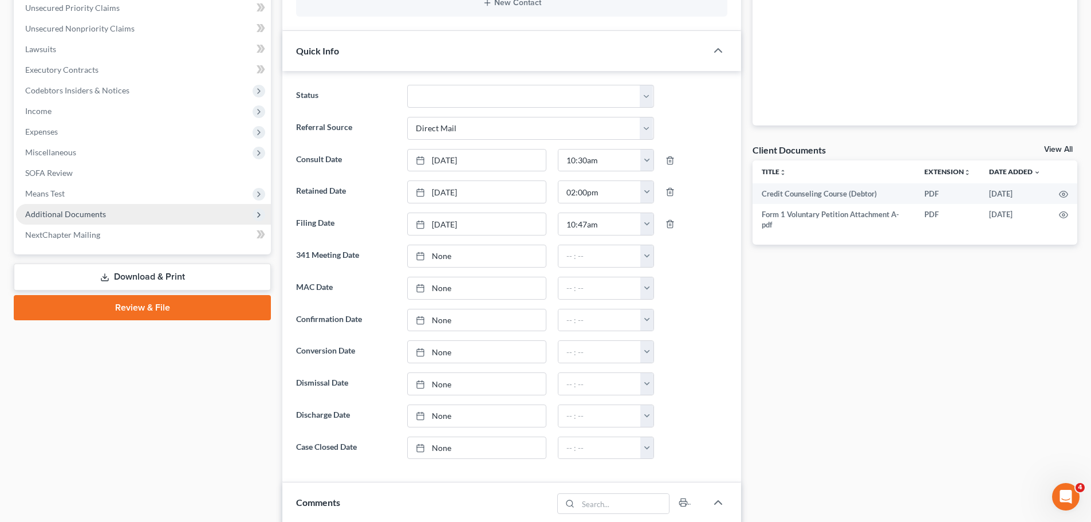
click at [80, 213] on span "Additional Documents" at bounding box center [65, 214] width 81 height 10
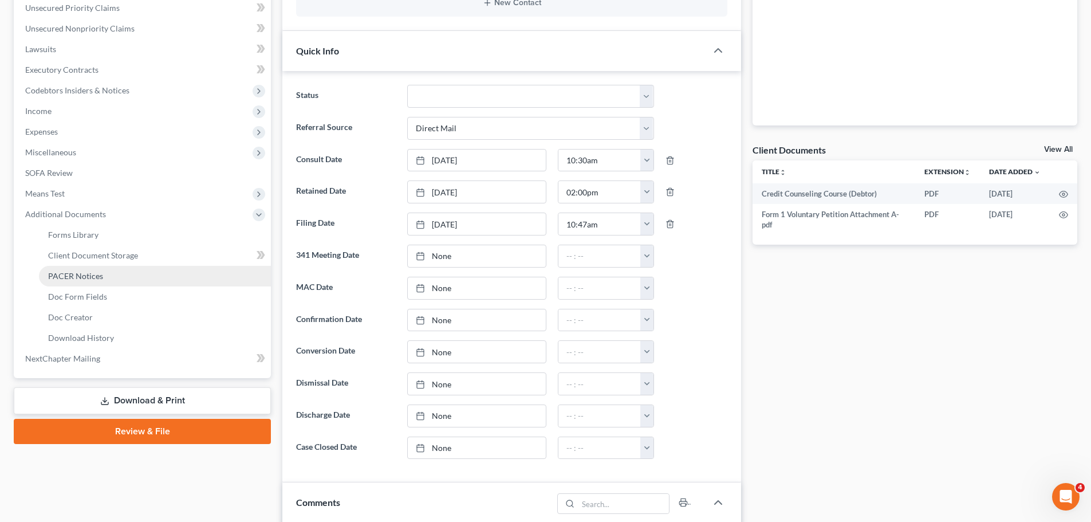
click at [103, 275] on link "PACER Notices" at bounding box center [155, 276] width 232 height 21
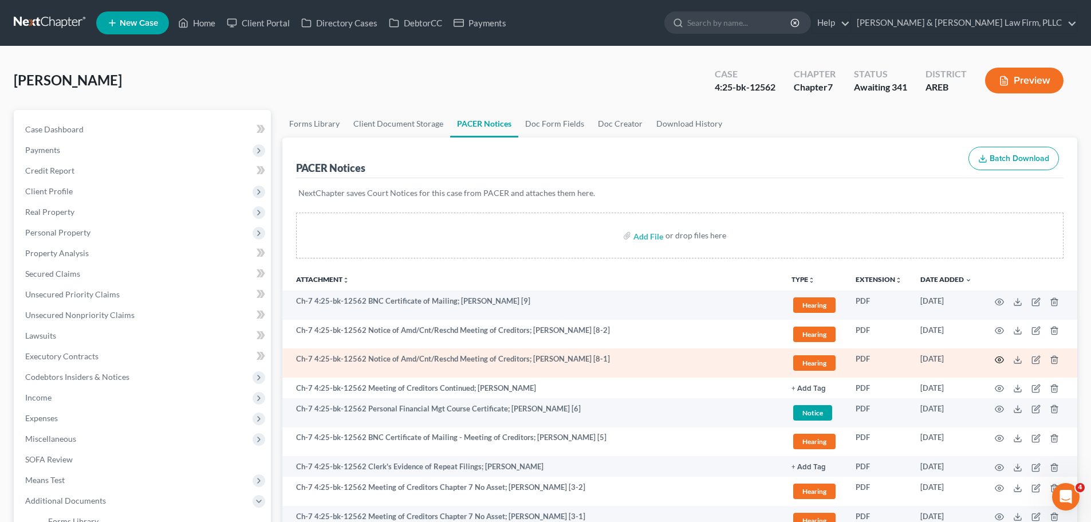
click at [996, 359] on icon "button" at bounding box center [999, 359] width 9 height 9
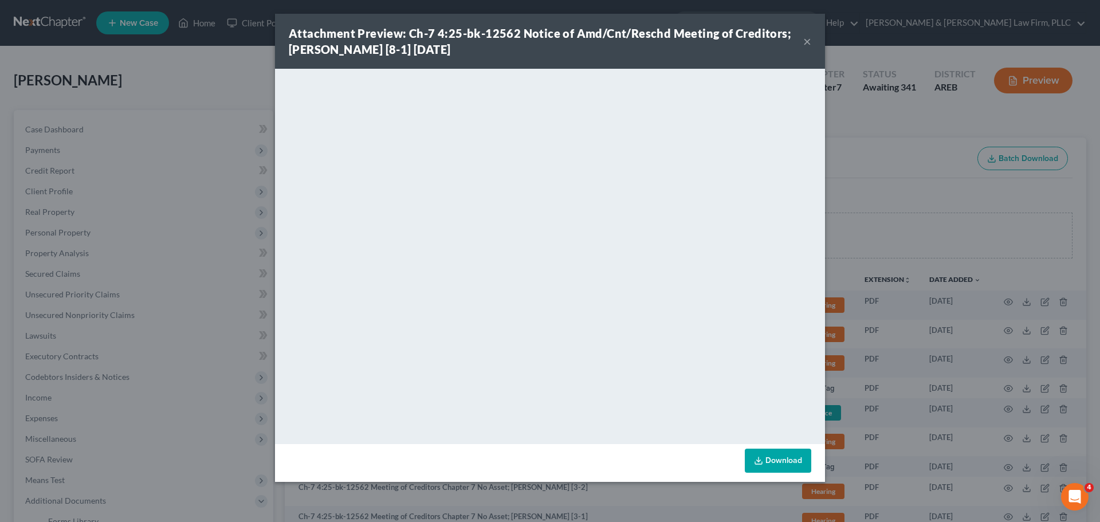
click at [801, 42] on div "Attachment Preview: Ch-7 4:25-bk-12562 Notice of Amd/Cnt/Reschd Meeting of Cred…" at bounding box center [546, 41] width 514 height 32
click at [802, 42] on div "Attachment Preview: Ch-7 4:25-bk-12562 Notice of Amd/Cnt/Reschd Meeting of Cred…" at bounding box center [550, 41] width 550 height 55
click at [807, 41] on button "×" at bounding box center [807, 41] width 8 height 14
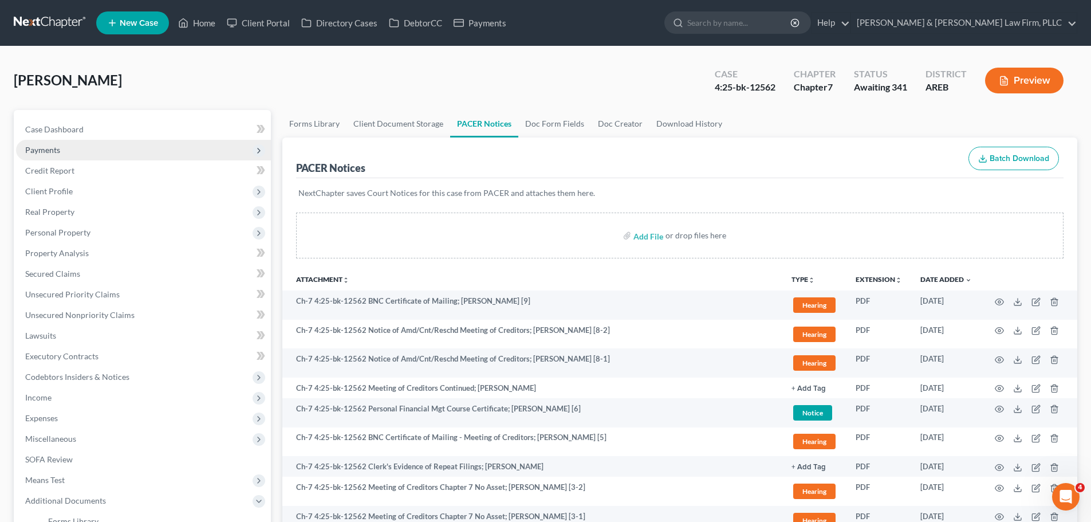
click at [66, 151] on span "Payments" at bounding box center [143, 150] width 255 height 21
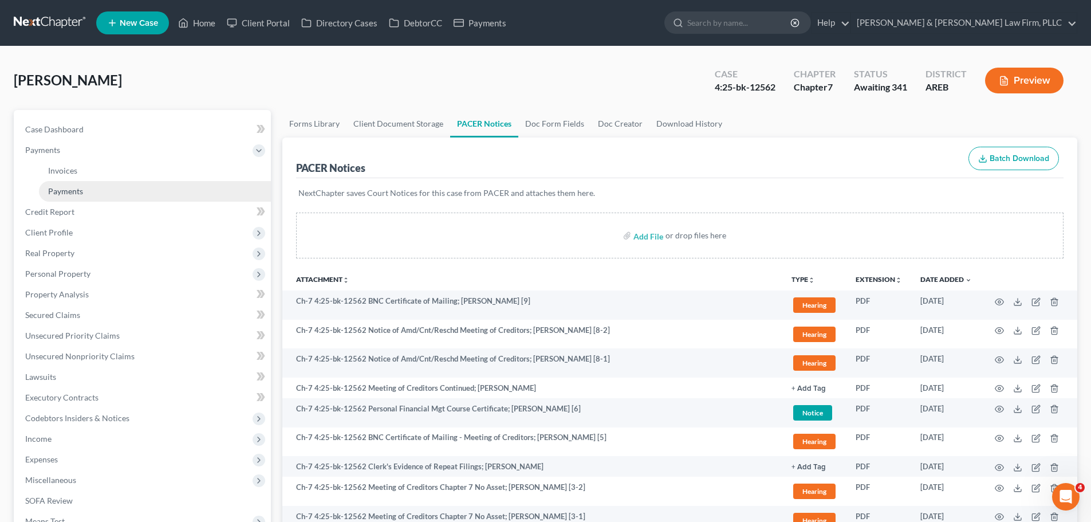
click at [84, 186] on link "Payments" at bounding box center [155, 191] width 232 height 21
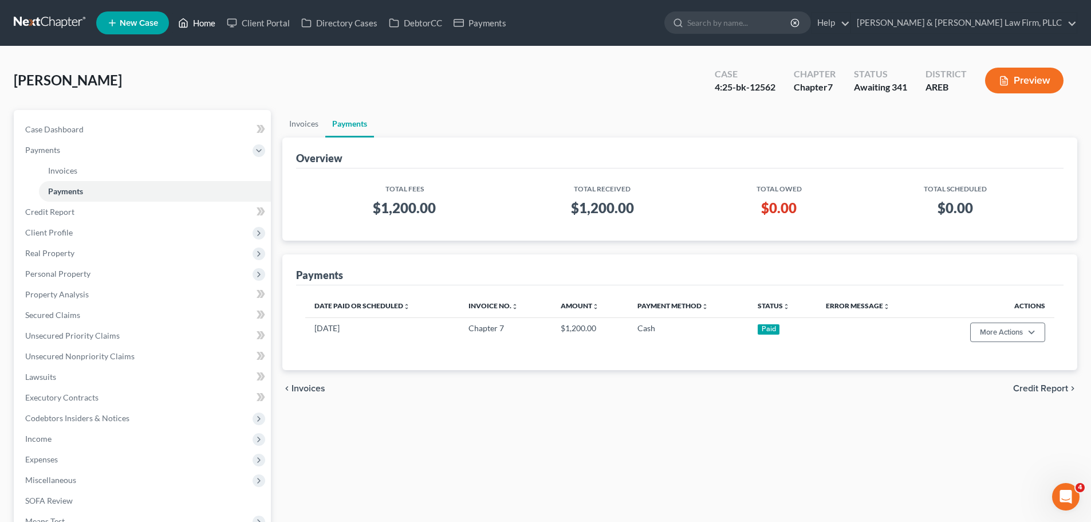
click at [192, 19] on link "Home" at bounding box center [196, 23] width 49 height 21
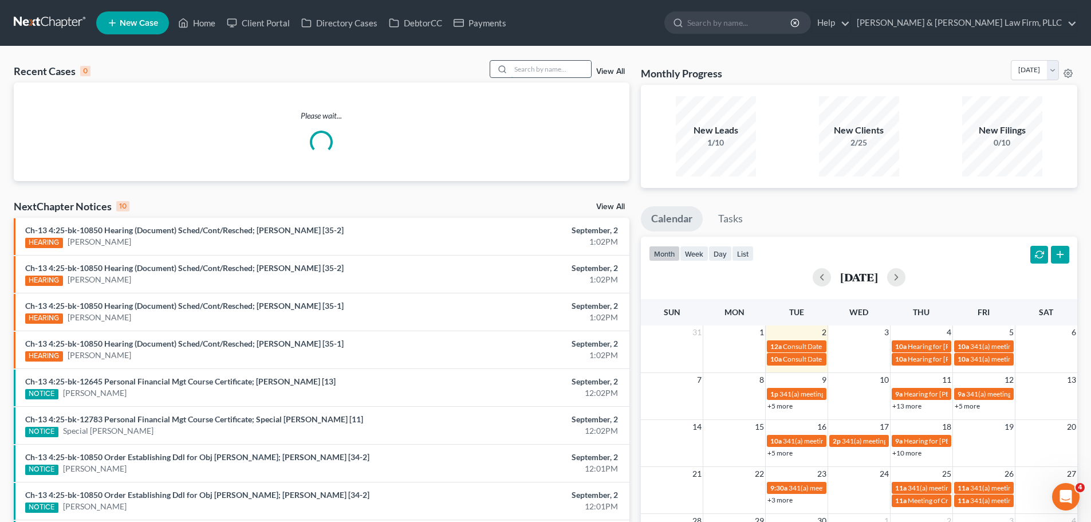
click at [533, 67] on input "search" at bounding box center [551, 69] width 80 height 17
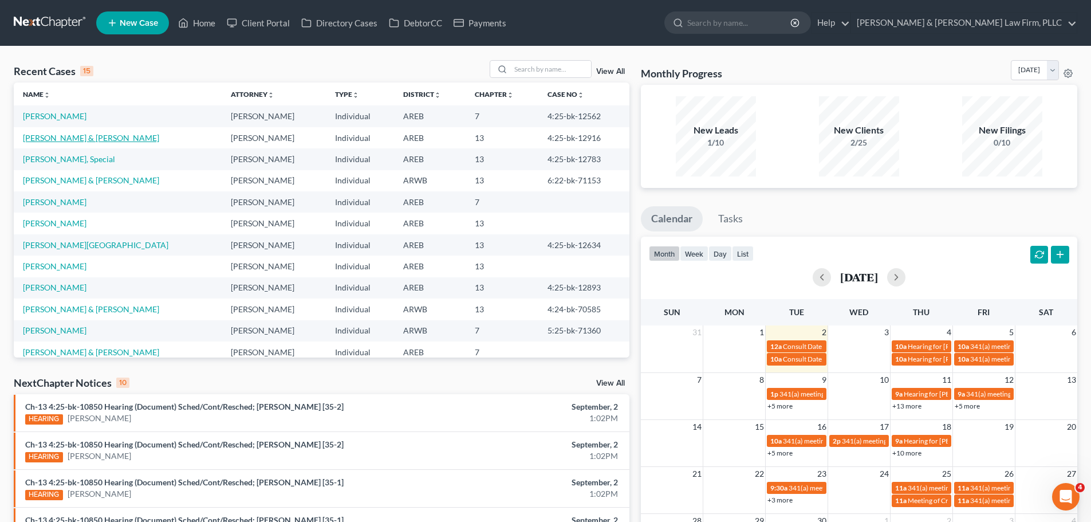
click at [96, 139] on link "[PERSON_NAME] & [PERSON_NAME]" at bounding box center [91, 138] width 136 height 10
select select "2"
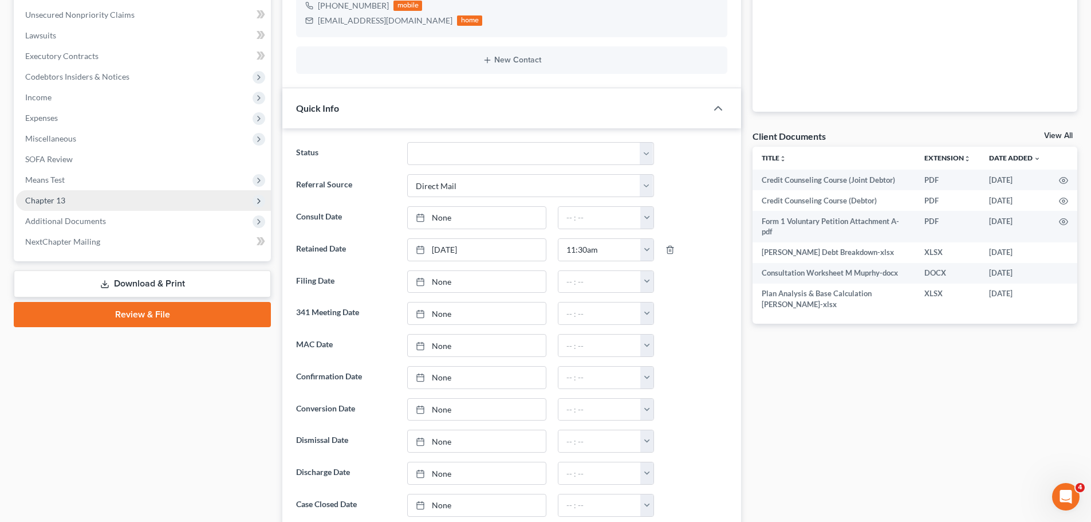
scroll to position [286, 0]
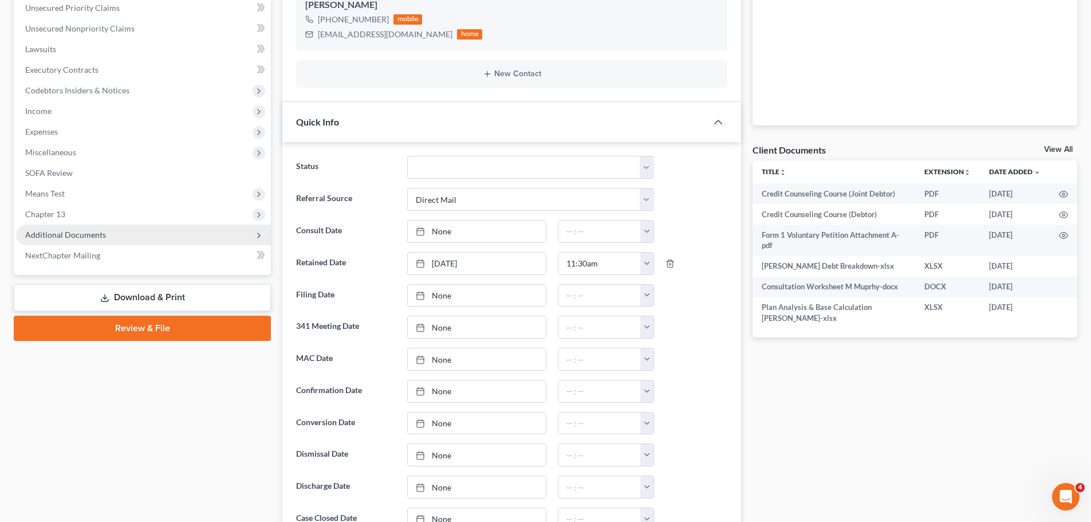
click at [104, 231] on span "Additional Documents" at bounding box center [143, 234] width 255 height 21
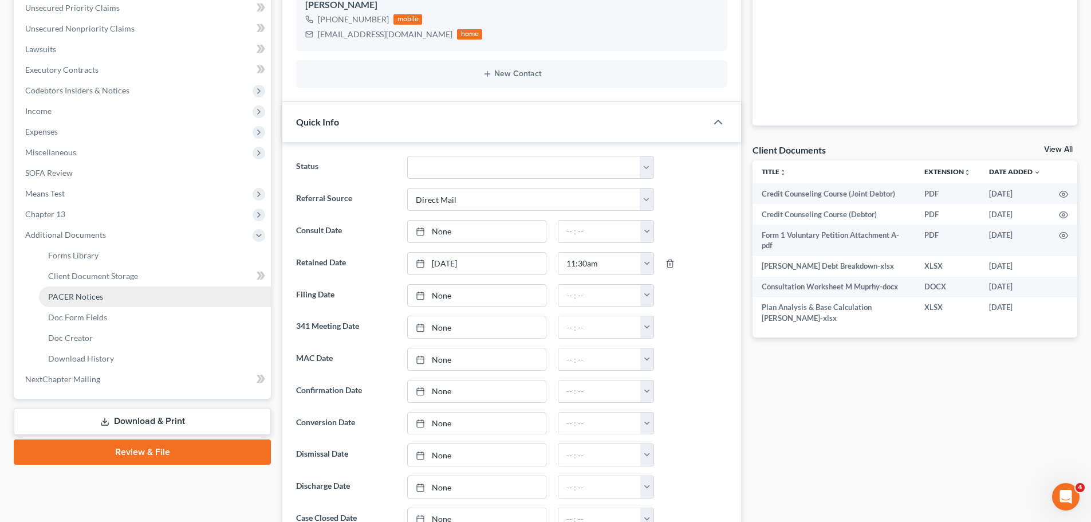
click at [106, 295] on link "PACER Notices" at bounding box center [155, 296] width 232 height 21
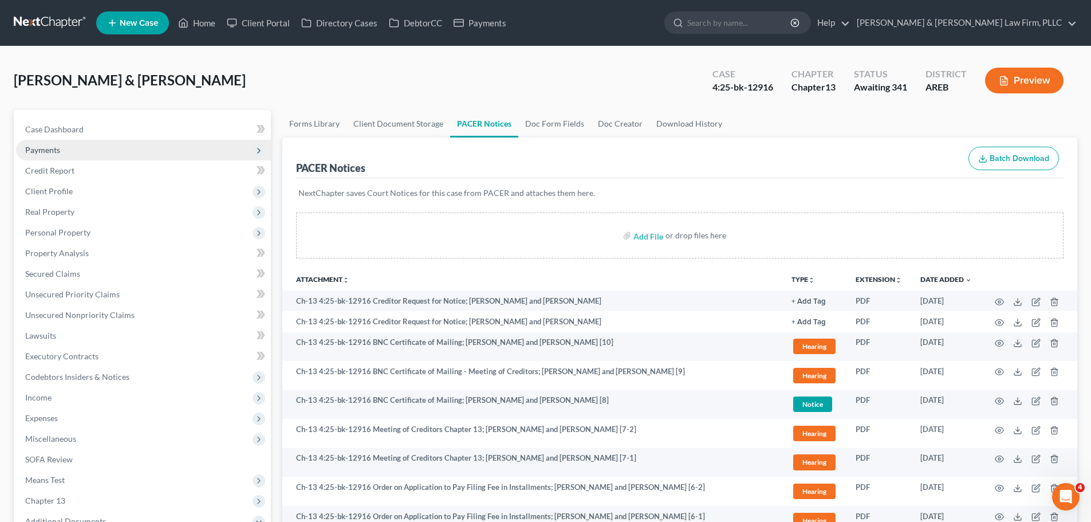
click at [60, 145] on span "Payments" at bounding box center [42, 150] width 35 height 10
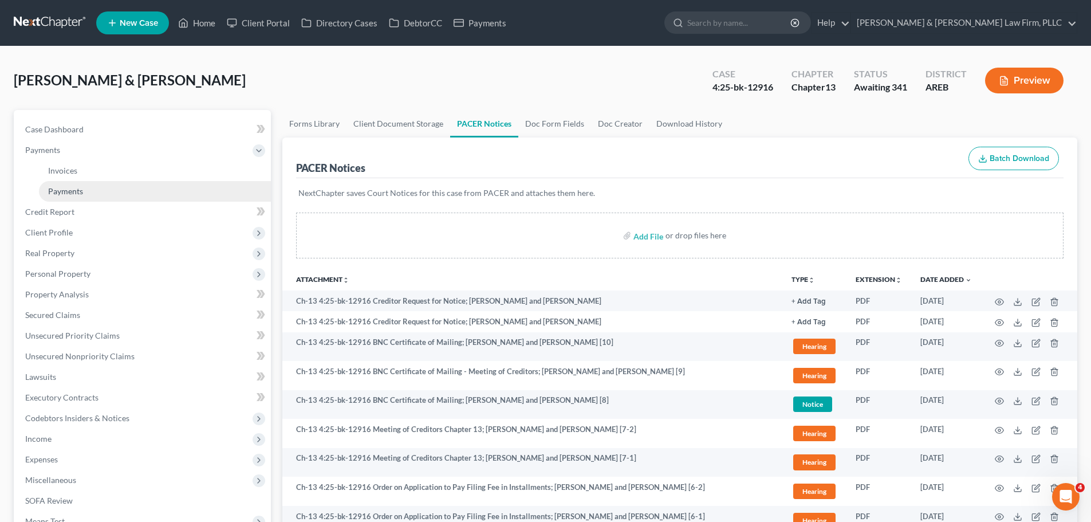
click at [125, 190] on link "Payments" at bounding box center [155, 191] width 232 height 21
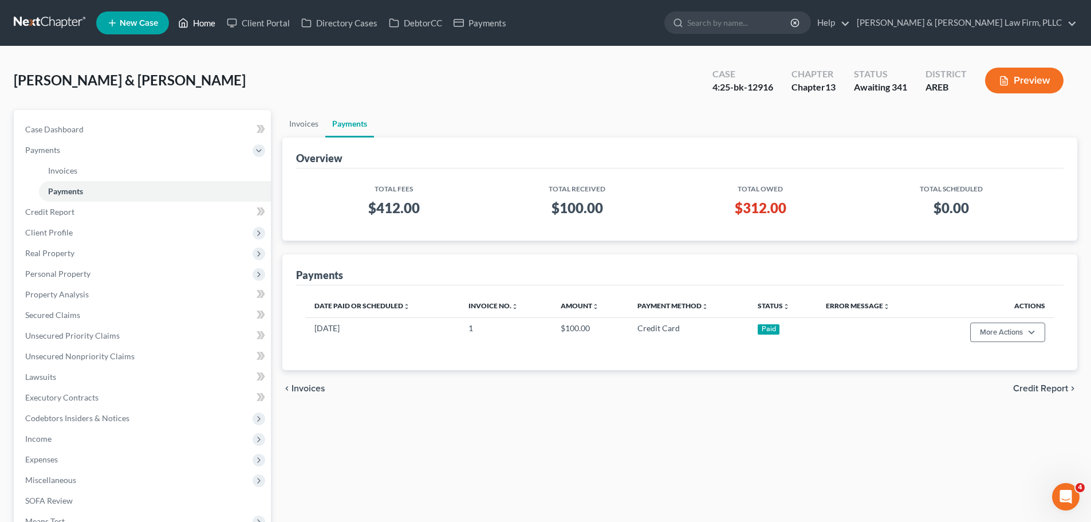
click at [191, 17] on link "Home" at bounding box center [196, 23] width 49 height 21
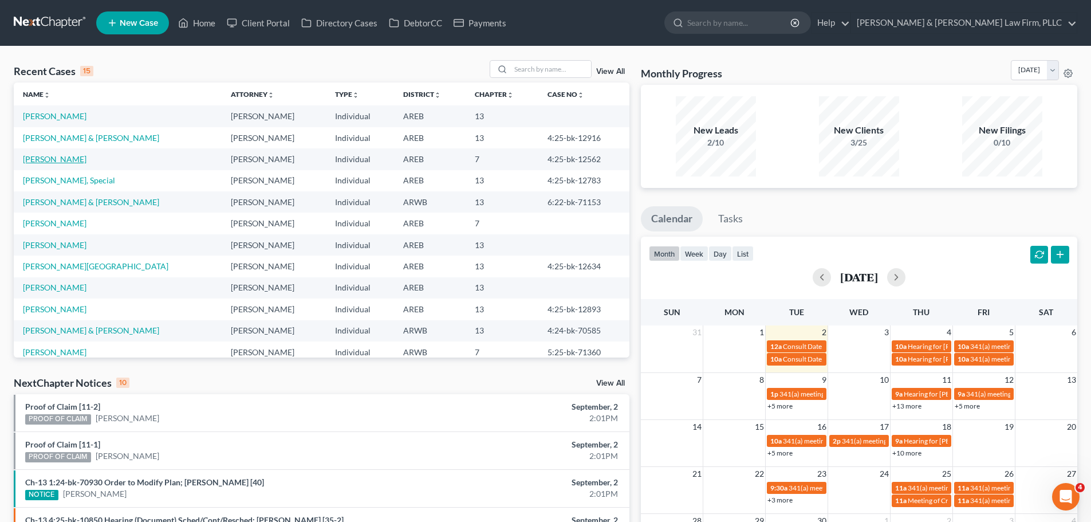
click at [39, 159] on link "[PERSON_NAME]" at bounding box center [55, 159] width 64 height 10
select select "0"
select select "2"
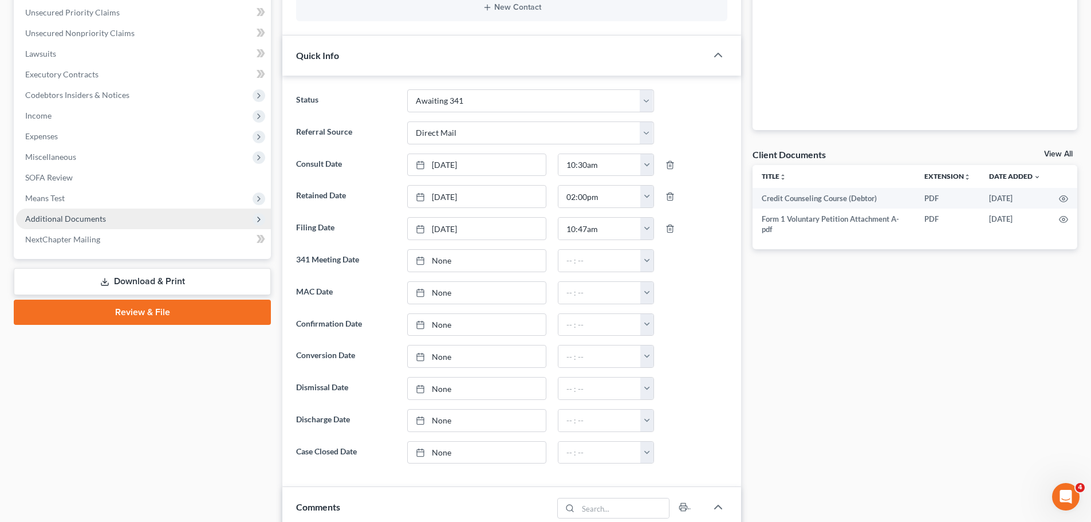
scroll to position [286, 0]
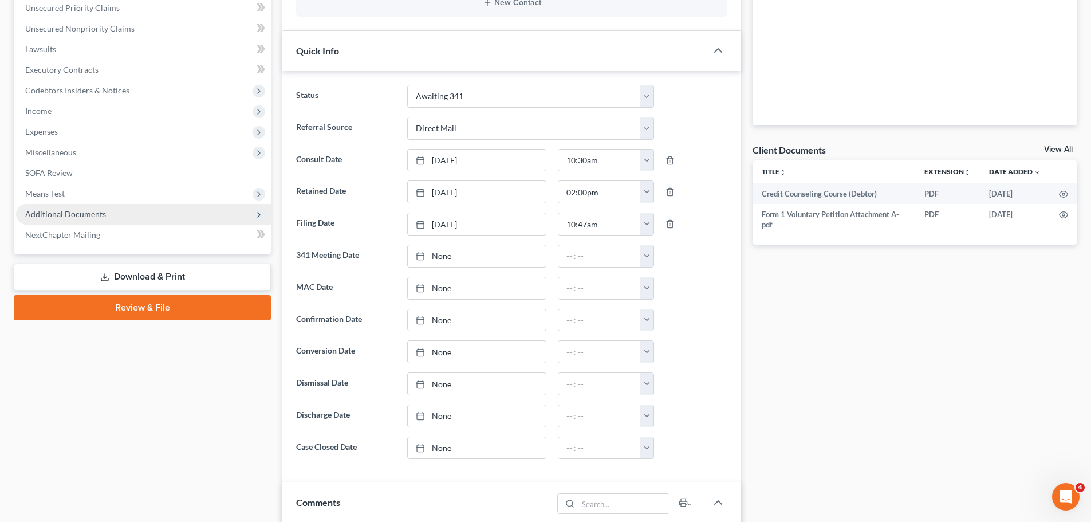
click at [97, 210] on span "Additional Documents" at bounding box center [65, 214] width 81 height 10
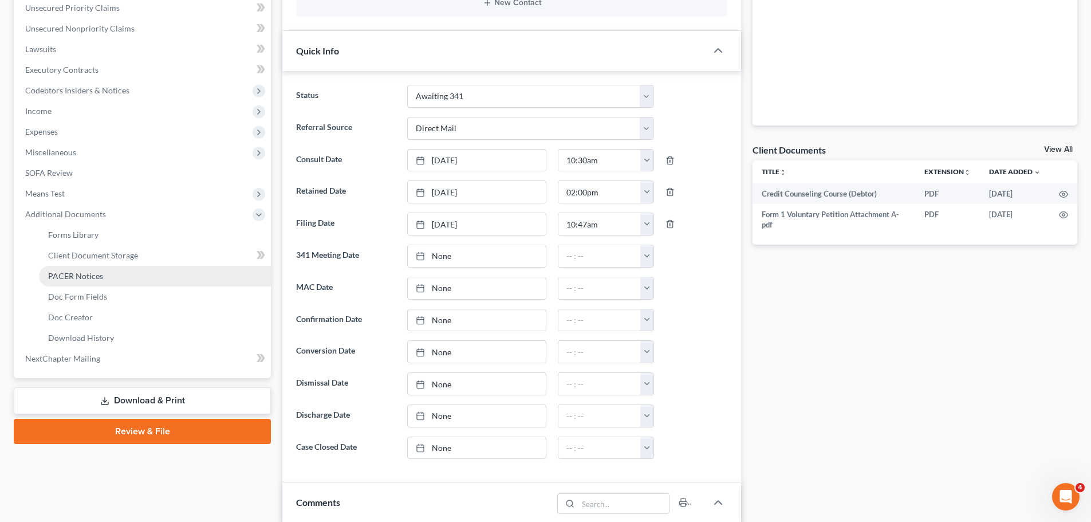
click at [109, 279] on link "PACER Notices" at bounding box center [155, 276] width 232 height 21
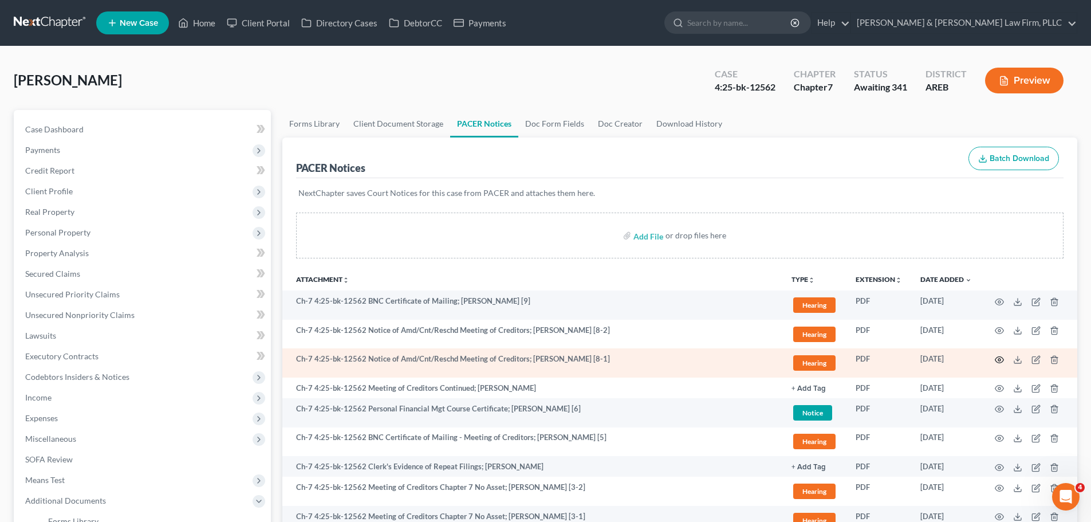
click at [996, 361] on icon "button" at bounding box center [999, 360] width 9 height 6
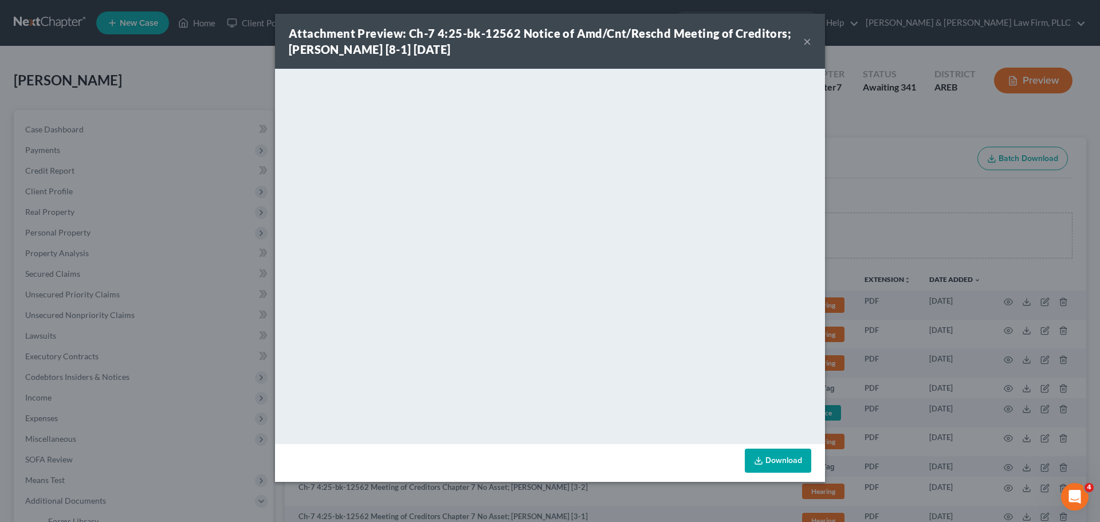
drag, startPoint x: 806, startPoint y: 45, endPoint x: 659, endPoint y: 40, distance: 147.9
click at [806, 45] on button "×" at bounding box center [807, 41] width 8 height 14
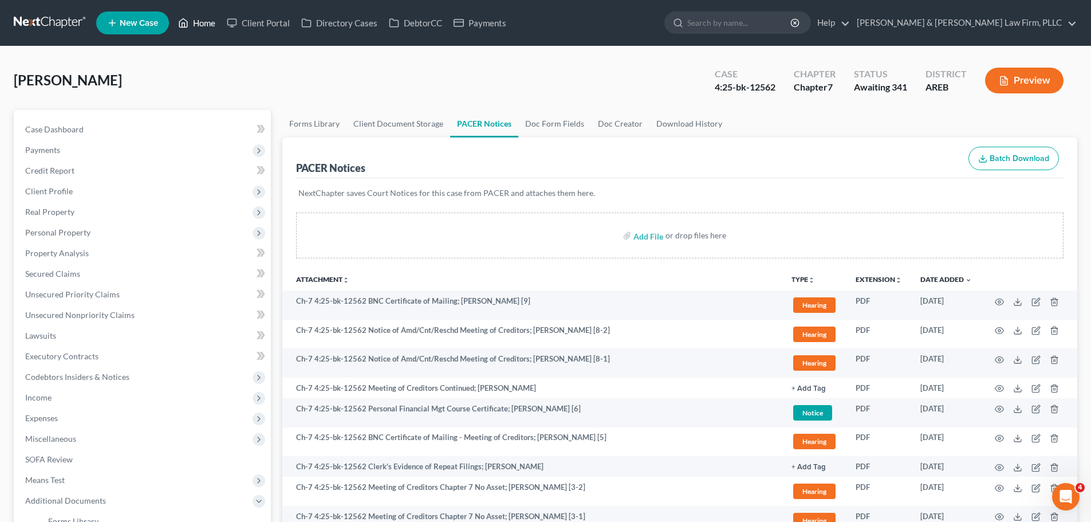
drag, startPoint x: 176, startPoint y: 15, endPoint x: 204, endPoint y: 20, distance: 28.4
click at [176, 15] on link "Home" at bounding box center [196, 23] width 49 height 21
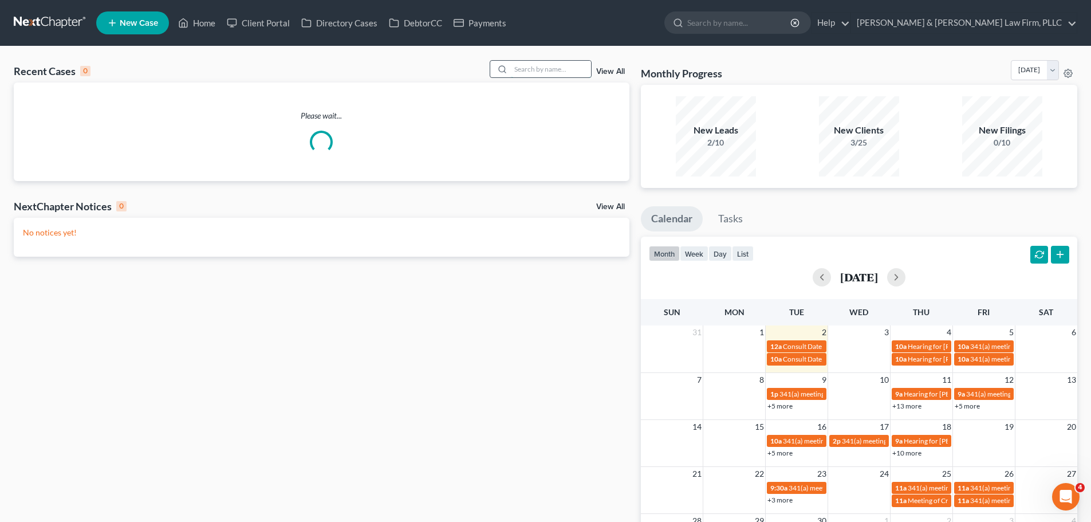
click at [569, 68] on input "search" at bounding box center [551, 69] width 80 height 17
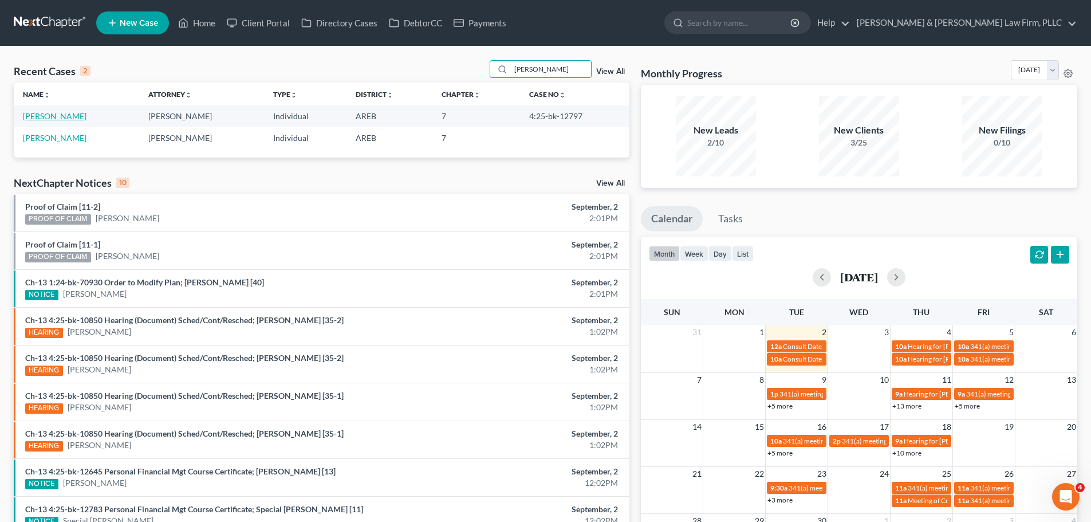
type input "[PERSON_NAME]"
click at [58, 115] on link "[PERSON_NAME]" at bounding box center [55, 116] width 64 height 10
select select "2"
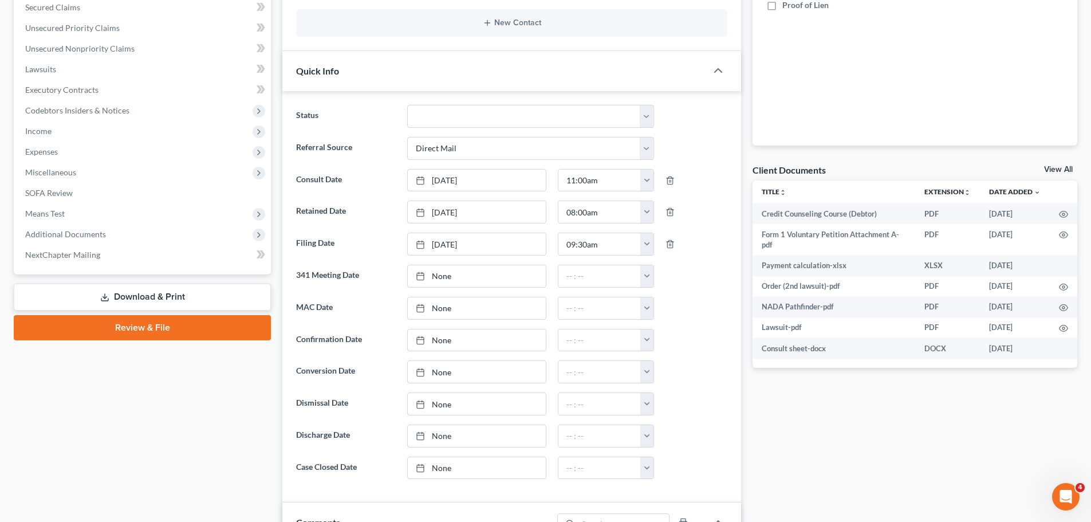
scroll to position [286, 0]
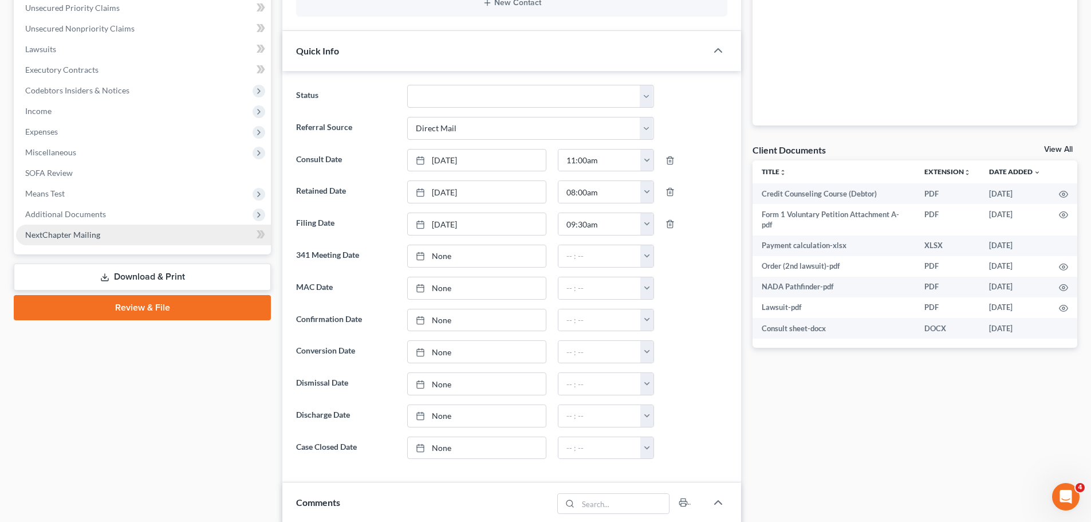
drag, startPoint x: 99, startPoint y: 216, endPoint x: 105, endPoint y: 225, distance: 10.7
click at [99, 216] on span "Additional Documents" at bounding box center [65, 214] width 81 height 10
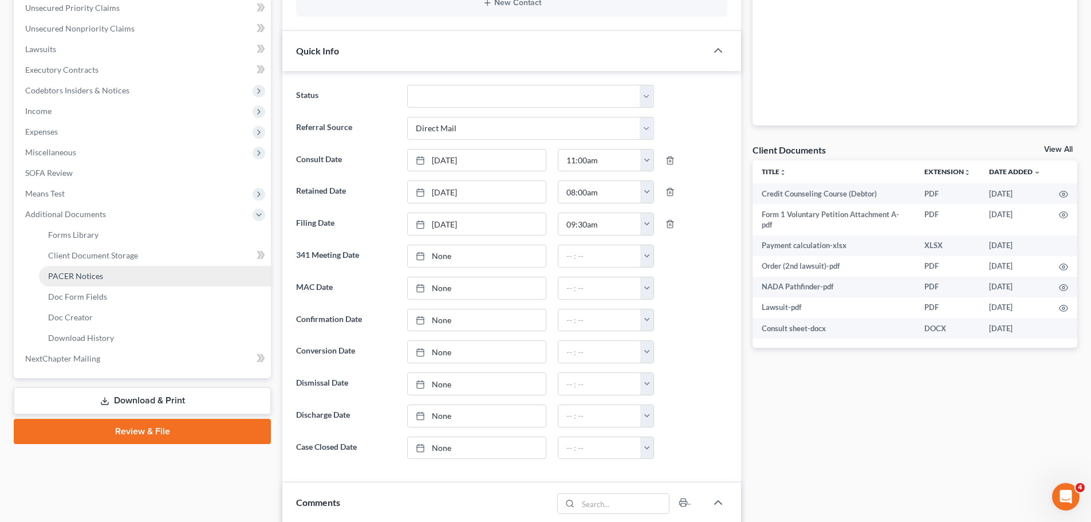
click at [96, 273] on span "PACER Notices" at bounding box center [75, 276] width 55 height 10
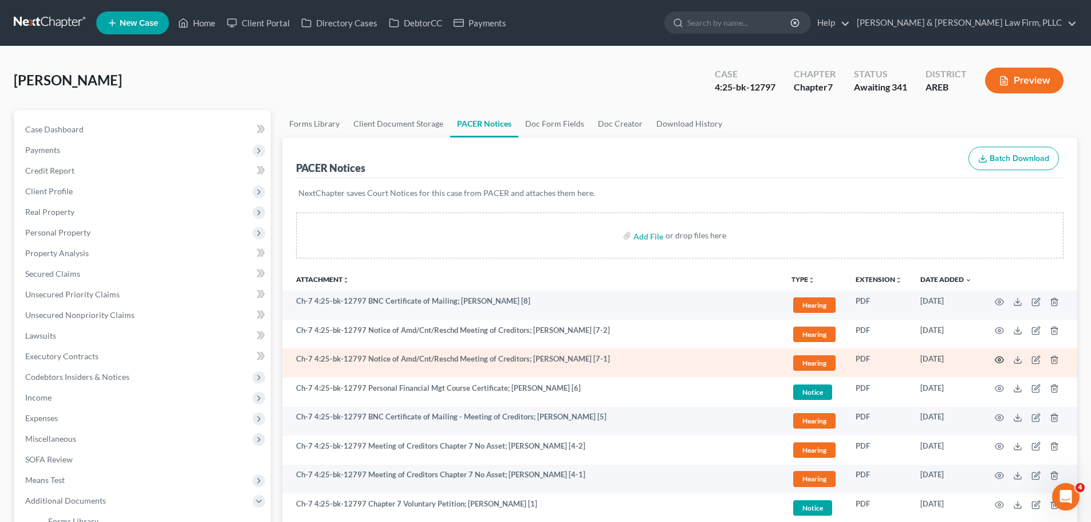
click at [1000, 361] on circle "button" at bounding box center [999, 360] width 2 height 2
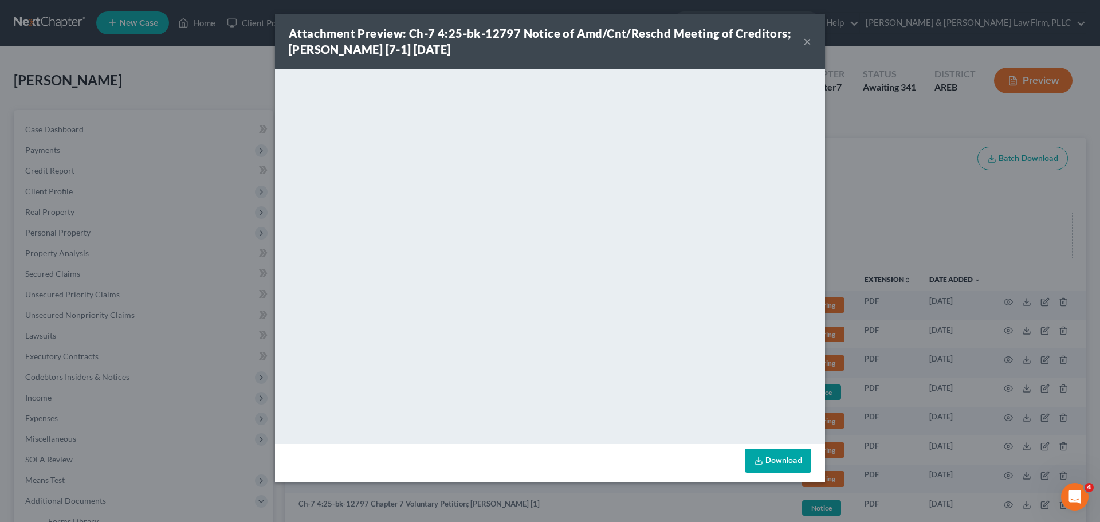
drag, startPoint x: 806, startPoint y: 40, endPoint x: 798, endPoint y: 44, distance: 9.0
click at [806, 40] on button "×" at bounding box center [807, 41] width 8 height 14
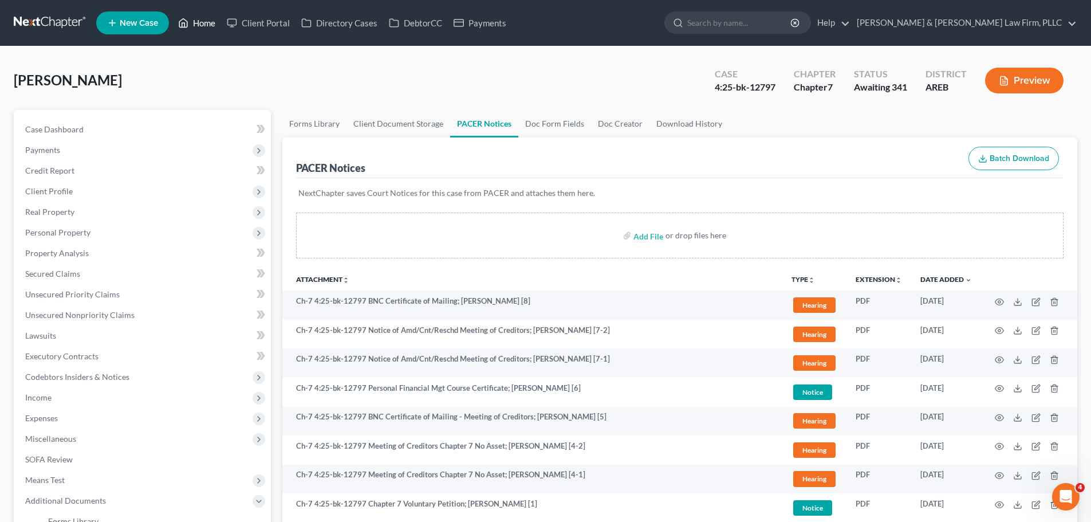
drag, startPoint x: 191, startPoint y: 19, endPoint x: 213, endPoint y: 26, distance: 23.5
click at [191, 19] on link "Home" at bounding box center [196, 23] width 49 height 21
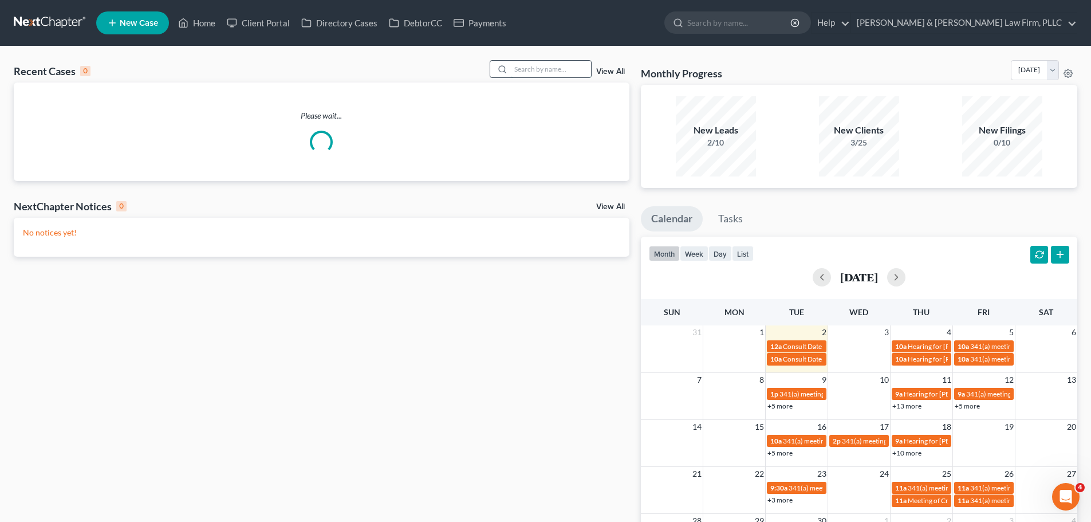
click at [569, 69] on input "search" at bounding box center [551, 69] width 80 height 17
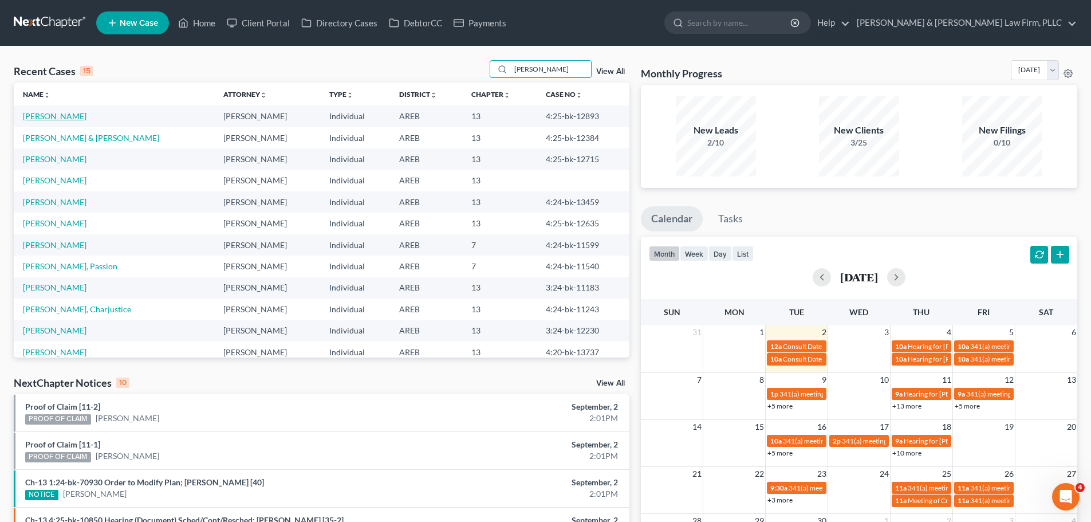
type input "[PERSON_NAME]"
click at [66, 115] on link "[PERSON_NAME]" at bounding box center [55, 116] width 64 height 10
select select "2"
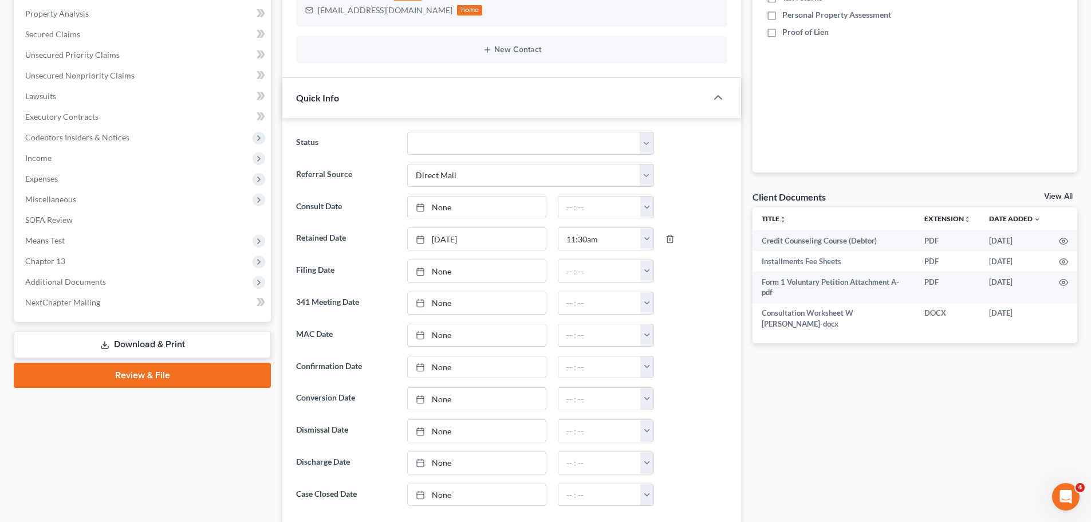
scroll to position [286, 0]
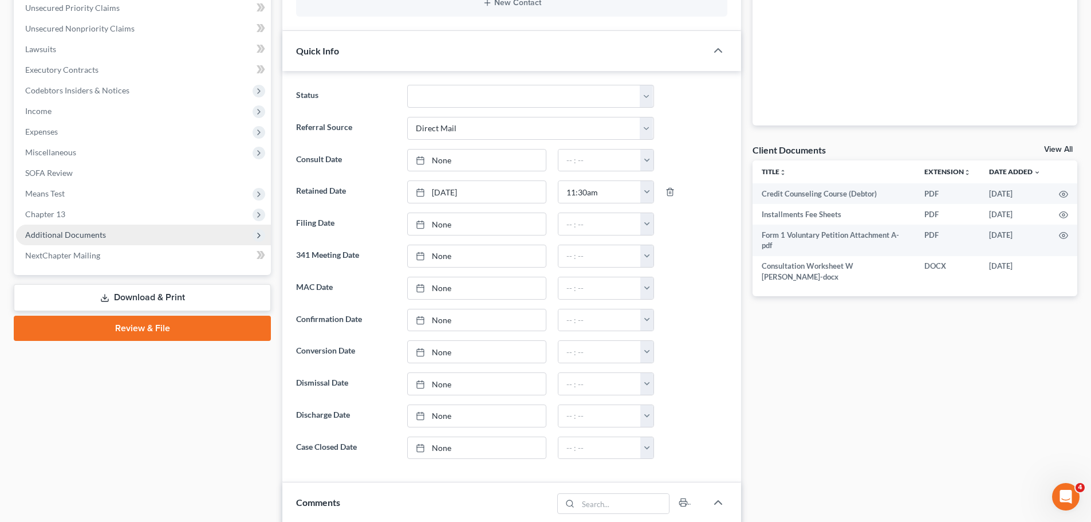
click at [81, 227] on span "Additional Documents" at bounding box center [143, 234] width 255 height 21
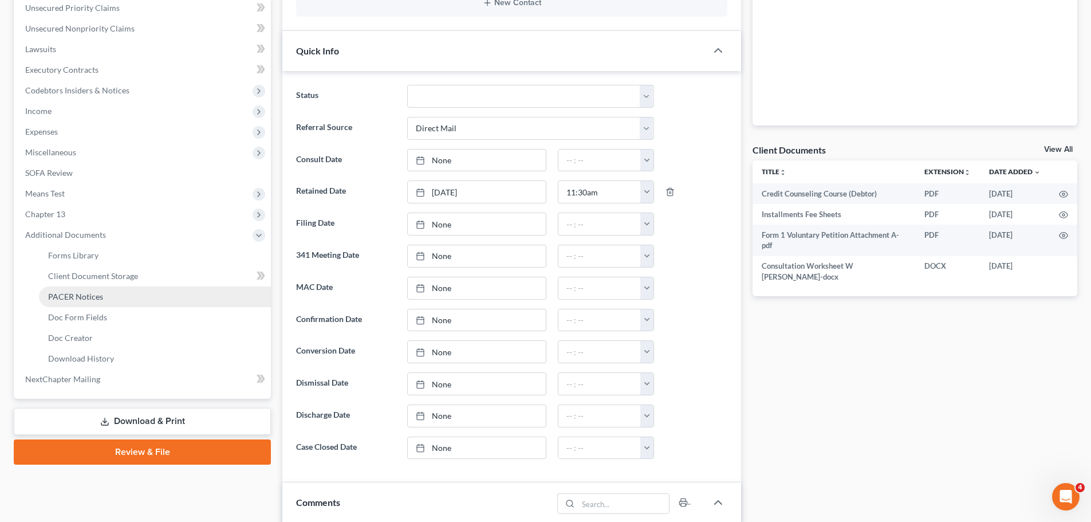
click at [90, 298] on span "PACER Notices" at bounding box center [75, 296] width 55 height 10
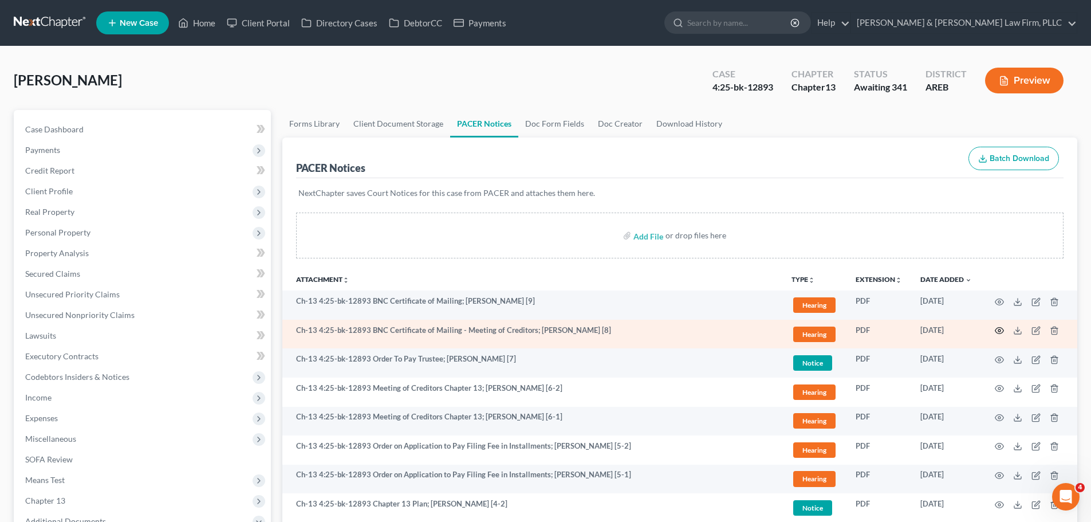
click at [995, 328] on icon "button" at bounding box center [999, 330] width 9 height 9
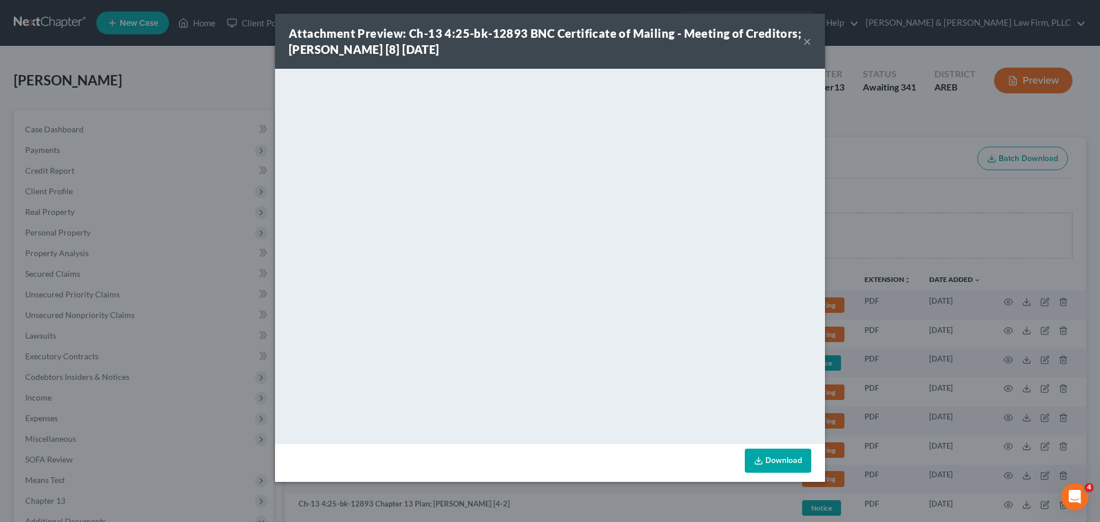
click at [804, 41] on button "×" at bounding box center [807, 41] width 8 height 14
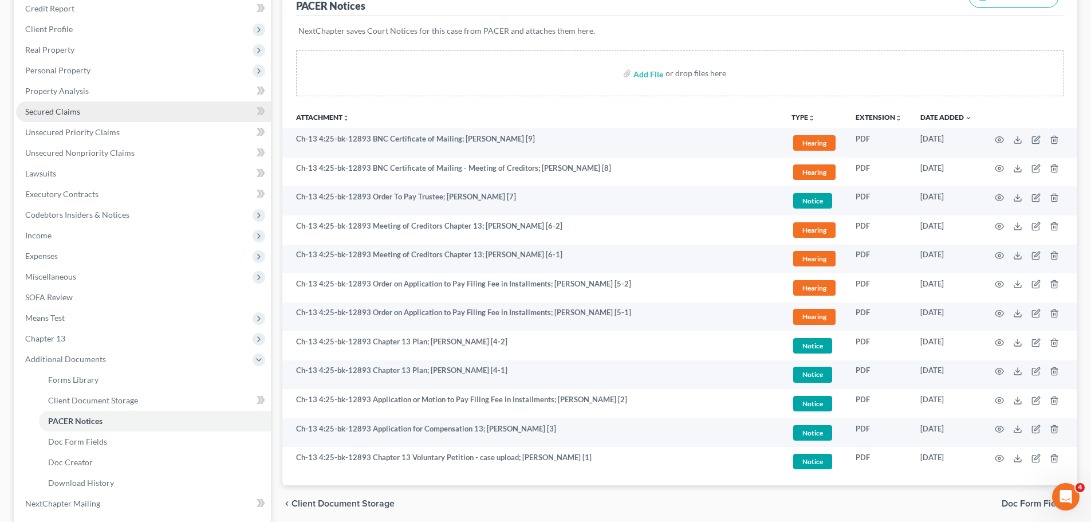
scroll to position [44, 0]
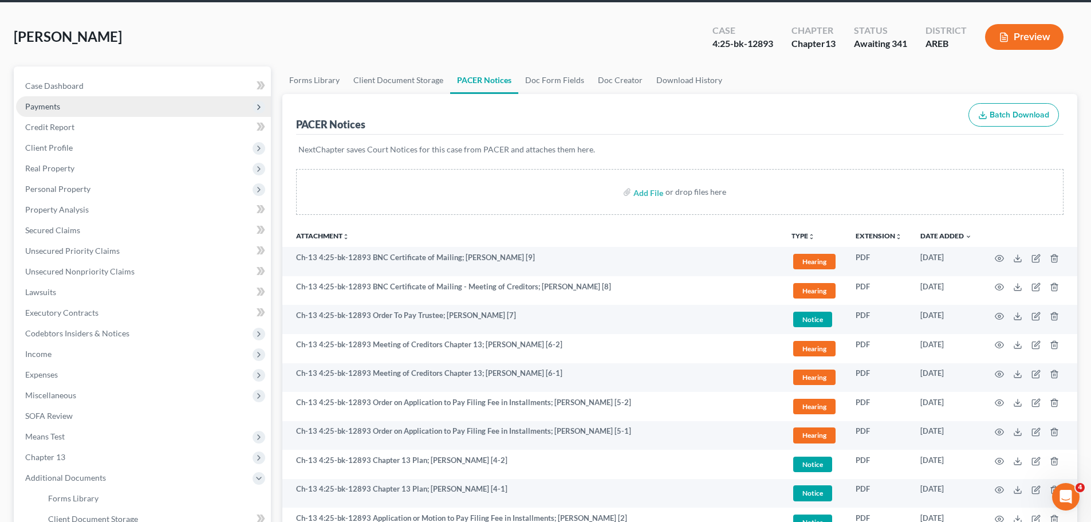
click at [57, 113] on span "Payments" at bounding box center [143, 106] width 255 height 21
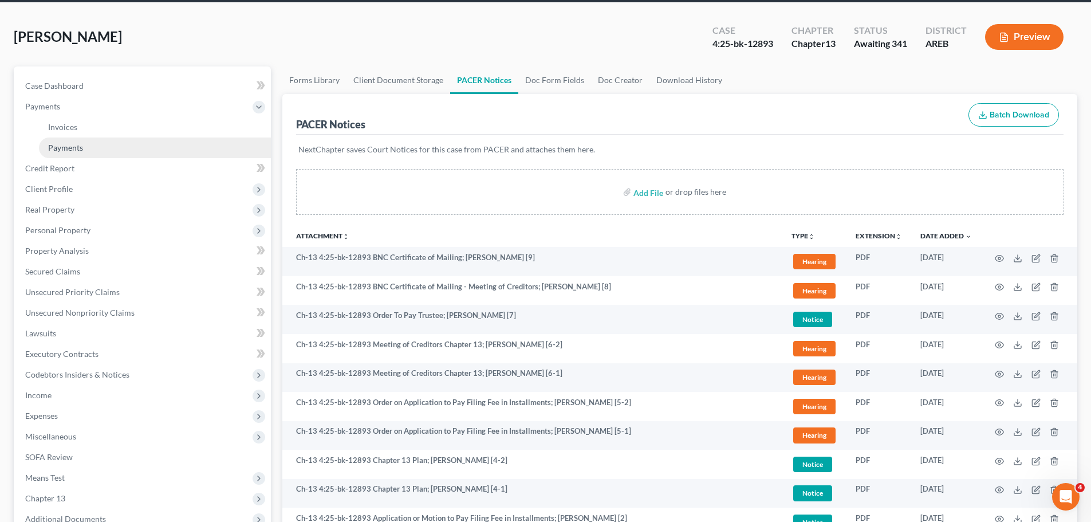
click at [65, 151] on span "Payments" at bounding box center [65, 148] width 35 height 10
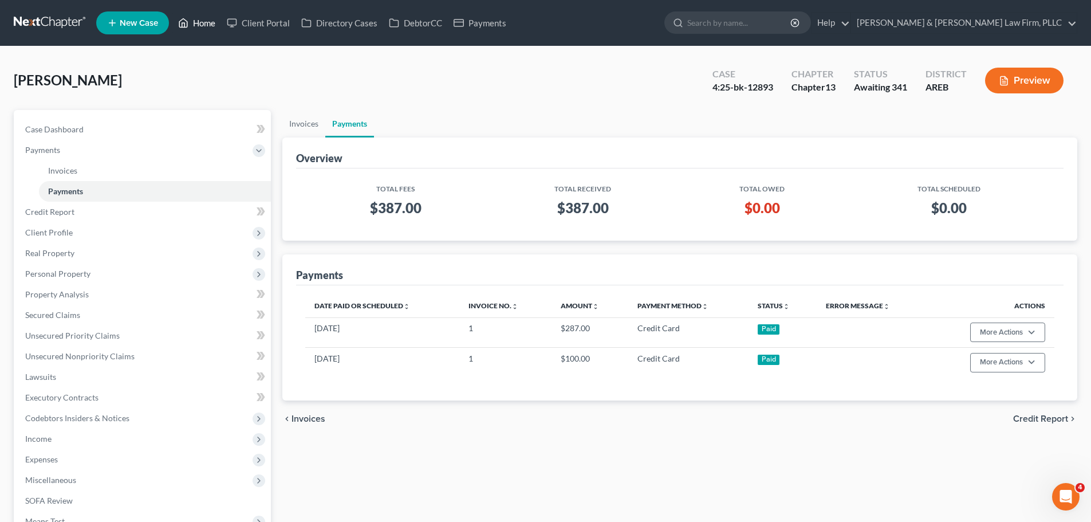
click at [202, 21] on link "Home" at bounding box center [196, 23] width 49 height 21
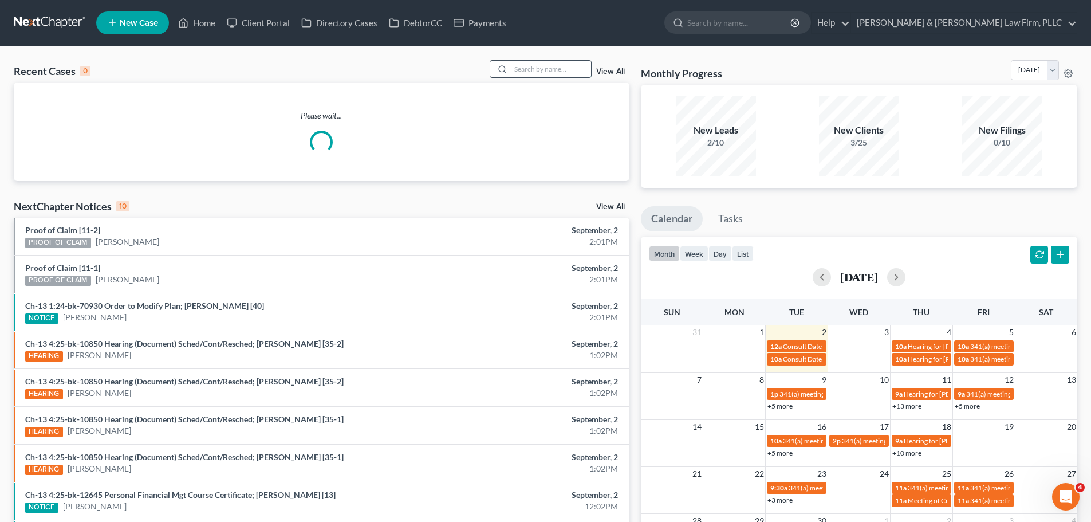
click at [575, 68] on input "search" at bounding box center [551, 69] width 80 height 17
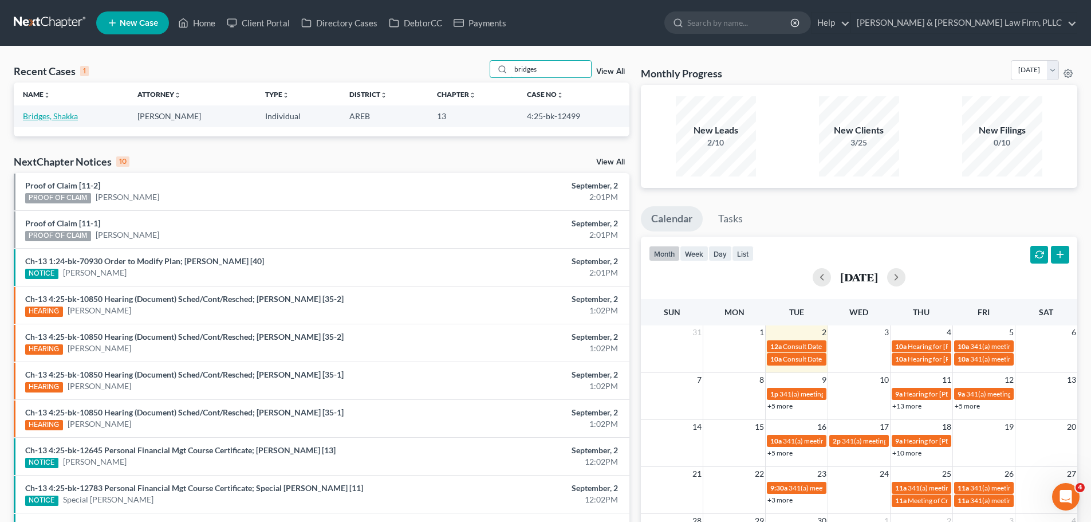
type input "bridges"
click at [56, 115] on link "Bridges, Shakka" at bounding box center [50, 116] width 55 height 10
select select "3"
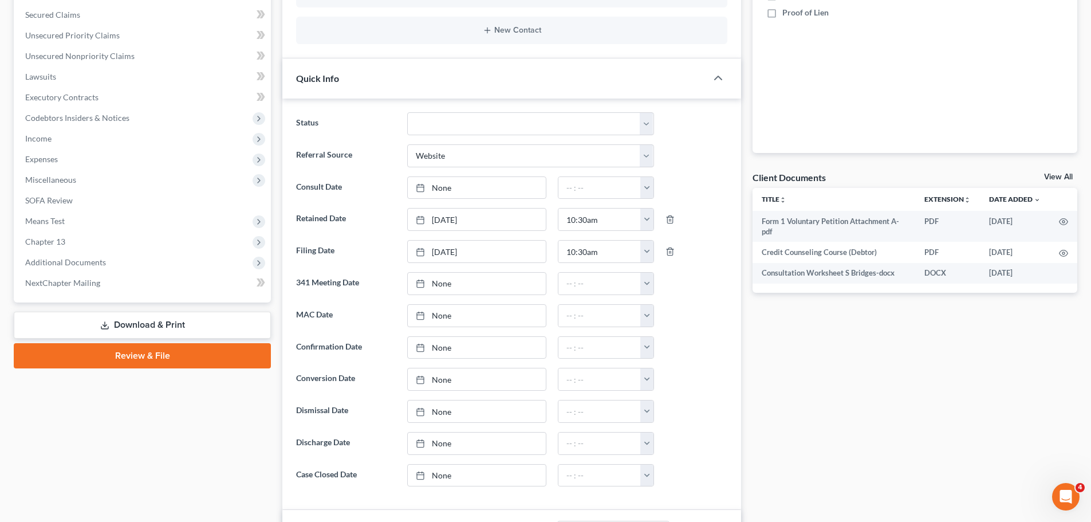
scroll to position [344, 0]
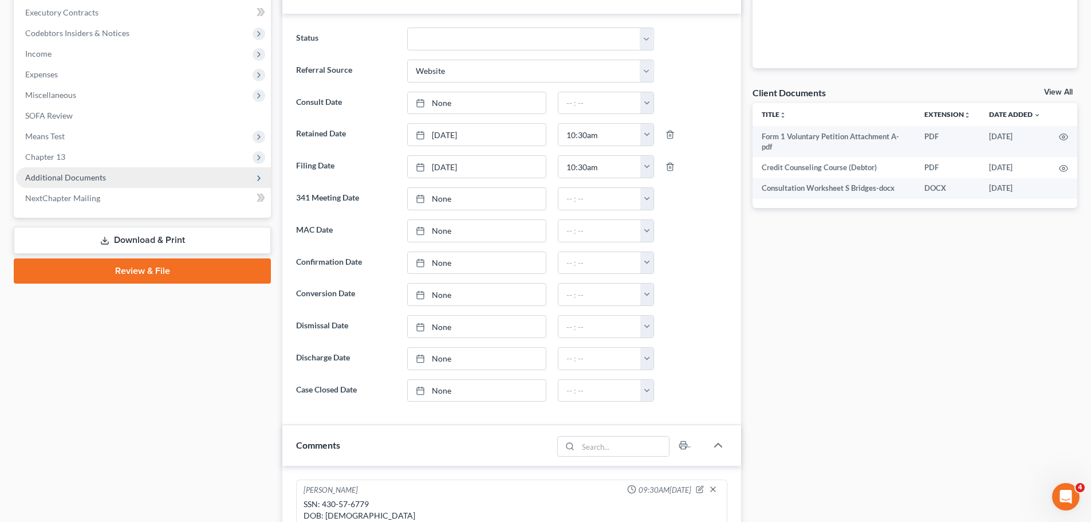
click at [86, 178] on span "Additional Documents" at bounding box center [65, 177] width 81 height 10
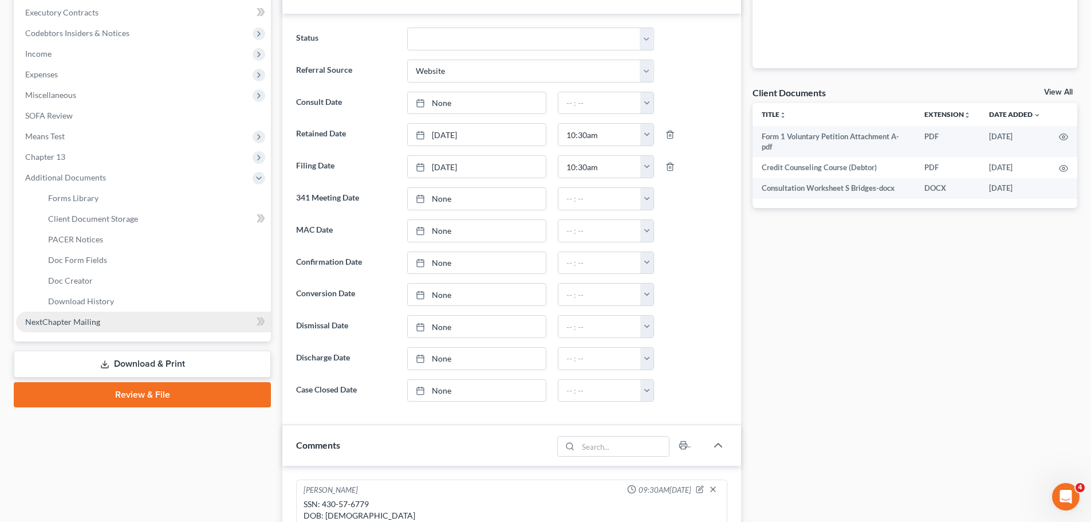
scroll to position [401, 0]
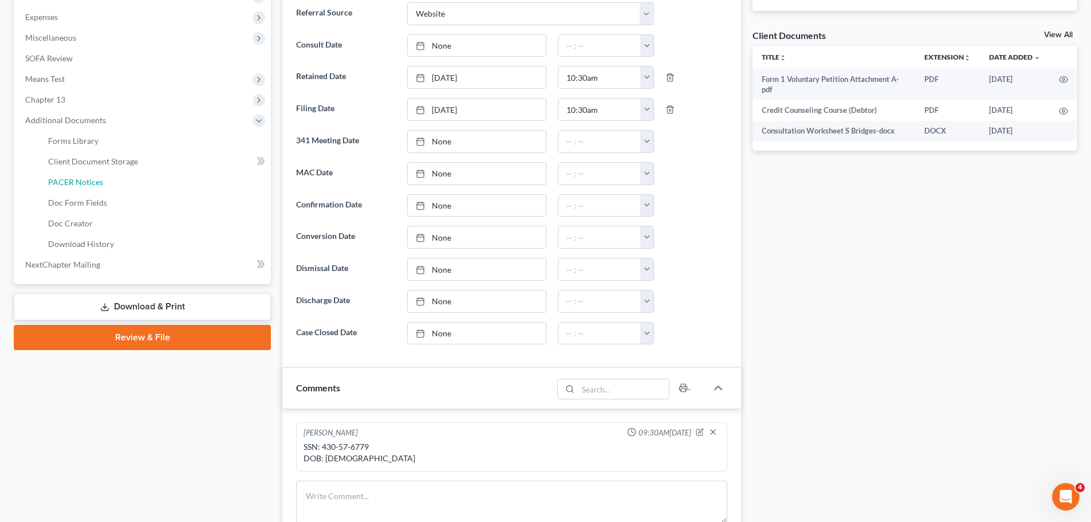
click at [106, 186] on link "PACER Notices" at bounding box center [155, 182] width 232 height 21
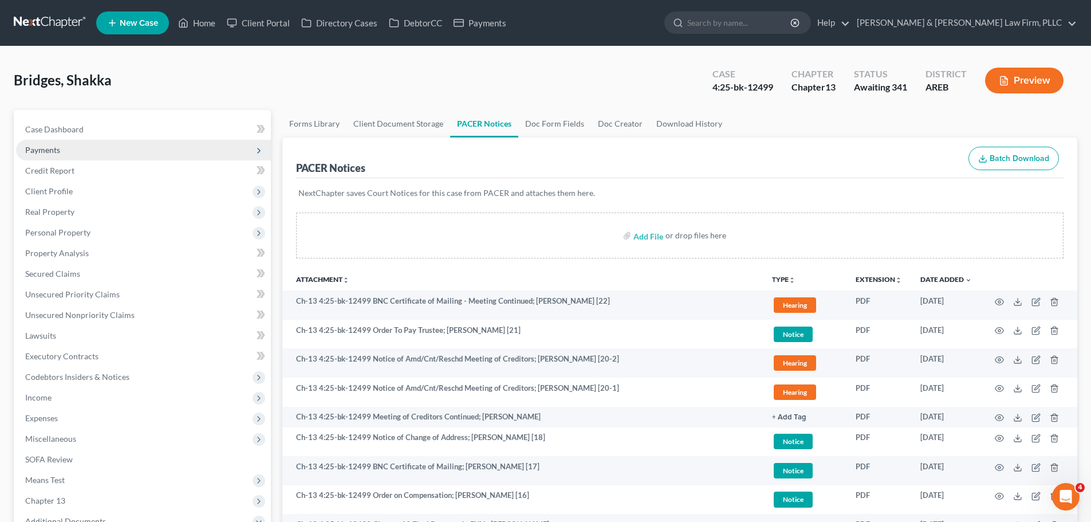
click at [84, 151] on span "Payments" at bounding box center [143, 150] width 255 height 21
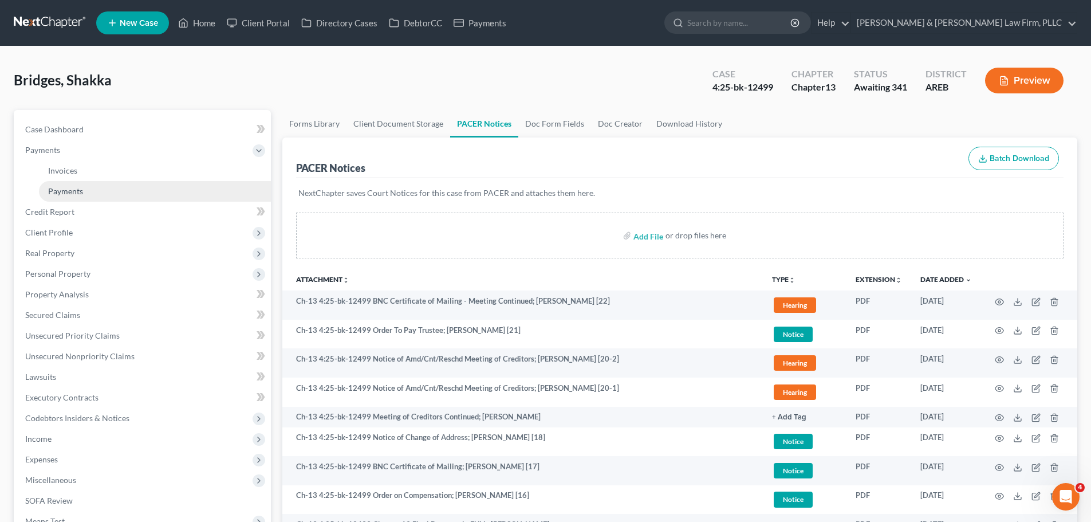
click at [80, 190] on span "Payments" at bounding box center [65, 191] width 35 height 10
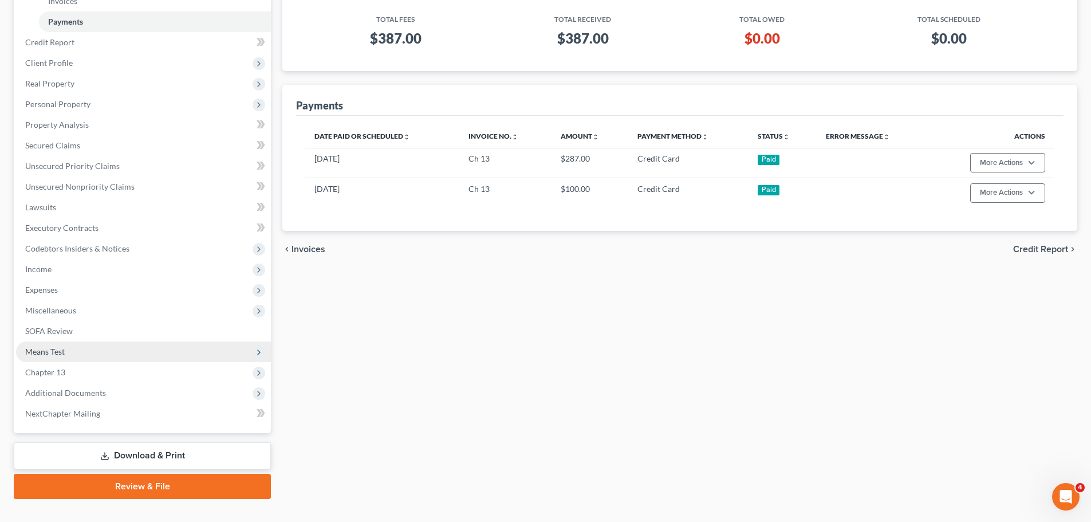
scroll to position [172, 0]
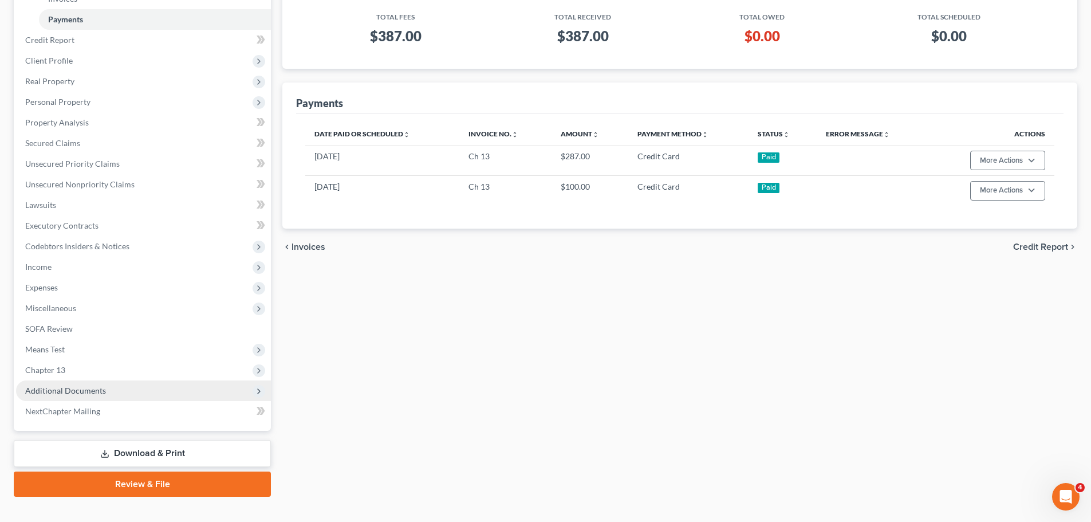
click at [82, 392] on span "Additional Documents" at bounding box center [65, 390] width 81 height 10
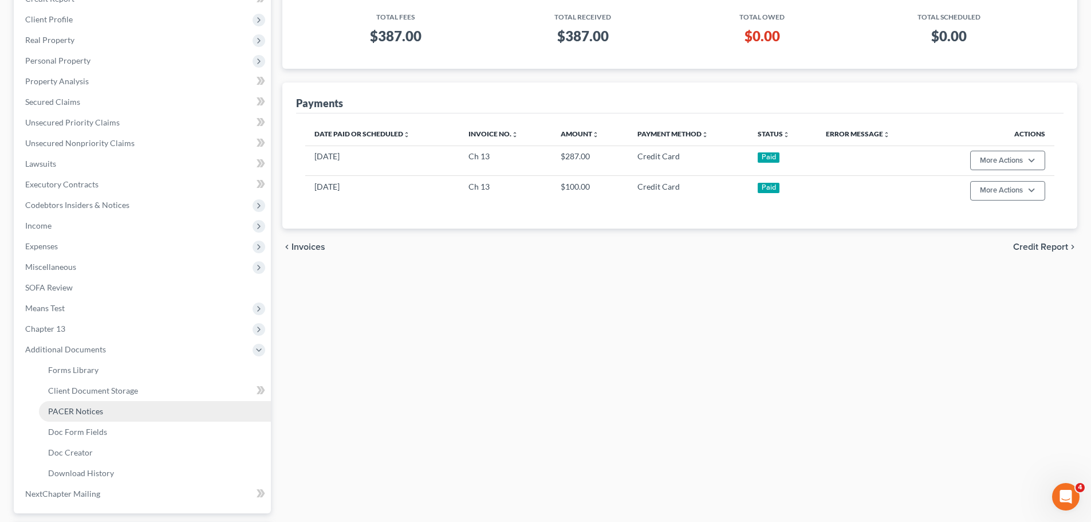
click at [98, 415] on span "PACER Notices" at bounding box center [75, 411] width 55 height 10
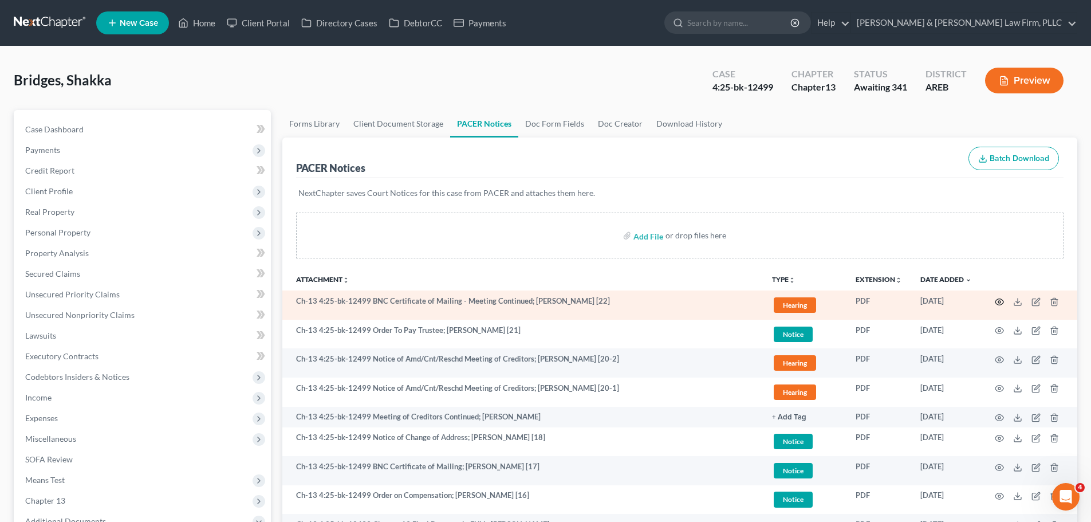
click at [1002, 301] on icon "button" at bounding box center [999, 301] width 9 height 9
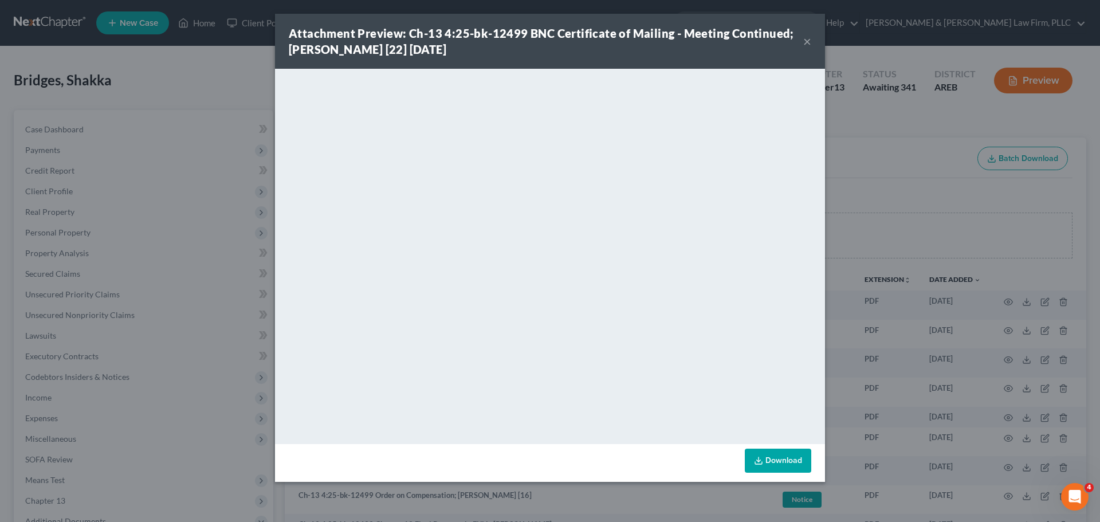
drag, startPoint x: 809, startPoint y: 37, endPoint x: 519, endPoint y: 69, distance: 291.0
click at [809, 37] on button "×" at bounding box center [807, 41] width 8 height 14
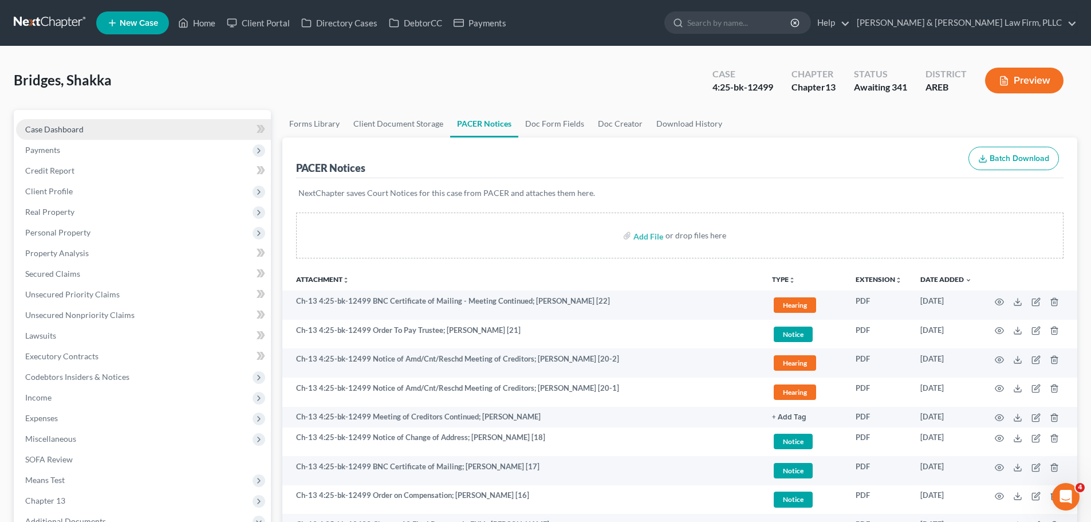
drag, startPoint x: 86, startPoint y: 126, endPoint x: 70, endPoint y: 139, distance: 19.9
click at [86, 126] on link "Case Dashboard" at bounding box center [143, 129] width 255 height 21
select select "3"
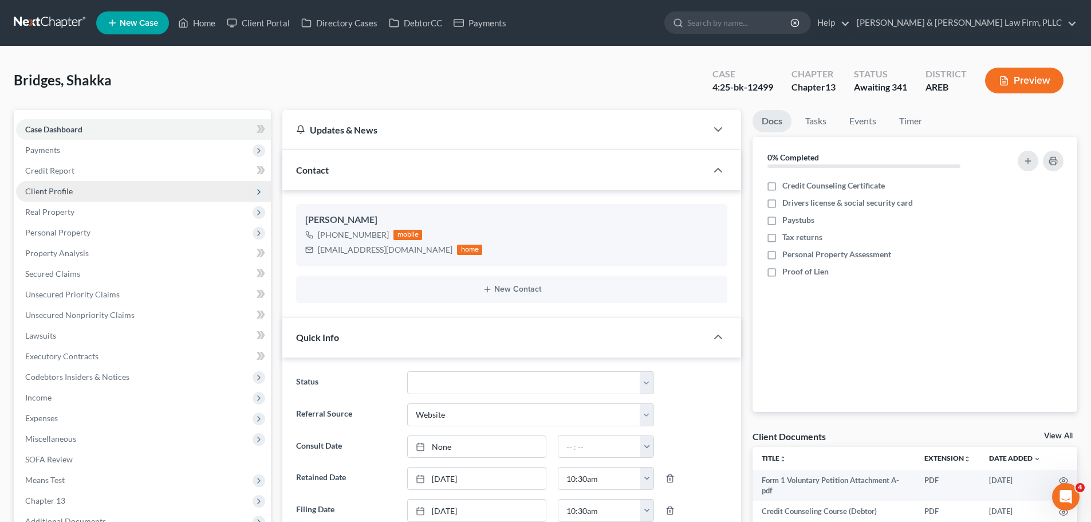
click at [60, 192] on span "Client Profile" at bounding box center [49, 191] width 48 height 10
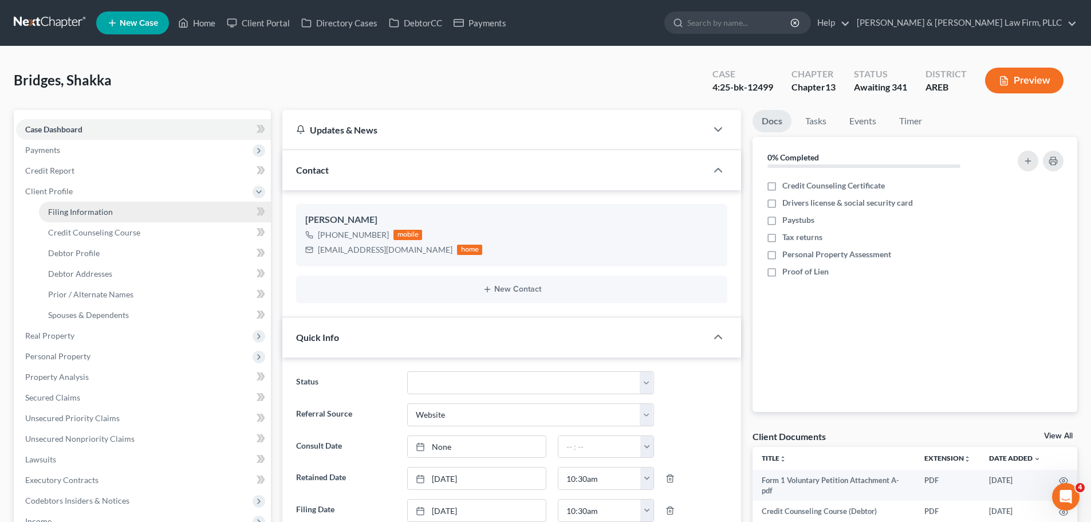
click at [84, 218] on link "Filing Information" at bounding box center [155, 212] width 232 height 21
select select "1"
select select "0"
select select "3"
select select "5"
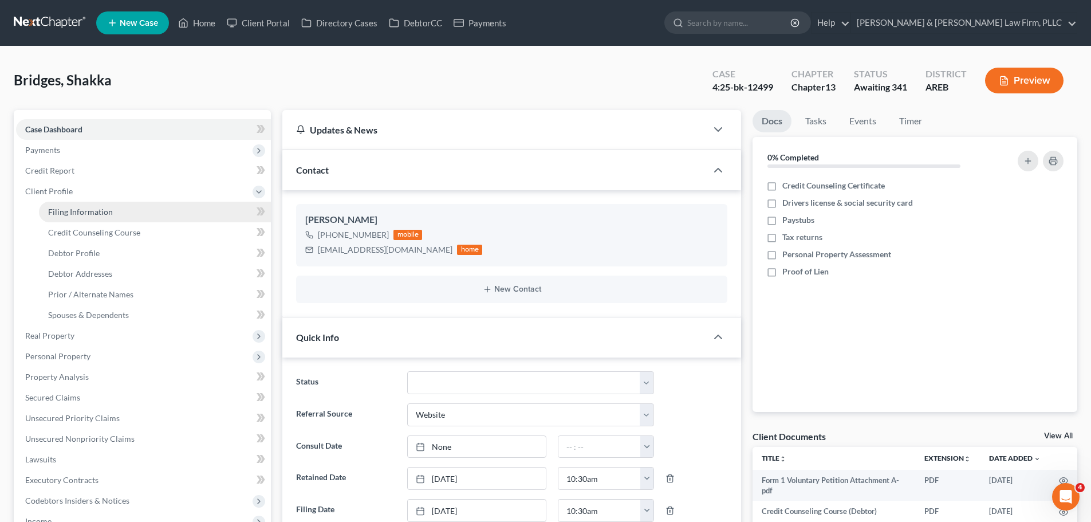
select select "0"
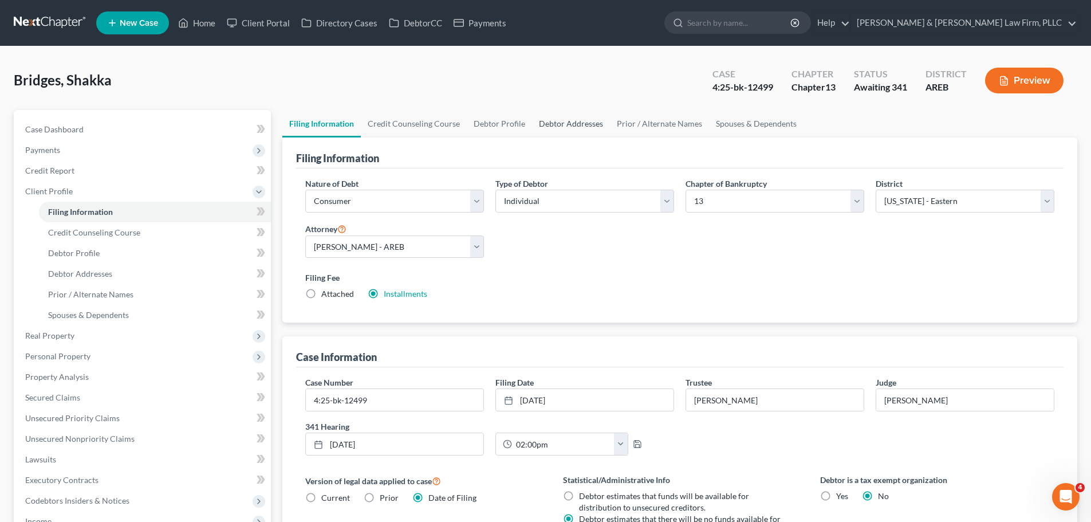
click at [565, 125] on link "Debtor Addresses" at bounding box center [571, 123] width 78 height 27
